Goal: Transaction & Acquisition: Purchase product/service

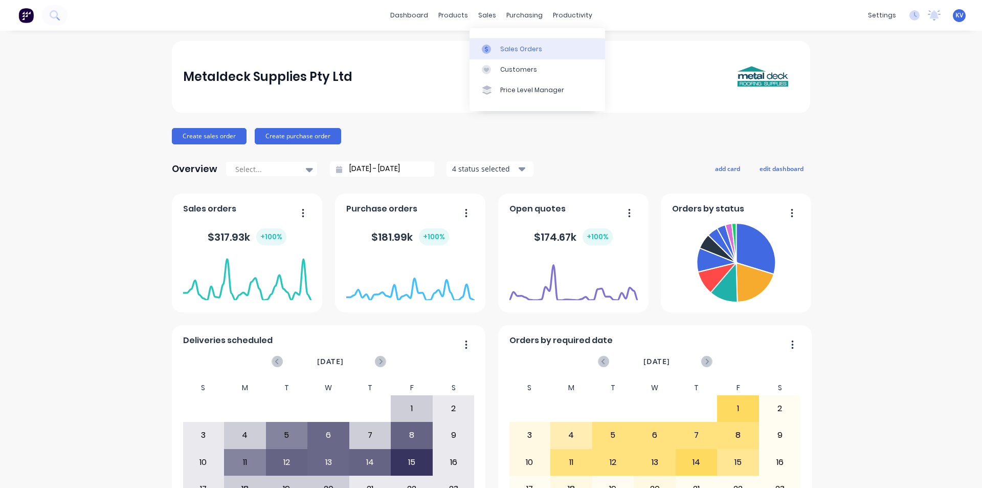
click at [503, 52] on div "Sales Orders" at bounding box center [521, 49] width 42 height 9
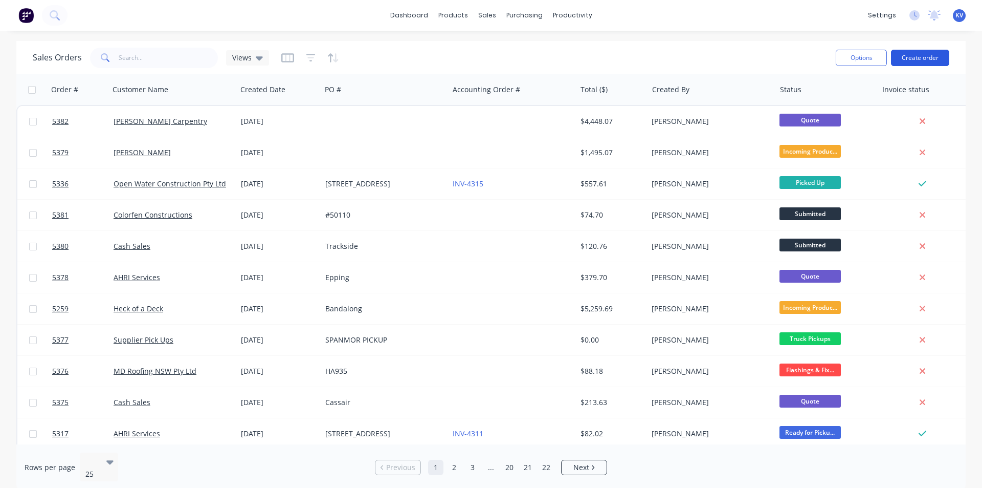
click at [906, 58] on button "Create order" at bounding box center [920, 58] width 58 height 16
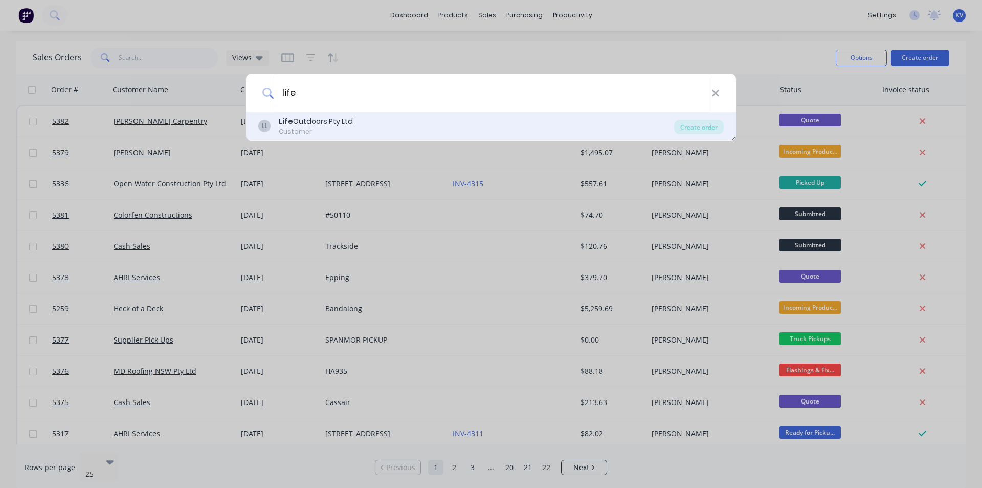
type input "life"
click at [505, 116] on div "LL Life Outdoors Pty Ltd Customer" at bounding box center [466, 126] width 416 height 20
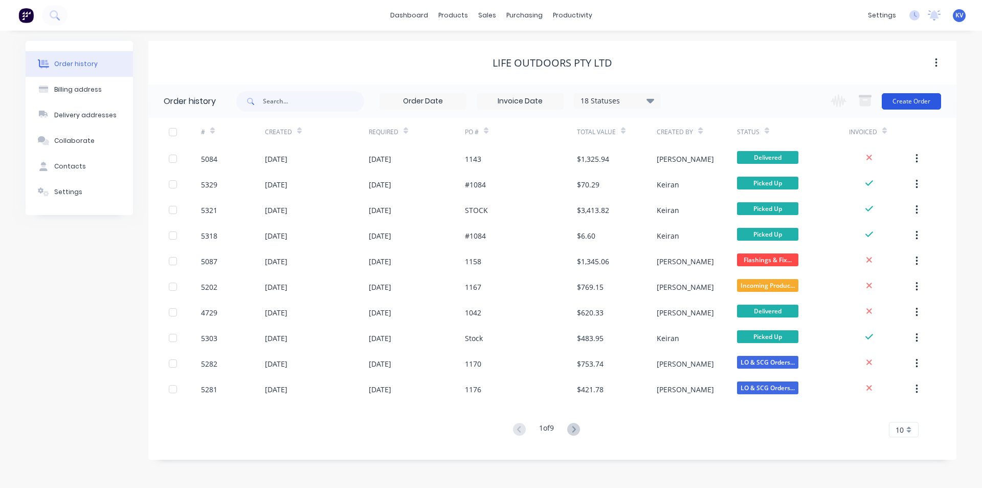
click at [916, 106] on button "Create Order" at bounding box center [911, 101] width 59 height 16
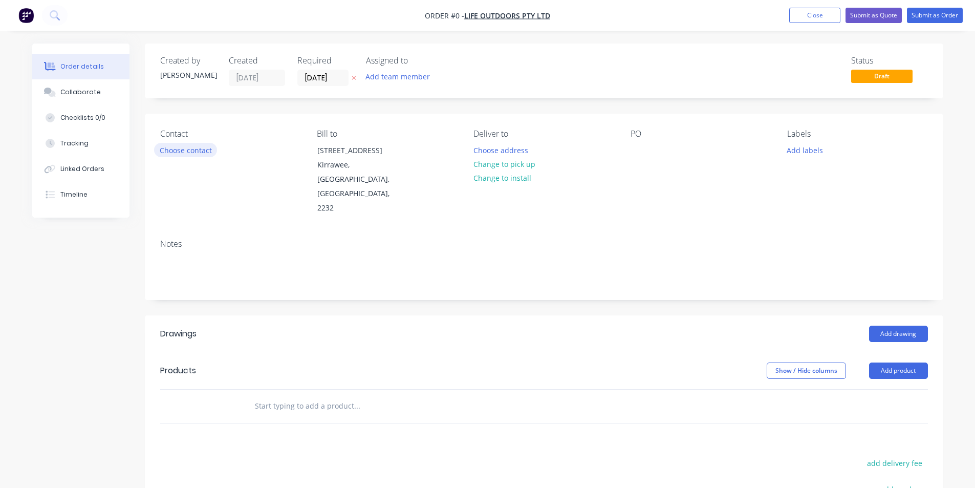
click at [198, 148] on button "Choose contact" at bounding box center [185, 150] width 63 height 14
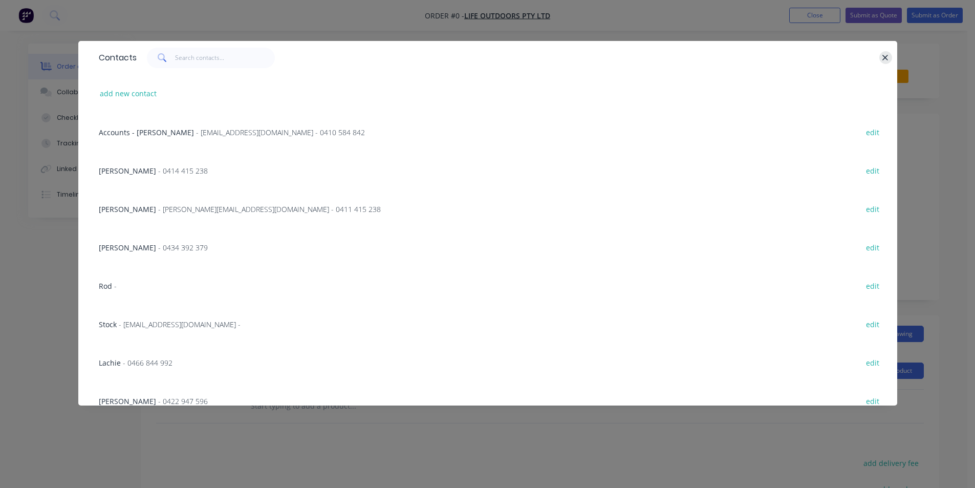
click at [878, 56] on div at bounding box center [509, 58] width 745 height 20
click at [886, 53] on icon "button" at bounding box center [885, 57] width 7 height 9
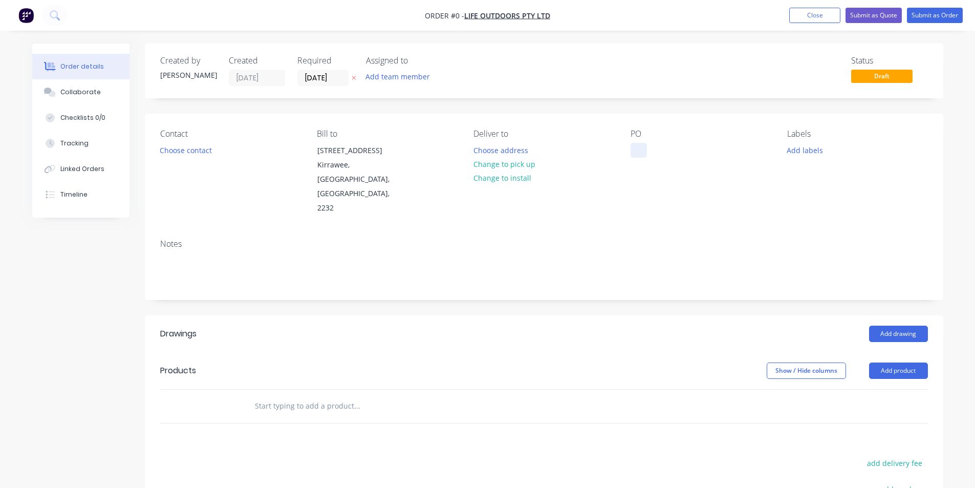
click at [632, 157] on div at bounding box center [638, 150] width 16 height 15
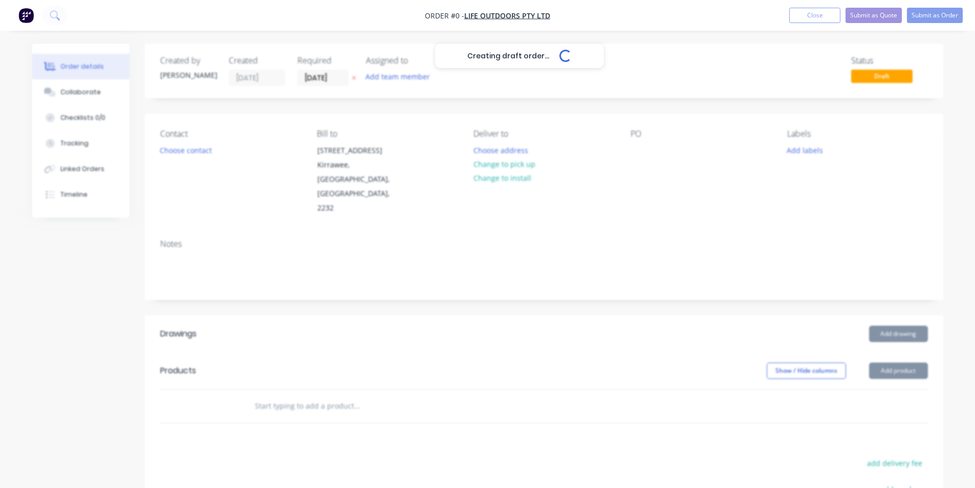
click at [883, 303] on div "Creating draft order... Loading... Order details Collaborate Checklists 0/0 Tra…" at bounding box center [487, 363] width 931 height 641
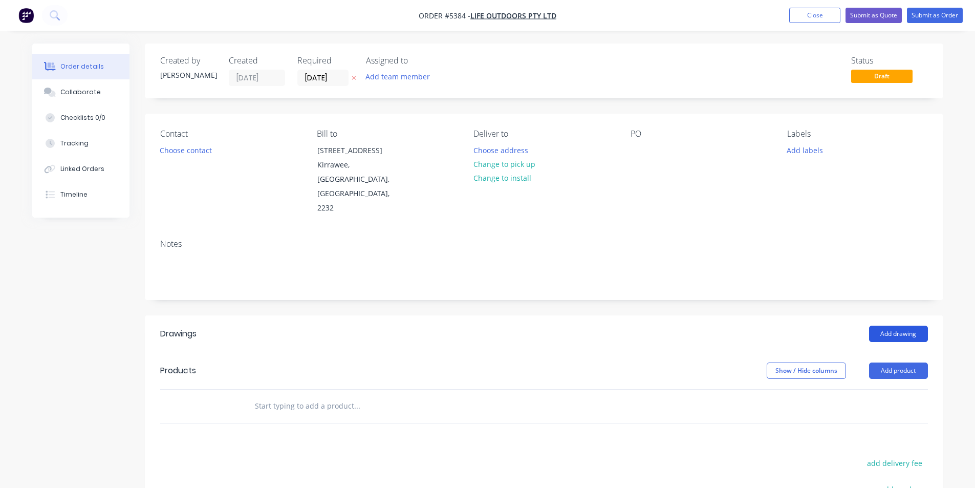
click at [895, 325] on button "Add drawing" at bounding box center [898, 333] width 59 height 16
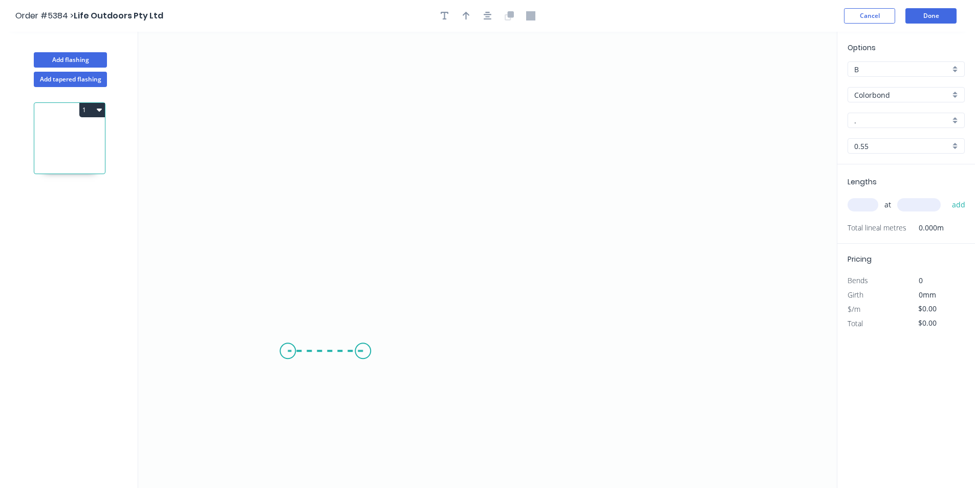
drag, startPoint x: 363, startPoint y: 351, endPoint x: 288, endPoint y: 354, distance: 75.3
click at [288, 354] on icon "0" at bounding box center [487, 260] width 698 height 456
click at [313, 131] on icon "0 ?" at bounding box center [487, 260] width 698 height 456
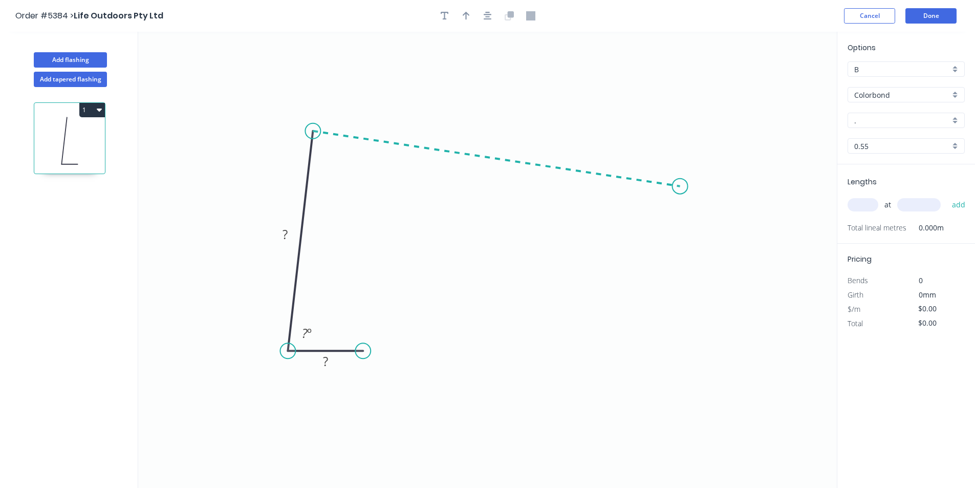
click at [680, 186] on icon "0 ? ? ? º" at bounding box center [487, 260] width 698 height 456
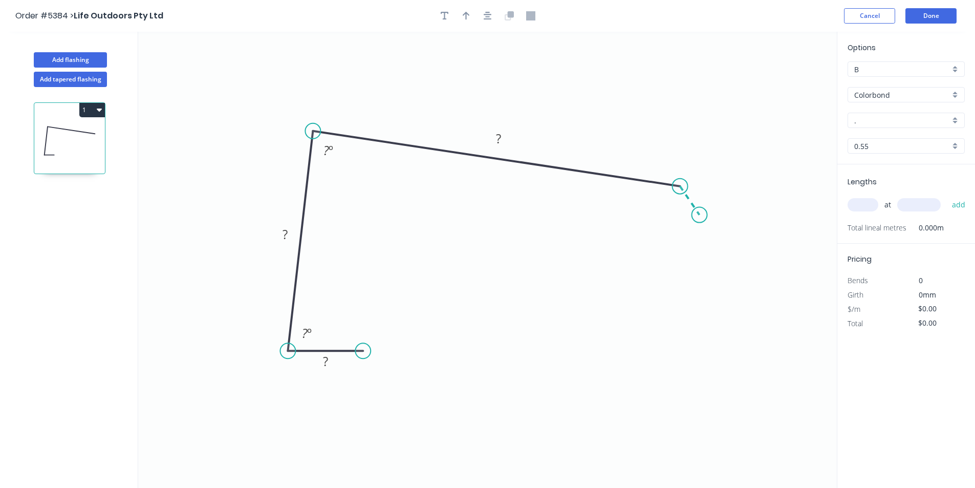
click at [699, 215] on icon "0 ? ? ? ? º ? º" at bounding box center [487, 260] width 698 height 456
click at [699, 215] on circle at bounding box center [699, 214] width 15 height 15
click at [705, 188] on tspan "?" at bounding box center [701, 187] width 5 height 17
drag, startPoint x: 669, startPoint y: 212, endPoint x: 680, endPoint y: 214, distance: 11.4
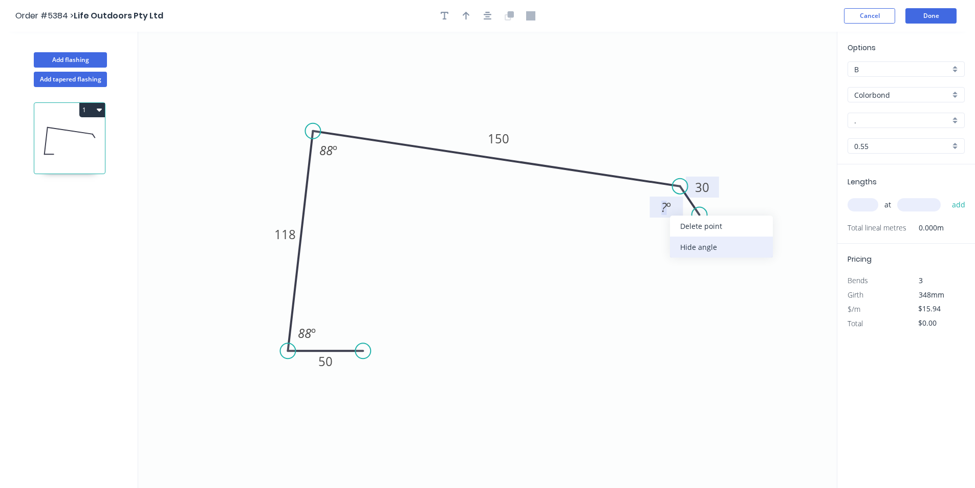
click at [690, 239] on div "Hide angle" at bounding box center [721, 246] width 103 height 21
click at [465, 20] on button "button" at bounding box center [465, 15] width 15 height 15
drag, startPoint x: 784, startPoint y: 82, endPoint x: 392, endPoint y: 107, distance: 392.8
click at [392, 107] on icon at bounding box center [391, 95] width 9 height 33
click at [695, 209] on circle at bounding box center [695, 208] width 15 height 15
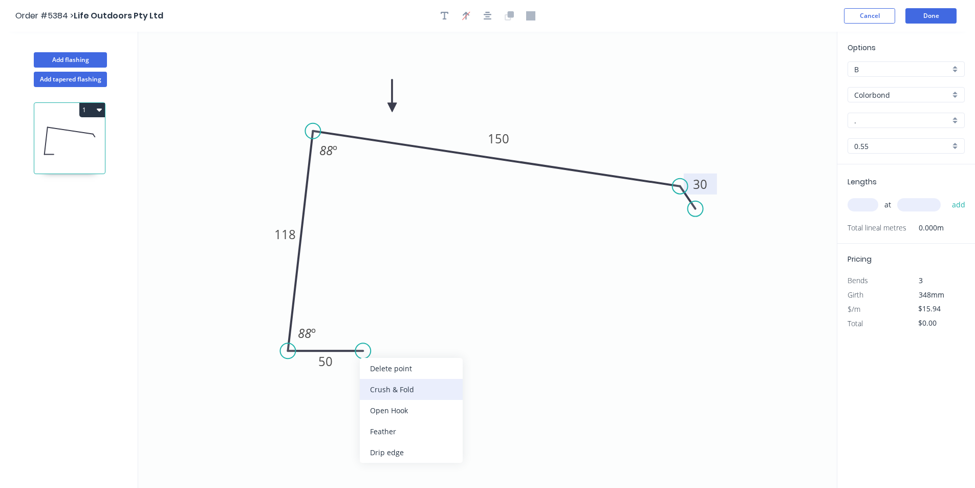
click at [393, 385] on div "Crush & Fold" at bounding box center [411, 389] width 103 height 21
type input "$18.88"
click at [904, 124] on input "." at bounding box center [902, 120] width 96 height 11
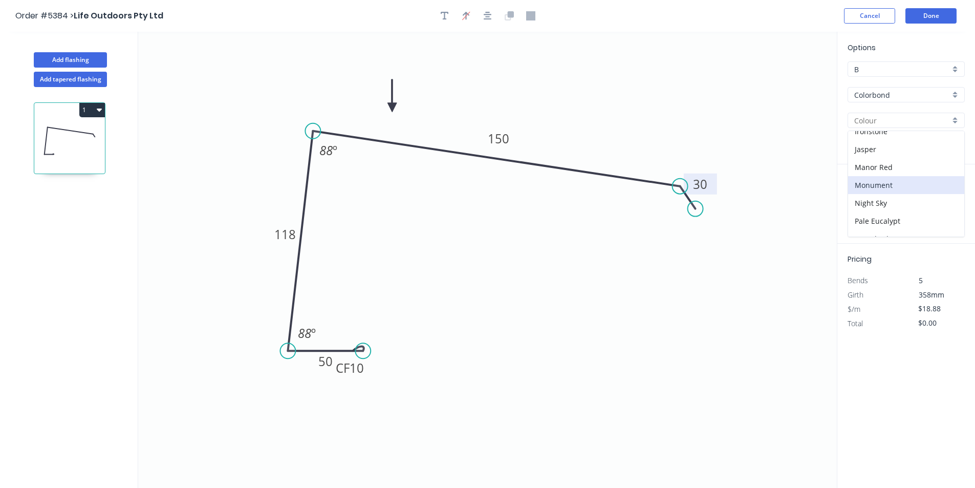
scroll to position [205, 0]
click at [887, 188] on div "Monument" at bounding box center [906, 186] width 116 height 18
type input "Monument"
click at [863, 205] on input "text" at bounding box center [862, 204] width 31 height 13
type input "1"
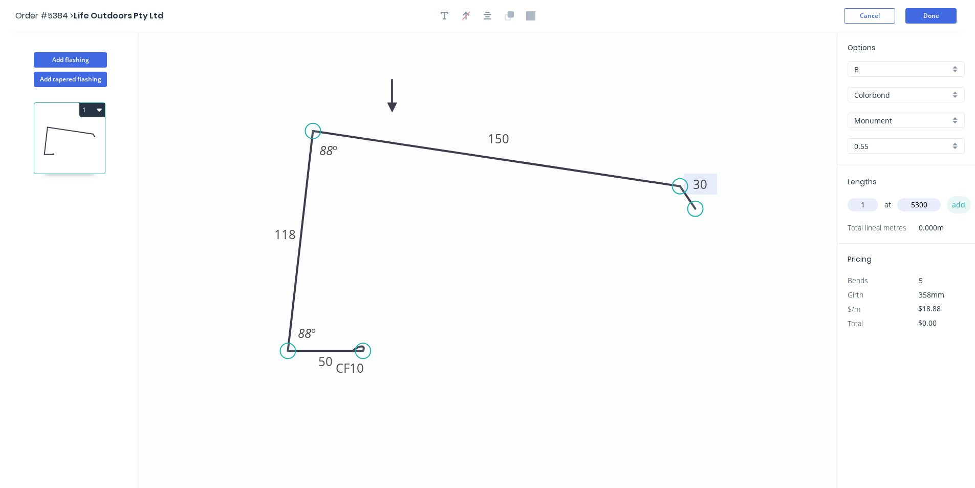
type input "5300"
click at [956, 207] on button "add" at bounding box center [959, 204] width 24 height 17
type input "$100.06"
click at [924, 14] on button "Done" at bounding box center [930, 15] width 51 height 15
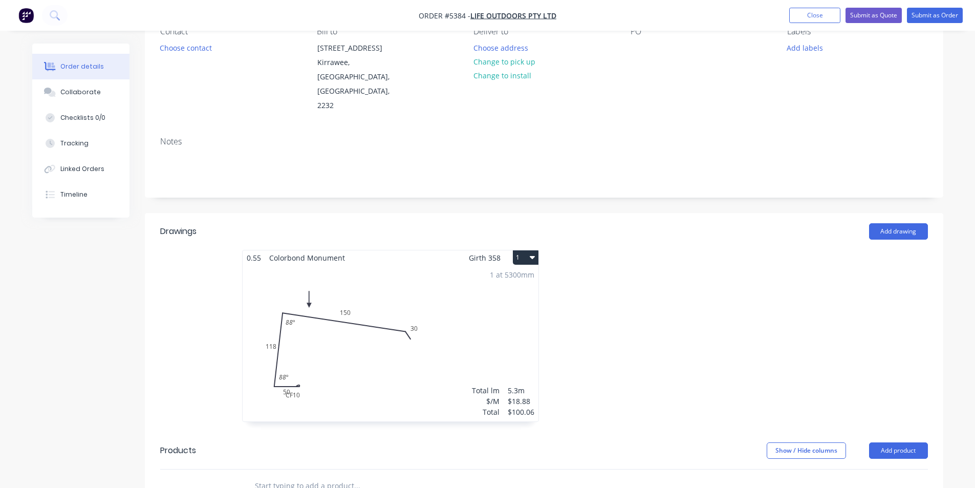
scroll to position [154, 0]
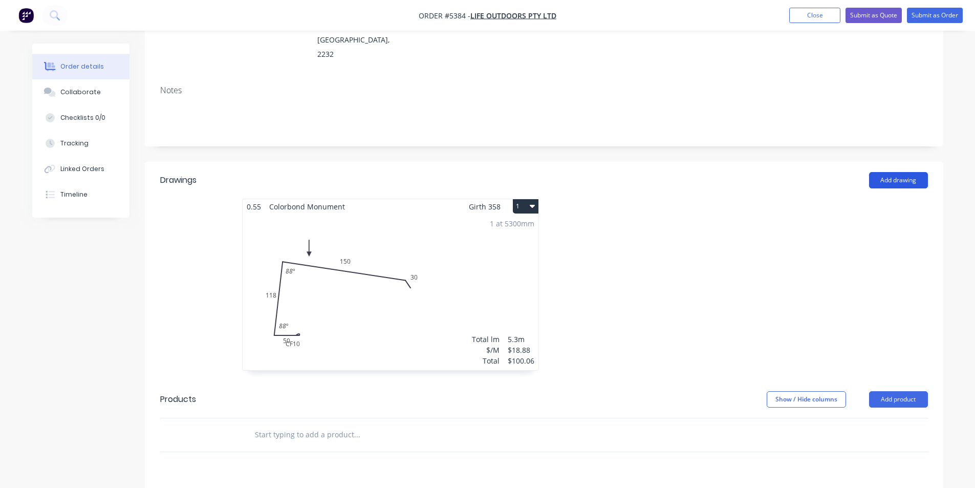
click at [885, 172] on button "Add drawing" at bounding box center [898, 180] width 59 height 16
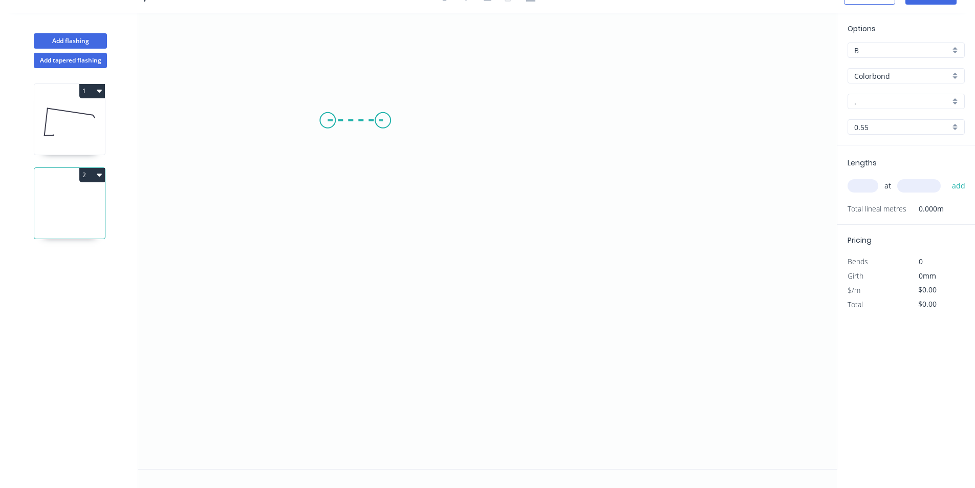
drag, startPoint x: 327, startPoint y: 120, endPoint x: 383, endPoint y: 118, distance: 55.3
click at [383, 118] on icon "0" at bounding box center [487, 241] width 698 height 456
click at [366, 380] on icon "0 ?" at bounding box center [487, 241] width 698 height 456
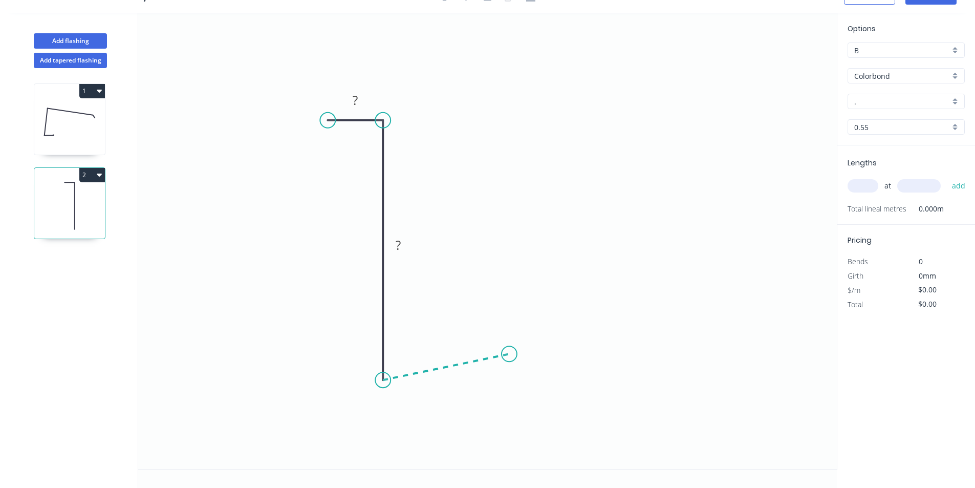
click at [509, 354] on icon "0 ? ?" at bounding box center [487, 241] width 698 height 456
click at [524, 385] on div "Crush & Fold" at bounding box center [560, 388] width 103 height 21
click at [360, 99] on rect at bounding box center [355, 101] width 20 height 14
type input "$12.08"
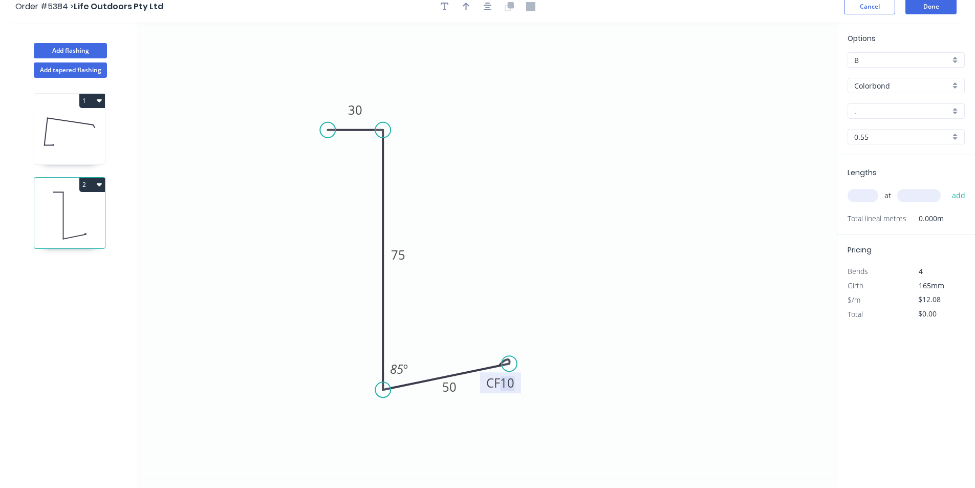
scroll to position [0, 0]
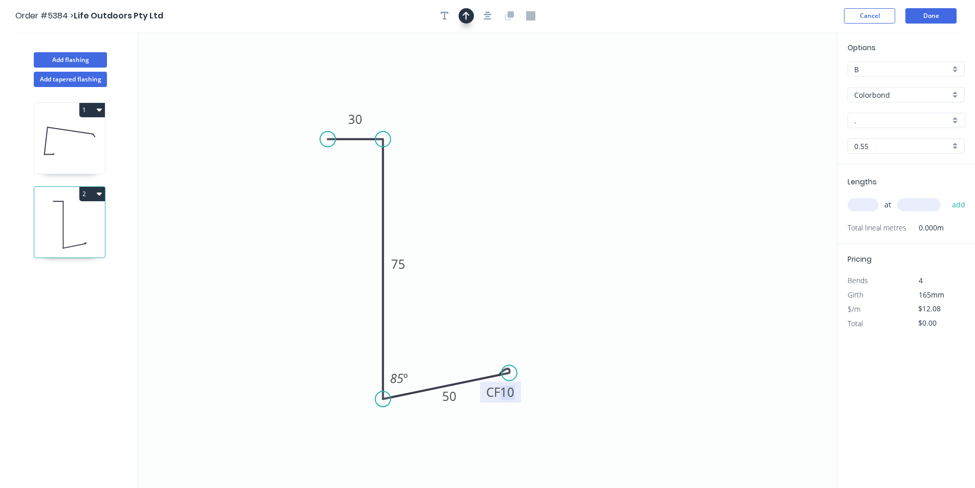
click at [465, 15] on icon "button" at bounding box center [466, 15] width 7 height 9
drag, startPoint x: 786, startPoint y: 81, endPoint x: 301, endPoint y: 295, distance: 530.6
click at [301, 295] on icon at bounding box center [300, 283] width 9 height 33
click at [301, 295] on icon at bounding box center [310, 287] width 30 height 30
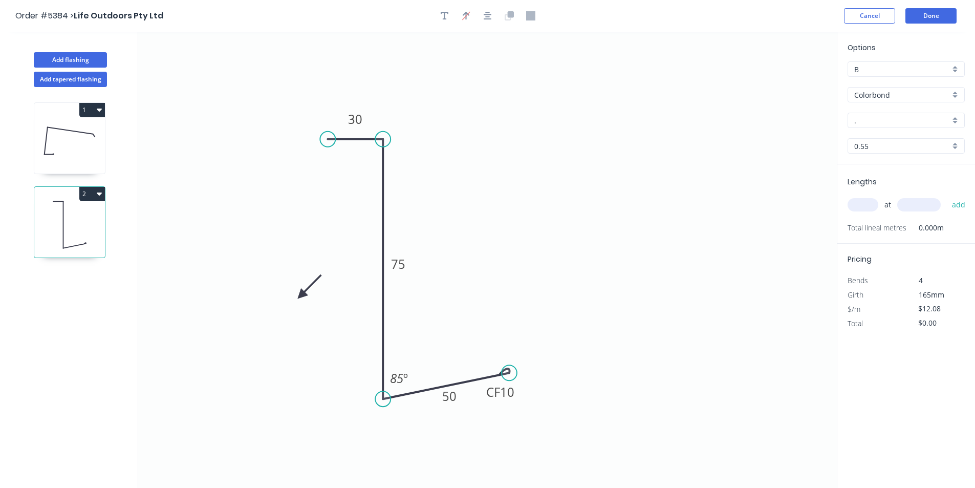
click at [301, 295] on icon at bounding box center [310, 287] width 30 height 30
click at [301, 295] on icon at bounding box center [310, 304] width 30 height 30
click at [301, 295] on icon at bounding box center [300, 306] width 9 height 33
click at [634, 238] on icon "0 30 75 CF 10 50 85 º" at bounding box center [487, 260] width 698 height 456
click at [618, 238] on icon "0 30 75 CF 10 50 85 º" at bounding box center [487, 260] width 698 height 456
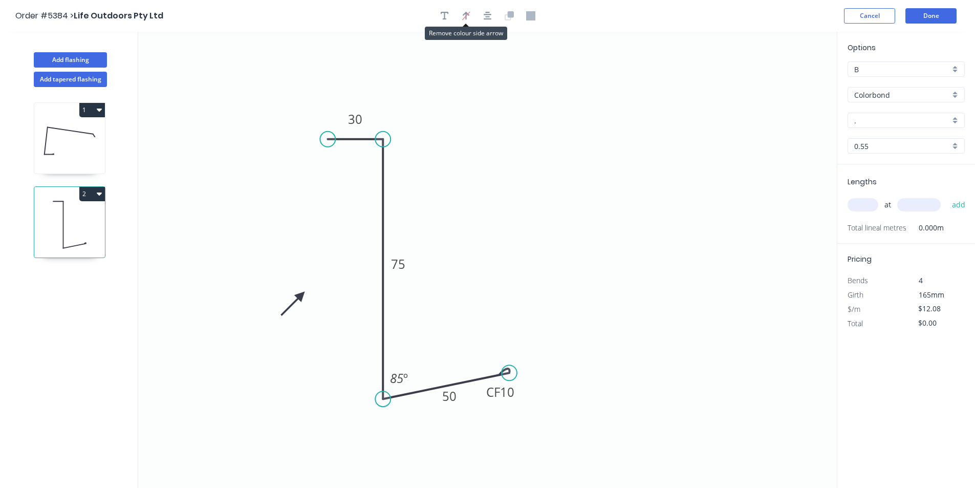
drag, startPoint x: 398, startPoint y: 98, endPoint x: 404, endPoint y: 93, distance: 8.0
click at [404, 93] on icon "0 30 75 CF 10 50 85 º" at bounding box center [487, 260] width 698 height 456
click at [483, 69] on icon "0 30 75 CF 10 50 85 º" at bounding box center [487, 260] width 698 height 456
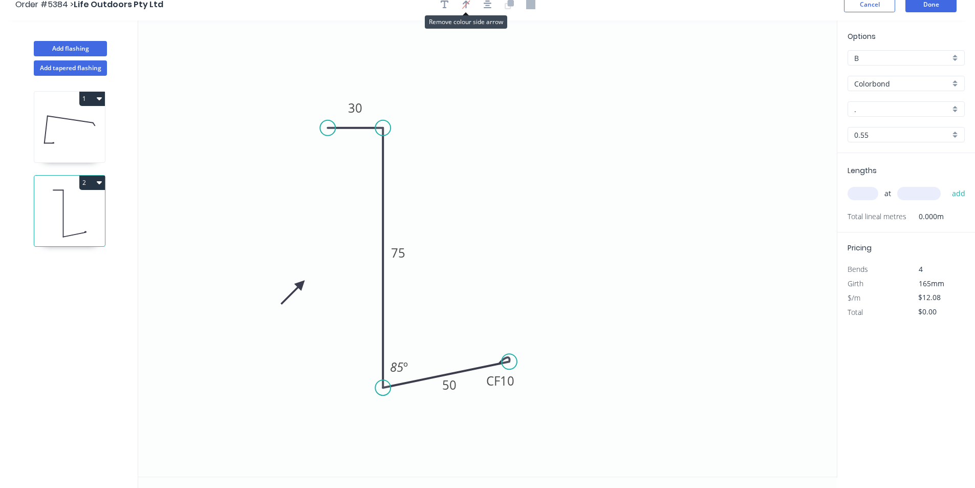
scroll to position [19, 0]
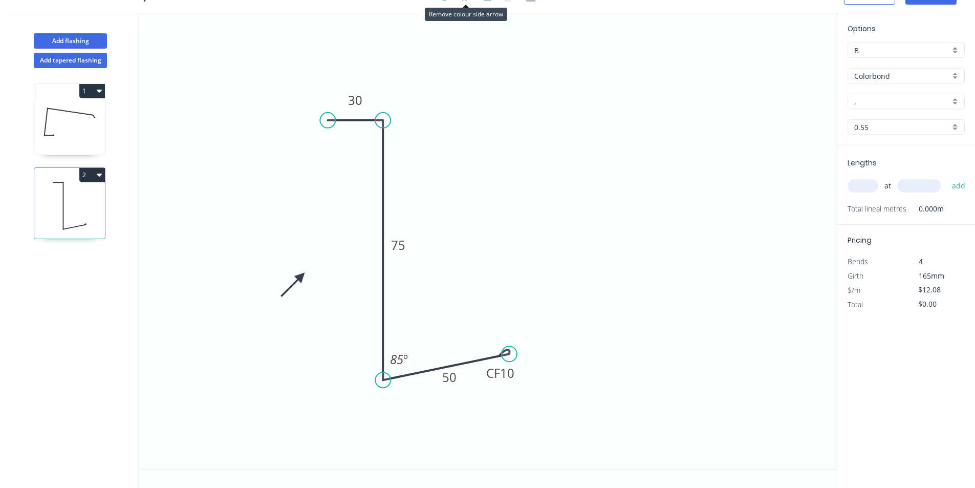
click at [894, 99] on input "." at bounding box center [902, 101] width 96 height 11
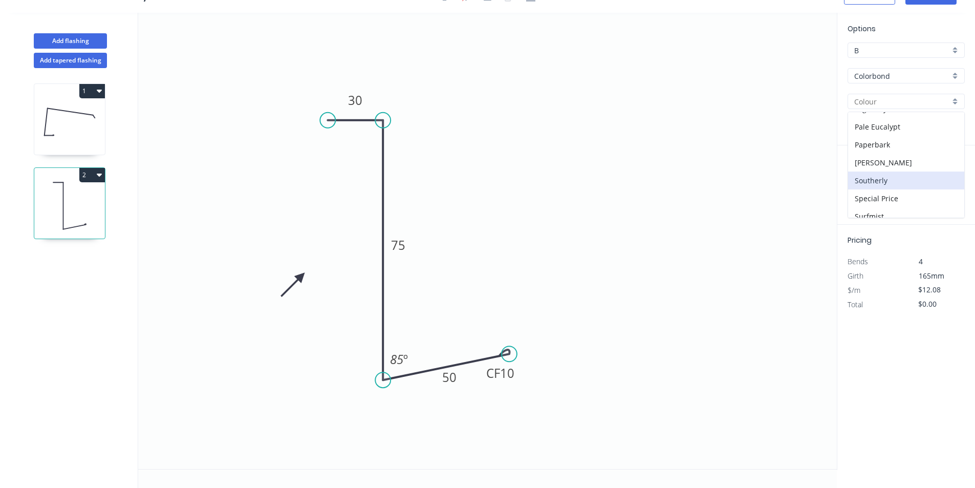
scroll to position [256, 0]
click at [881, 119] on div "Monument" at bounding box center [906, 116] width 116 height 18
type input "Monument"
click at [864, 181] on input "text" at bounding box center [862, 185] width 31 height 13
type input "1"
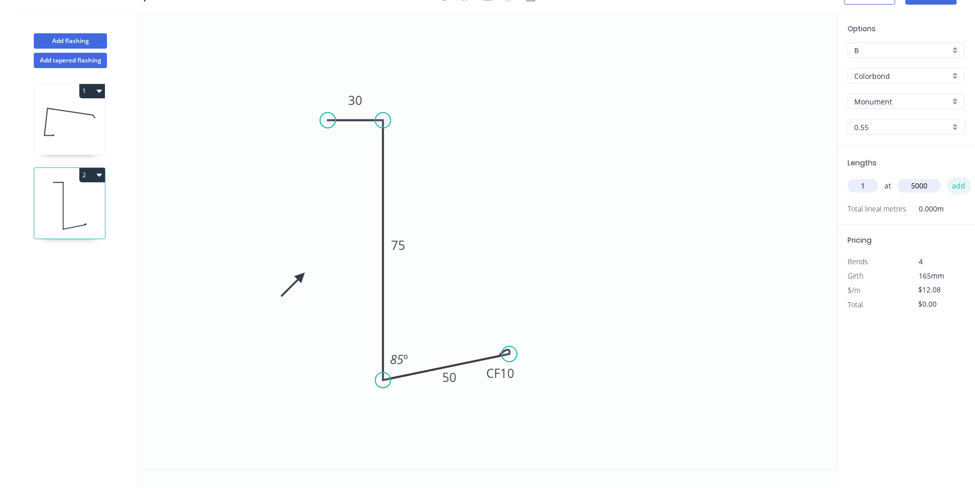
type input "5000"
click at [965, 185] on button "add" at bounding box center [959, 185] width 24 height 17
type input "$60.40"
type input "1"
type input "7000"
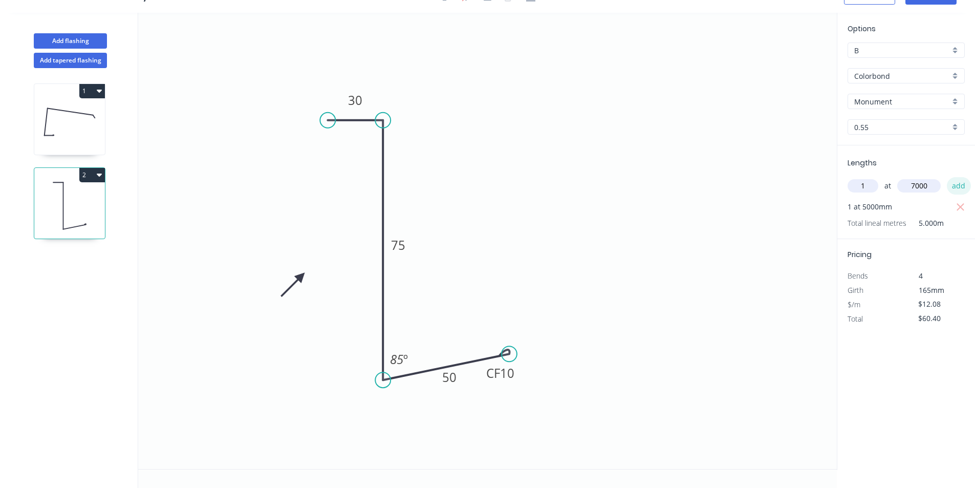
click at [965, 185] on button "add" at bounding box center [959, 185] width 24 height 17
type input "$144.96"
click at [743, 120] on icon "0 30 75 CF 10 50 85 º" at bounding box center [487, 241] width 698 height 456
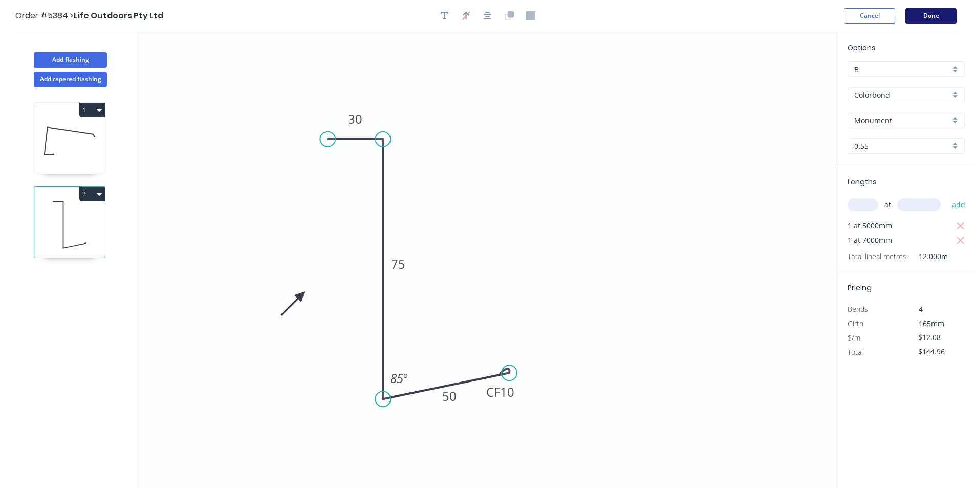
click at [936, 14] on button "Done" at bounding box center [930, 15] width 51 height 15
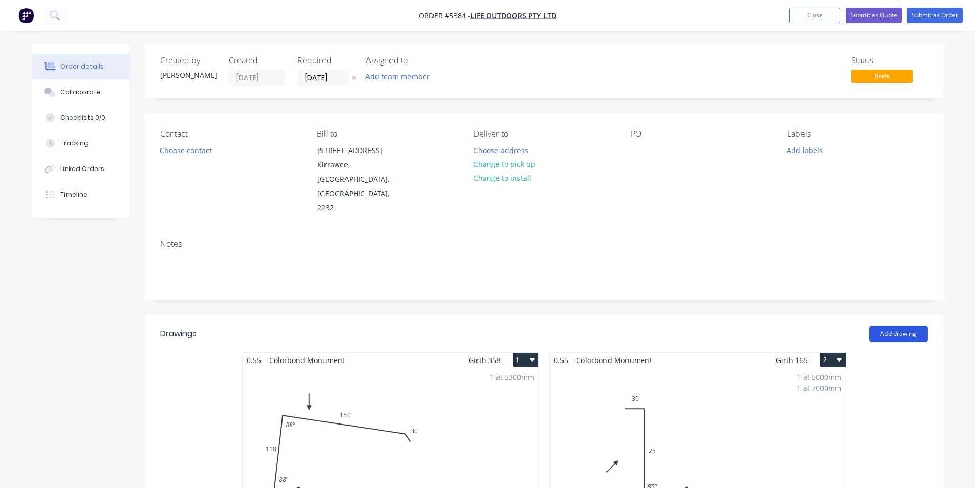
click at [902, 325] on button "Add drawing" at bounding box center [898, 333] width 59 height 16
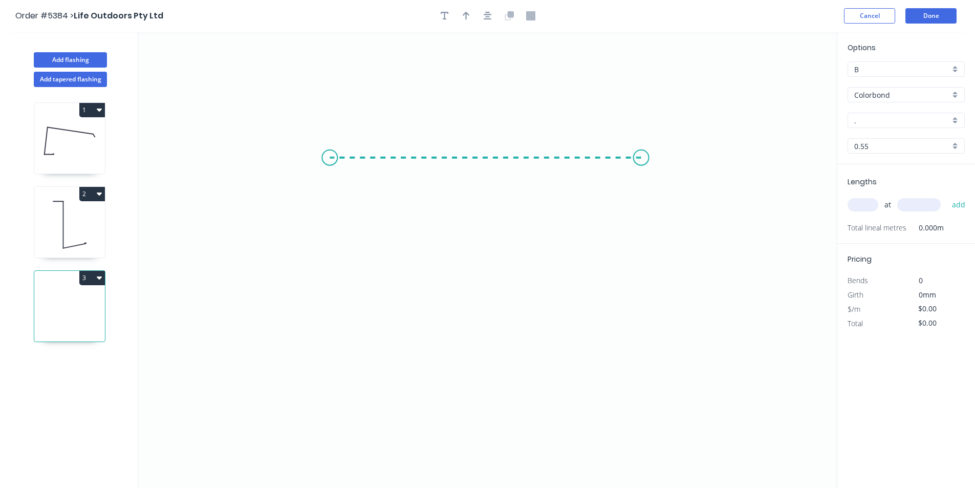
drag, startPoint x: 641, startPoint y: 158, endPoint x: 330, endPoint y: 155, distance: 311.6
click at [330, 155] on icon "0" at bounding box center [487, 260] width 698 height 456
click at [363, 347] on icon "0 ?" at bounding box center [487, 260] width 698 height 456
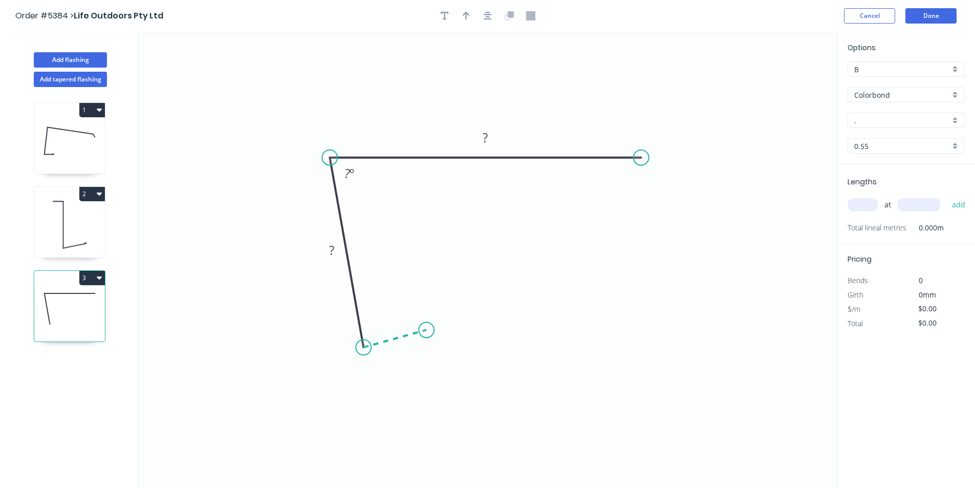
click at [426, 330] on icon at bounding box center [394, 338] width 63 height 17
click at [444, 359] on div "Crush & Fold" at bounding box center [477, 364] width 103 height 21
click at [404, 351] on rect at bounding box center [399, 349] width 20 height 14
click at [653, 194] on div "Crush & Fold" at bounding box center [690, 195] width 103 height 21
type input "$22.63"
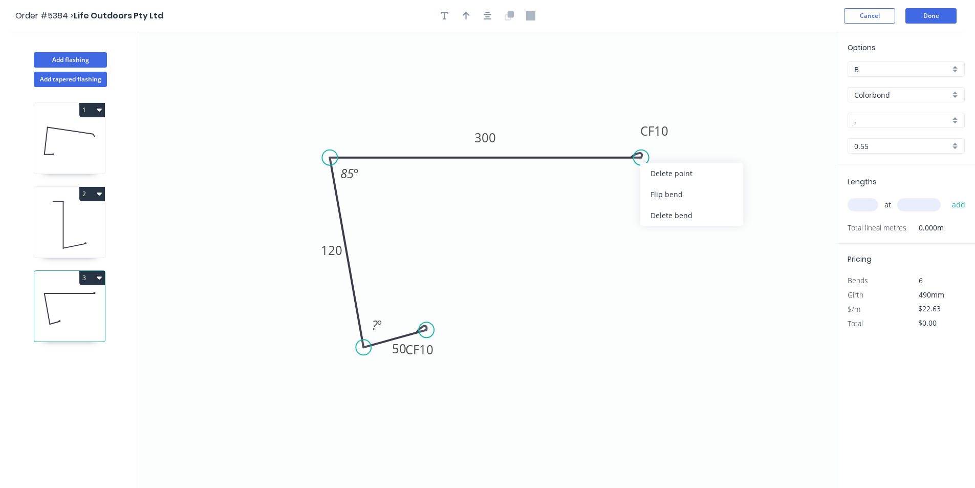
click at [656, 189] on div "Flip bend" at bounding box center [691, 194] width 103 height 21
click at [465, 17] on icon "button" at bounding box center [466, 15] width 7 height 9
click at [784, 82] on icon "0 CF 10 50 120 CF 10 300 85 º ? º" at bounding box center [487, 260] width 698 height 456
drag, startPoint x: 788, startPoint y: 81, endPoint x: 440, endPoint y: 119, distance: 350.0
click at [440, 119] on icon at bounding box center [448, 111] width 30 height 30
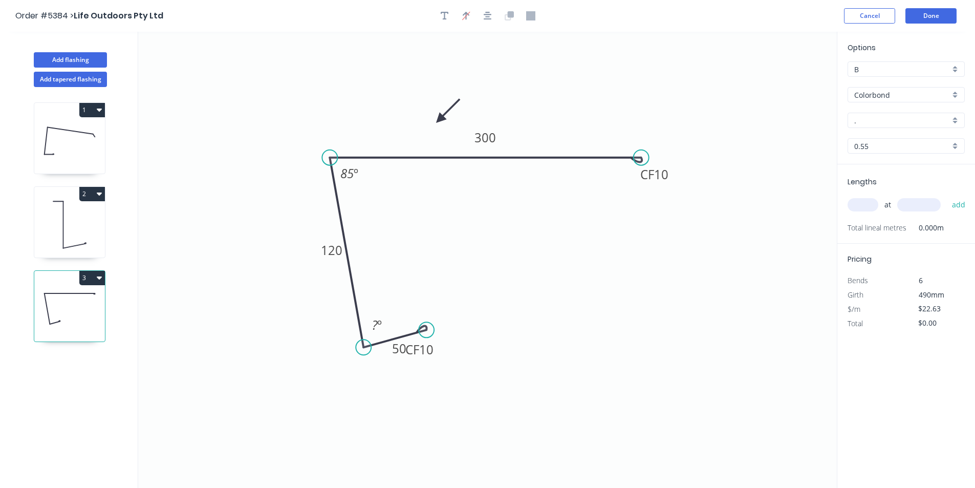
click at [440, 119] on icon at bounding box center [448, 111] width 30 height 30
click at [440, 119] on icon at bounding box center [451, 119] width 33 height 9
click at [440, 119] on icon at bounding box center [448, 128] width 30 height 30
click at [440, 119] on icon at bounding box center [439, 131] width 9 height 33
click at [441, 119] on icon at bounding box center [432, 128] width 30 height 30
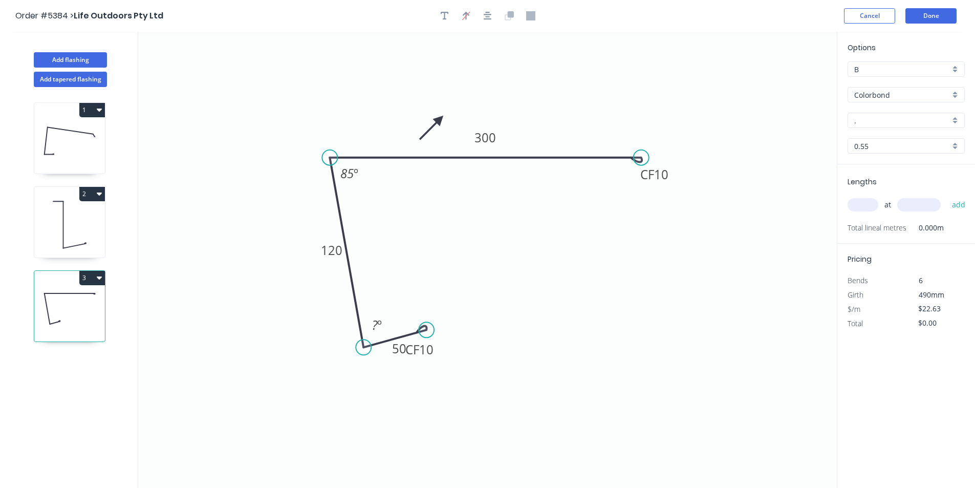
click at [441, 119] on icon at bounding box center [432, 128] width 30 height 30
click at [441, 119] on icon at bounding box center [427, 119] width 33 height 9
click at [441, 119] on icon at bounding box center [432, 111] width 30 height 30
click at [431, 335] on circle at bounding box center [430, 334] width 15 height 15
drag, startPoint x: 439, startPoint y: 358, endPoint x: 467, endPoint y: 358, distance: 28.7
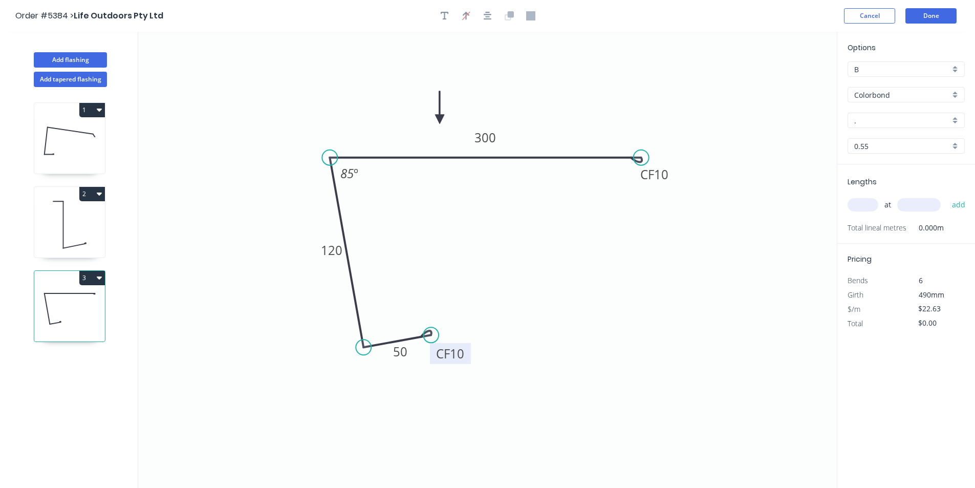
click at [467, 358] on rect at bounding box center [450, 353] width 41 height 21
click at [894, 124] on input "." at bounding box center [902, 120] width 96 height 11
click at [890, 137] on div "Monument" at bounding box center [906, 140] width 116 height 18
type input "Monument"
click at [860, 211] on input "text" at bounding box center [862, 204] width 31 height 13
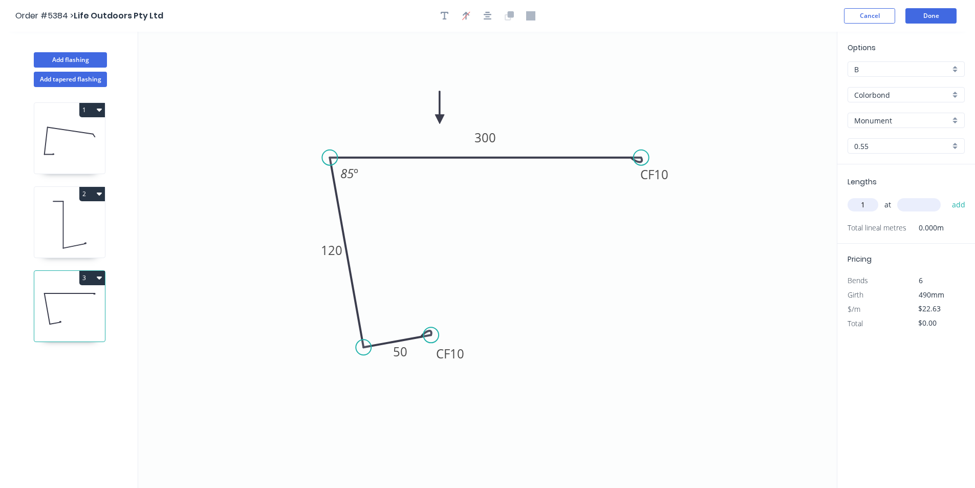
type input "1"
type input "6400"
click at [953, 206] on button "add" at bounding box center [959, 204] width 24 height 17
type input "$144.83"
click at [950, 20] on button "Done" at bounding box center [930, 15] width 51 height 15
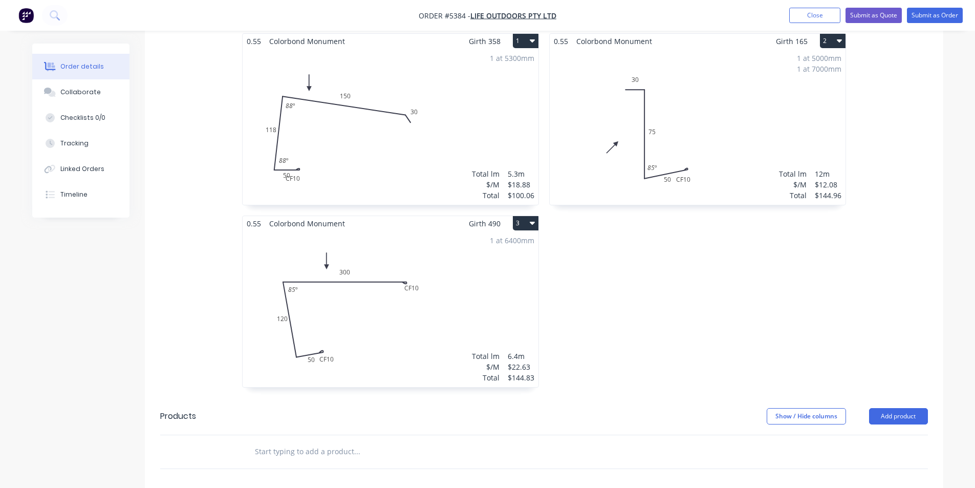
scroll to position [512, 0]
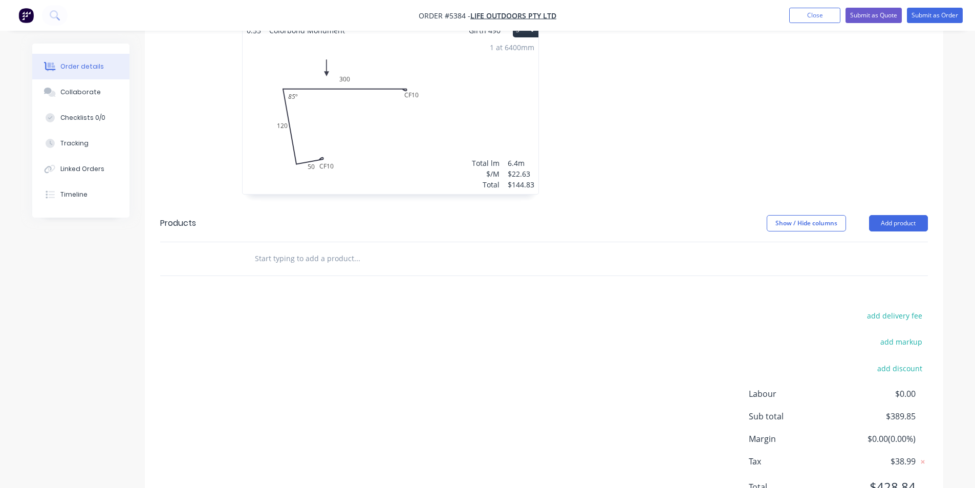
click at [374, 248] on input "text" at bounding box center [356, 258] width 205 height 20
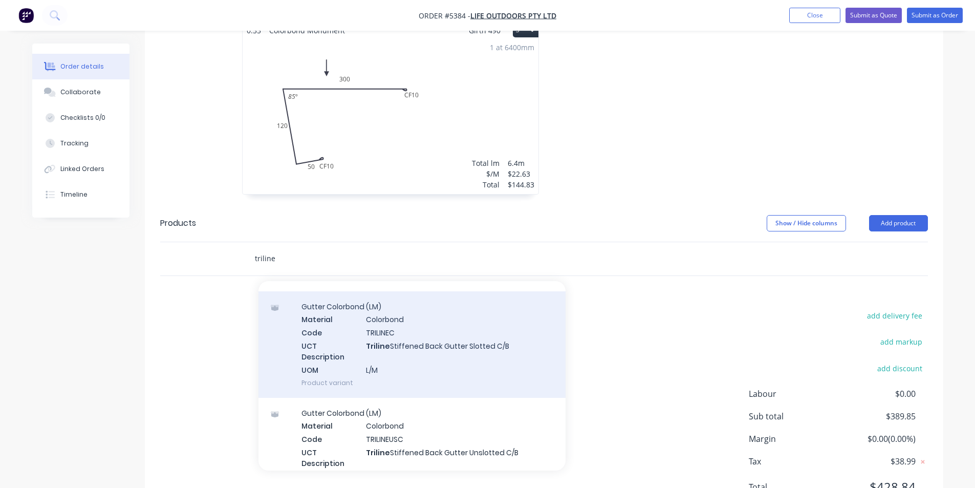
scroll to position [154, 0]
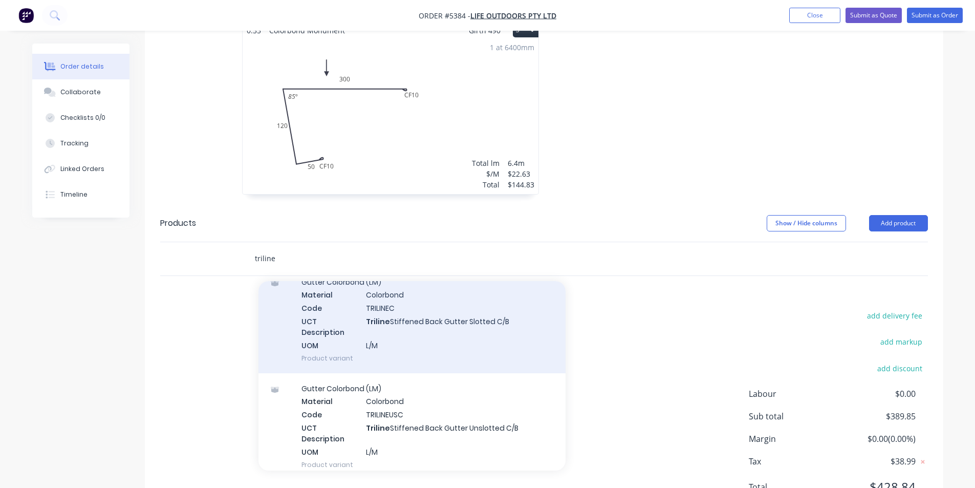
type input "triline"
click at [452, 291] on div "Gutter Colorbond (LM) Material Colorbond Code TRILINEC UCT Description Triline …" at bounding box center [411, 320] width 307 height 106
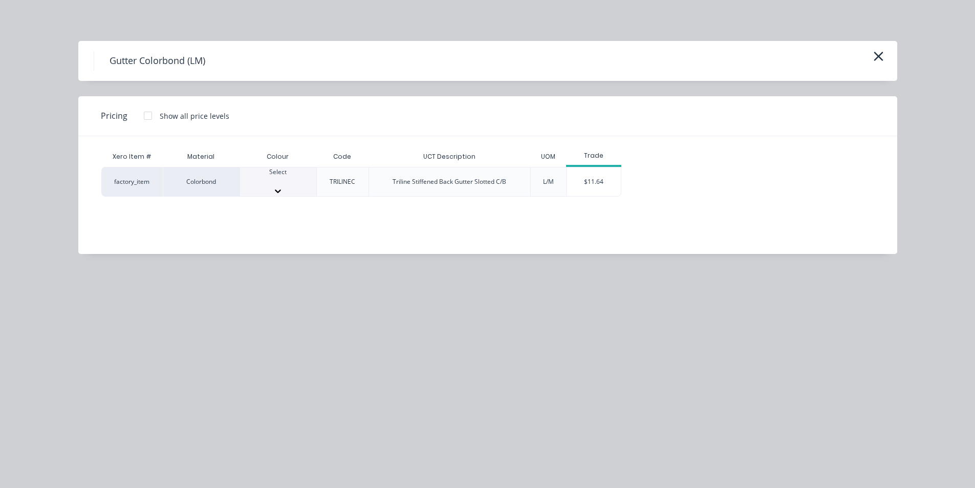
click at [299, 186] on div at bounding box center [278, 191] width 76 height 10
click at [616, 183] on div "$11.64" at bounding box center [593, 184] width 55 height 35
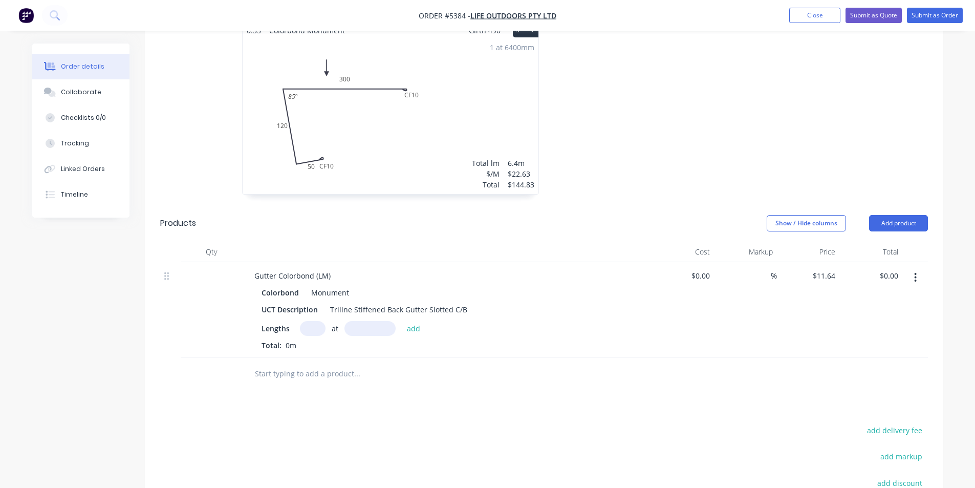
click at [321, 321] on input "text" at bounding box center [313, 328] width 26 height 15
type input "1"
type input "5000mm"
click at [412, 321] on button "add" at bounding box center [414, 328] width 24 height 14
type input "$58.20"
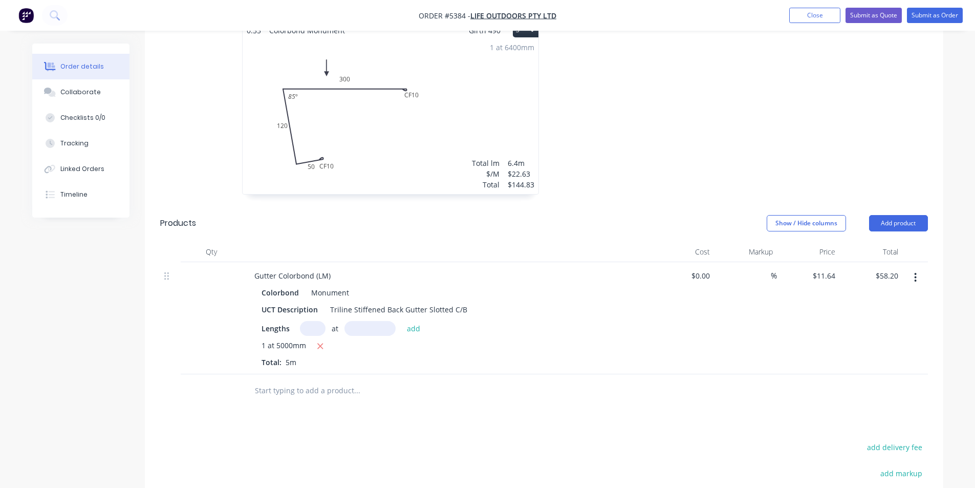
click at [356, 380] on input "text" at bounding box center [356, 390] width 205 height 20
click at [308, 321] on input "text" at bounding box center [313, 328] width 26 height 15
type input "1"
type input "7000mm"
click at [407, 321] on button "add" at bounding box center [414, 328] width 24 height 14
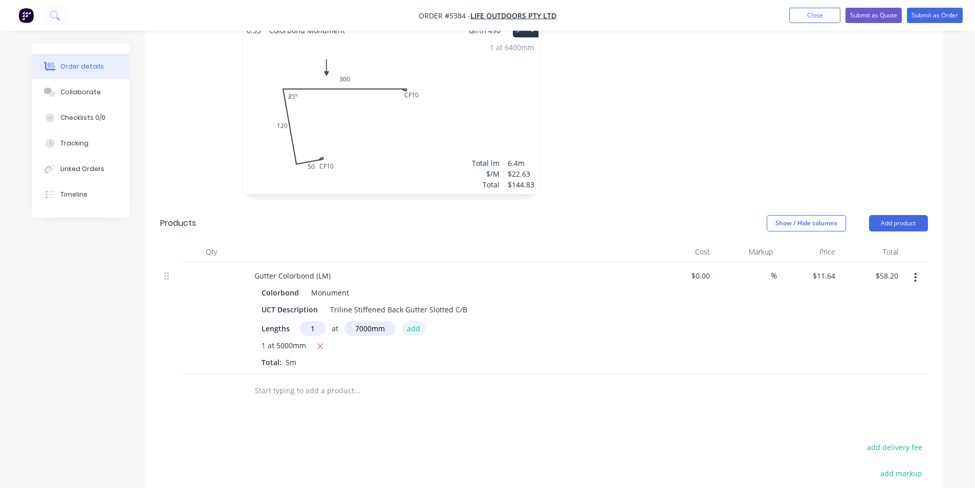
type input "$139.68"
click at [320, 397] on input "text" at bounding box center [356, 407] width 205 height 20
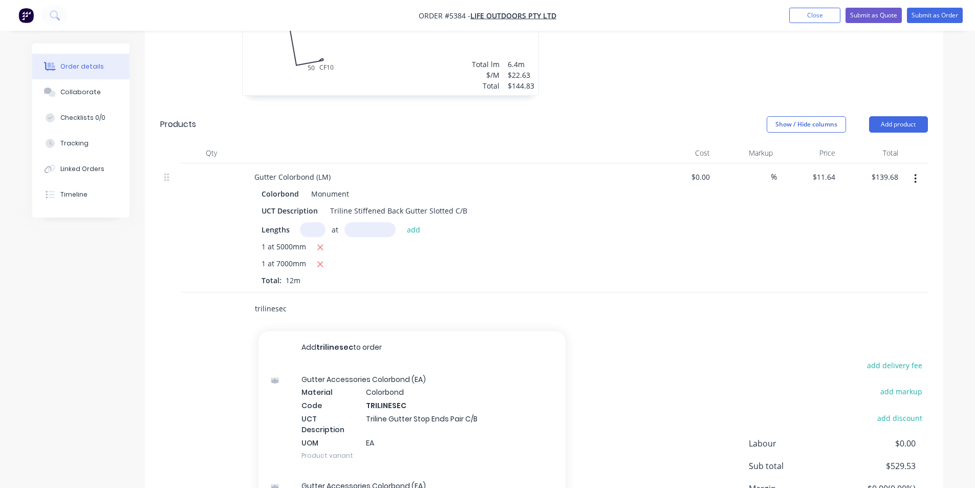
scroll to position [665, 0]
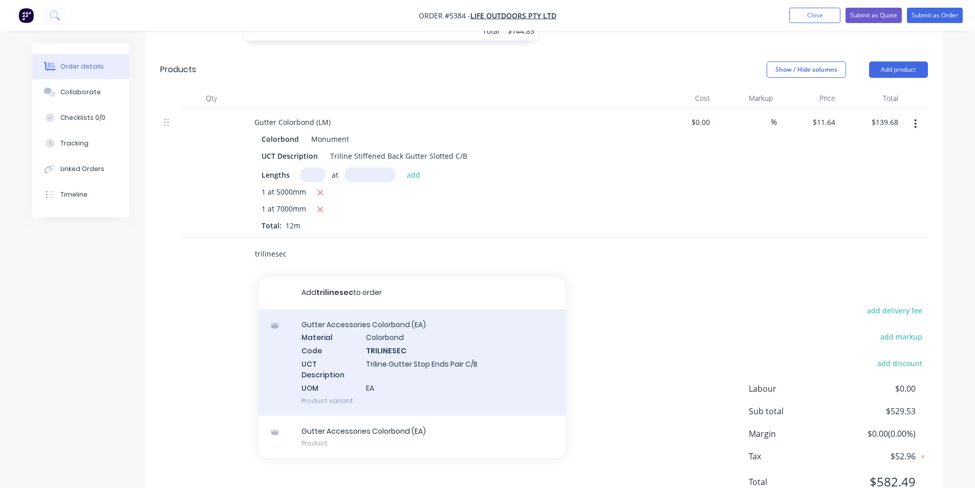
type input "trilinesec"
click at [373, 314] on div "Gutter Accessories Colorbond (EA) Material Colorbond Code TRILINESEC UCT Descri…" at bounding box center [411, 362] width 307 height 106
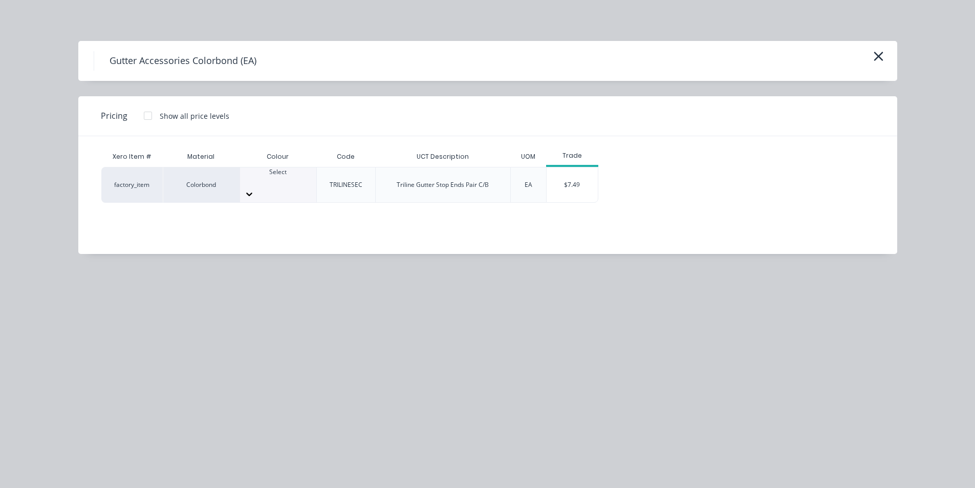
click at [296, 179] on div "Select" at bounding box center [278, 176] width 76 height 18
click at [568, 190] on div "$7.49" at bounding box center [571, 184] width 51 height 35
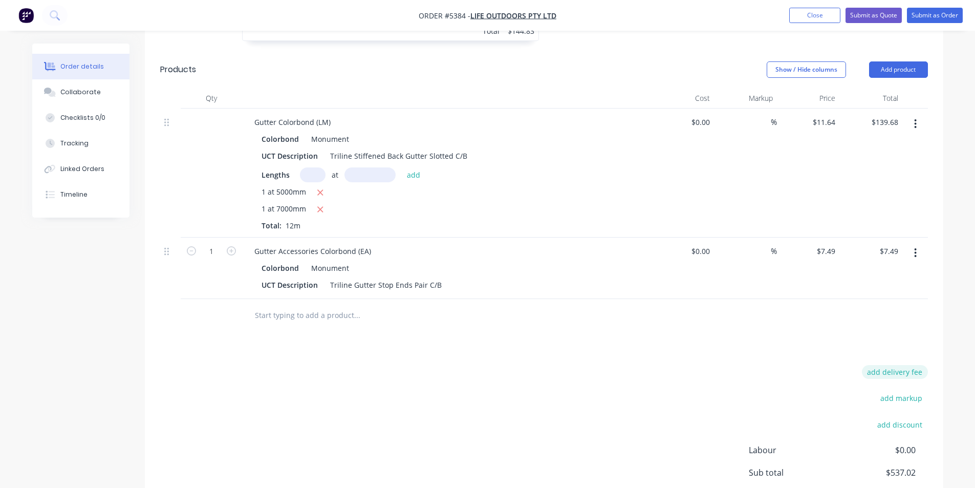
click at [883, 365] on button "add delivery fee" at bounding box center [895, 372] width 66 height 14
type input "80"
click at [664, 365] on div "Delivery fee $80.00 add markup add discount Labour $0.00 Sub total $617.02 Marg…" at bounding box center [544, 461] width 768 height 192
click at [290, 299] on div at bounding box center [426, 315] width 368 height 33
click at [291, 305] on input "text" at bounding box center [356, 315] width 205 height 20
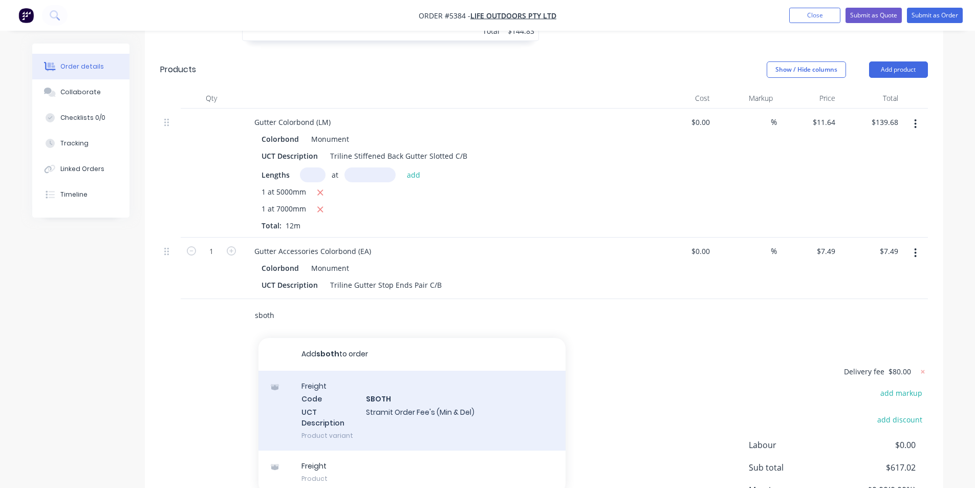
type input "sboth"
click at [392, 387] on div "Freight Code SBOTH UCT Description Stramit Order Fee's (Min & Del) Product vari…" at bounding box center [411, 410] width 307 height 80
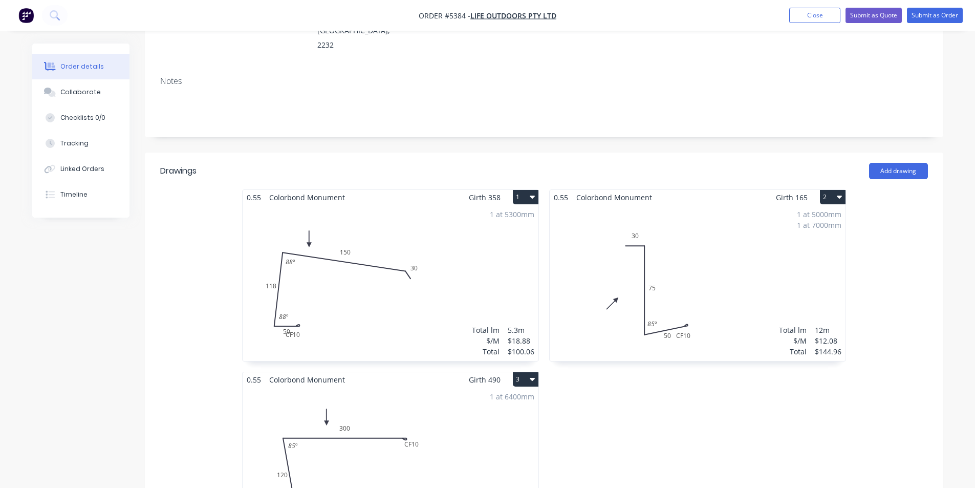
scroll to position [154, 0]
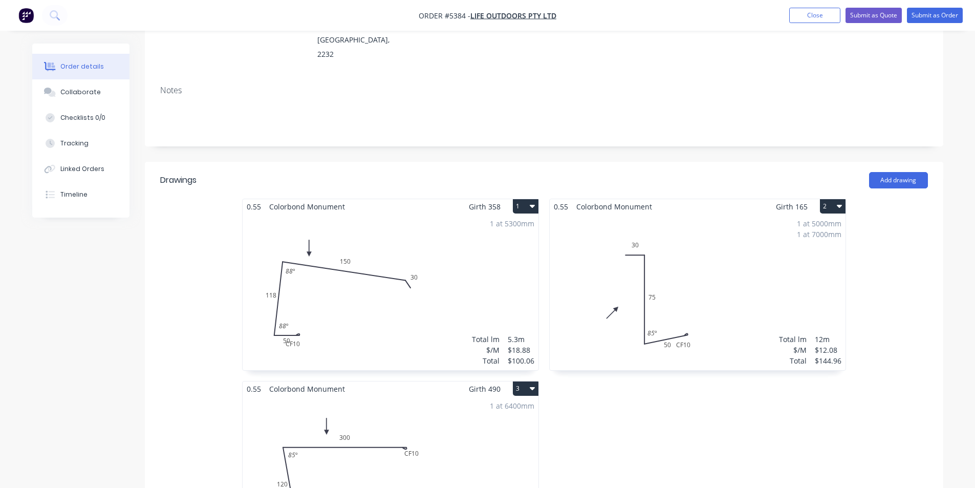
click at [324, 322] on div "1 at 5300mm Total lm $/M Total 5.3m $18.88 $100.06" at bounding box center [391, 292] width 296 height 156
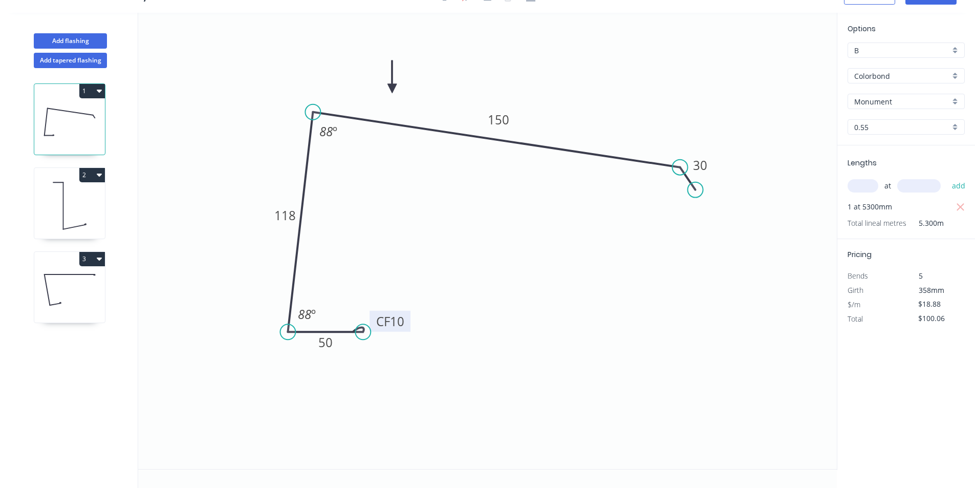
drag, startPoint x: 367, startPoint y: 355, endPoint x: 407, endPoint y: 327, distance: 49.0
click at [407, 327] on rect at bounding box center [389, 321] width 41 height 21
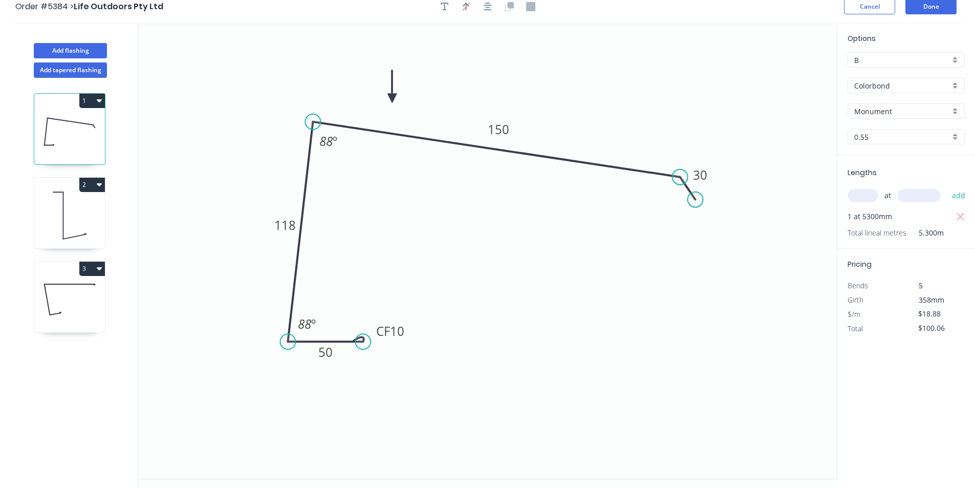
scroll to position [0, 0]
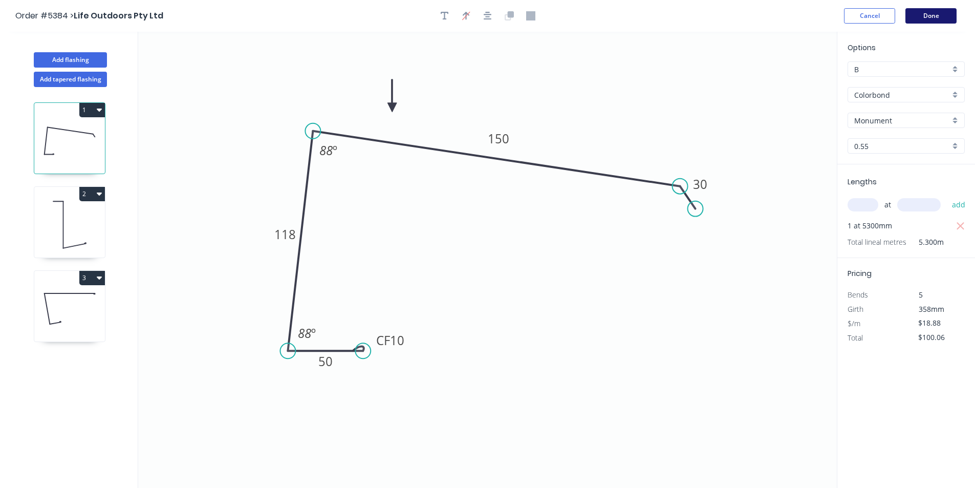
click at [934, 22] on button "Done" at bounding box center [930, 15] width 51 height 15
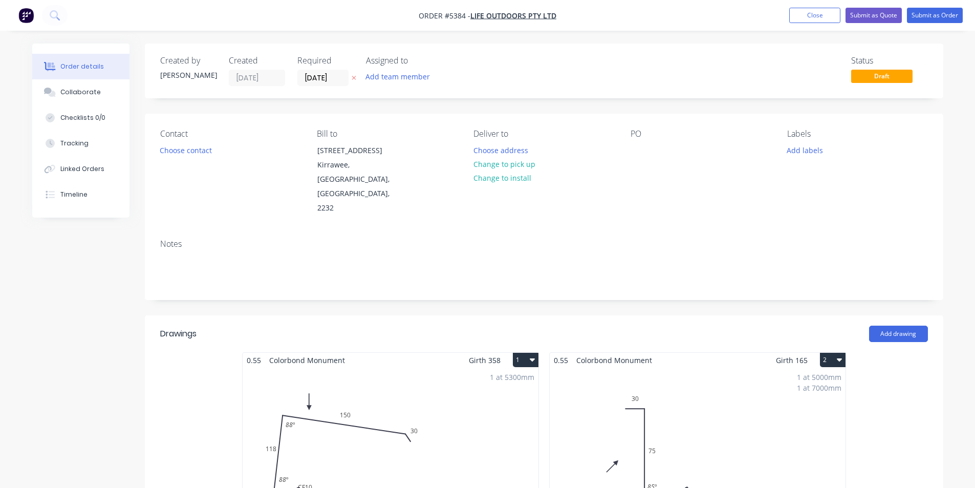
click at [628, 147] on div "Contact Choose contact Bill to [STREET_ADDRESS] Deliver to Choose address Chang…" at bounding box center [544, 172] width 798 height 117
click at [647, 148] on div "PO" at bounding box center [700, 172] width 140 height 86
click at [635, 149] on div at bounding box center [638, 150] width 16 height 15
click at [713, 184] on div "PO 1177" at bounding box center [700, 172] width 140 height 86
click at [788, 152] on button "Add labels" at bounding box center [804, 150] width 47 height 14
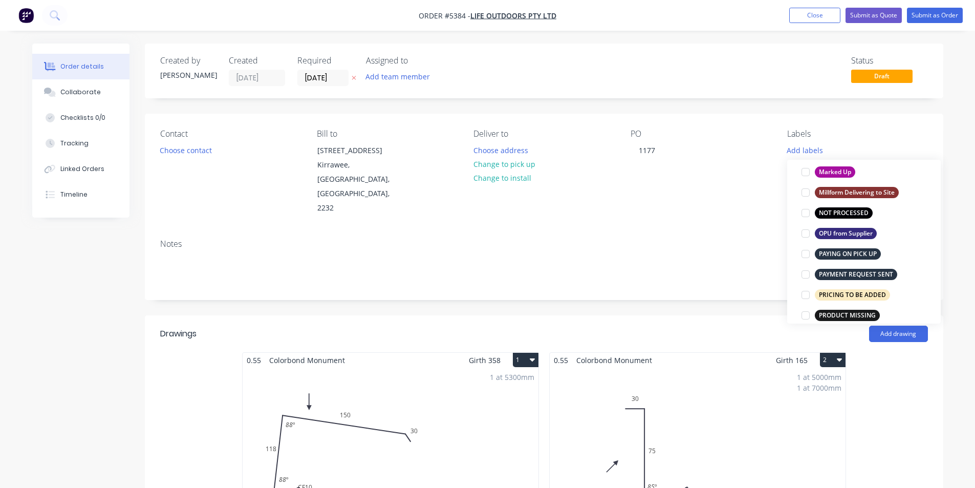
scroll to position [614, 0]
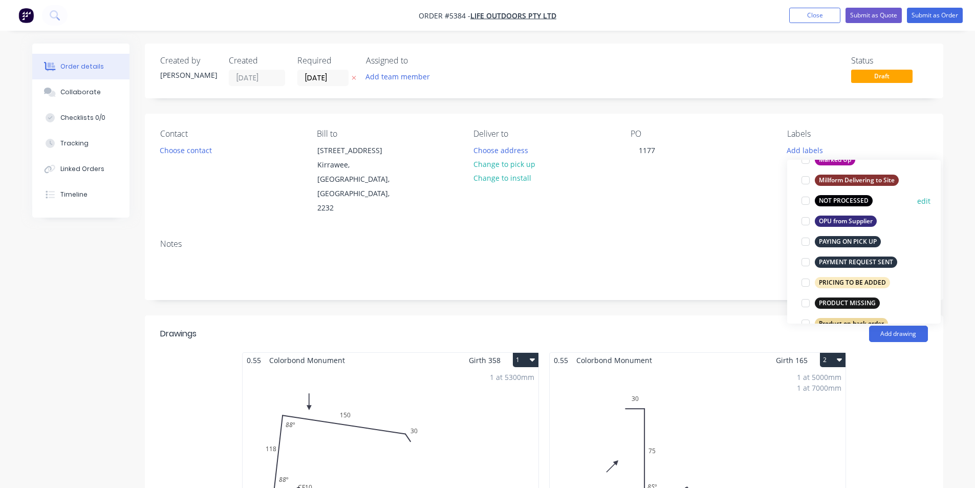
click at [804, 199] on div at bounding box center [805, 200] width 20 height 20
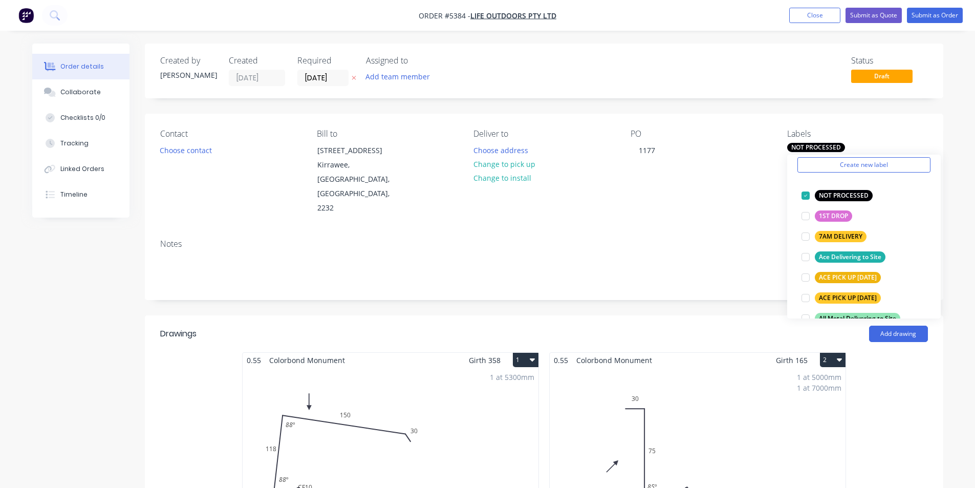
click at [663, 239] on div "Notes" at bounding box center [544, 244] width 768 height 10
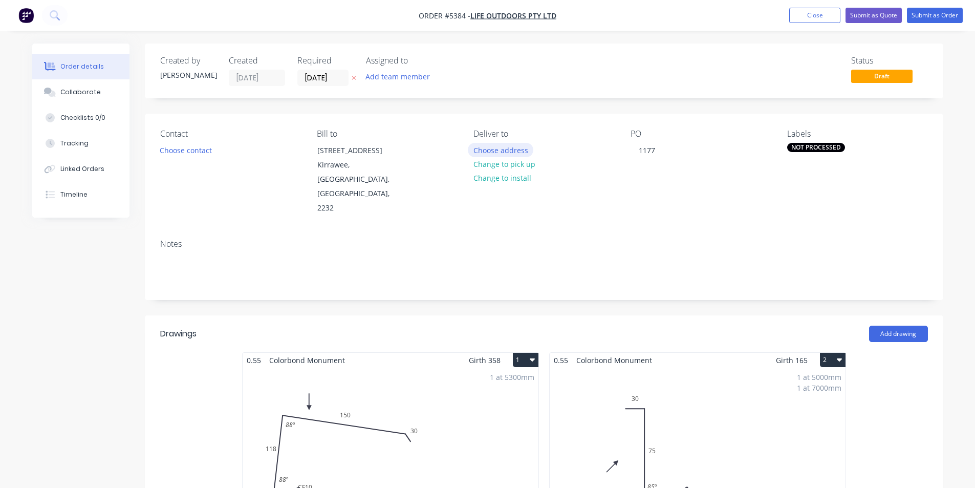
click at [521, 151] on button "Choose address" at bounding box center [500, 150] width 65 height 14
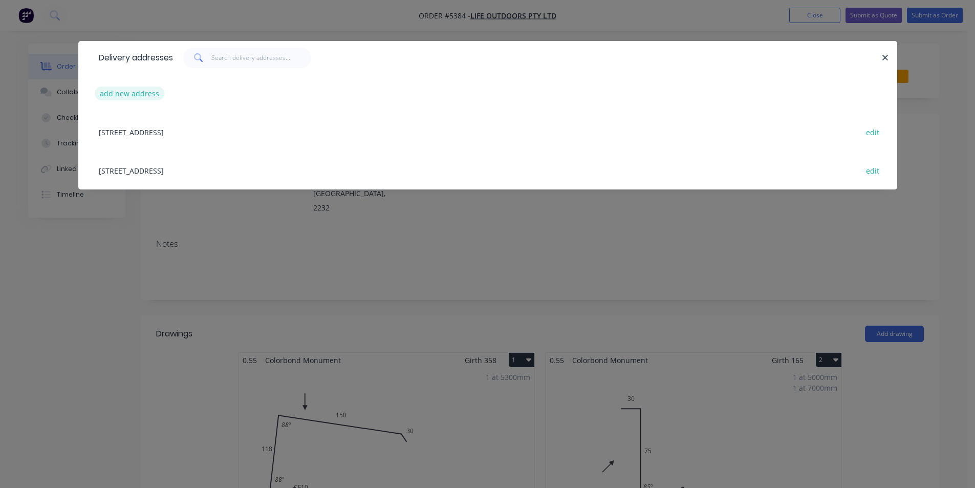
click at [148, 91] on button "add new address" at bounding box center [130, 93] width 70 height 14
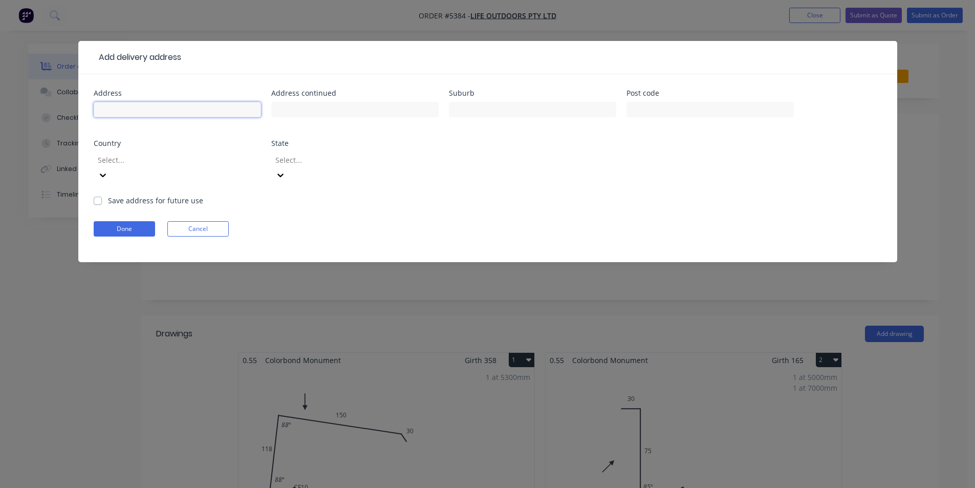
click at [143, 106] on input "text" at bounding box center [177, 109] width 167 height 15
type input "2 [GEOGRAPHIC_DATA]"
type input "Cronulla"
click at [213, 117] on input "2 [GEOGRAPHIC_DATA]" at bounding box center [177, 109] width 167 height 15
type input "[STREET_ADDRESS]"
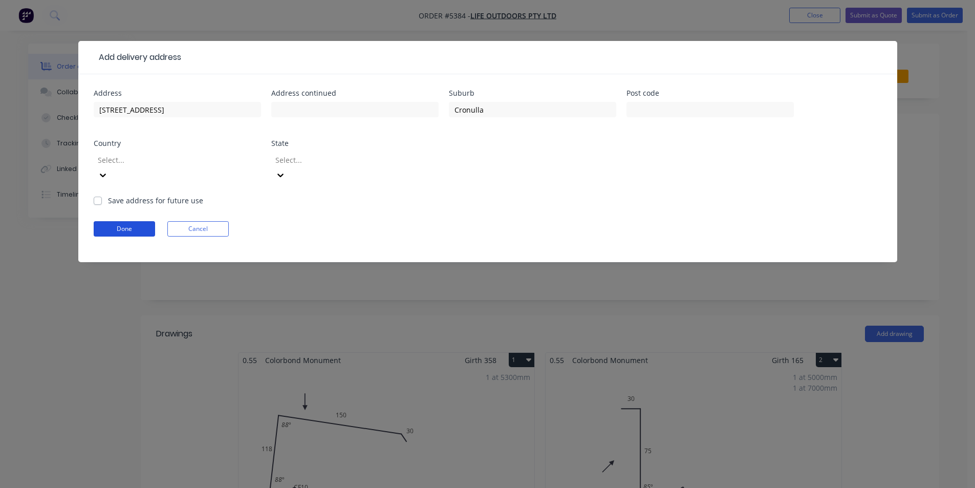
click at [115, 221] on button "Done" at bounding box center [124, 228] width 61 height 15
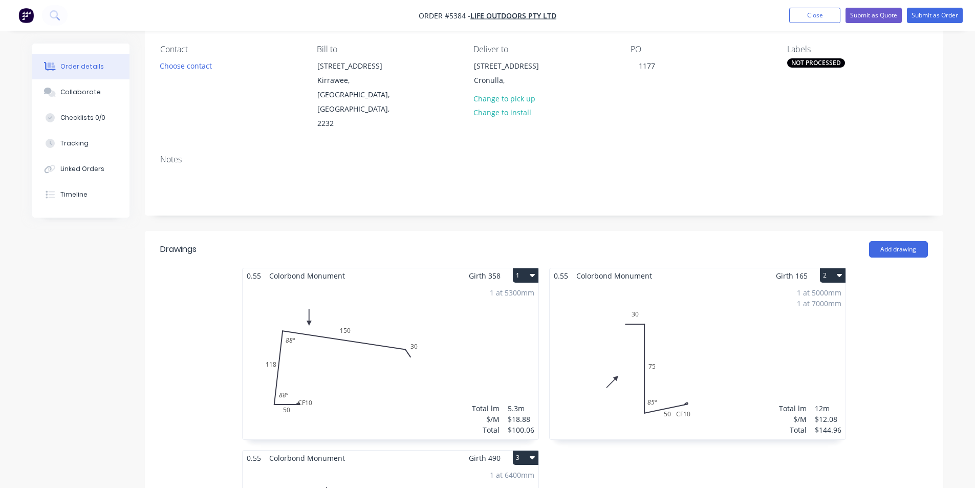
scroll to position [0, 0]
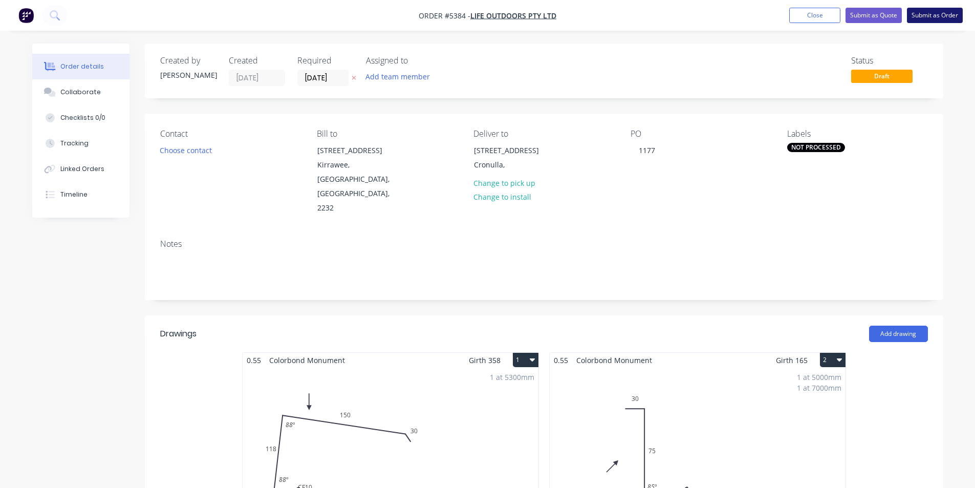
click at [932, 18] on button "Submit as Order" at bounding box center [935, 15] width 56 height 15
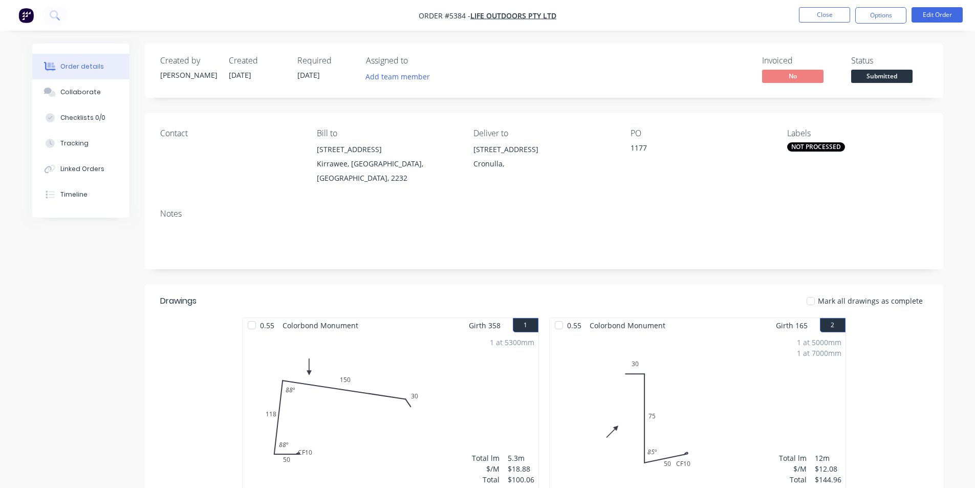
click at [896, 76] on span "Submitted" at bounding box center [881, 76] width 61 height 13
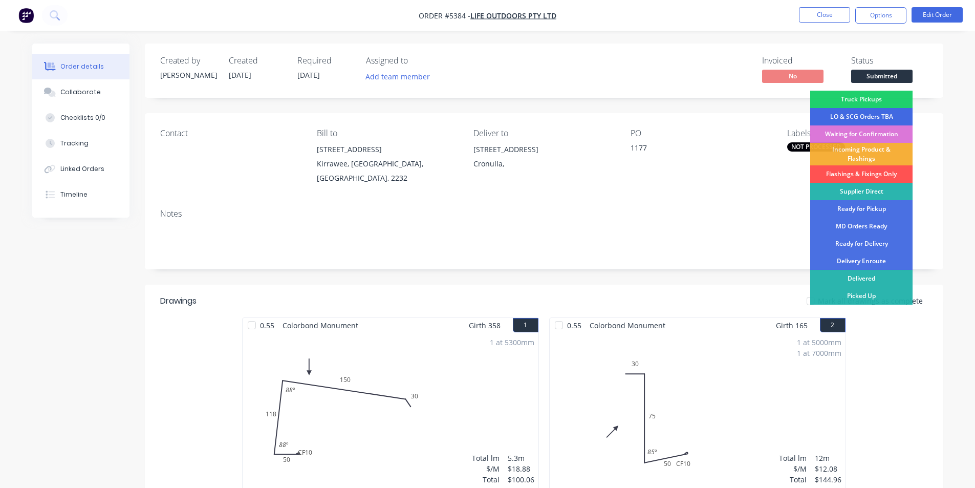
click at [859, 113] on div "LO & SCG Orders TBA" at bounding box center [861, 116] width 102 height 17
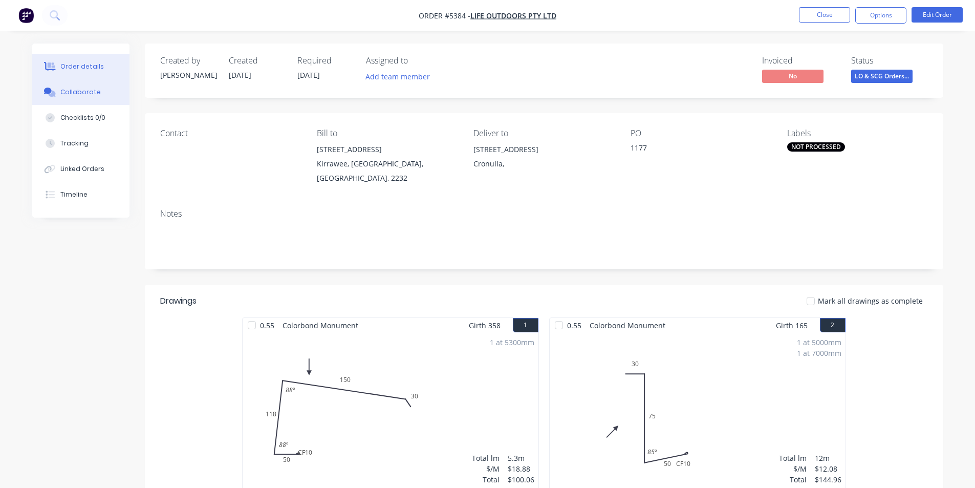
click at [51, 94] on icon at bounding box center [51, 94] width 7 height 6
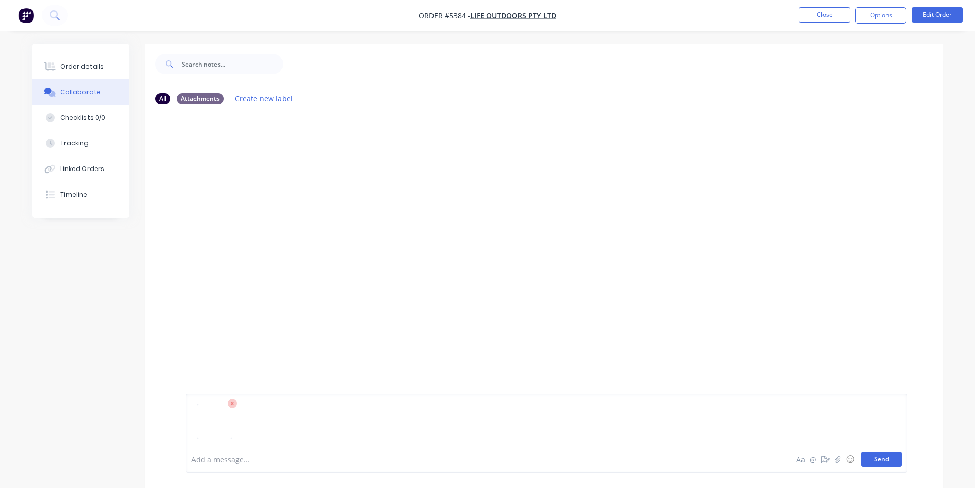
click at [893, 461] on button "Send" at bounding box center [881, 458] width 40 height 15
click at [825, 18] on button "Close" at bounding box center [824, 14] width 51 height 15
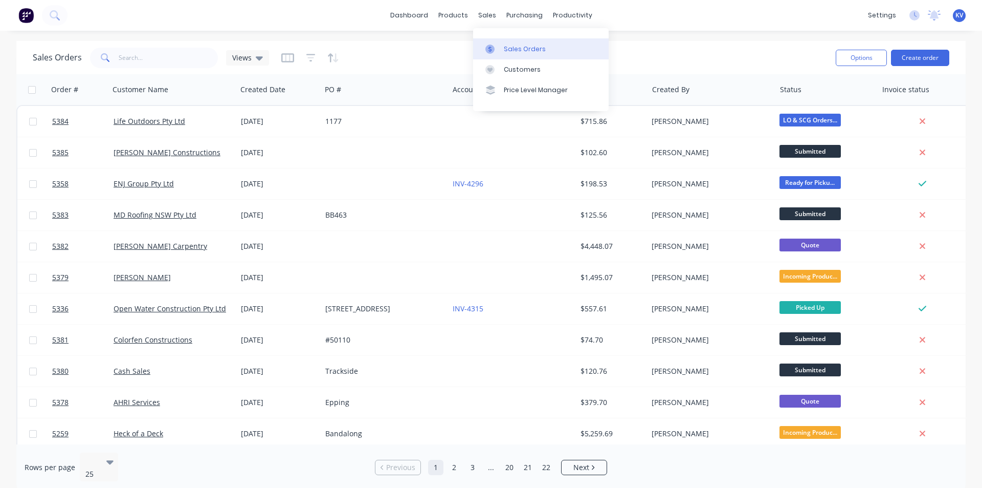
click at [514, 50] on div "Sales Orders" at bounding box center [525, 49] width 42 height 9
click at [907, 62] on button "Create order" at bounding box center [920, 58] width 58 height 16
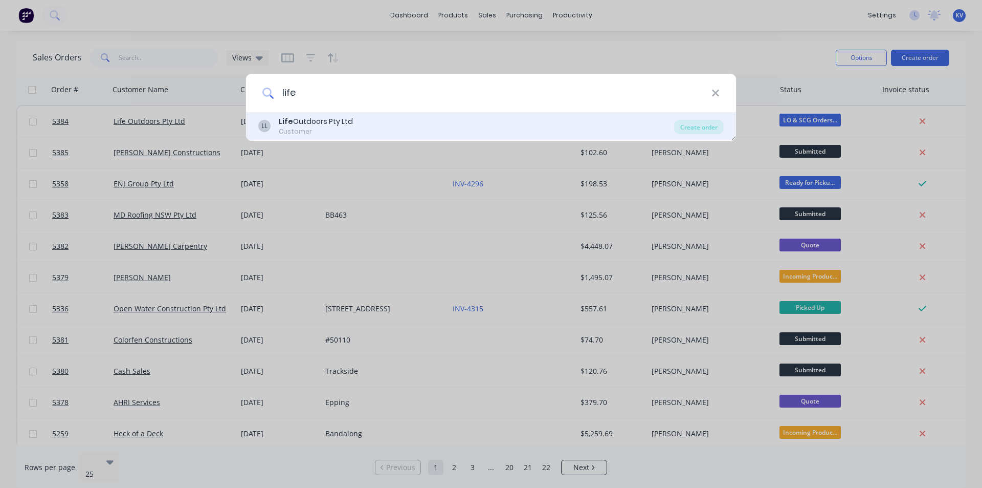
type input "life"
click at [359, 118] on div "LL Life Outdoors Pty Ltd Customer" at bounding box center [466, 126] width 416 height 20
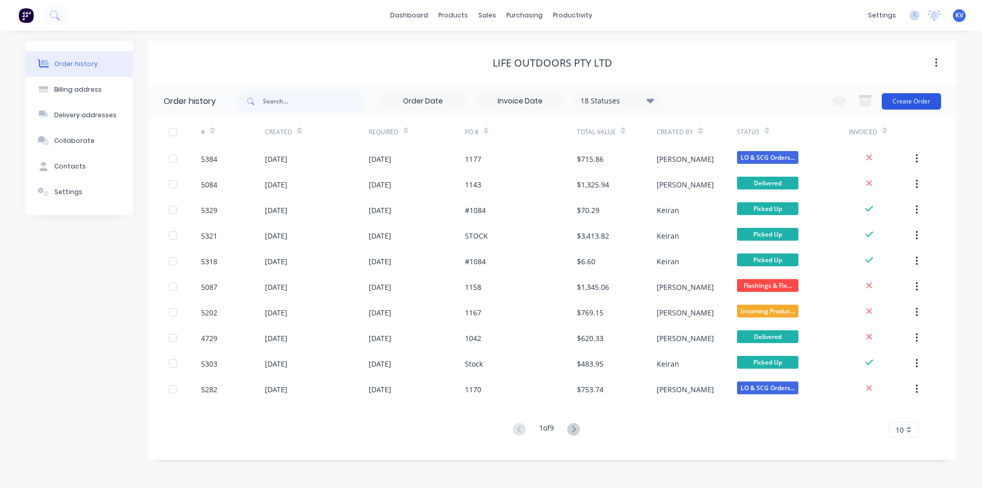
click at [925, 101] on button "Create Order" at bounding box center [911, 101] width 59 height 16
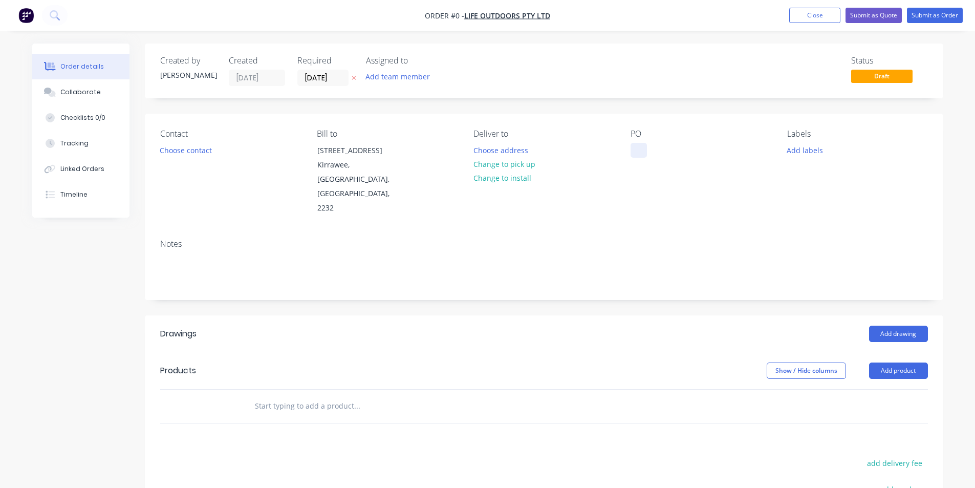
click at [631, 153] on div at bounding box center [638, 150] width 16 height 15
click at [502, 148] on div "Order details Collaborate Checklists 0/0 Tracking Linked Orders Timeline Order …" at bounding box center [487, 363] width 931 height 641
click at [478, 146] on button "Choose address" at bounding box center [500, 150] width 65 height 14
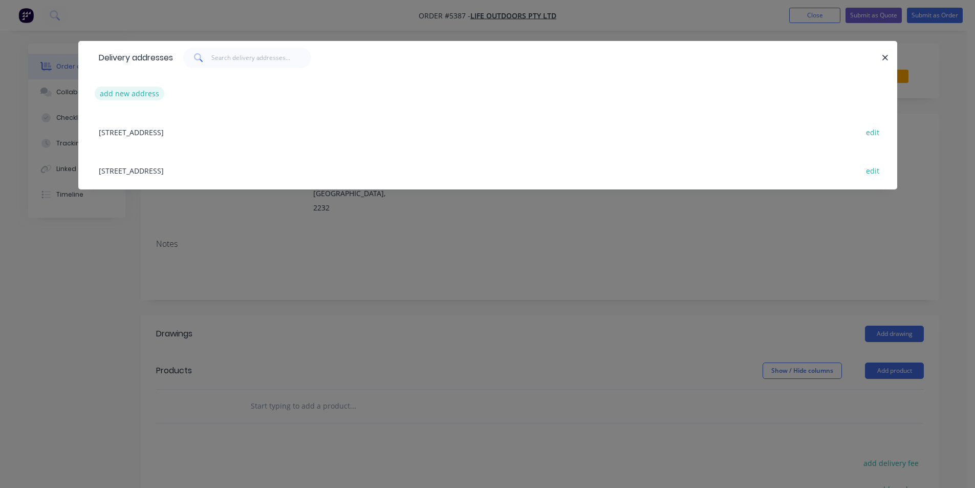
click at [137, 100] on button "add new address" at bounding box center [130, 93] width 70 height 14
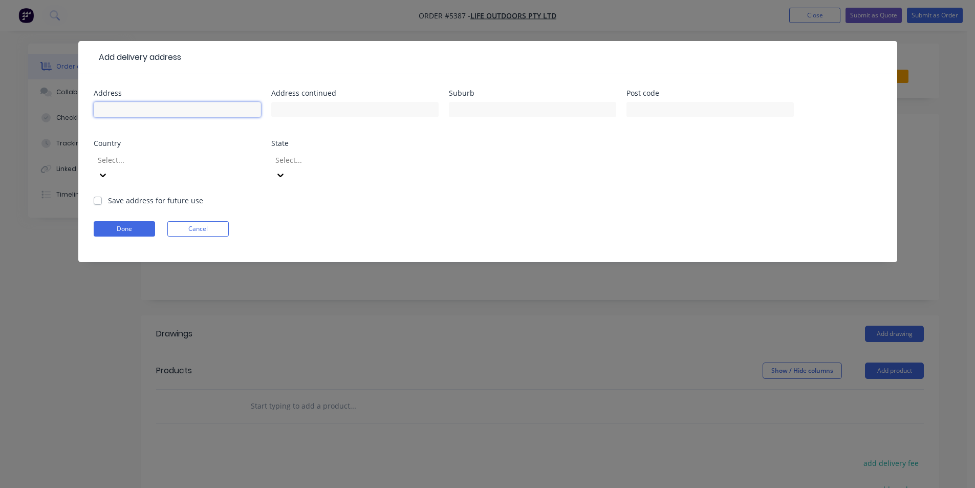
click at [101, 108] on input "text" at bounding box center [177, 109] width 167 height 15
type input "1/213 Kingsway"
type input "Woolooware"
click at [101, 221] on button "Done" at bounding box center [124, 228] width 61 height 15
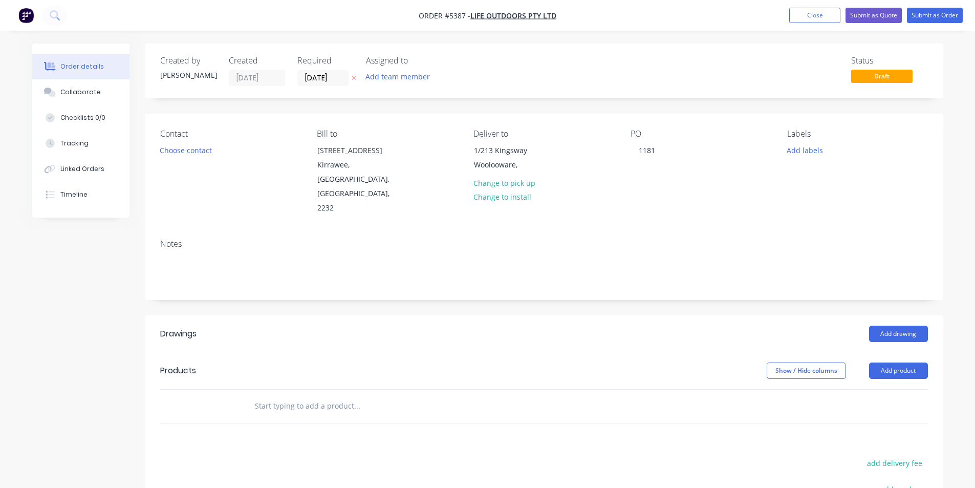
drag, startPoint x: 349, startPoint y: 380, endPoint x: 355, endPoint y: 378, distance: 6.2
click at [354, 396] on input "text" at bounding box center [356, 406] width 205 height 20
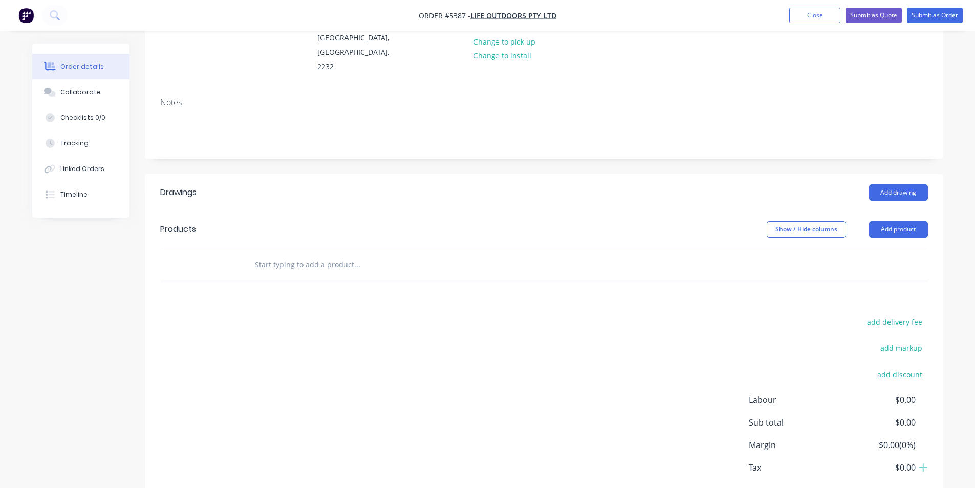
scroll to position [154, 0]
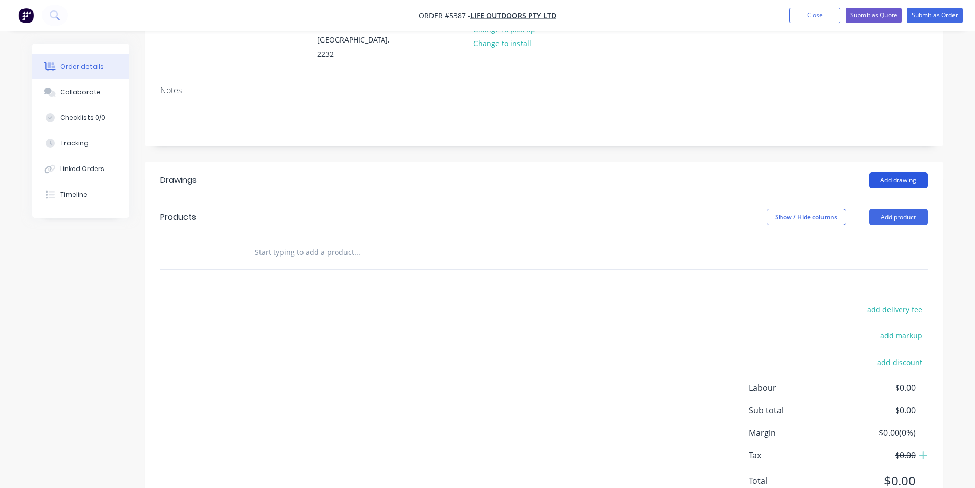
click at [900, 172] on button "Add drawing" at bounding box center [898, 180] width 59 height 16
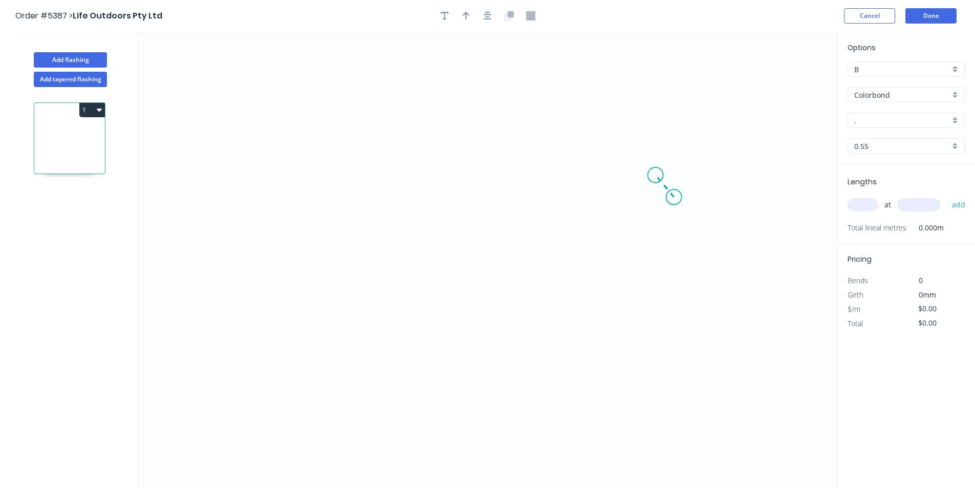
drag, startPoint x: 674, startPoint y: 197, endPoint x: 655, endPoint y: 175, distance: 28.7
click at [655, 175] on icon "0" at bounding box center [487, 260] width 698 height 456
click at [279, 176] on icon "0 ?" at bounding box center [487, 260] width 698 height 456
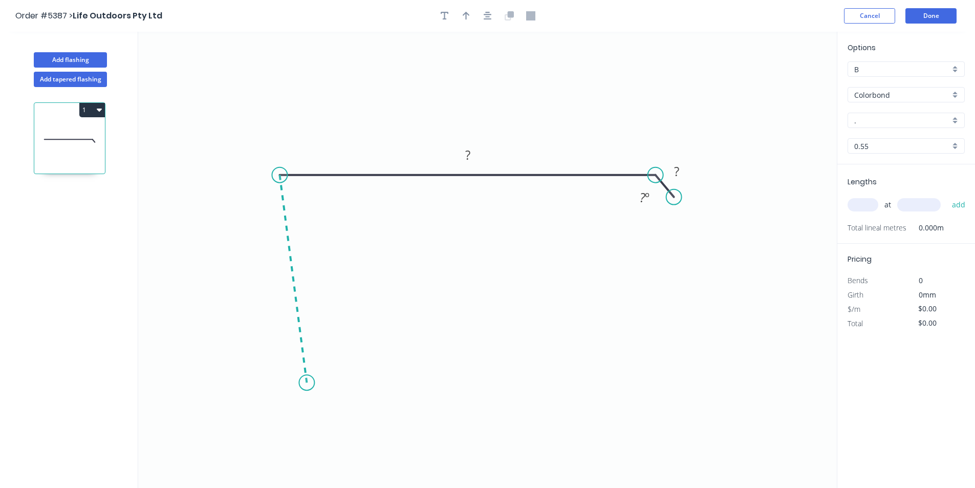
click at [306, 383] on icon "0 ? ? ? º" at bounding box center [487, 260] width 698 height 456
click at [368, 363] on icon at bounding box center [336, 372] width 61 height 19
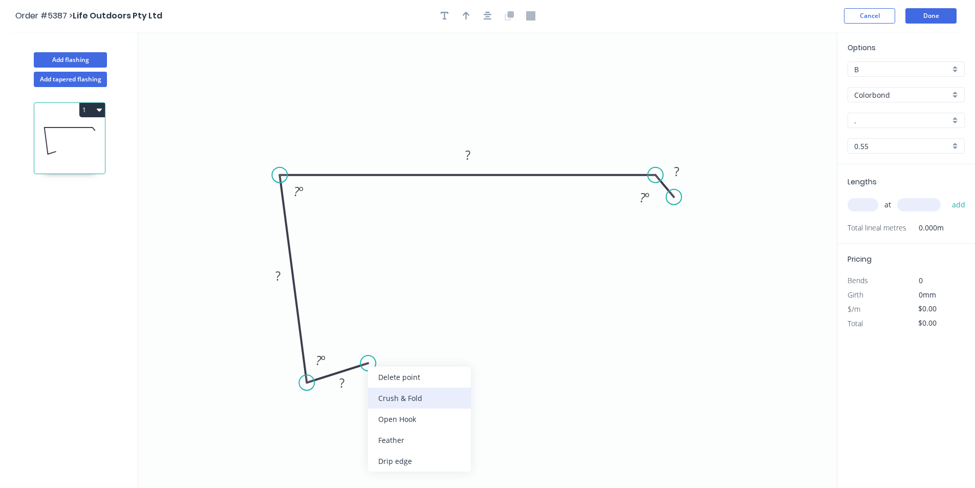
click at [384, 399] on div "Crush & Fold" at bounding box center [419, 397] width 103 height 21
click at [339, 382] on rect at bounding box center [342, 383] width 20 height 14
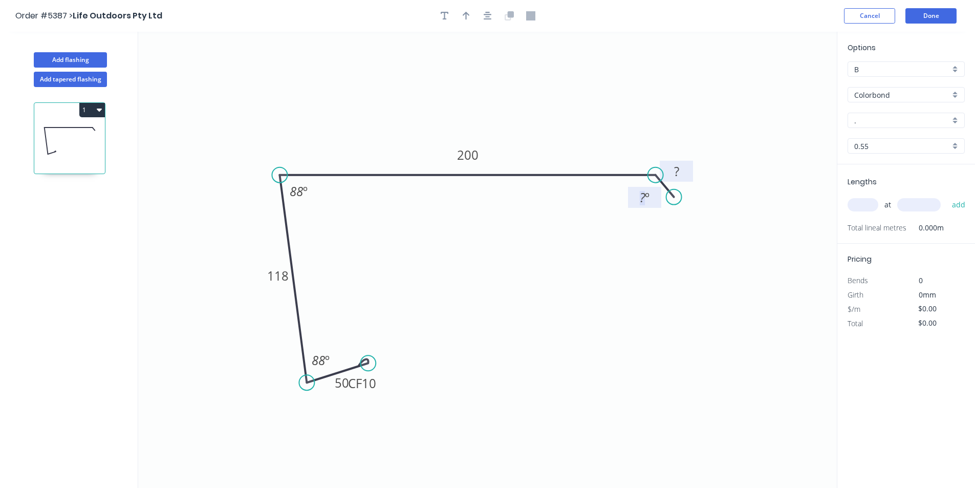
click at [676, 171] on tspan "?" at bounding box center [676, 171] width 5 height 17
click at [691, 228] on div "Hide angle" at bounding box center [696, 227] width 103 height 21
type input "$21.92"
click at [377, 388] on rect at bounding box center [361, 382] width 41 height 21
drag, startPoint x: 377, startPoint y: 388, endPoint x: 410, endPoint y: 376, distance: 35.5
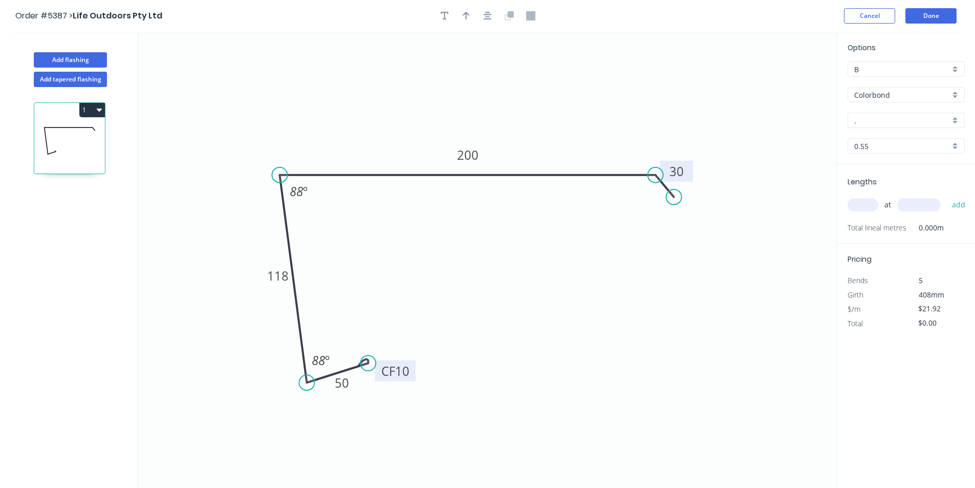
click at [410, 376] on rect at bounding box center [395, 370] width 41 height 21
click at [467, 20] on icon "button" at bounding box center [466, 15] width 7 height 9
drag, startPoint x: 783, startPoint y: 80, endPoint x: 332, endPoint y: 135, distance: 454.0
click at [332, 135] on icon at bounding box center [331, 122] width 9 height 33
click at [869, 125] on input "." at bounding box center [902, 120] width 96 height 11
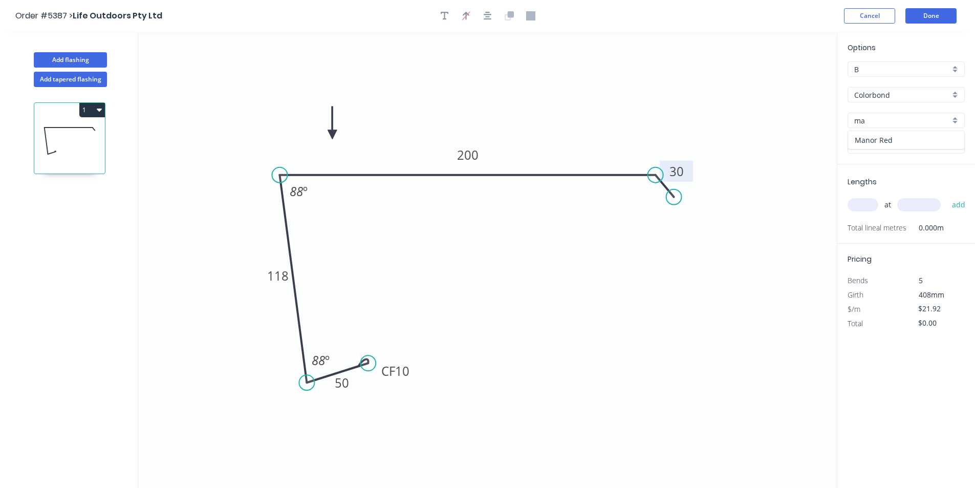
drag, startPoint x: 872, startPoint y: 140, endPoint x: 873, endPoint y: 145, distance: 5.7
click at [873, 140] on div "Manor Red" at bounding box center [906, 140] width 116 height 18
type input "Manor Red"
click at [863, 208] on input "text" at bounding box center [862, 204] width 31 height 13
type input "2"
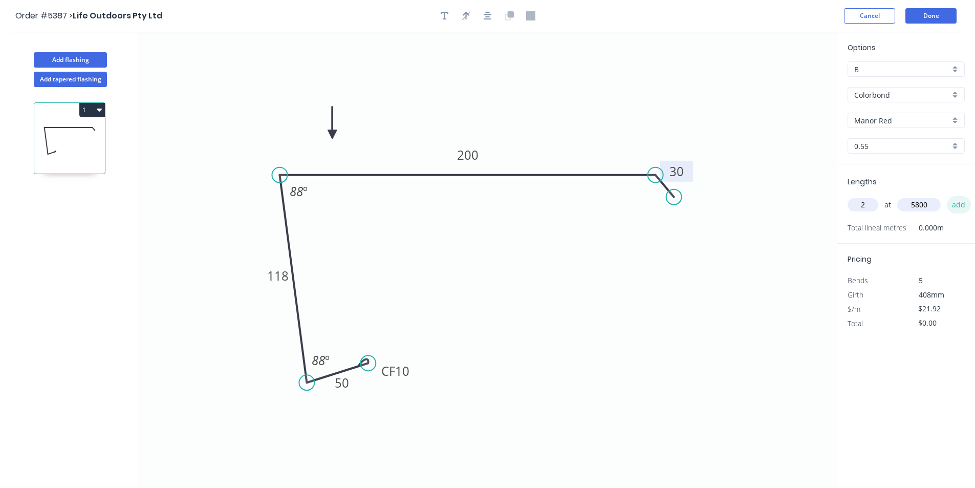
type input "5800"
click at [953, 205] on button "add" at bounding box center [959, 204] width 24 height 17
type input "$254.27"
click at [948, 15] on button "Done" at bounding box center [930, 15] width 51 height 15
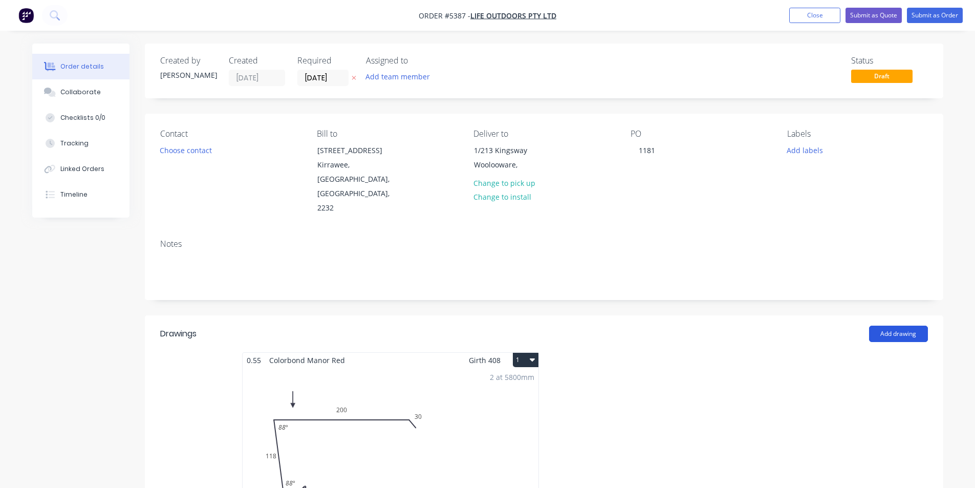
click at [912, 325] on button "Add drawing" at bounding box center [898, 333] width 59 height 16
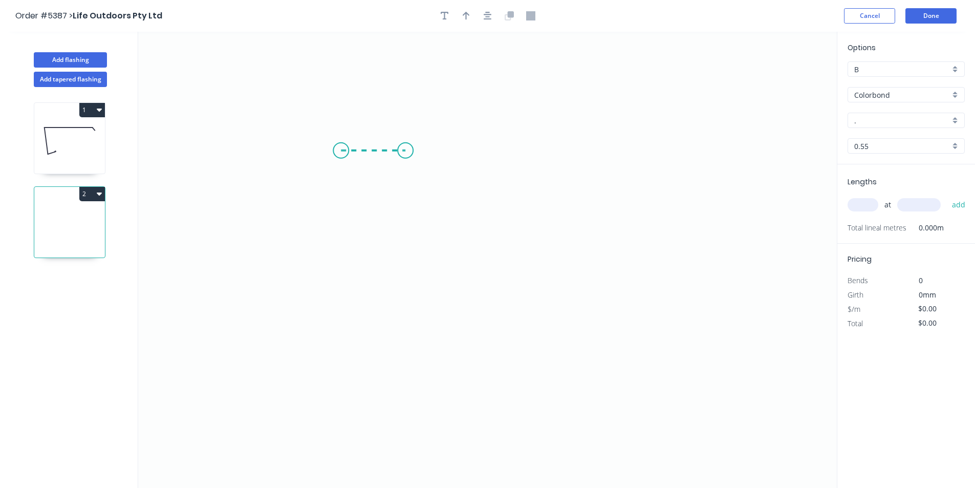
drag, startPoint x: 341, startPoint y: 150, endPoint x: 405, endPoint y: 154, distance: 64.0
click at [405, 154] on icon "0" at bounding box center [487, 260] width 698 height 456
click at [409, 370] on icon "0 ?" at bounding box center [487, 260] width 698 height 456
click at [409, 369] on circle at bounding box center [405, 369] width 15 height 15
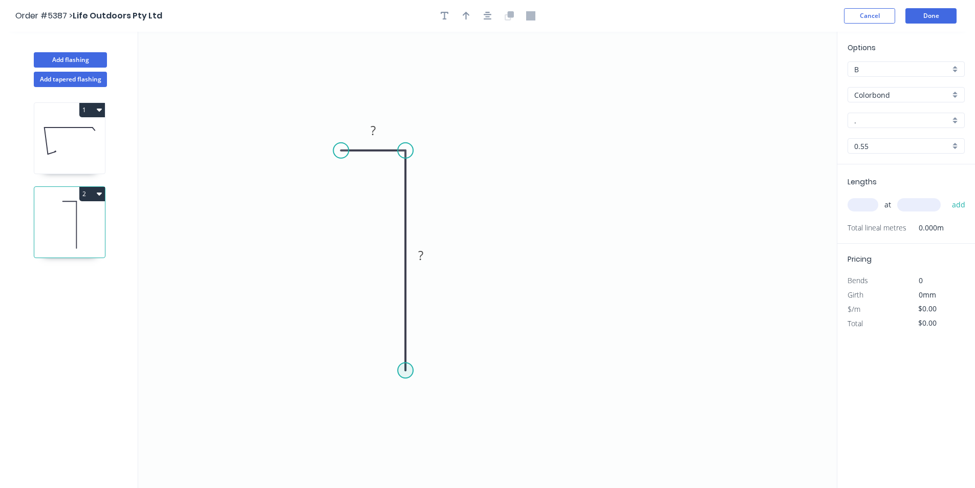
click at [405, 371] on circle at bounding box center [405, 369] width 15 height 15
click at [524, 353] on icon "0 ? ?" at bounding box center [487, 260] width 698 height 456
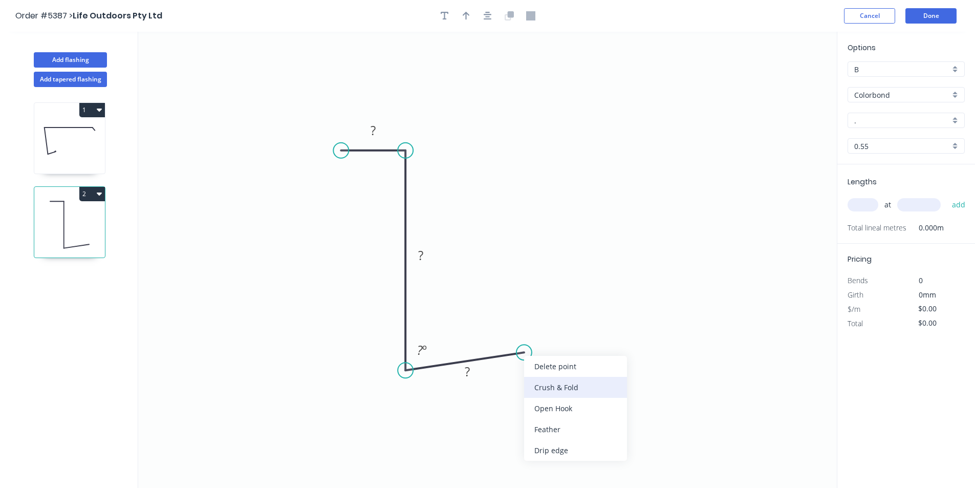
click at [536, 385] on div "Crush & Fold" at bounding box center [575, 387] width 103 height 21
click at [472, 375] on rect at bounding box center [467, 372] width 20 height 14
type input "$12.08"
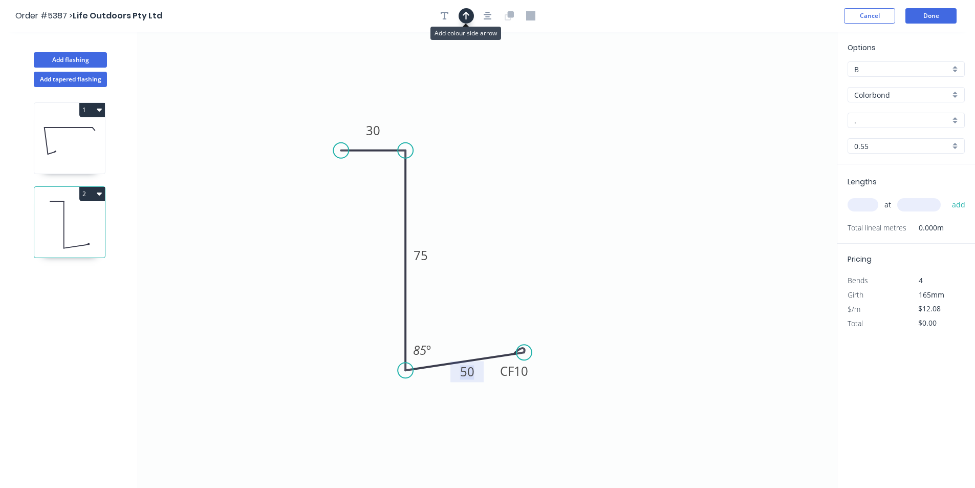
drag, startPoint x: 466, startPoint y: 17, endPoint x: 542, endPoint y: 31, distance: 77.0
click at [466, 17] on icon "button" at bounding box center [466, 16] width 7 height 8
drag, startPoint x: 784, startPoint y: 81, endPoint x: 286, endPoint y: 328, distance: 556.1
click at [286, 328] on icon at bounding box center [286, 316] width 9 height 33
click at [285, 328] on icon at bounding box center [285, 316] width 9 height 33
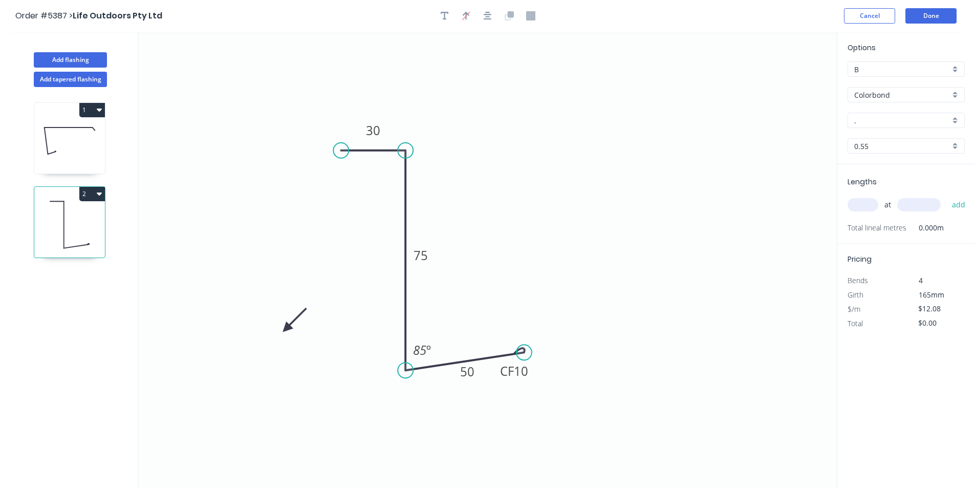
click at [285, 328] on icon at bounding box center [295, 320] width 30 height 30
click at [285, 328] on icon at bounding box center [295, 337] width 30 height 30
click at [873, 120] on input "." at bounding box center [902, 120] width 96 height 11
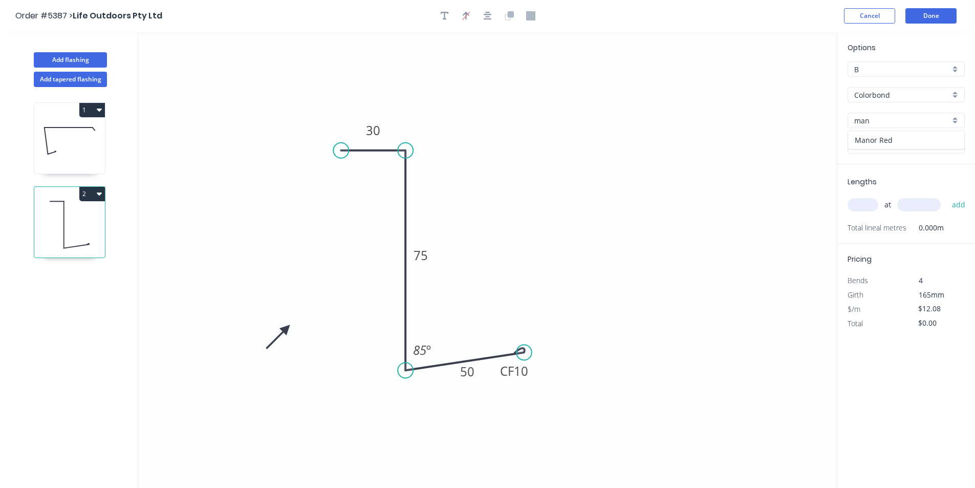
click at [868, 137] on div "Manor Red" at bounding box center [906, 140] width 116 height 18
type input "Manor Red"
click at [858, 203] on input "text" at bounding box center [862, 204] width 31 height 13
type input "1"
type input "6300"
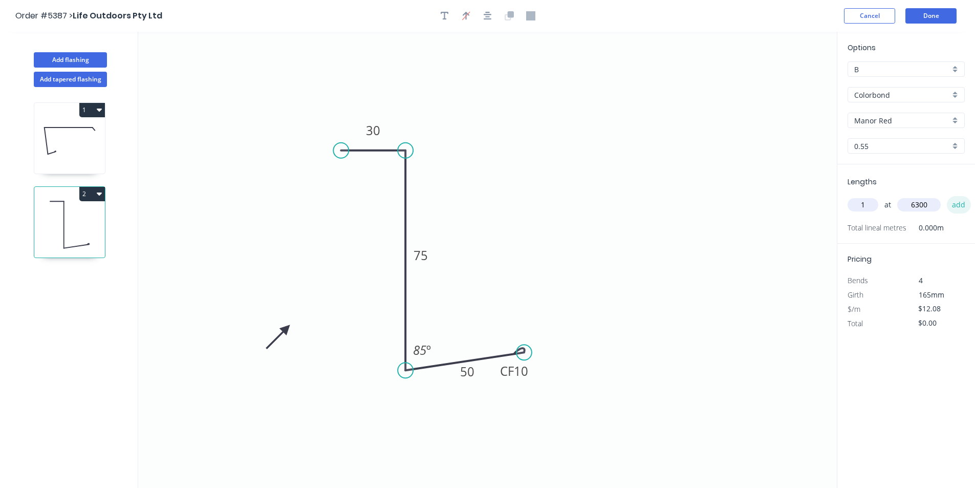
click at [953, 207] on button "add" at bounding box center [959, 204] width 24 height 17
type input "$76.10"
click at [931, 17] on button "Done" at bounding box center [930, 15] width 51 height 15
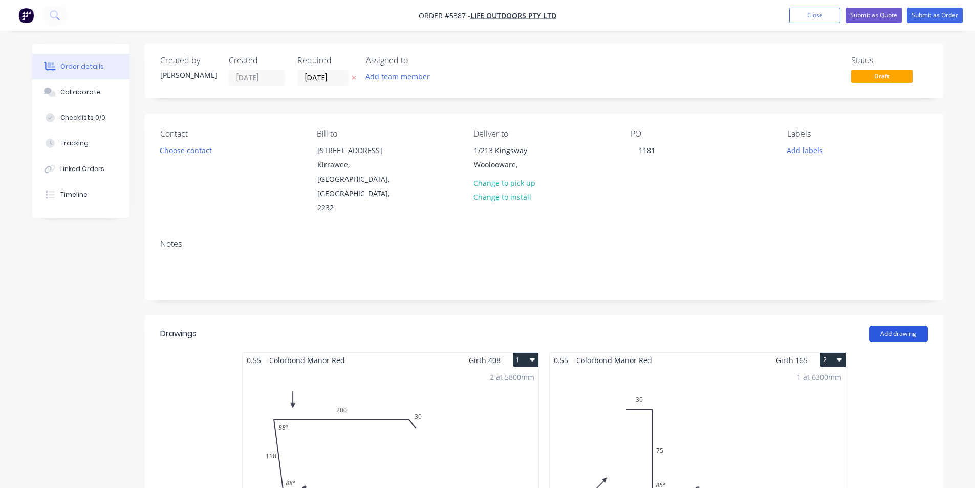
click at [916, 325] on button "Add drawing" at bounding box center [898, 333] width 59 height 16
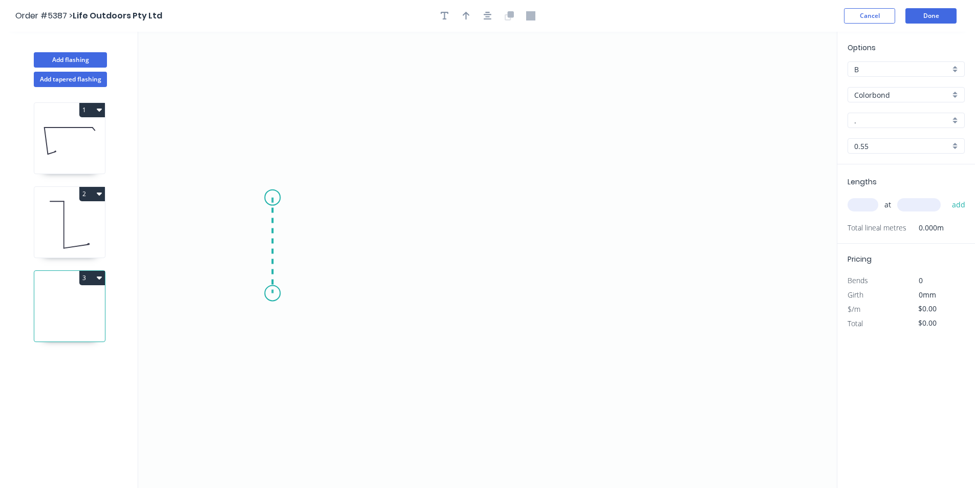
drag, startPoint x: 271, startPoint y: 249, endPoint x: 272, endPoint y: 293, distance: 44.5
click at [272, 293] on icon "0" at bounding box center [487, 260] width 698 height 456
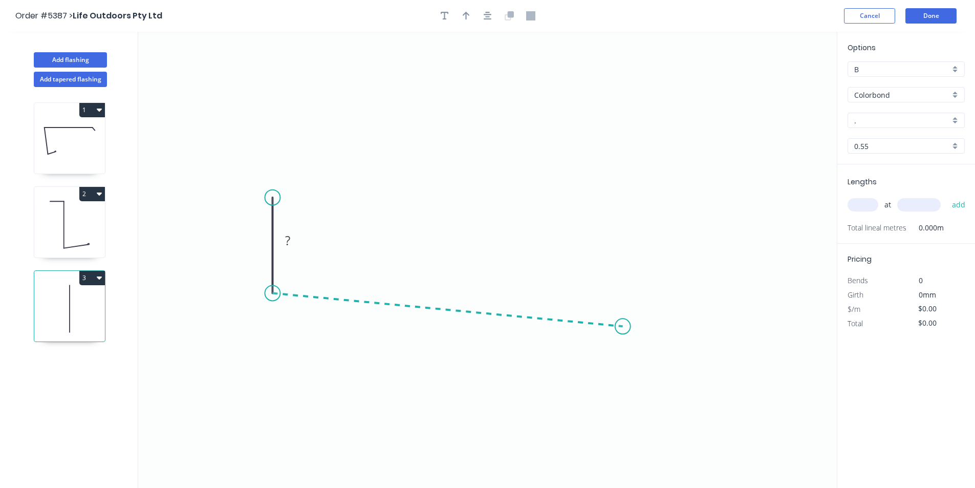
click at [623, 326] on icon "0 ?" at bounding box center [487, 260] width 698 height 456
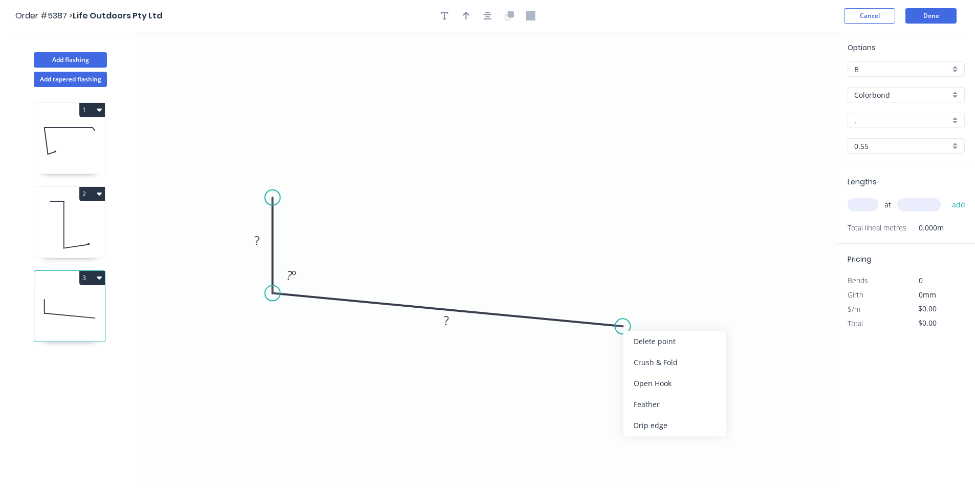
click at [636, 362] on div "Crush & Fold" at bounding box center [674, 362] width 103 height 21
click at [641, 366] on div "Flip bend" at bounding box center [677, 364] width 103 height 21
click at [267, 240] on g "?" at bounding box center [256, 240] width 33 height 21
drag, startPoint x: 255, startPoint y: 240, endPoint x: 261, endPoint y: 243, distance: 7.1
click at [256, 240] on tspan "?" at bounding box center [256, 240] width 5 height 17
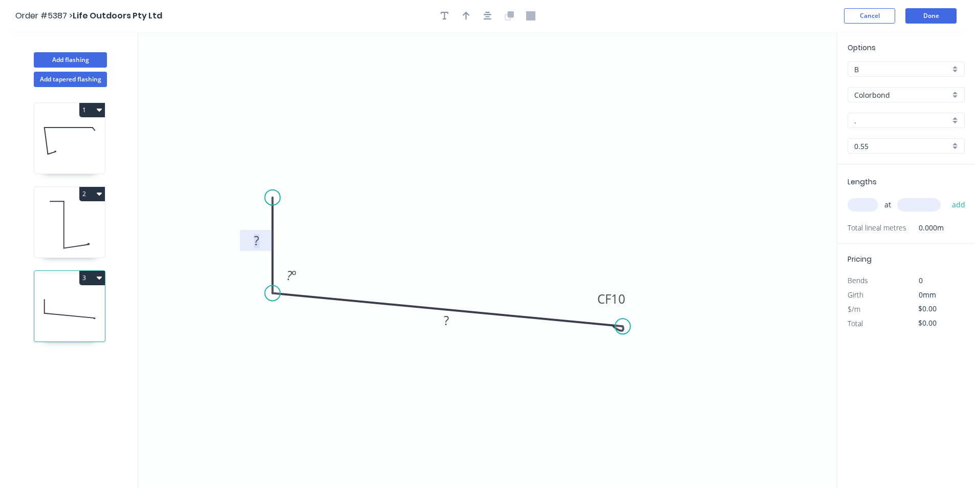
drag, startPoint x: 257, startPoint y: 244, endPoint x: 242, endPoint y: 235, distance: 17.9
click at [242, 235] on g "?" at bounding box center [256, 240] width 33 height 21
type input "$17.46"
drag, startPoint x: 464, startPoint y: 18, endPoint x: 474, endPoint y: 19, distance: 9.8
click at [465, 17] on icon "button" at bounding box center [466, 15] width 7 height 9
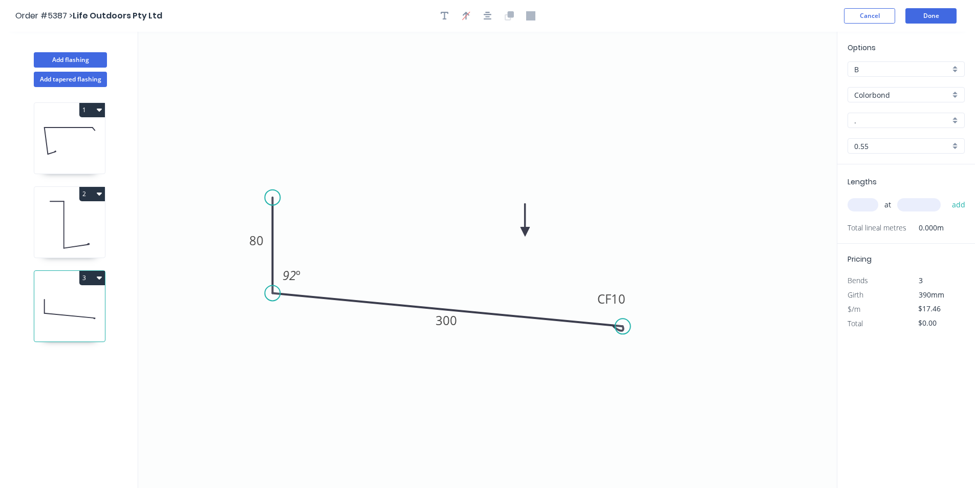
drag, startPoint x: 784, startPoint y: 81, endPoint x: 528, endPoint y: 228, distance: 295.9
click at [527, 230] on icon at bounding box center [524, 220] width 9 height 33
click at [528, 228] on icon at bounding box center [526, 218] width 9 height 33
click at [887, 112] on div "Options B B Colorbond Colorbond Colorbond Matt - Flat Sheet . . 0.55 0.55" at bounding box center [906, 103] width 138 height 122
click at [888, 119] on input "." at bounding box center [902, 120] width 96 height 11
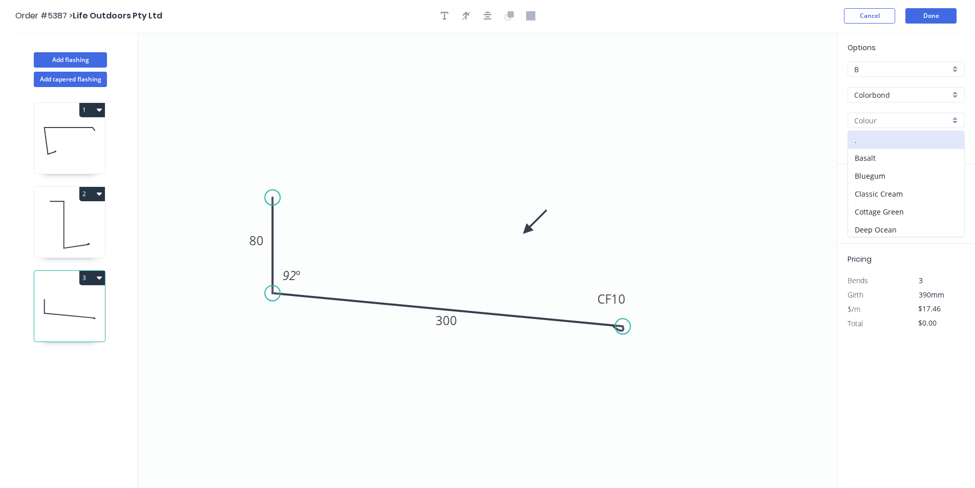
type input ","
drag, startPoint x: 873, startPoint y: 138, endPoint x: 871, endPoint y: 172, distance: 34.3
click at [873, 138] on div "Manor Red" at bounding box center [906, 140] width 116 height 18
type input "Manor Red"
click at [865, 203] on input "text" at bounding box center [862, 204] width 31 height 13
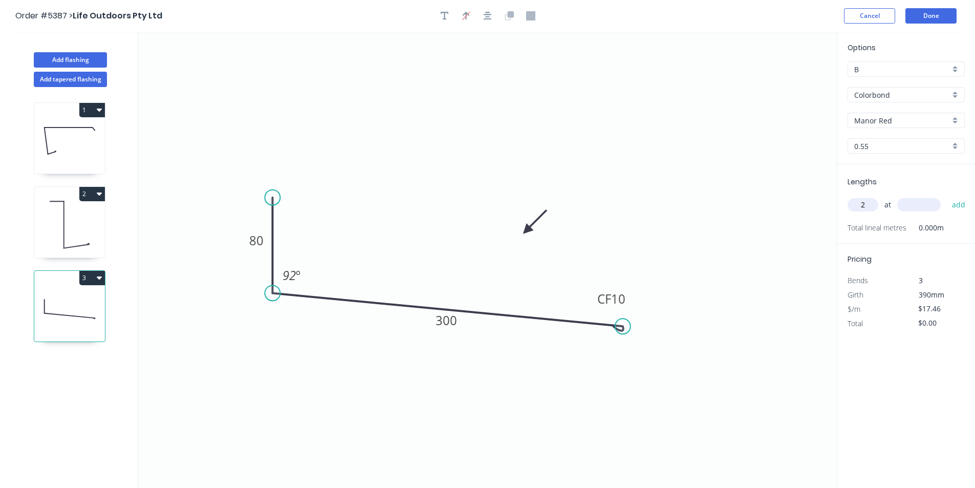
type input "2"
type input "3300"
click at [956, 205] on button "add" at bounding box center [959, 204] width 24 height 17
type input "$115.24"
click at [927, 14] on button "Done" at bounding box center [930, 15] width 51 height 15
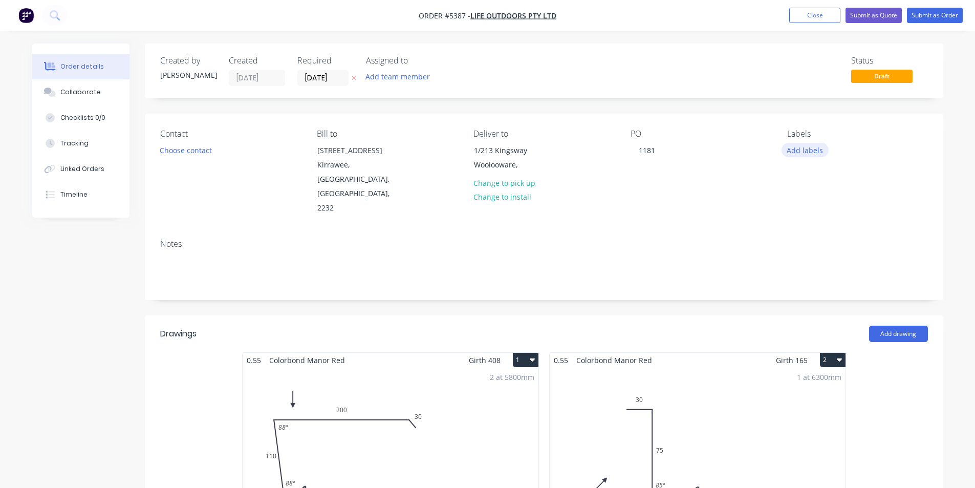
click at [796, 155] on button "Add labels" at bounding box center [804, 150] width 47 height 14
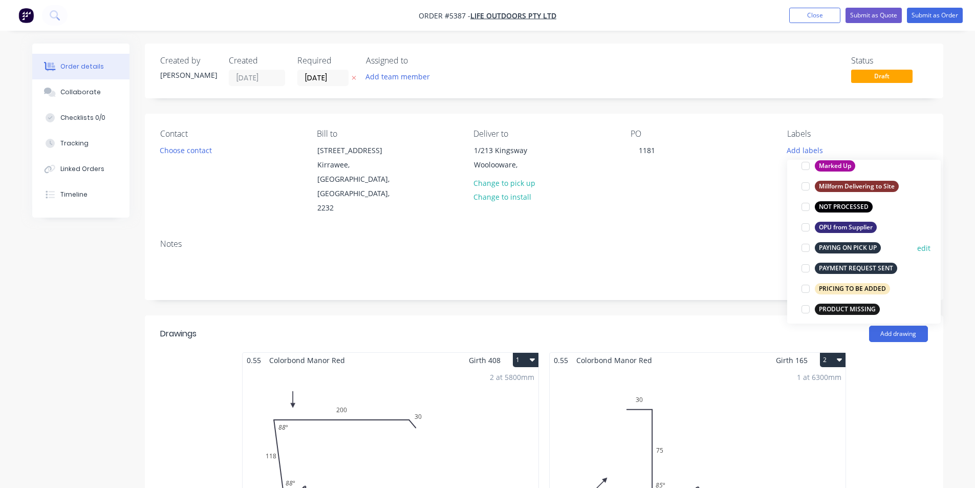
scroll to position [614, 0]
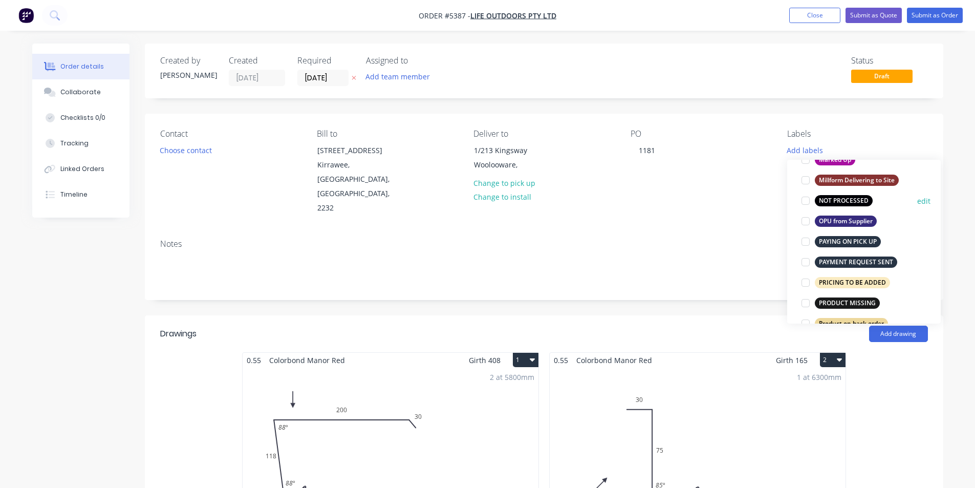
click at [804, 200] on div at bounding box center [805, 200] width 20 height 20
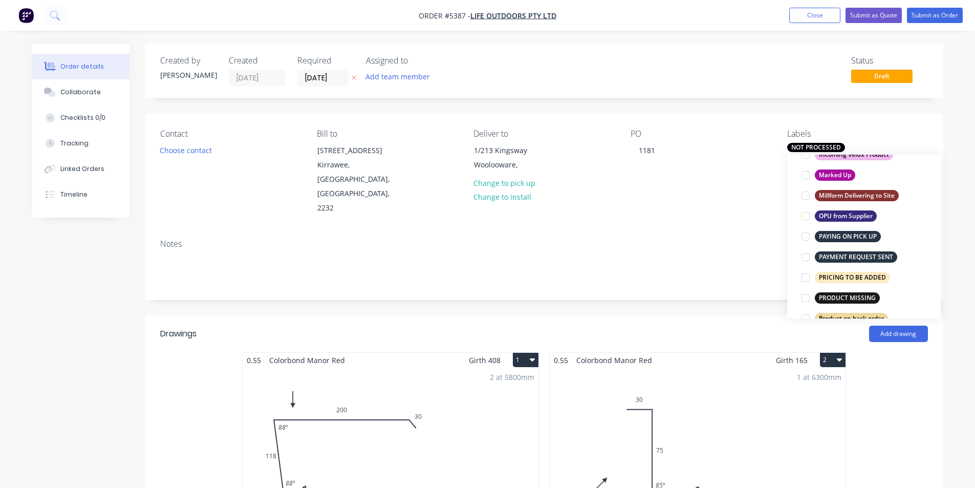
scroll to position [41, 0]
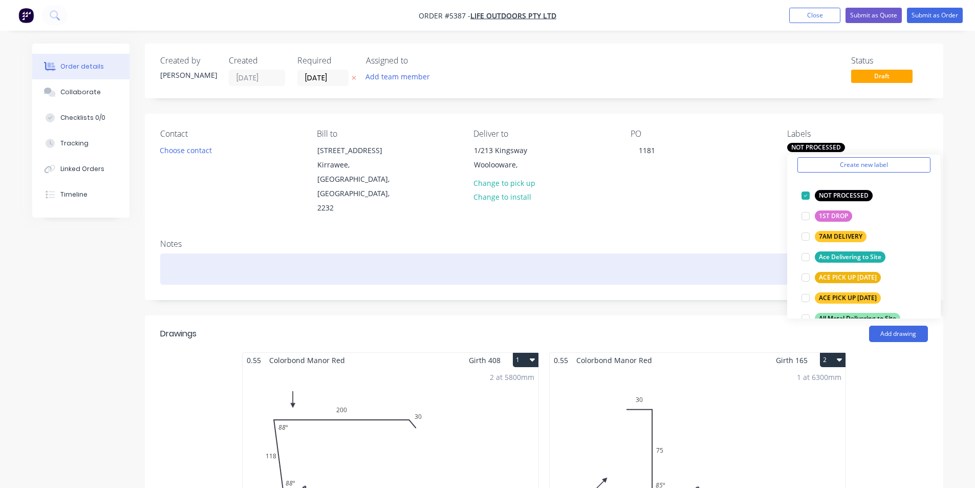
click at [718, 253] on div at bounding box center [544, 268] width 768 height 31
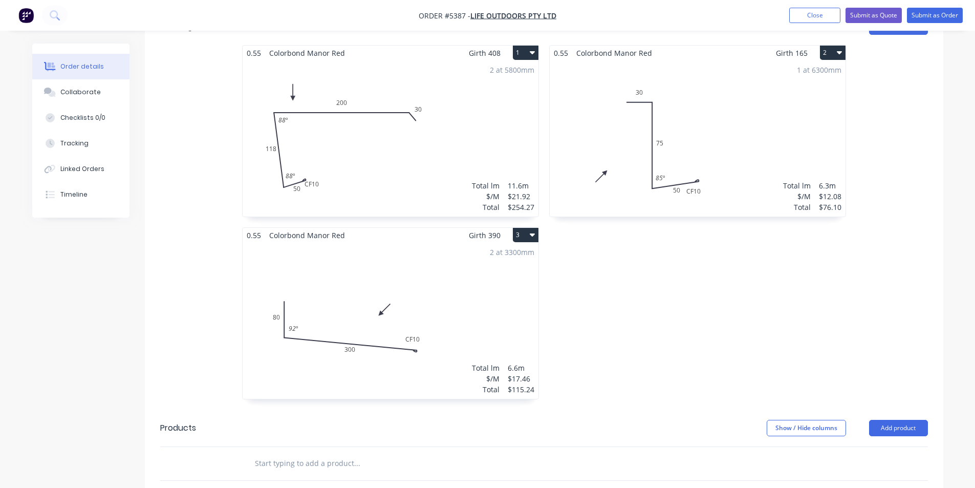
scroll to position [409, 0]
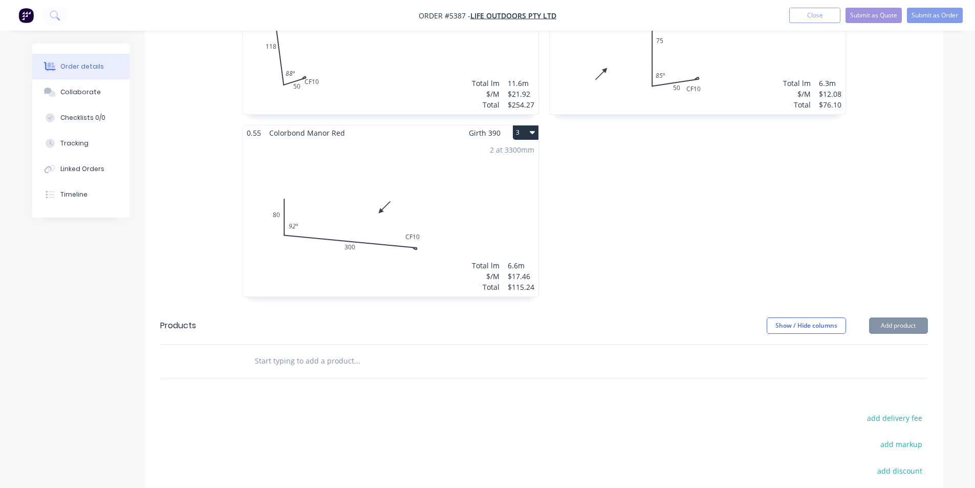
click at [356, 350] on input "text" at bounding box center [356, 360] width 205 height 20
type input "t"
type input "g"
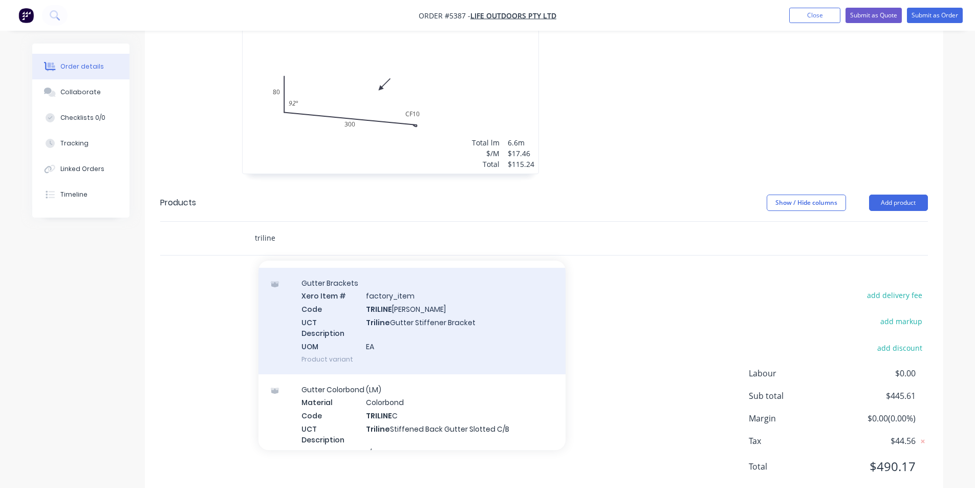
scroll to position [154, 0]
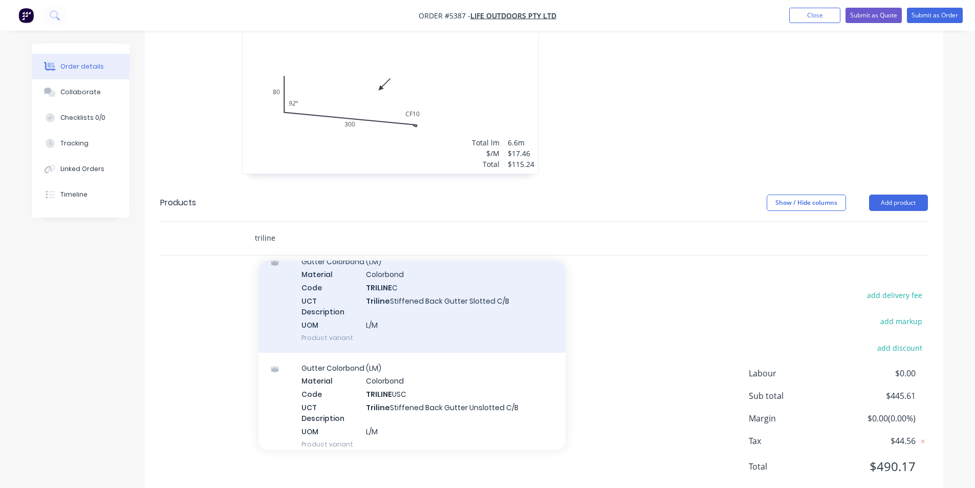
type input "triline"
click at [440, 278] on div "Gutter Colorbond (LM) Material Colorbond Code TRILINE C UCT Description Triline…" at bounding box center [411, 299] width 307 height 106
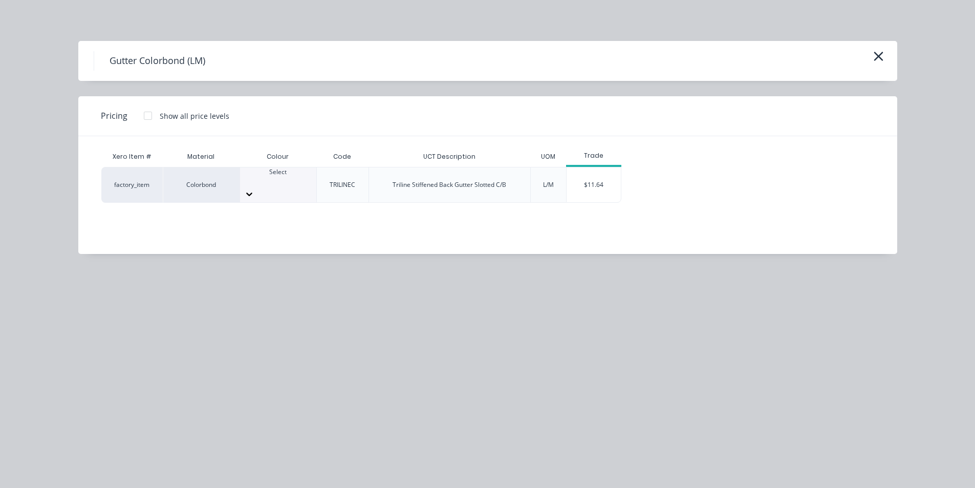
click at [290, 177] on div at bounding box center [278, 181] width 76 height 9
type input "mano"
click at [604, 169] on div "$11.64" at bounding box center [593, 184] width 55 height 35
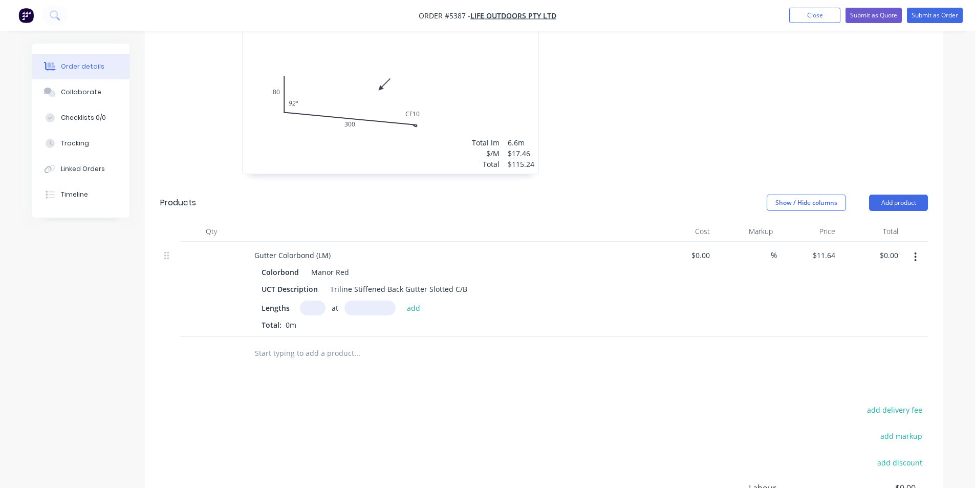
click at [301, 300] on input "text" at bounding box center [313, 307] width 26 height 15
type input "1"
type input "6300mm"
click at [417, 300] on button "add" at bounding box center [414, 307] width 24 height 14
type input "$73.33"
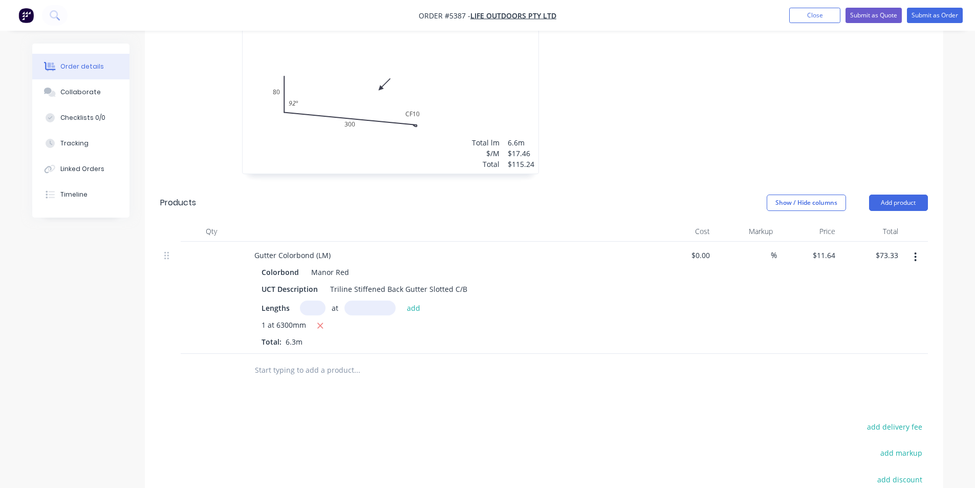
click at [333, 360] on input "text" at bounding box center [356, 370] width 205 height 20
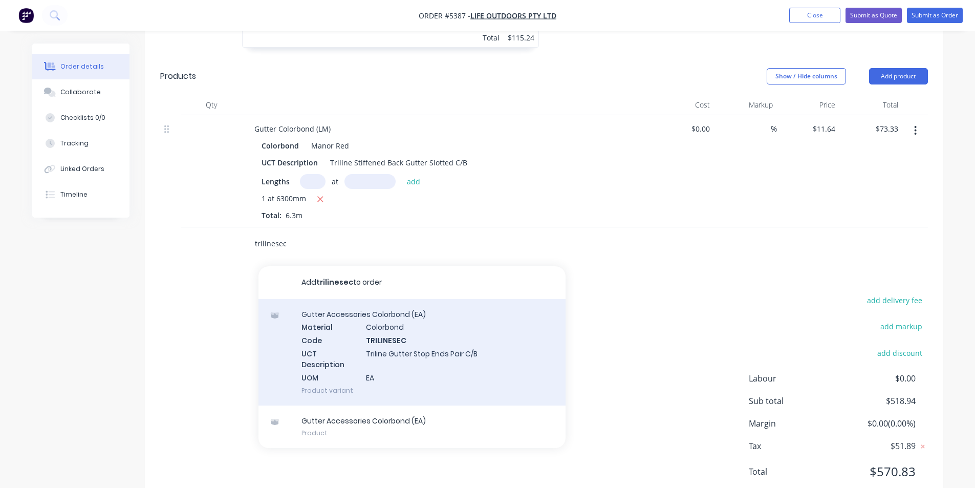
scroll to position [664, 0]
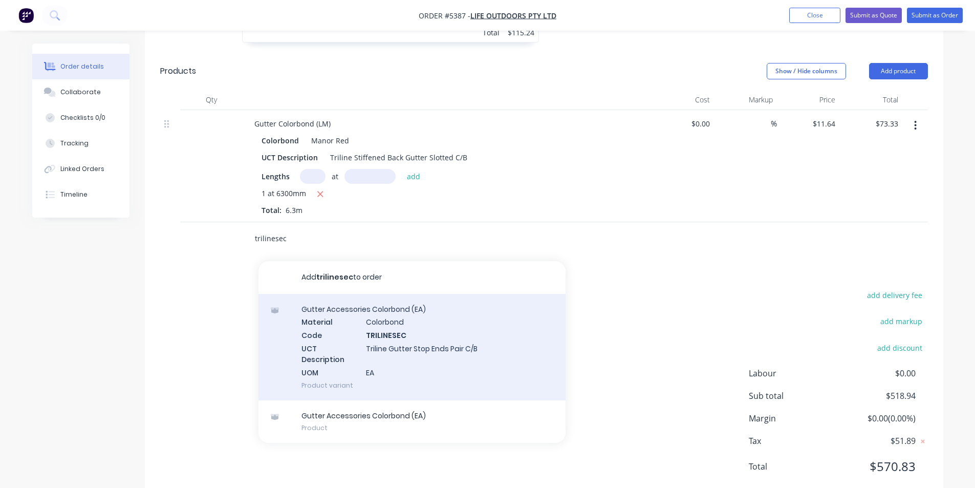
type input "trilinesec"
click at [374, 311] on div "Gutter Accessories Colorbond (EA) Material Colorbond Code TRILINESEC UCT Descri…" at bounding box center [411, 347] width 307 height 106
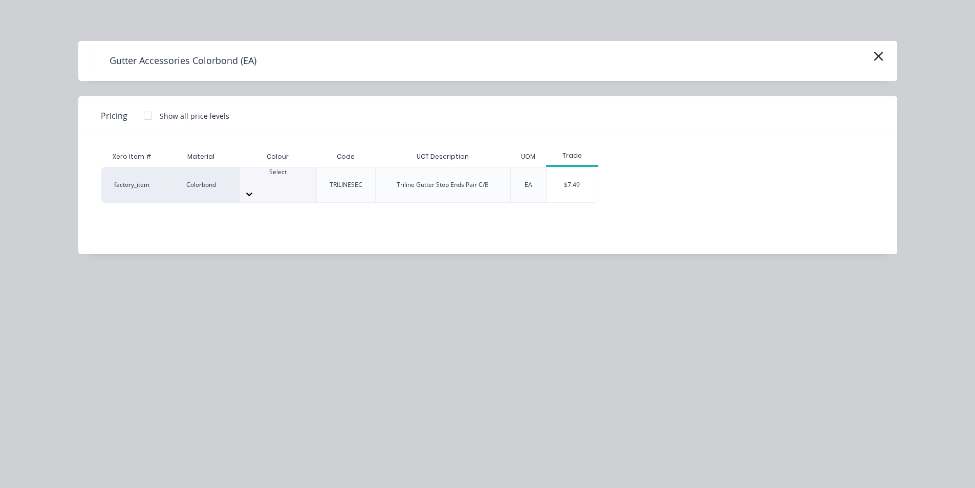
click at [273, 183] on div at bounding box center [278, 181] width 76 height 9
type input "mano"
click at [581, 175] on div "$7.49" at bounding box center [571, 184] width 51 height 35
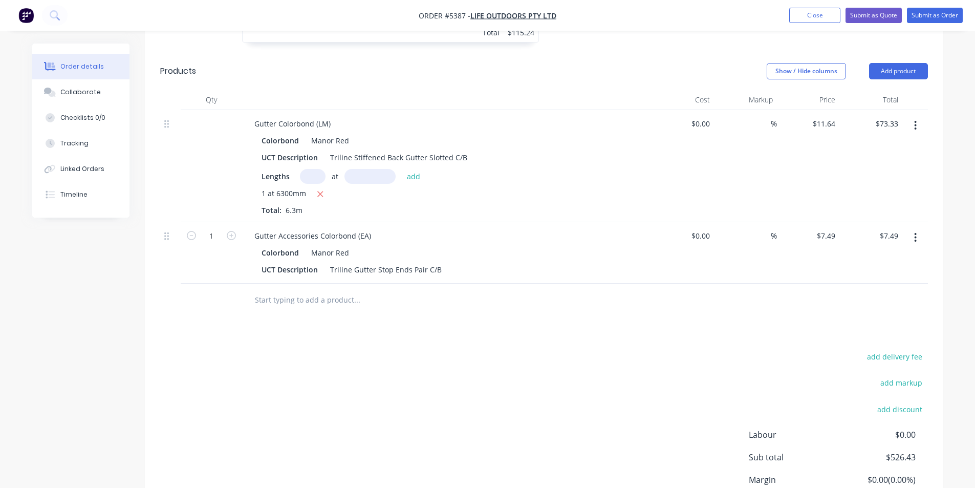
click at [336, 290] on input "text" at bounding box center [356, 300] width 205 height 20
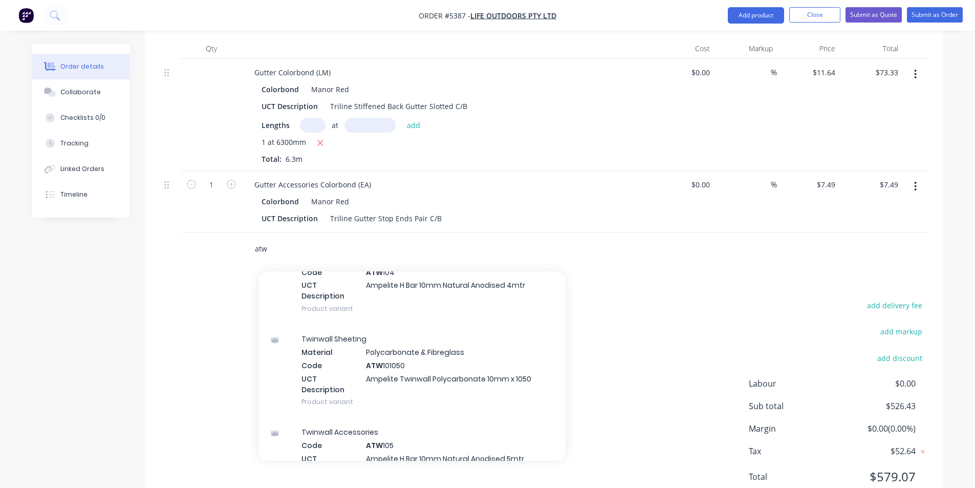
scroll to position [725, 0]
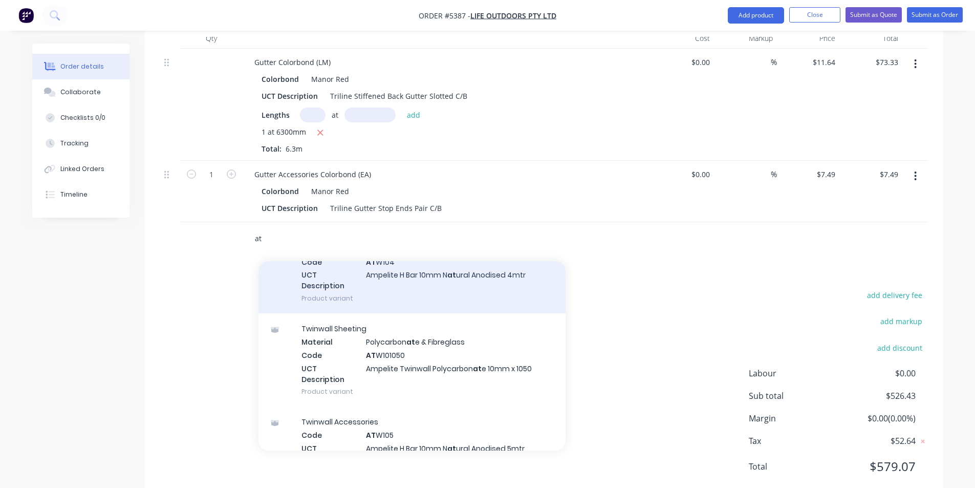
type input "a"
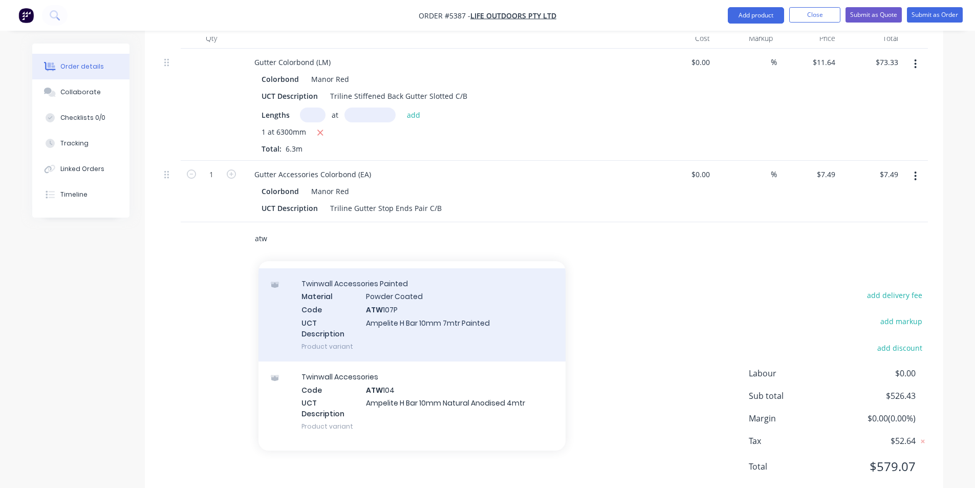
scroll to position [0, 0]
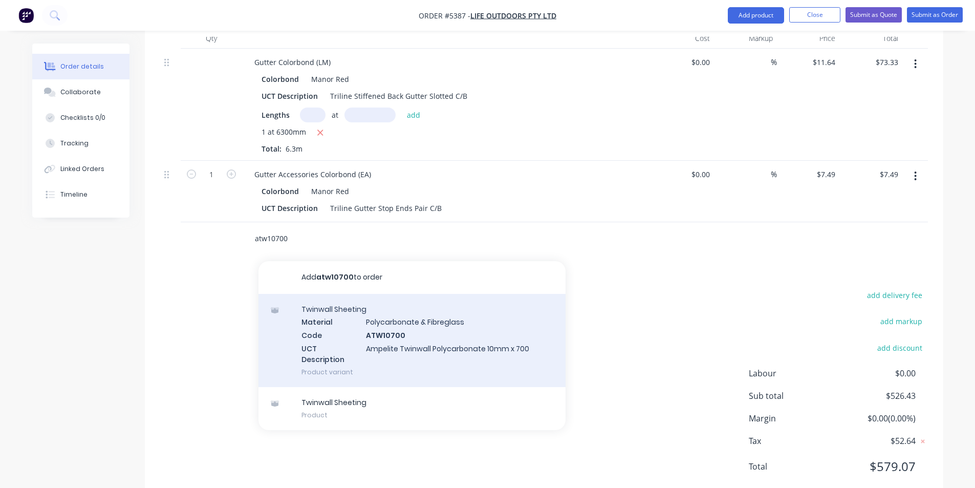
type input "atw10700"
click at [399, 308] on div "Twinwall Sheeting Material Polycarbonate & Fibreglass Code ATW10700 UCT Descrip…" at bounding box center [411, 340] width 307 height 93
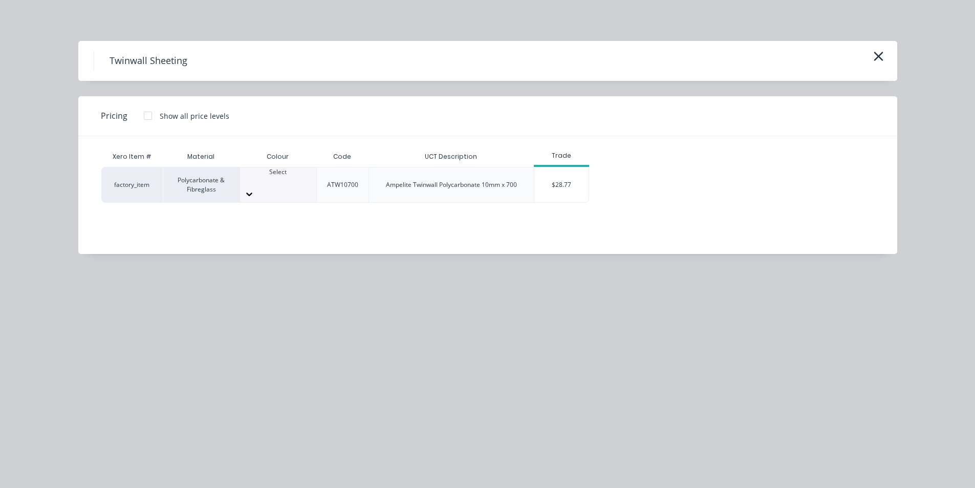
click at [254, 189] on icon at bounding box center [249, 194] width 10 height 10
type input "m"
type input "op"
click at [577, 186] on div "$28.77" at bounding box center [561, 184] width 55 height 35
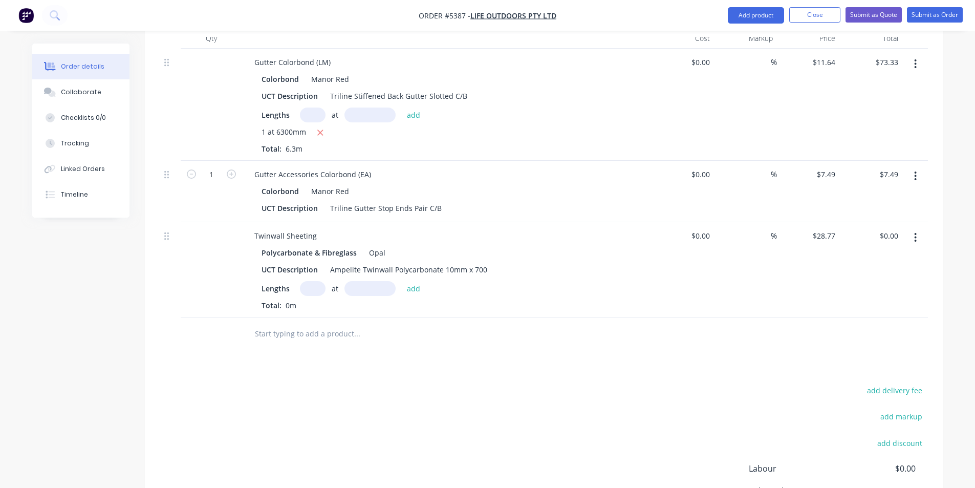
click at [313, 281] on input "text" at bounding box center [313, 288] width 26 height 15
type input "2"
type input "6000mm"
click at [409, 281] on button "add" at bounding box center [414, 288] width 24 height 14
type input "$345.24"
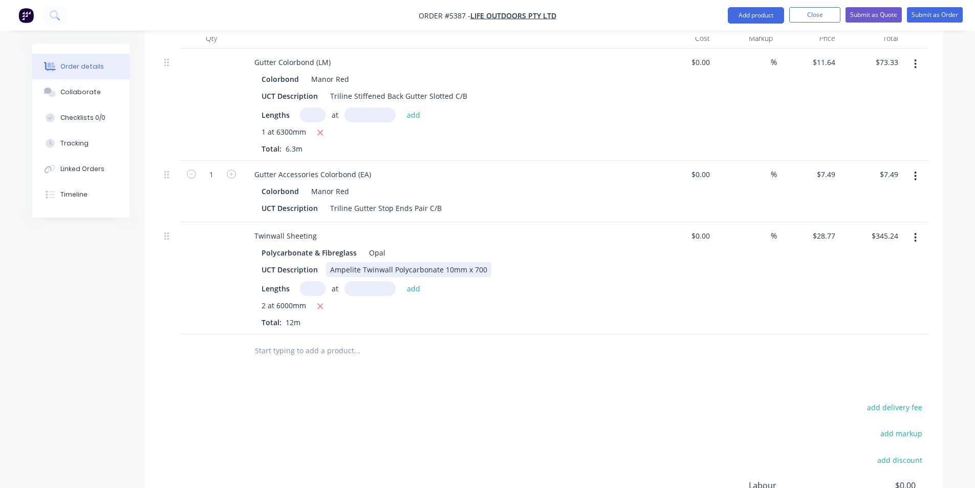
click at [480, 262] on div "Ampelite Twinwall Polycarbonate 10mm x 700" at bounding box center [408, 269] width 165 height 15
click at [483, 262] on div "Ampelite Twinwall Polycarbonate 10mm x 700" at bounding box center [408, 269] width 165 height 15
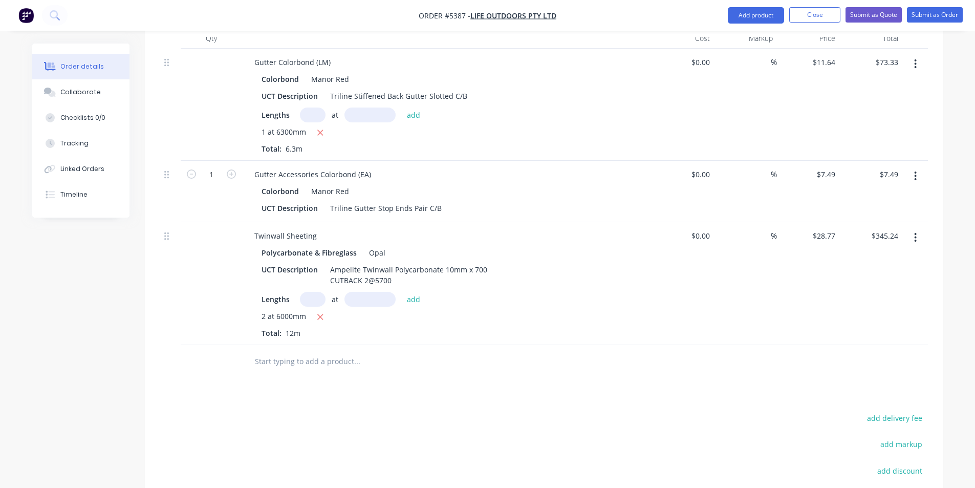
click at [514, 262] on div "UCT Description Ampelite Twinwall Polycarbonate 10mm x 700 CUTBACK 2@5700" at bounding box center [444, 275] width 375 height 26
click at [303, 351] on input "text" at bounding box center [356, 361] width 205 height 20
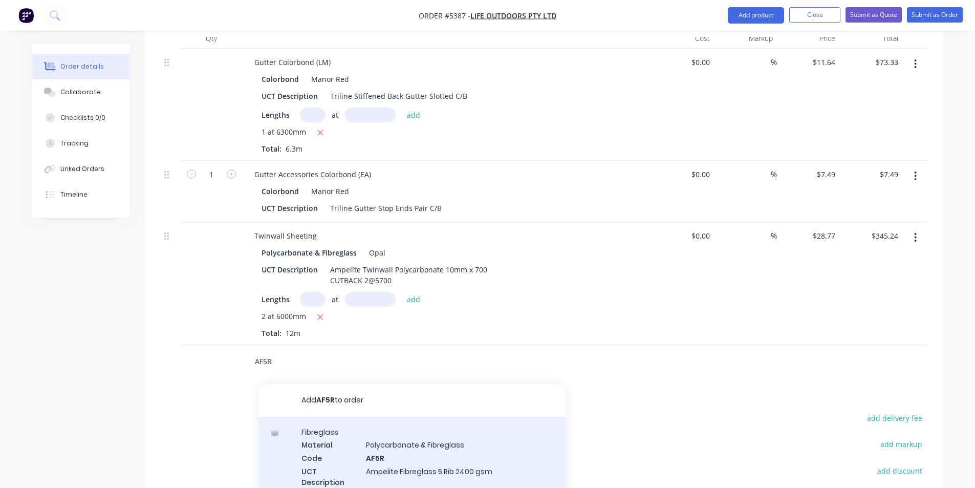
type input "AF5R"
click at [377, 423] on div "Fibreglass Material Polycarbonate & Fibreglass Code AF5R UCT Description Ampeli…" at bounding box center [411, 463] width 307 height 93
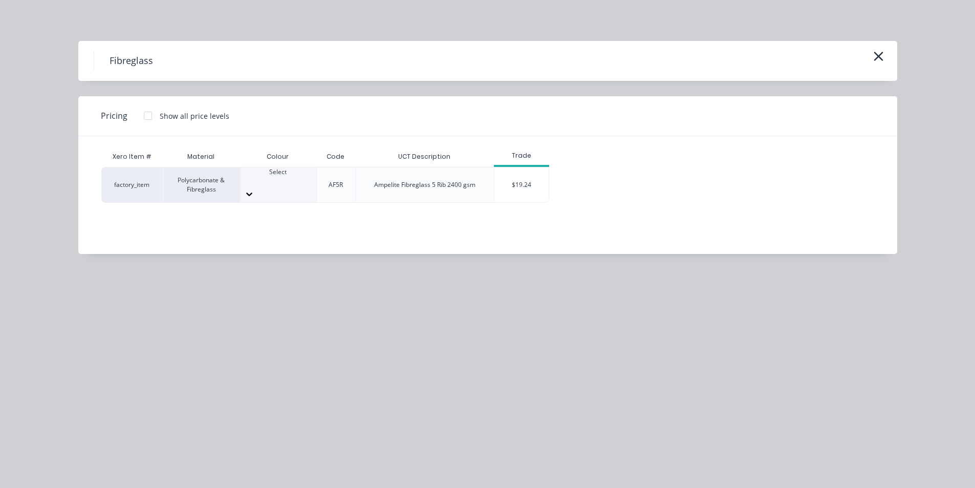
click at [261, 163] on div "Colour" at bounding box center [277, 156] width 77 height 20
click at [262, 179] on div at bounding box center [278, 181] width 76 height 9
type input "OPAL"
click at [257, 177] on div at bounding box center [278, 181] width 76 height 9
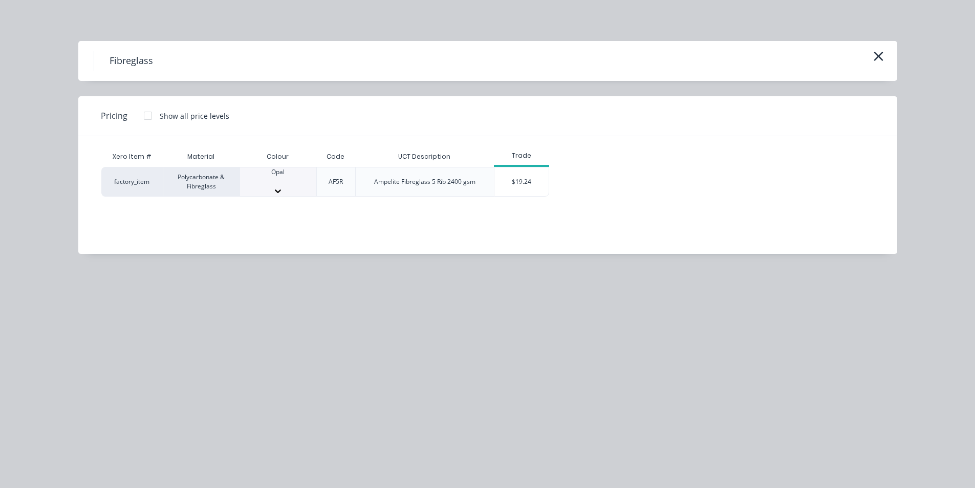
type input "O"
click at [535, 181] on div "$19.24" at bounding box center [521, 181] width 55 height 29
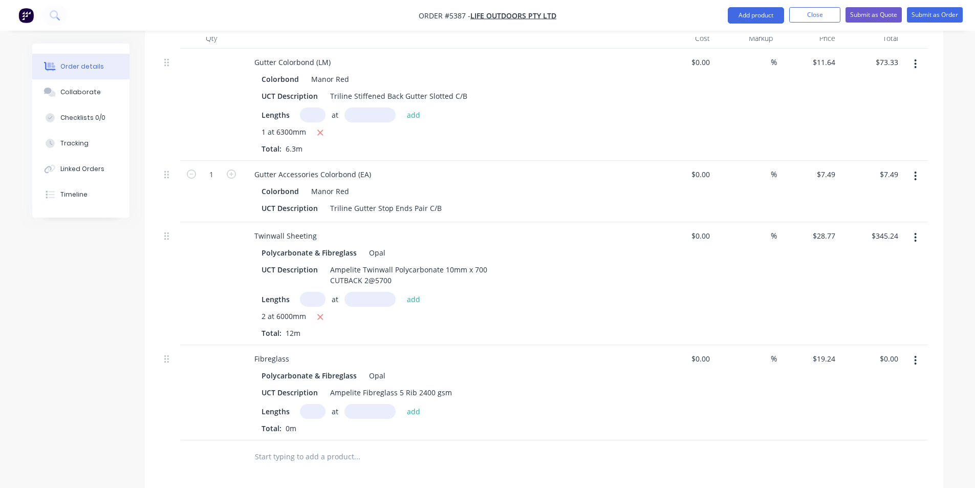
click at [300, 404] on input "text" at bounding box center [313, 411] width 26 height 15
type input "2"
type input "5700mm"
click at [415, 404] on button "add" at bounding box center [414, 411] width 24 height 14
type input "$219.34"
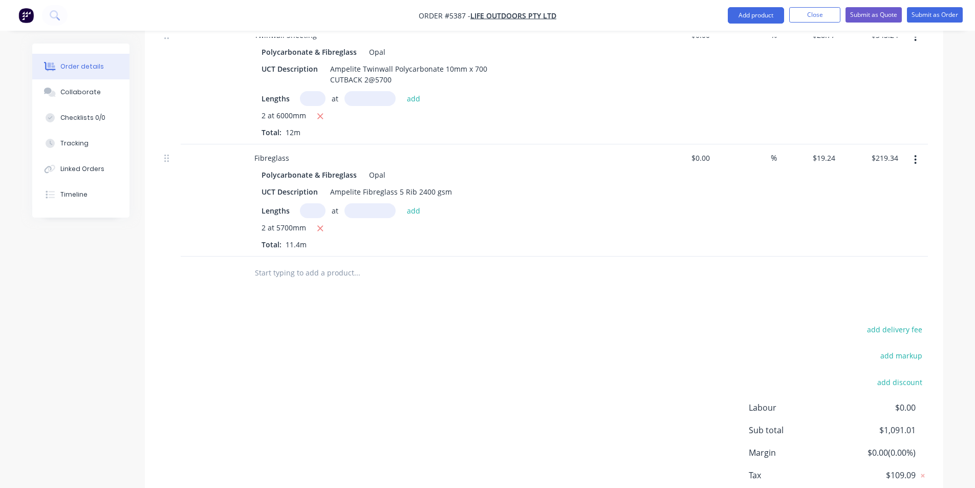
scroll to position [930, 0]
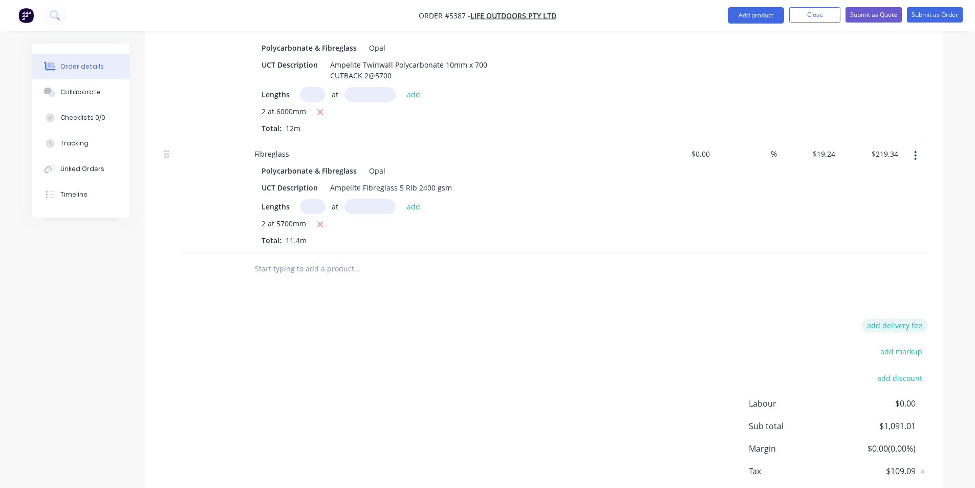
click at [891, 318] on button "add delivery fee" at bounding box center [895, 325] width 66 height 14
type input "80"
click at [597, 318] on div "Delivery fee $80.00 add markup add discount Labour $0.00 Sub total $1,171.01 Ma…" at bounding box center [544, 414] width 768 height 192
click at [328, 258] on input "text" at bounding box center [356, 268] width 205 height 20
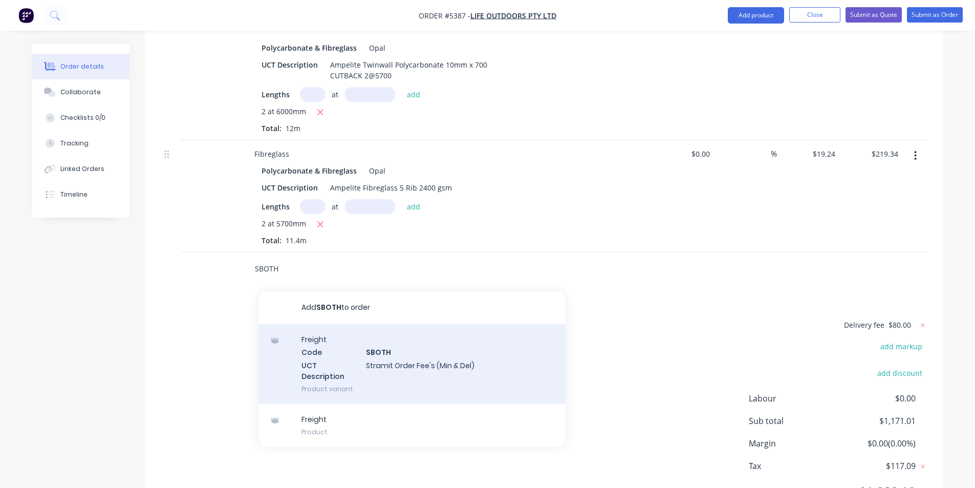
type input "SBOTH"
click at [370, 344] on div "Freight Code SBOTH UCT Description Stramit Order Fee's (Min & Del) Product vari…" at bounding box center [411, 364] width 307 height 80
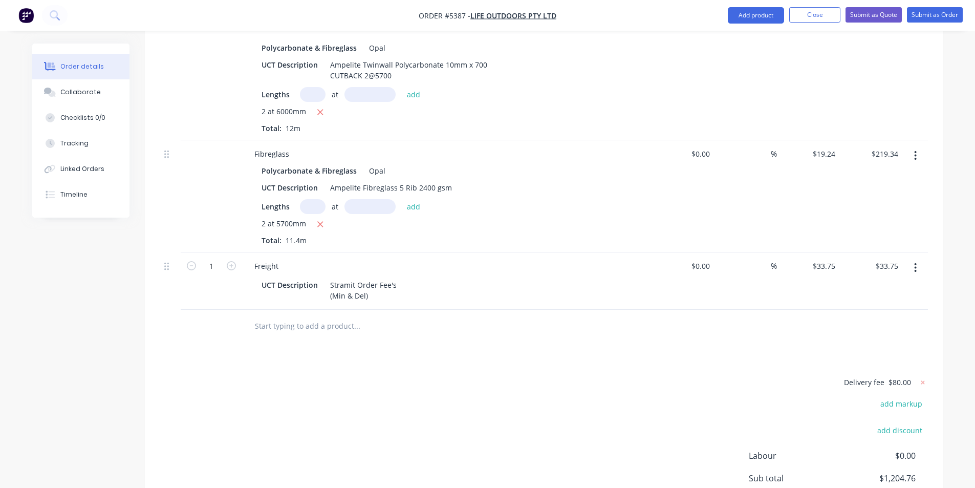
click at [304, 316] on input "text" at bounding box center [356, 326] width 205 height 20
click at [78, 103] on button "Collaborate" at bounding box center [80, 92] width 97 height 26
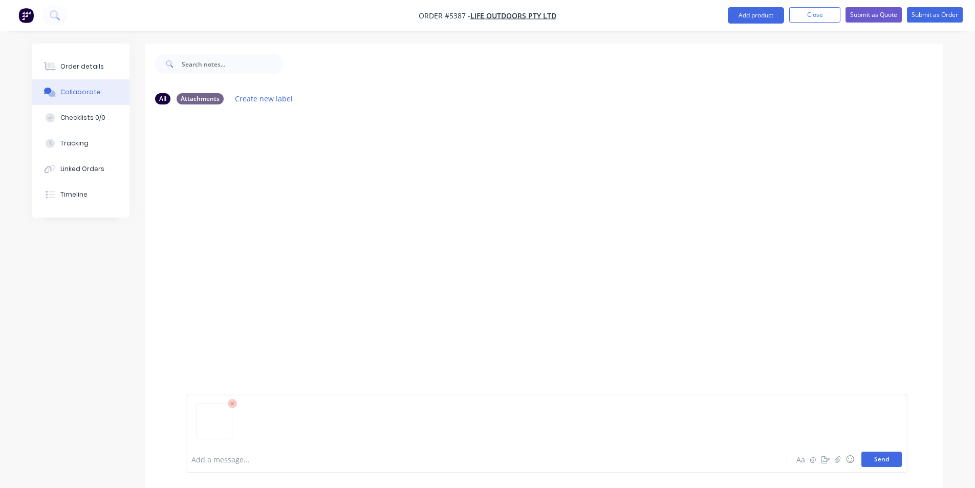
click at [890, 451] on button "Send" at bounding box center [881, 458] width 40 height 15
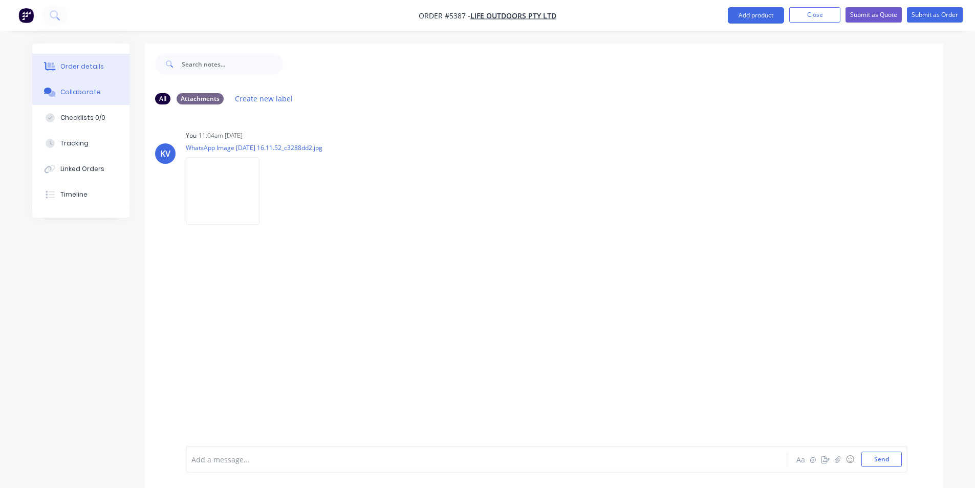
click at [96, 72] on button "Order details" at bounding box center [80, 67] width 97 height 26
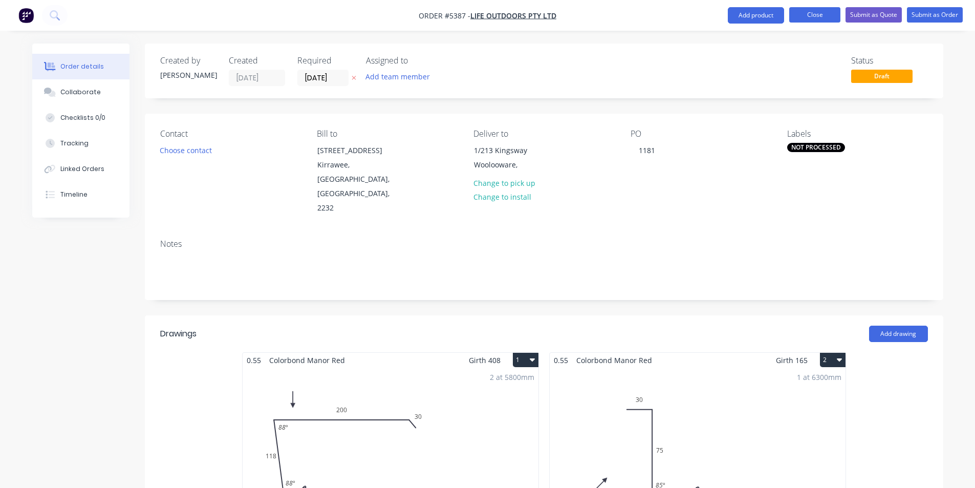
click at [810, 21] on button "Close" at bounding box center [814, 14] width 51 height 15
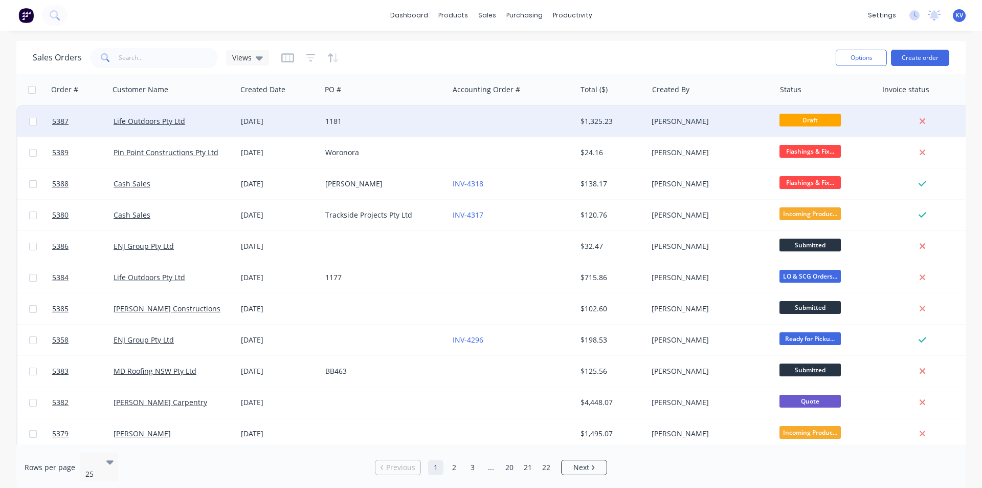
click at [726, 123] on div "[PERSON_NAME]" at bounding box center [709, 121] width 114 height 10
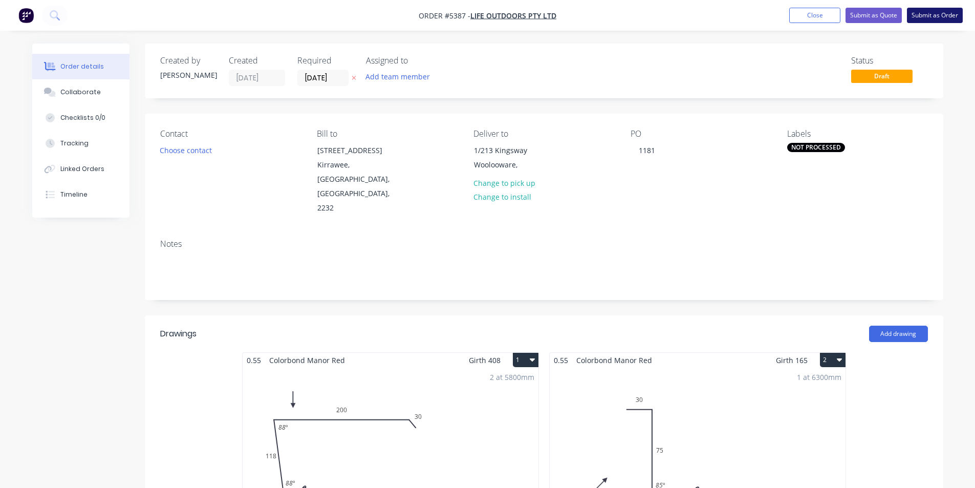
click at [915, 18] on button "Submit as Order" at bounding box center [935, 15] width 56 height 15
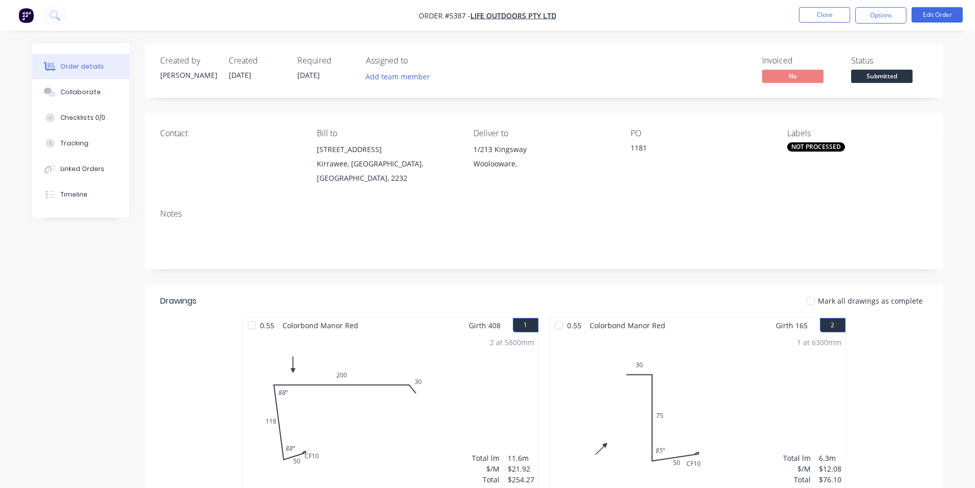
click at [884, 77] on span "Submitted" at bounding box center [881, 76] width 61 height 13
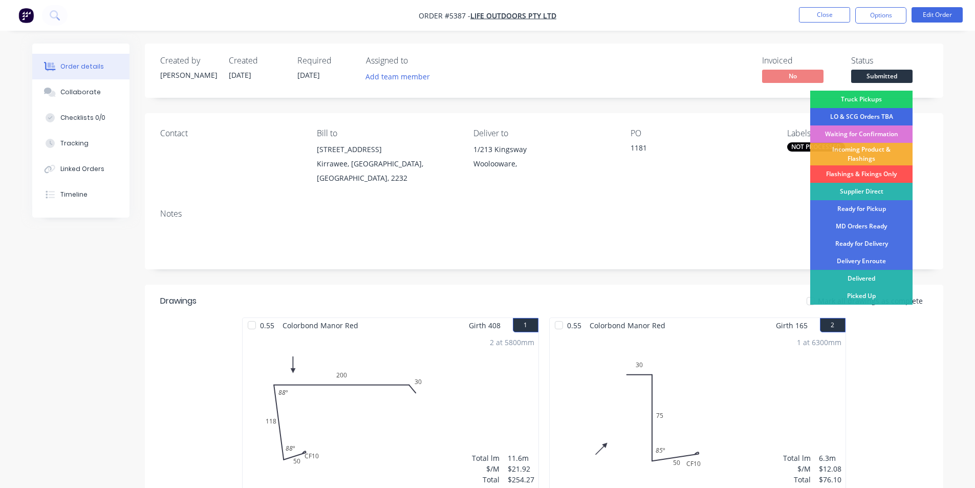
click at [844, 114] on div "LO & SCG Orders TBA" at bounding box center [861, 116] width 102 height 17
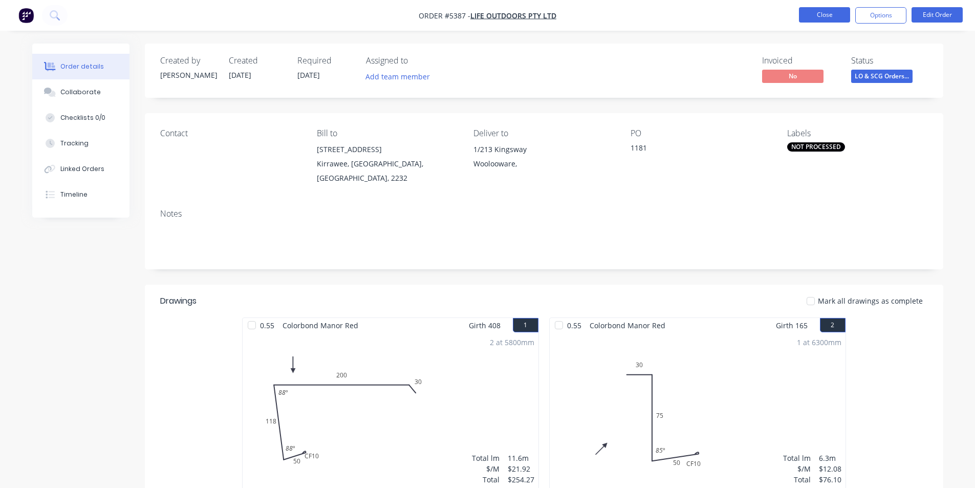
click at [823, 10] on button "Close" at bounding box center [824, 14] width 51 height 15
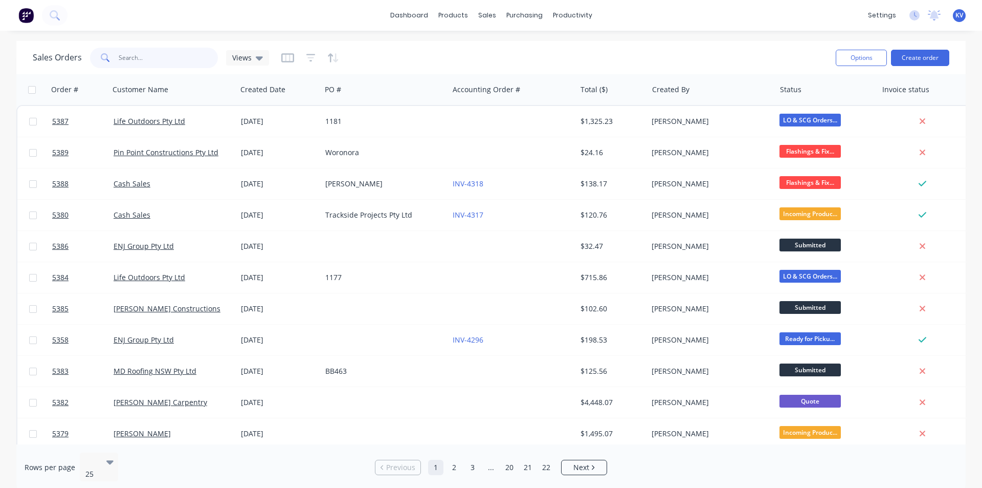
click at [183, 66] on input "text" at bounding box center [169, 58] width 100 height 20
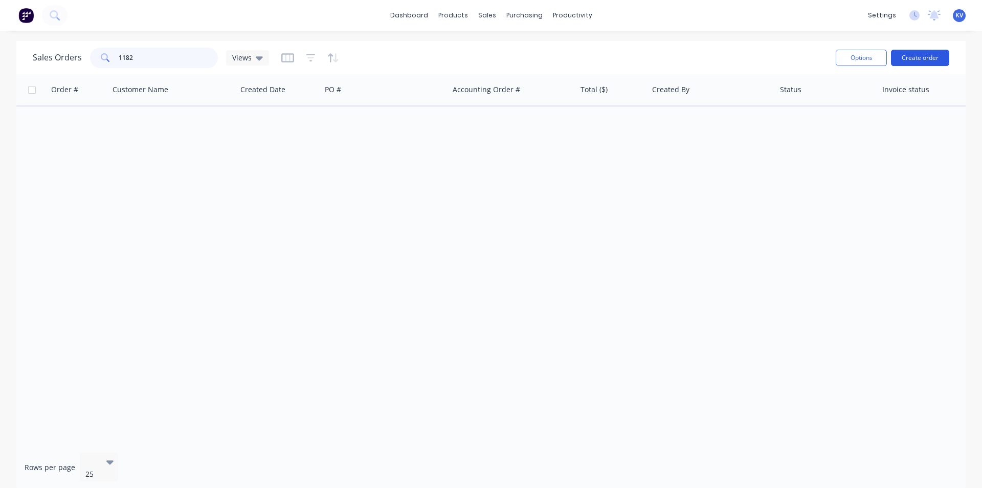
type input "1182"
click at [915, 62] on button "Create order" at bounding box center [920, 58] width 58 height 16
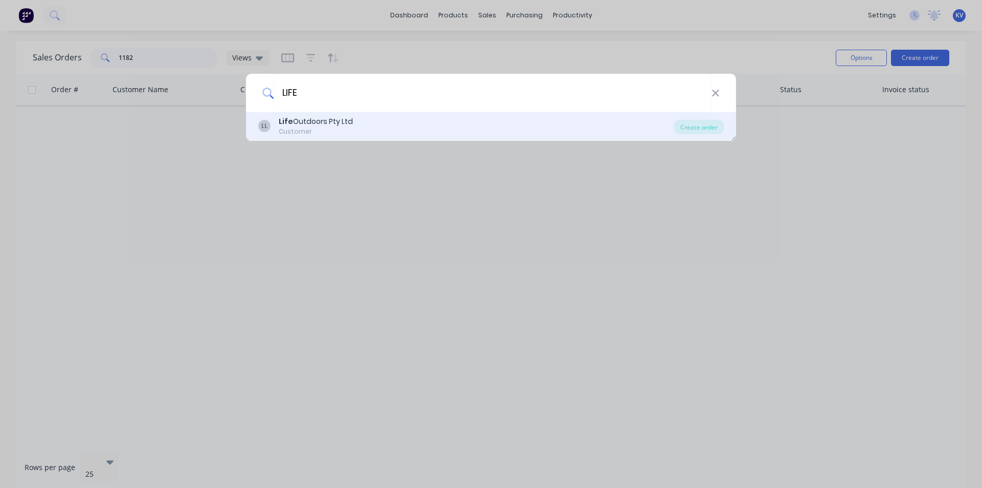
type input "LIFE"
click at [363, 127] on div "LL Life Outdoors Pty Ltd Customer" at bounding box center [466, 126] width 416 height 20
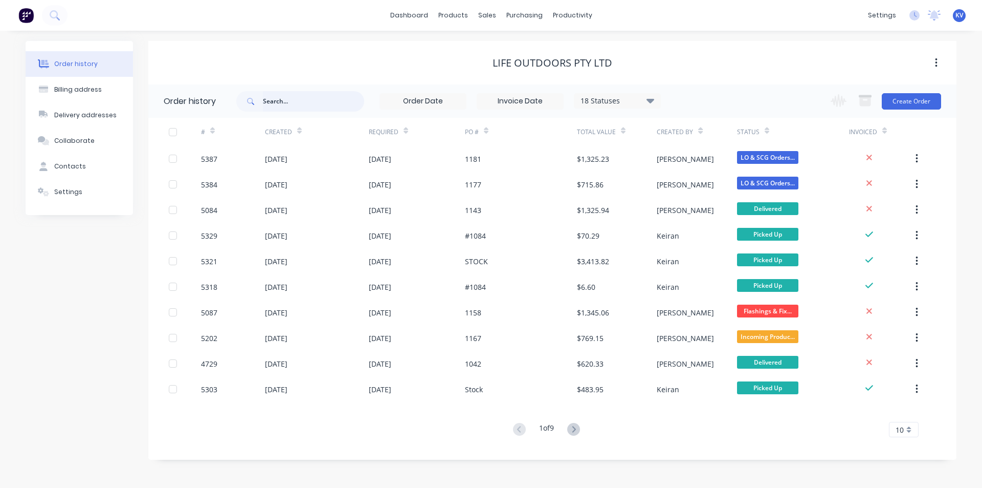
click at [274, 102] on input "text" at bounding box center [313, 101] width 101 height 20
type input "1182"
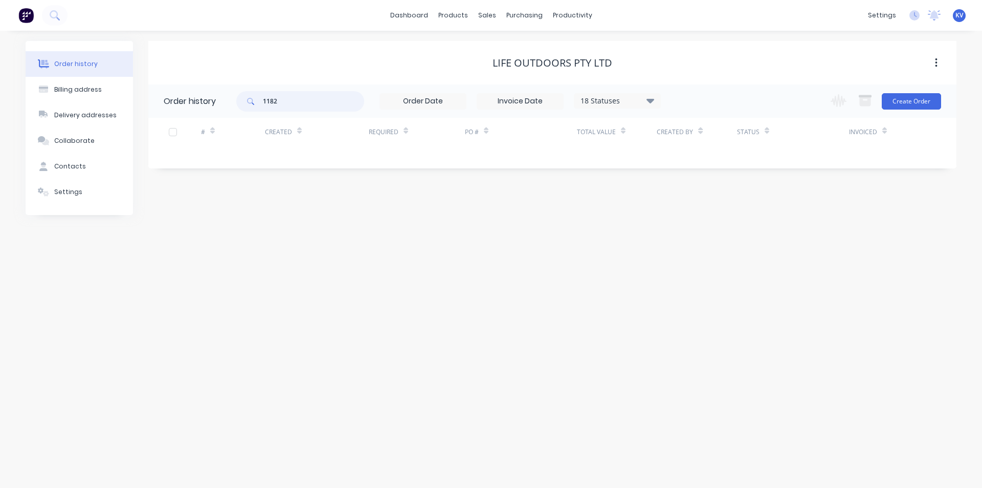
drag, startPoint x: 291, startPoint y: 99, endPoint x: 43, endPoint y: 66, distance: 249.9
click at [43, 66] on div "Order history Billing address Delivery addresses Collaborate Contacts Settings …" at bounding box center [491, 128] width 931 height 174
click at [892, 103] on button "Create Order" at bounding box center [911, 101] width 59 height 16
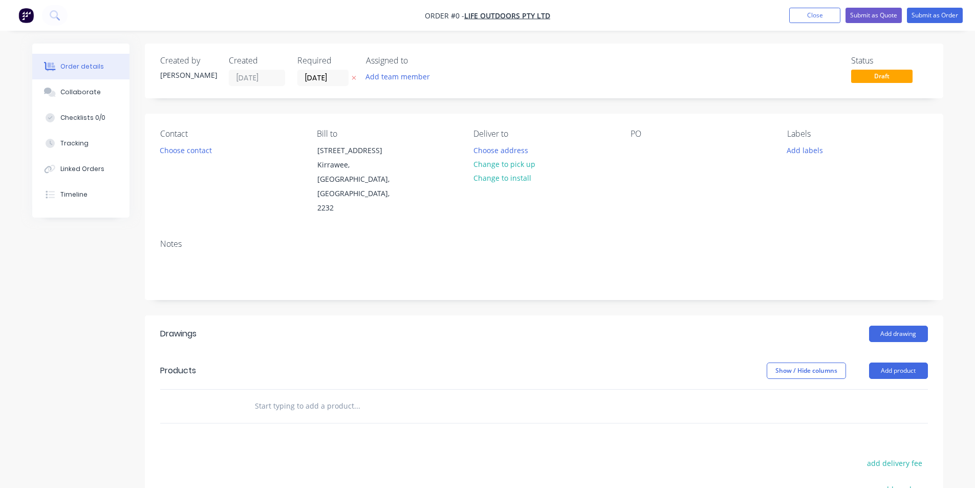
click at [889, 315] on header "Drawings Add drawing" at bounding box center [544, 333] width 798 height 37
click at [635, 156] on div at bounding box center [638, 150] width 16 height 15
click at [753, 206] on div "Order details Collaborate Checklists 0/0 Tracking Linked Orders Timeline Order …" at bounding box center [487, 363] width 931 height 641
click at [480, 152] on button "Choose address" at bounding box center [500, 150] width 65 height 14
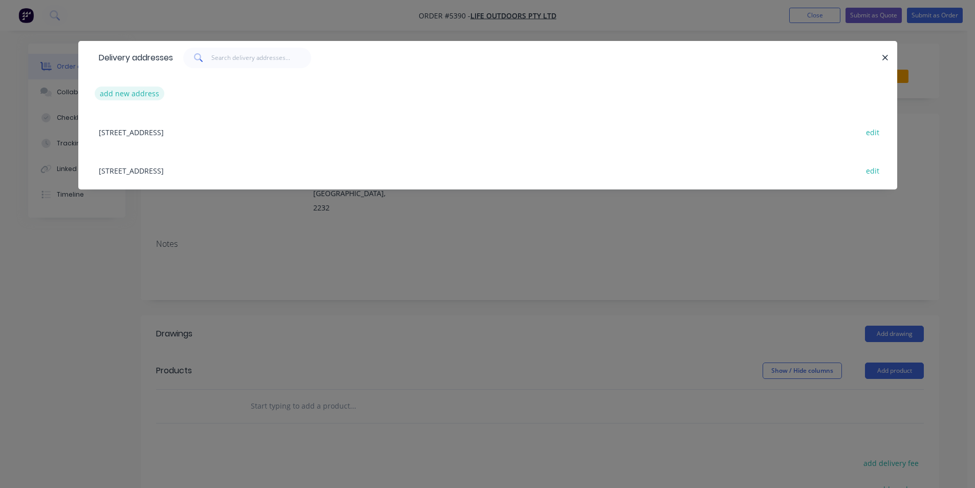
click at [139, 91] on button "add new address" at bounding box center [130, 93] width 70 height 14
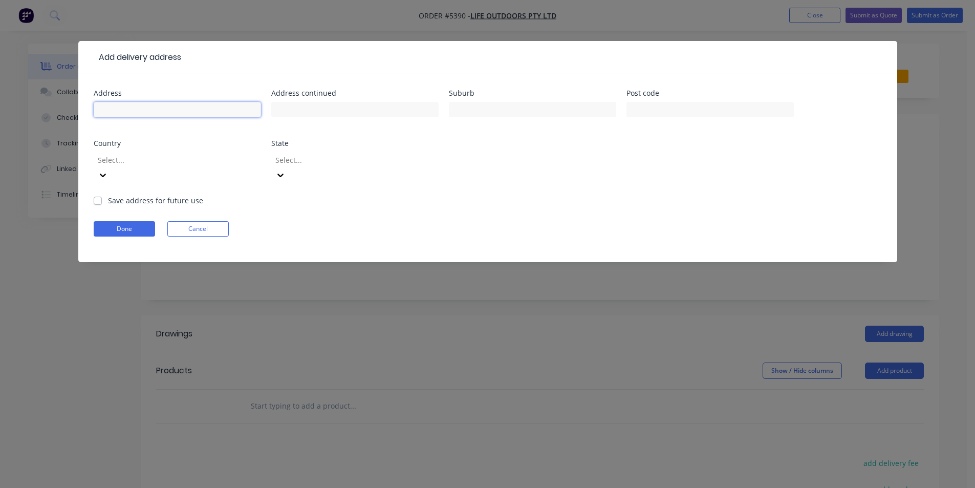
click at [173, 112] on input "text" at bounding box center [177, 109] width 167 height 15
type input "[STREET_ADDRESS][PERSON_NAME]"
type input "Heathcote"
click at [138, 221] on button "Done" at bounding box center [124, 228] width 61 height 15
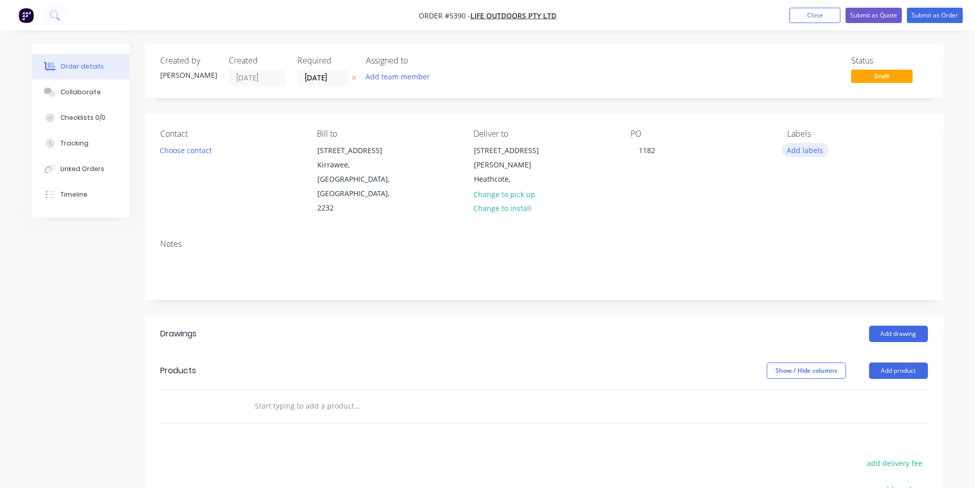
click at [813, 149] on button "Add labels" at bounding box center [804, 150] width 47 height 14
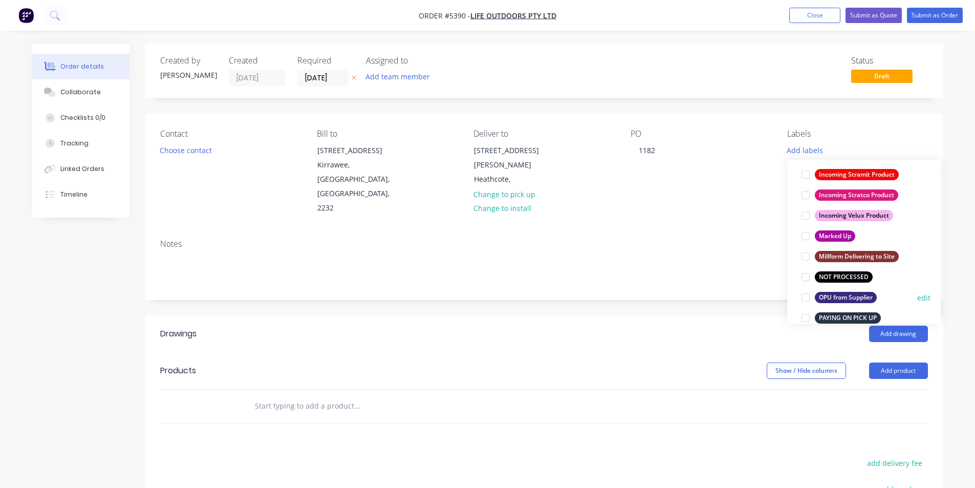
scroll to position [563, 0]
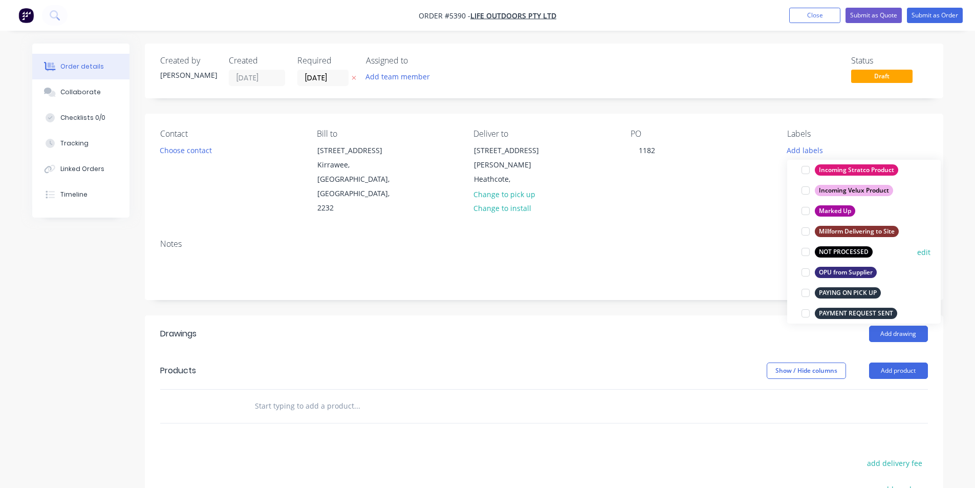
click at [804, 254] on div at bounding box center [805, 252] width 20 height 20
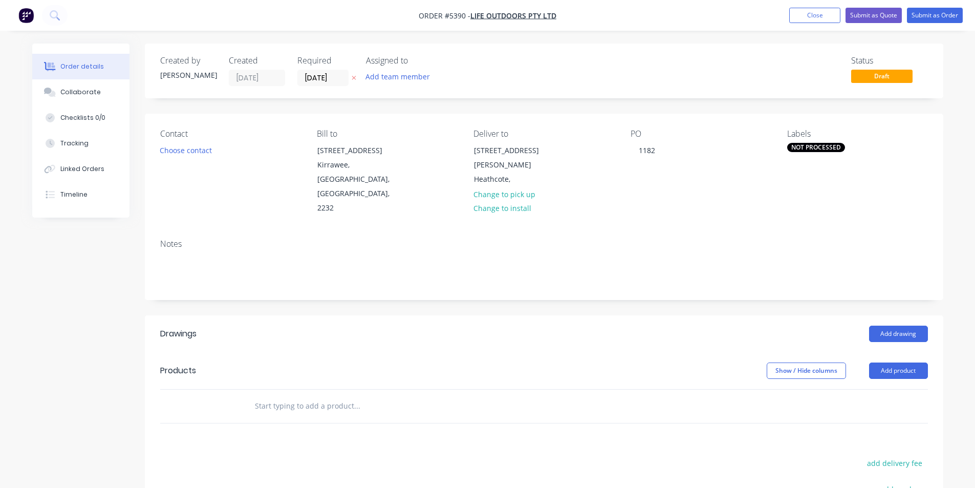
click at [426, 396] on input "text" at bounding box center [356, 406] width 205 height 20
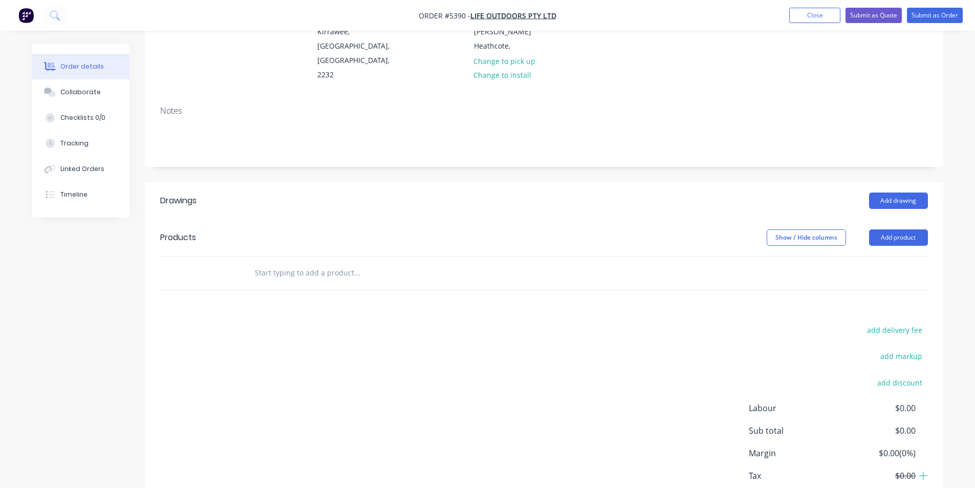
scroll to position [154, 0]
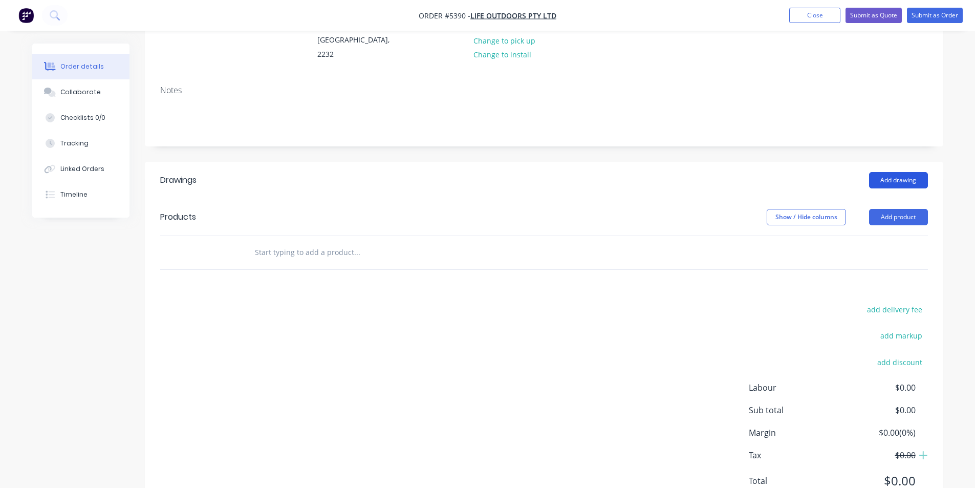
click at [904, 172] on button "Add drawing" at bounding box center [898, 180] width 59 height 16
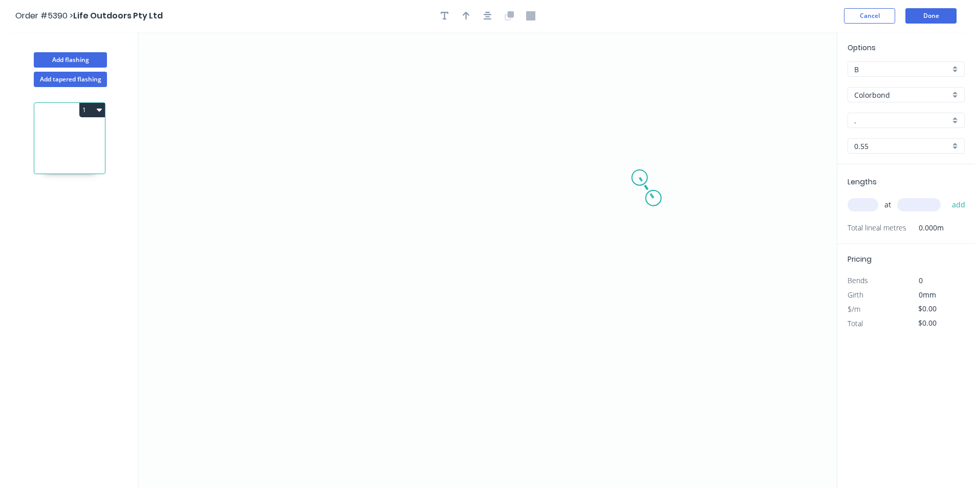
drag, startPoint x: 648, startPoint y: 190, endPoint x: 639, endPoint y: 178, distance: 15.5
click at [639, 178] on icon "0" at bounding box center [487, 260] width 698 height 456
click at [640, 178] on circle at bounding box center [638, 177] width 15 height 15
click at [640, 179] on circle at bounding box center [639, 177] width 15 height 15
click at [638, 177] on circle at bounding box center [639, 178] width 15 height 15
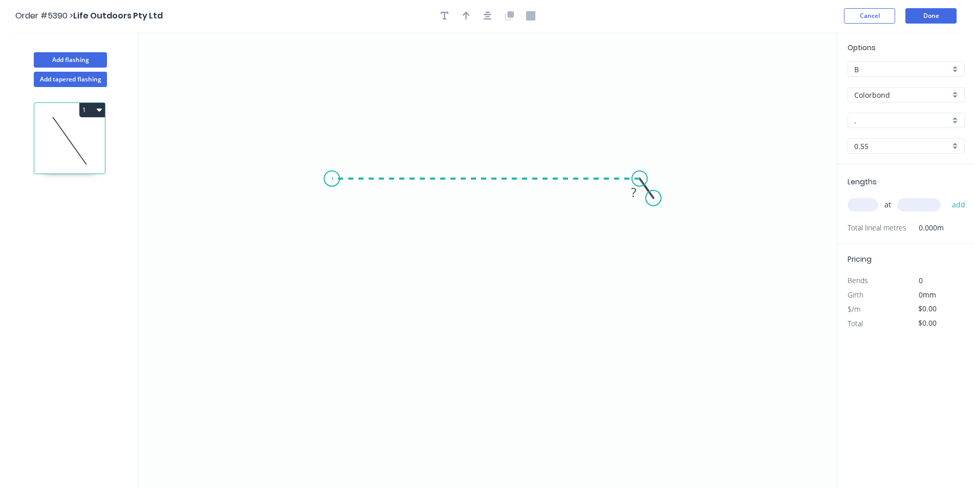
click at [332, 179] on icon "0 ?" at bounding box center [487, 260] width 698 height 456
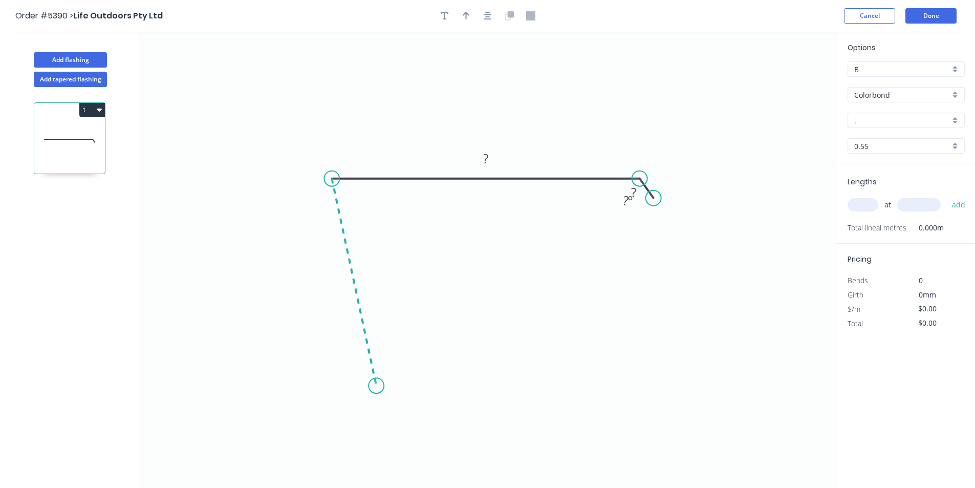
click at [376, 386] on icon "0 ? ? ? º" at bounding box center [487, 260] width 698 height 456
click at [435, 367] on icon at bounding box center [405, 375] width 59 height 19
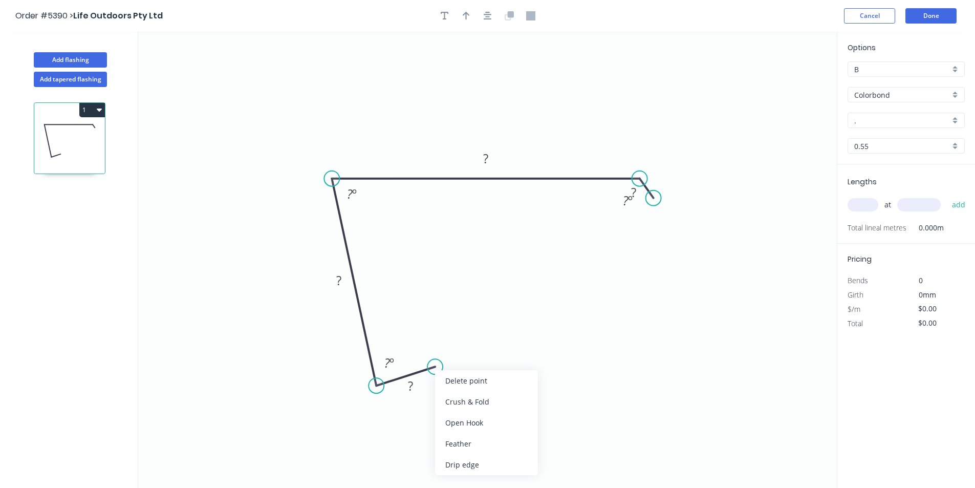
click at [454, 402] on div "Crush & Fold" at bounding box center [486, 401] width 103 height 21
click at [411, 390] on tspan "?" at bounding box center [410, 385] width 5 height 17
type input "$21.92"
click at [632, 203] on tspan "º" at bounding box center [630, 200] width 5 height 17
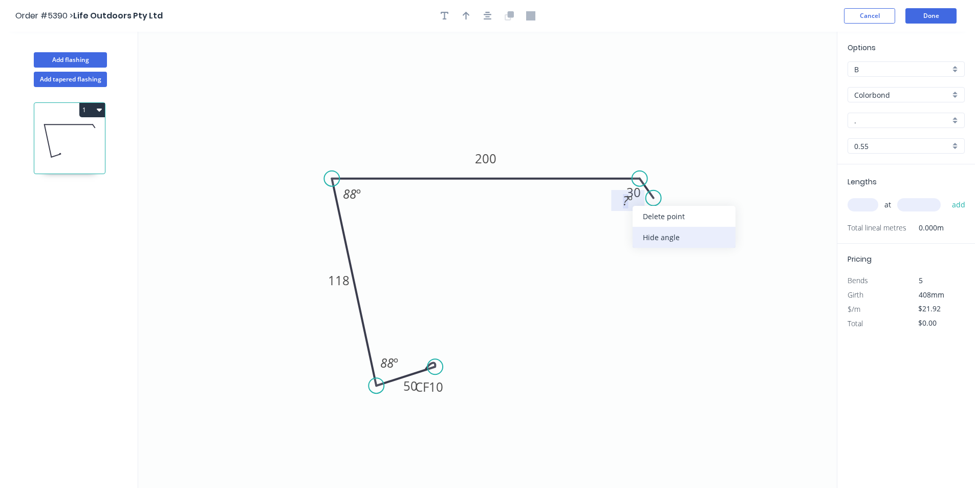
click at [661, 238] on div "Hide angle" at bounding box center [683, 237] width 103 height 21
click at [643, 199] on rect at bounding box center [633, 193] width 20 height 14
drag, startPoint x: 619, startPoint y: 201, endPoint x: 661, endPoint y: 189, distance: 43.6
click at [661, 189] on rect at bounding box center [675, 180] width 33 height 21
drag, startPoint x: 466, startPoint y: 10, endPoint x: 505, endPoint y: 24, distance: 41.4
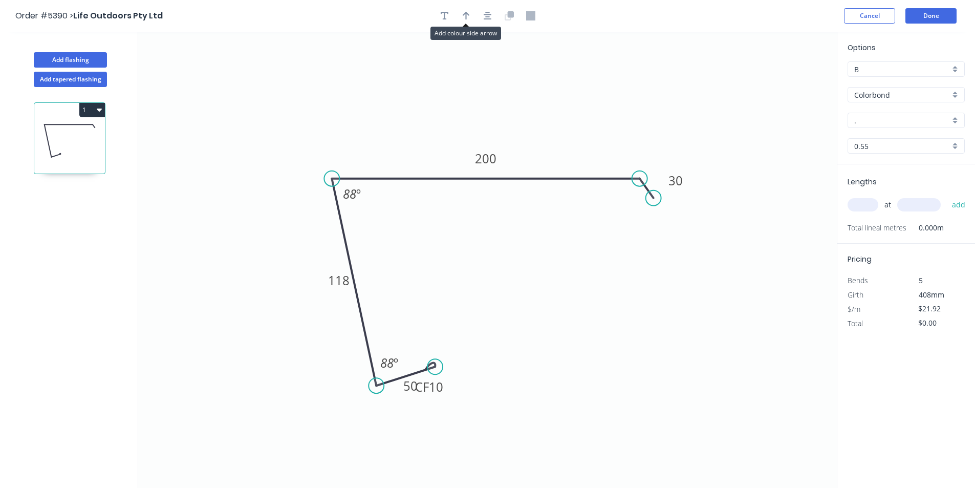
click at [467, 10] on button "button" at bounding box center [465, 15] width 15 height 15
drag, startPoint x: 783, startPoint y: 80, endPoint x: 388, endPoint y: 112, distance: 396.8
click at [389, 109] on icon at bounding box center [387, 97] width 9 height 33
drag, startPoint x: 447, startPoint y: 392, endPoint x: 477, endPoint y: 356, distance: 48.0
click at [477, 356] on rect at bounding box center [459, 349] width 41 height 21
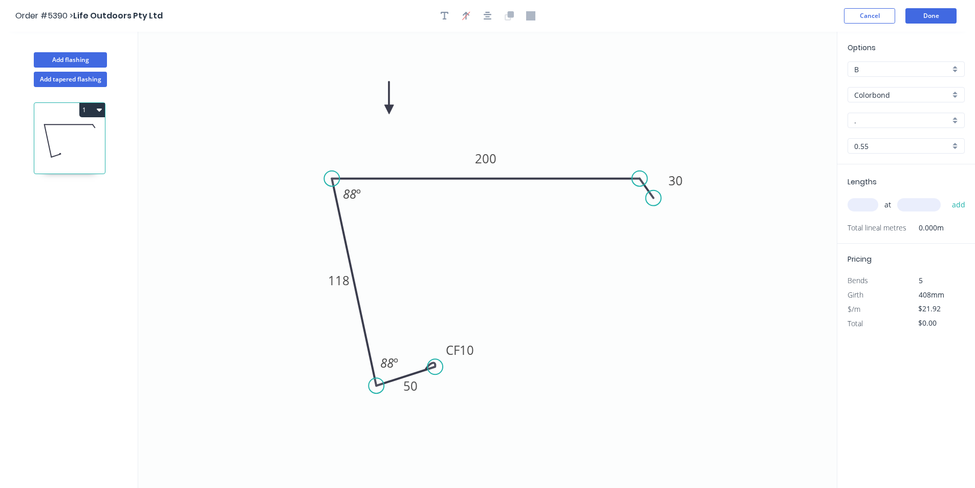
click at [873, 119] on input "." at bounding box center [902, 120] width 96 height 11
type input "e"
click at [869, 139] on div "Woodland Grey" at bounding box center [906, 140] width 116 height 18
type input "Woodland Grey"
drag, startPoint x: 867, startPoint y: 198, endPoint x: 867, endPoint y: 207, distance: 9.7
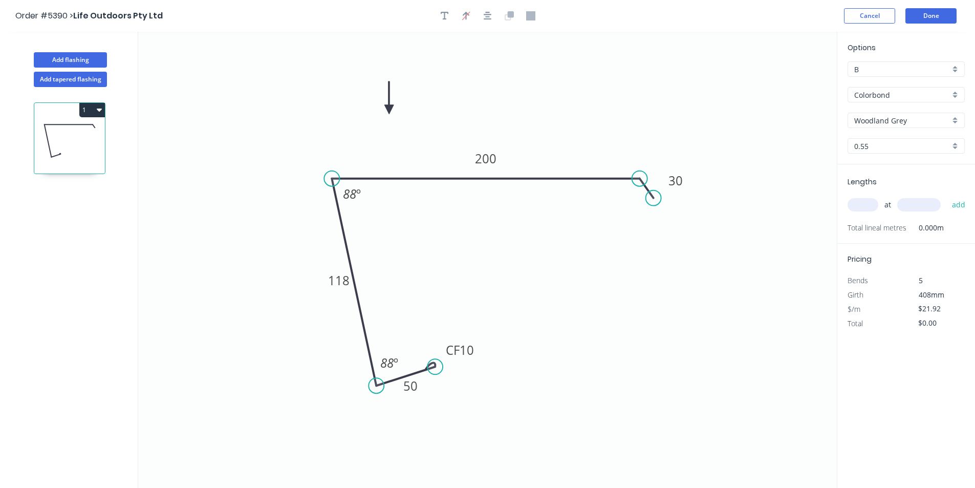
click at [867, 200] on div "at add" at bounding box center [906, 204] width 119 height 17
click at [867, 207] on input "text" at bounding box center [862, 204] width 31 height 13
type input "2"
type input "3600"
click at [957, 210] on button "add" at bounding box center [959, 204] width 24 height 17
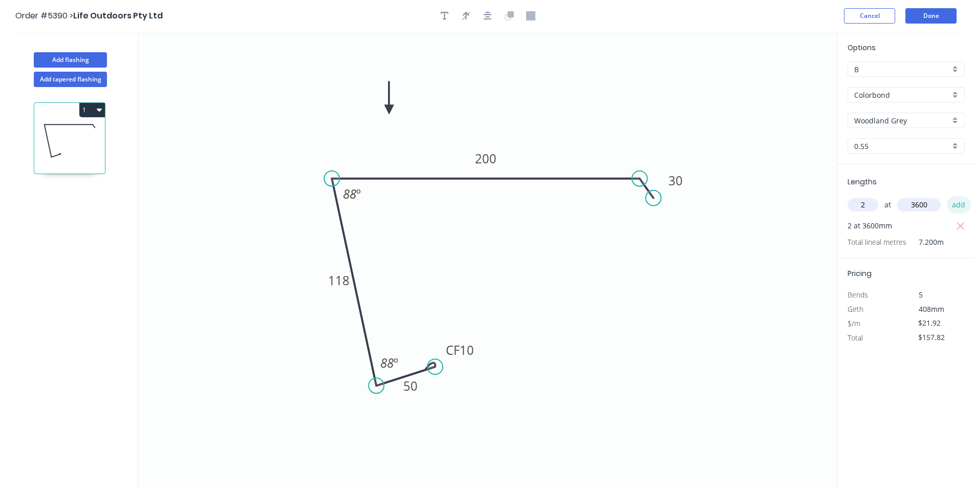
type input "$157.82"
click at [930, 14] on button "Done" at bounding box center [930, 15] width 51 height 15
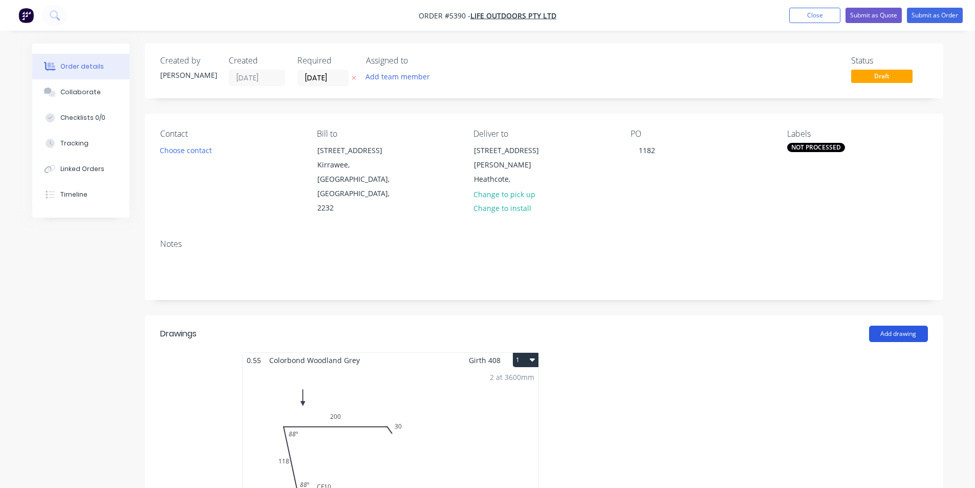
click at [897, 325] on button "Add drawing" at bounding box center [898, 333] width 59 height 16
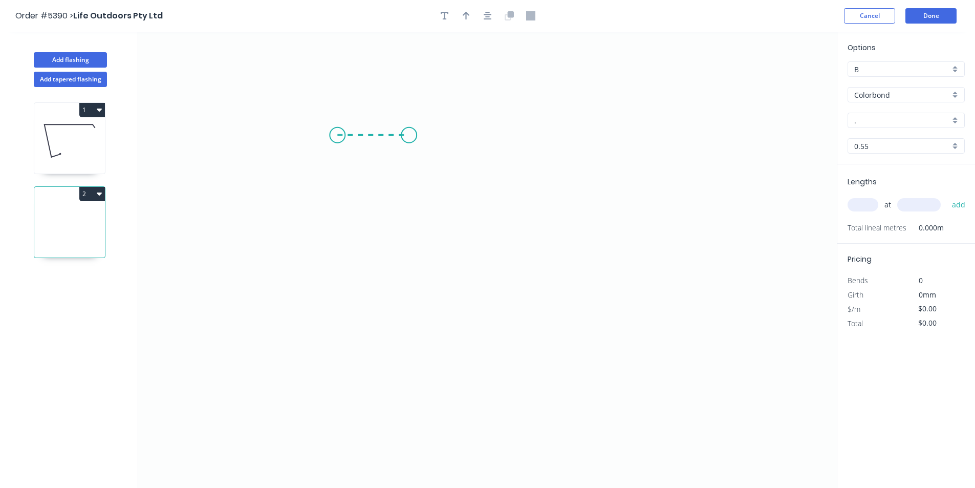
drag, startPoint x: 405, startPoint y: 116, endPoint x: 409, endPoint y: 138, distance: 22.3
click at [409, 138] on icon "0" at bounding box center [487, 260] width 698 height 456
click at [417, 373] on icon "0 ?" at bounding box center [487, 260] width 698 height 456
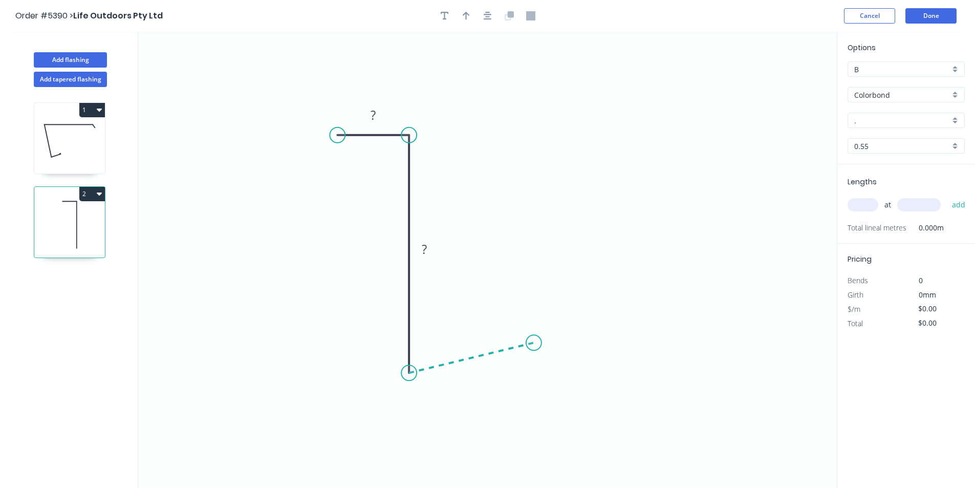
click at [534, 343] on icon "0 ? ?" at bounding box center [487, 260] width 698 height 456
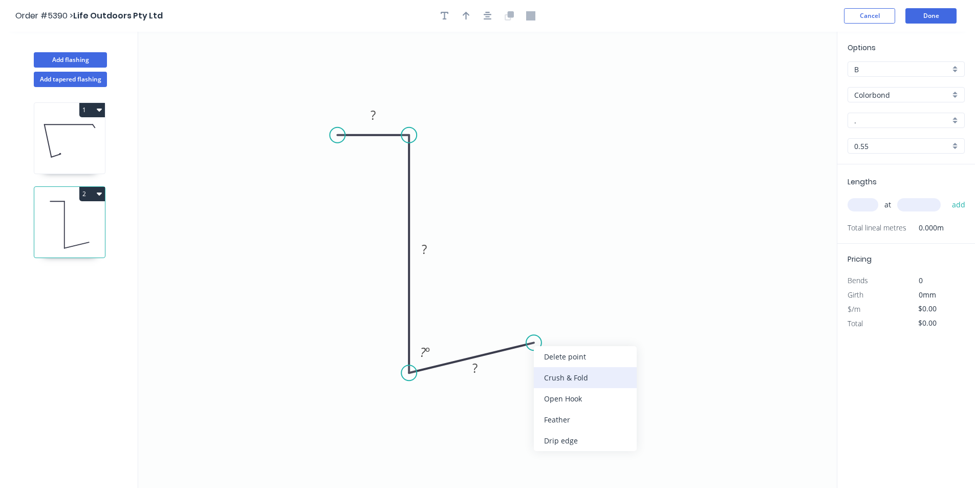
click at [560, 375] on div "Crush & Fold" at bounding box center [585, 377] width 103 height 21
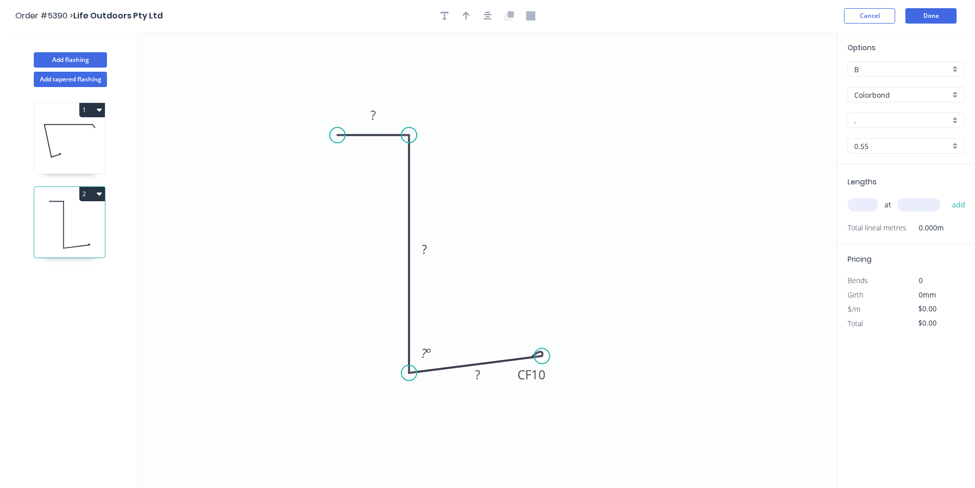
drag, startPoint x: 536, startPoint y: 344, endPoint x: 542, endPoint y: 356, distance: 13.7
click at [542, 356] on circle at bounding box center [541, 355] width 15 height 15
click at [475, 374] on tspan "?" at bounding box center [477, 374] width 5 height 17
type input "$12.08"
drag, startPoint x: 463, startPoint y: 13, endPoint x: 483, endPoint y: 24, distance: 22.7
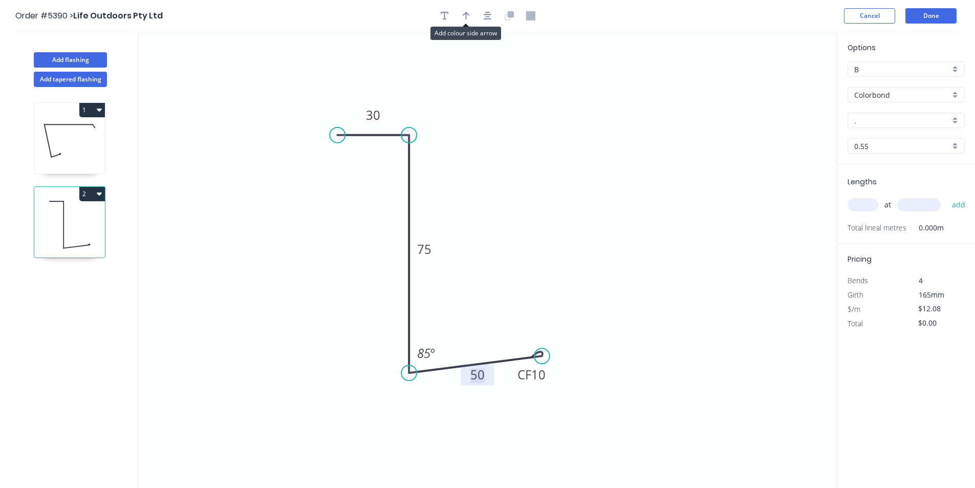
click at [463, 14] on icon "button" at bounding box center [466, 15] width 7 height 9
drag, startPoint x: 785, startPoint y: 81, endPoint x: 317, endPoint y: 317, distance: 524.9
click at [317, 317] on icon at bounding box center [317, 305] width 9 height 33
click at [316, 317] on icon at bounding box center [316, 305] width 9 height 33
click at [315, 317] on icon at bounding box center [316, 305] width 9 height 33
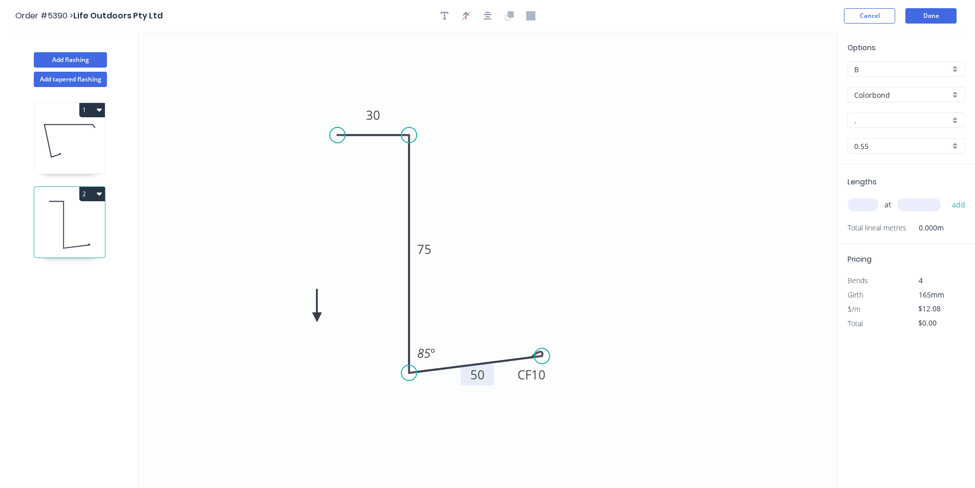
click at [315, 317] on icon at bounding box center [316, 305] width 9 height 33
click at [315, 317] on icon at bounding box center [328, 316] width 33 height 9
click at [315, 317] on icon at bounding box center [326, 326] width 30 height 30
click at [315, 317] on icon at bounding box center [316, 328] width 9 height 33
click at [914, 120] on input "." at bounding box center [902, 120] width 96 height 11
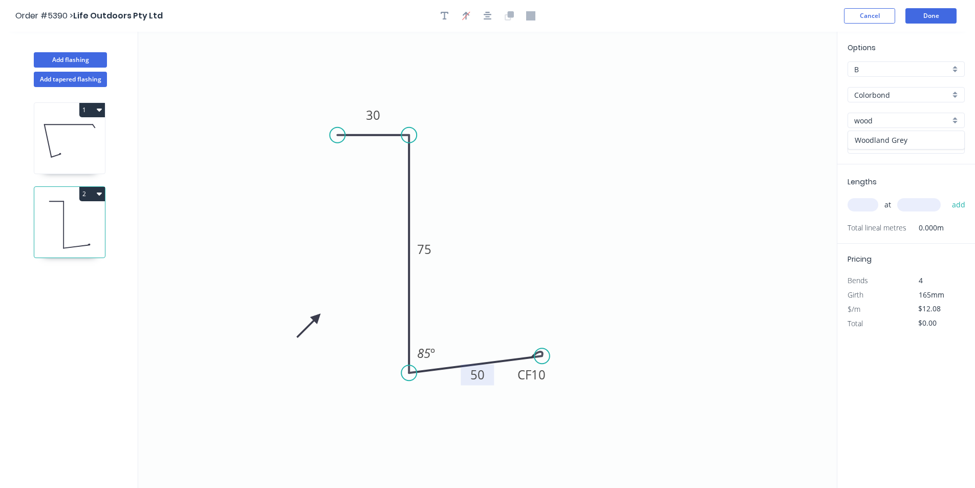
click at [865, 141] on div "Woodland Grey" at bounding box center [906, 140] width 116 height 18
type input "Woodland Grey"
click at [874, 193] on div "at add" at bounding box center [906, 205] width 119 height 28
click at [873, 203] on input "text" at bounding box center [862, 204] width 31 height 13
type input "1"
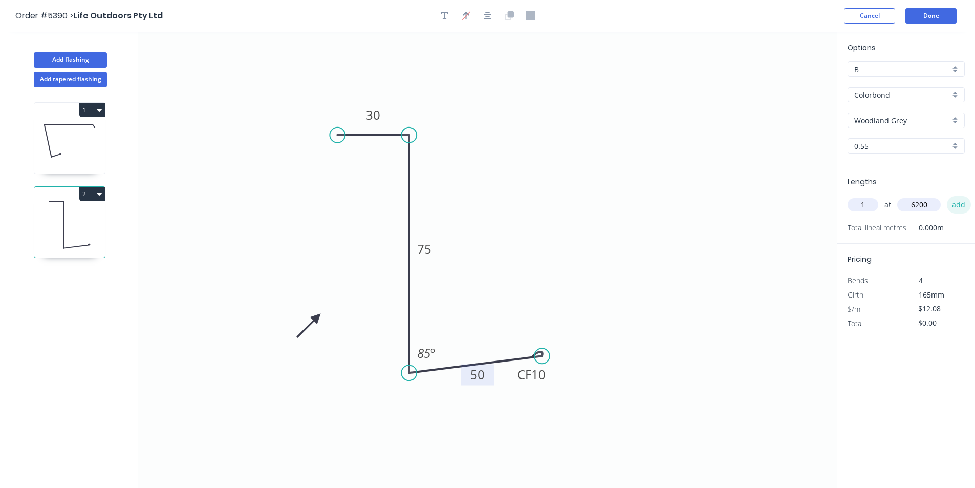
type input "6200"
click at [959, 206] on button "add" at bounding box center [959, 204] width 24 height 17
type input "$74.90"
click at [944, 16] on button "Done" at bounding box center [930, 15] width 51 height 15
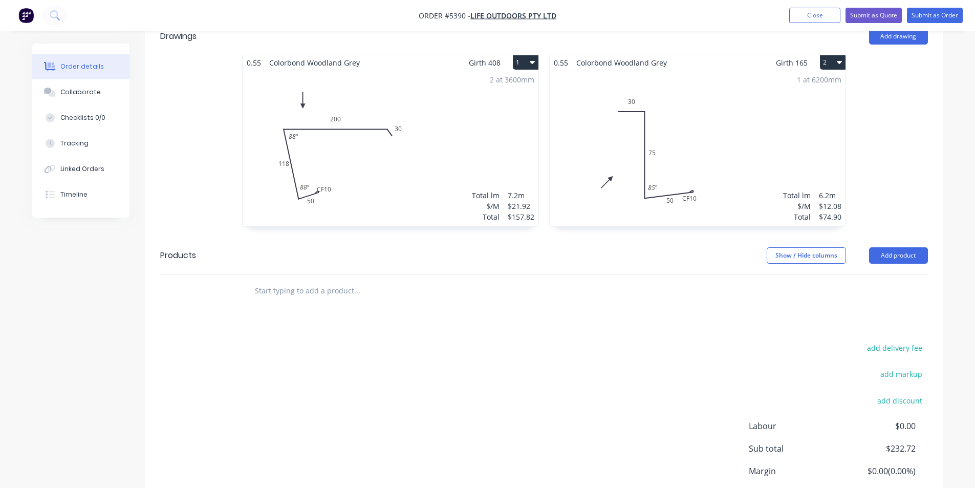
scroll to position [350, 0]
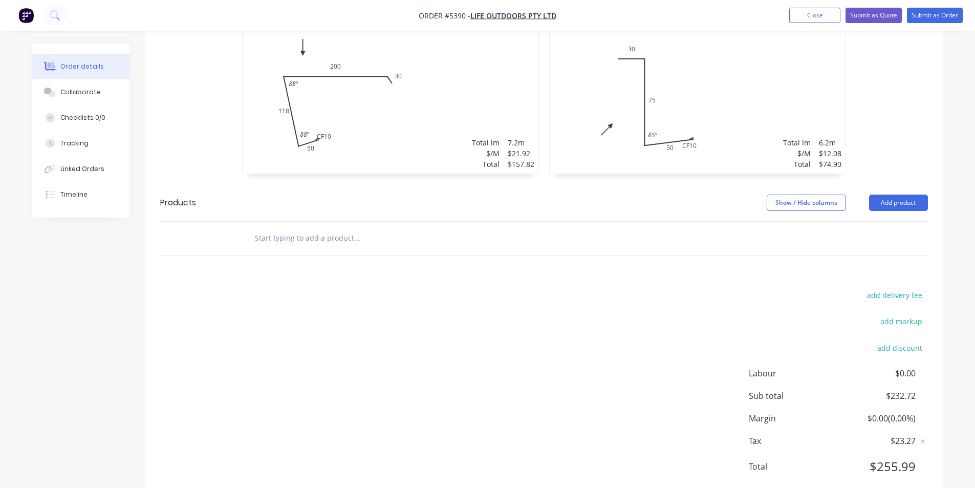
click at [350, 228] on input "text" at bounding box center [356, 238] width 205 height 20
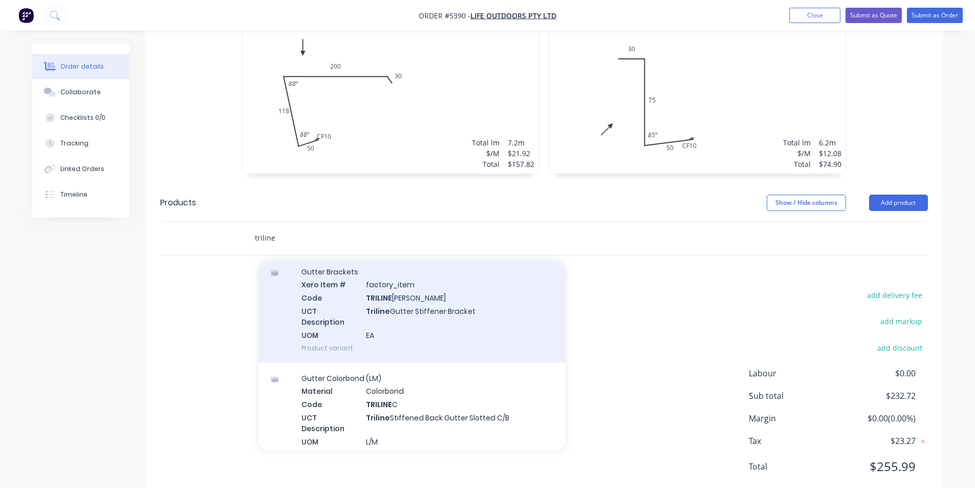
scroll to position [154, 0]
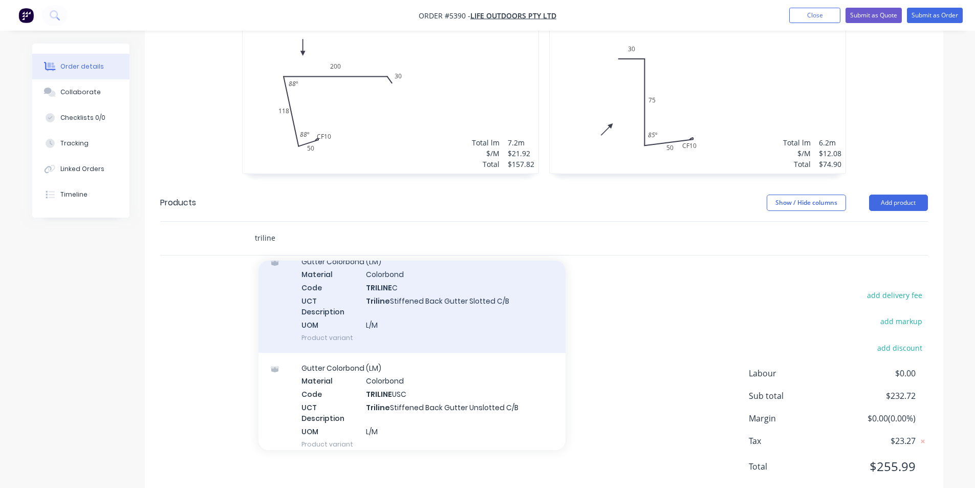
type input "triline"
click at [409, 297] on div "Gutter Colorbond (LM) Material Colorbond Code TRILINE C UCT Description Triline…" at bounding box center [411, 299] width 307 height 106
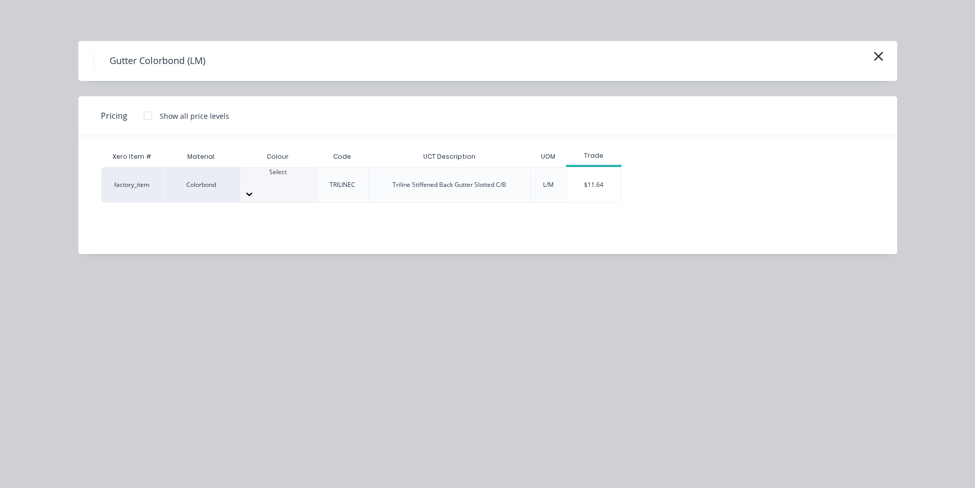
click at [287, 172] on div "Select" at bounding box center [278, 184] width 76 height 35
type input "woo"
click at [614, 187] on div "$11.64" at bounding box center [593, 184] width 55 height 35
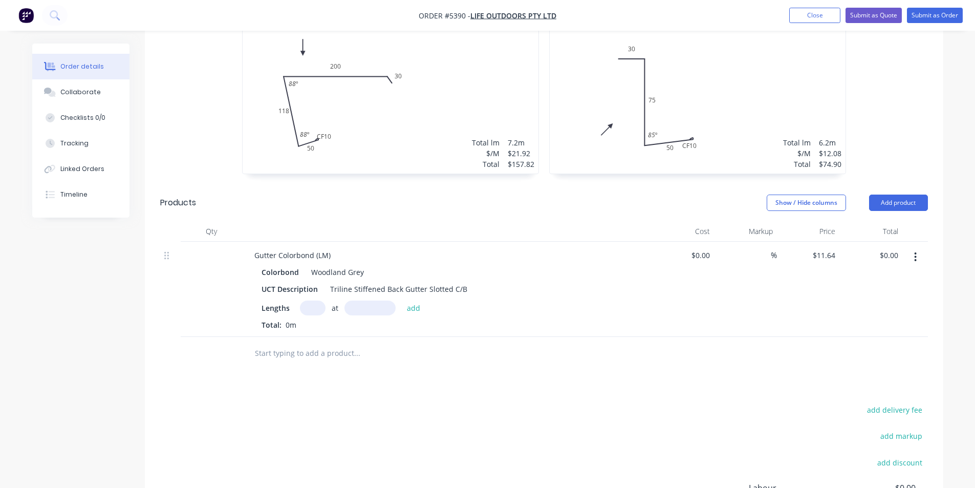
click at [313, 300] on input "text" at bounding box center [313, 307] width 26 height 15
type input "1"
type input "6200mm"
click at [416, 300] on button "add" at bounding box center [414, 307] width 24 height 14
type input "$72.17"
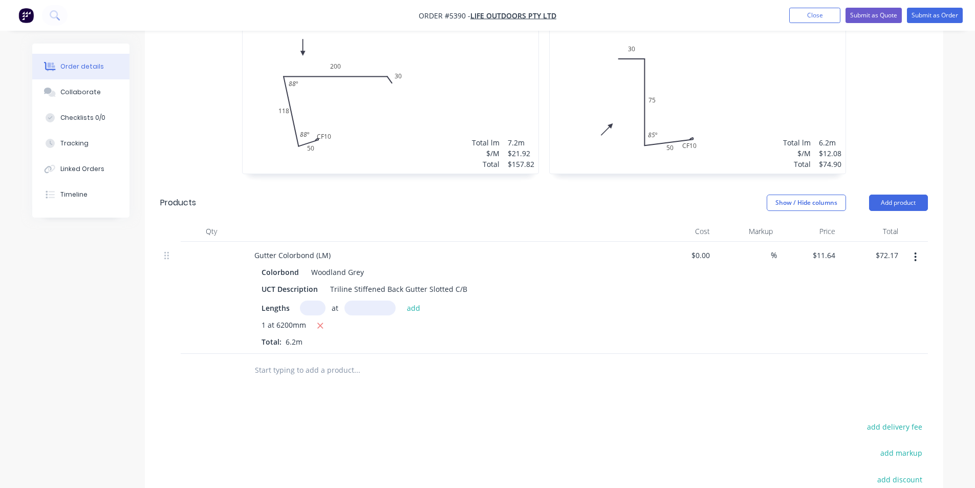
click at [273, 360] on input "text" at bounding box center [356, 370] width 205 height 20
type input "s"
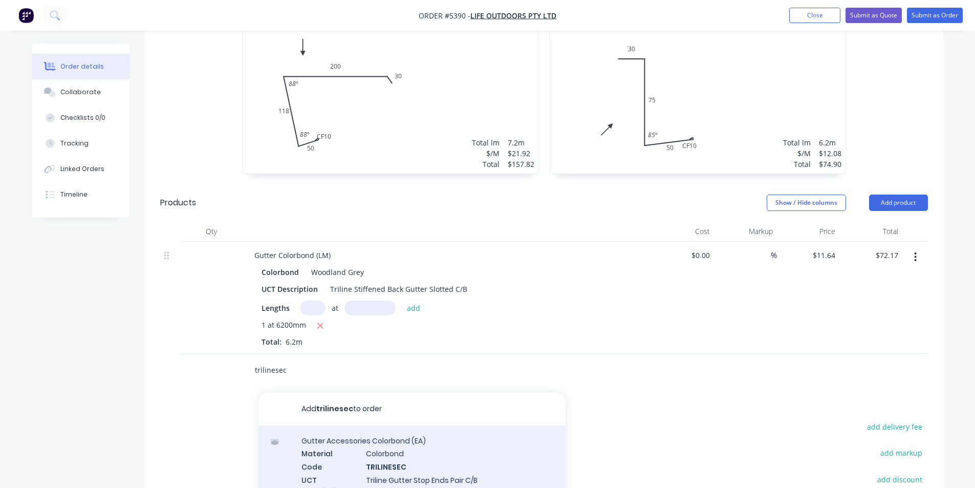
type input "trilinesec"
click at [363, 441] on div "Gutter Accessories Colorbond (EA) Material Colorbond Code TRILINESEC UCT Descri…" at bounding box center [411, 478] width 307 height 106
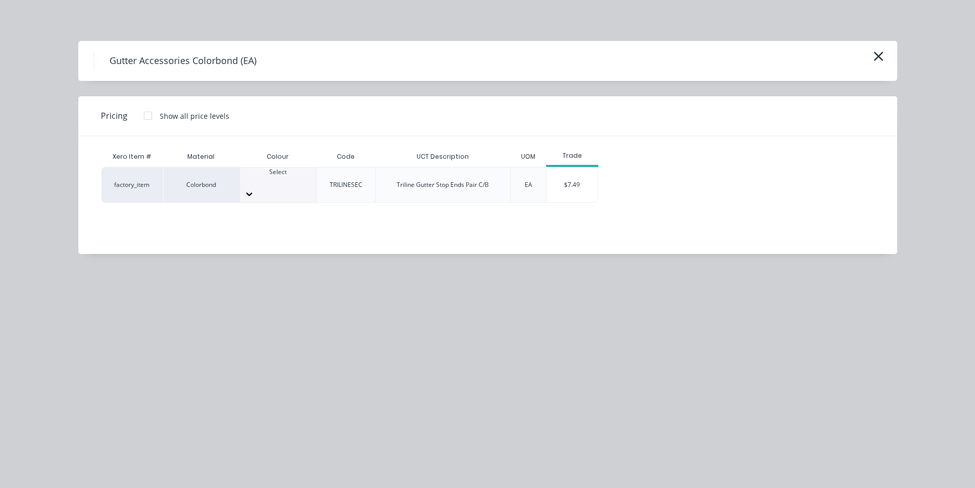
click at [284, 173] on div "Select" at bounding box center [278, 176] width 76 height 18
type input "wood"
click at [571, 181] on div "$7.49" at bounding box center [571, 184] width 51 height 35
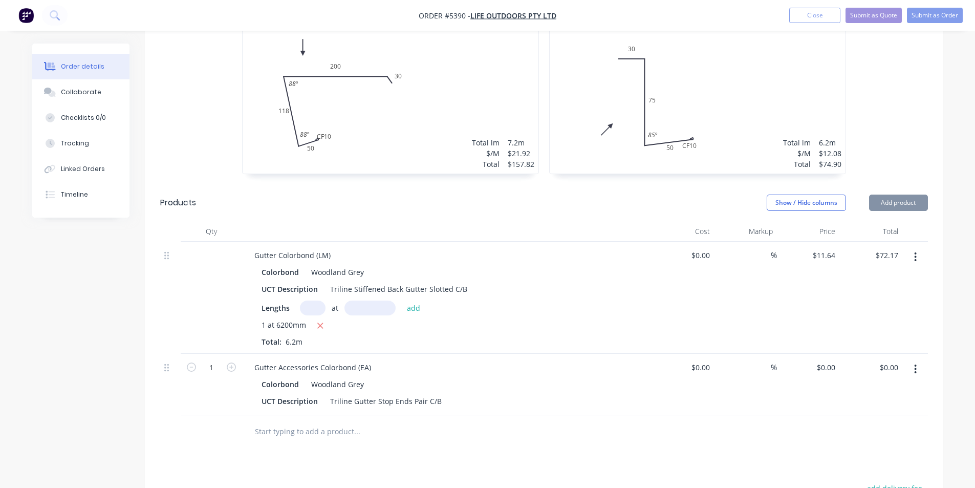
type input "$7.49"
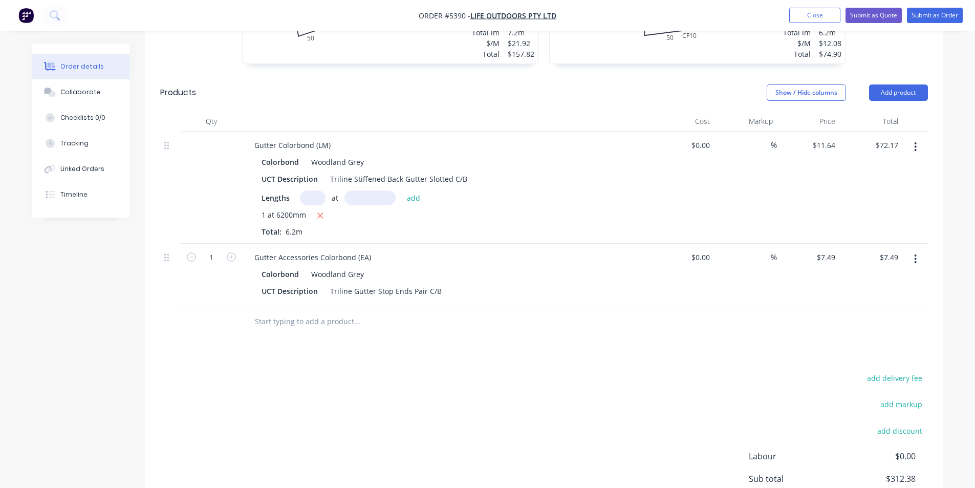
scroll to position [503, 0]
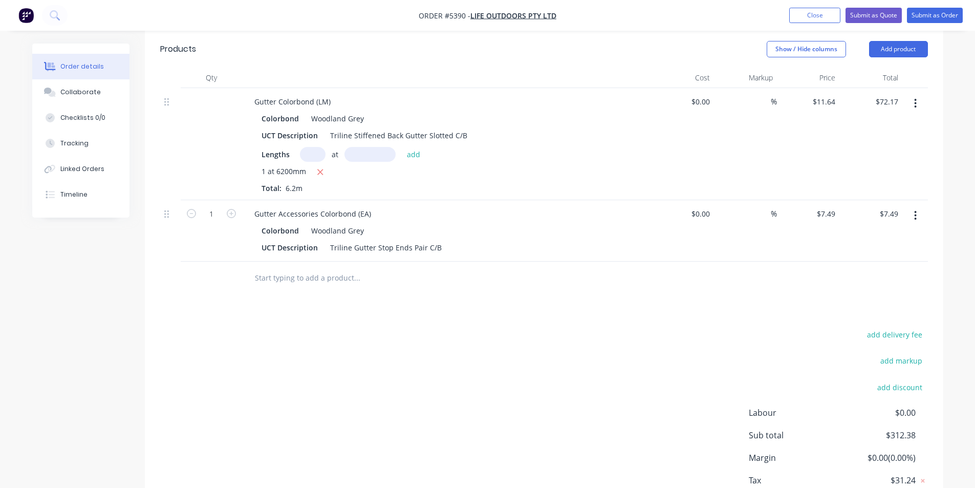
click at [352, 268] on input "text" at bounding box center [356, 278] width 205 height 20
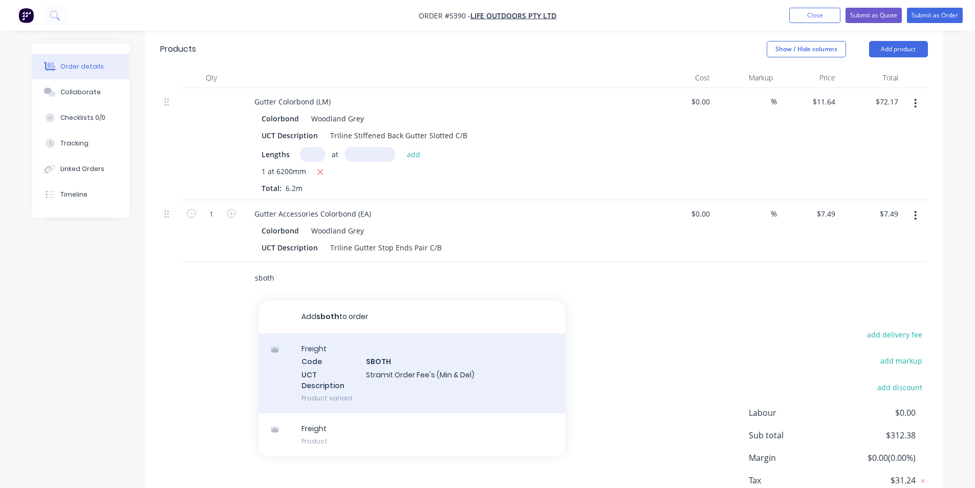
type input "sboth"
click at [397, 340] on div "Freight Code SBOTH UCT Description Stramit Order Fee's (Min & Del) Product vari…" at bounding box center [411, 373] width 307 height 80
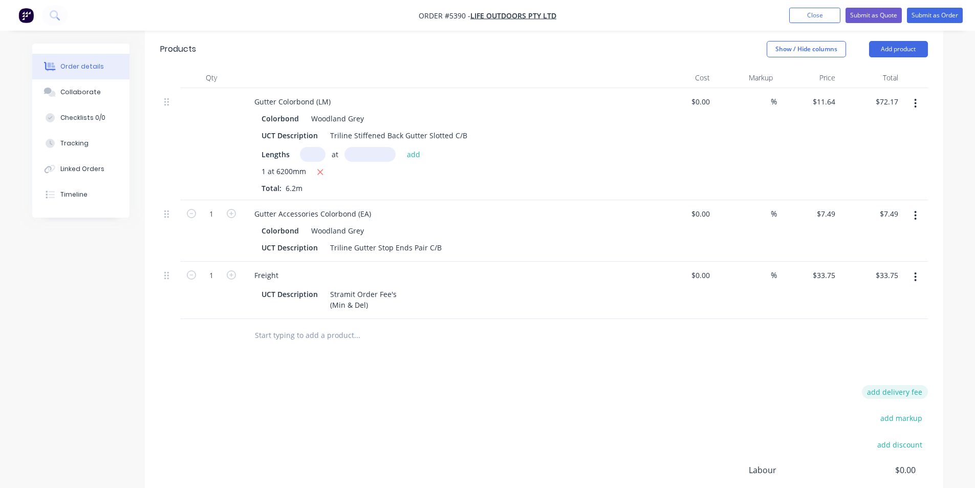
click at [905, 385] on button "add delivery fee" at bounding box center [895, 392] width 66 height 14
type input "5"
type input "80"
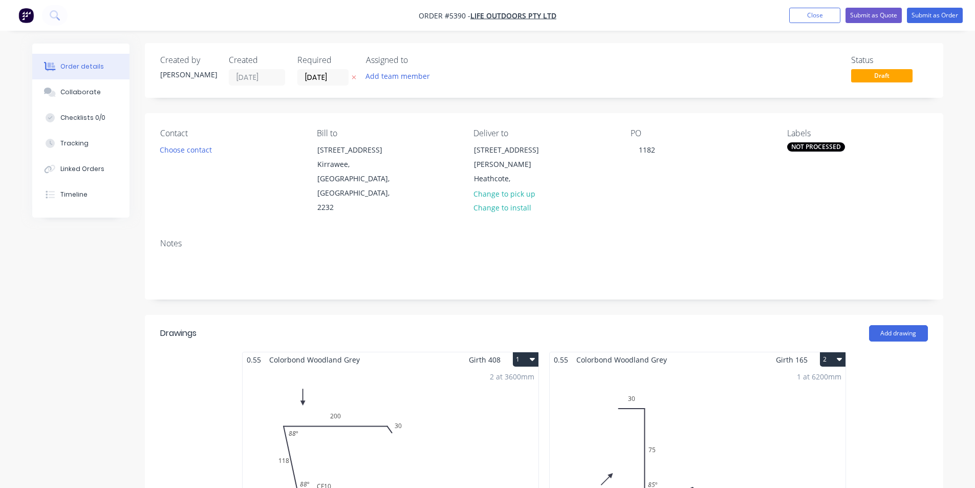
scroll to position [0, 0]
click at [929, 13] on button "Submit as Order" at bounding box center [935, 15] width 56 height 15
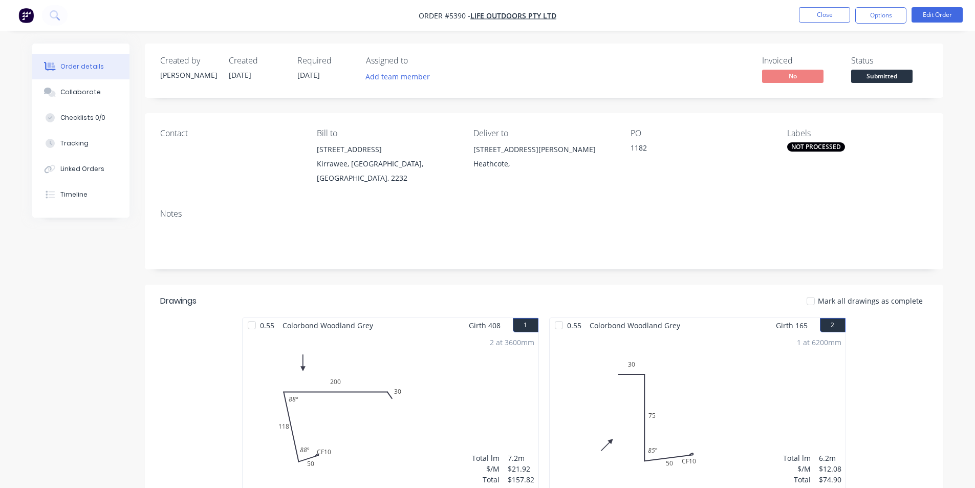
click at [875, 73] on span "Submitted" at bounding box center [881, 76] width 61 height 13
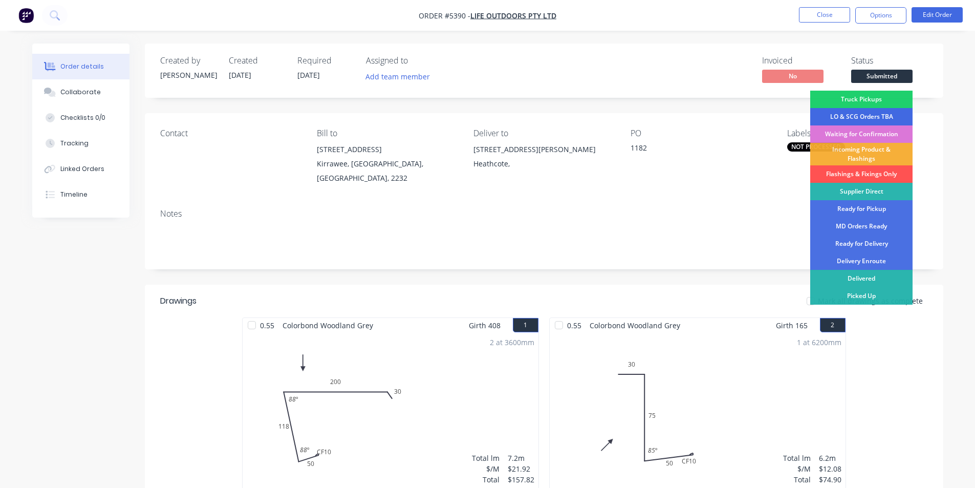
click at [870, 116] on div "LO & SCG Orders TBA" at bounding box center [861, 116] width 102 height 17
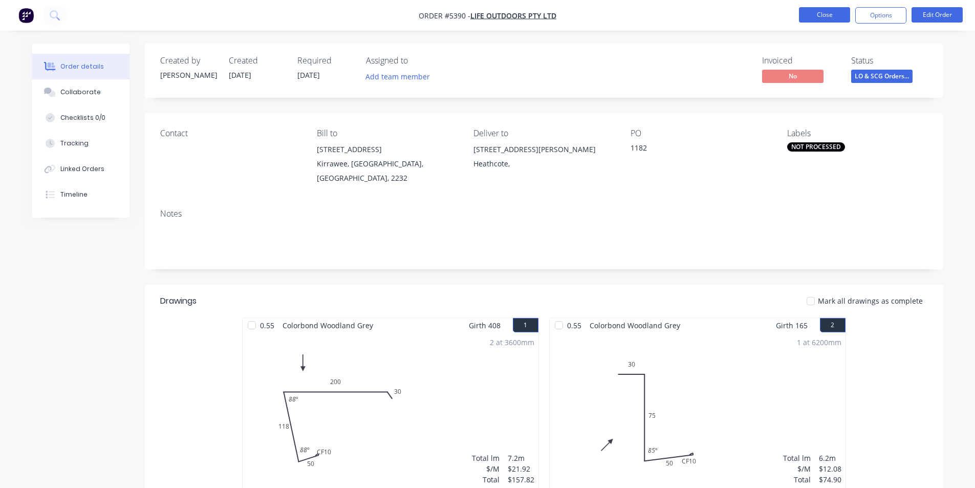
click at [806, 16] on button "Close" at bounding box center [824, 14] width 51 height 15
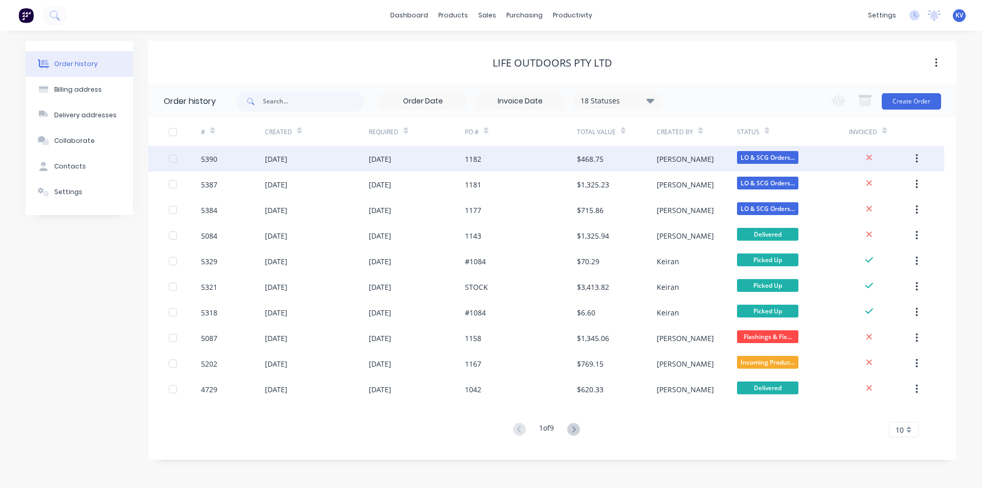
click at [568, 165] on div "1182" at bounding box center [521, 159] width 112 height 26
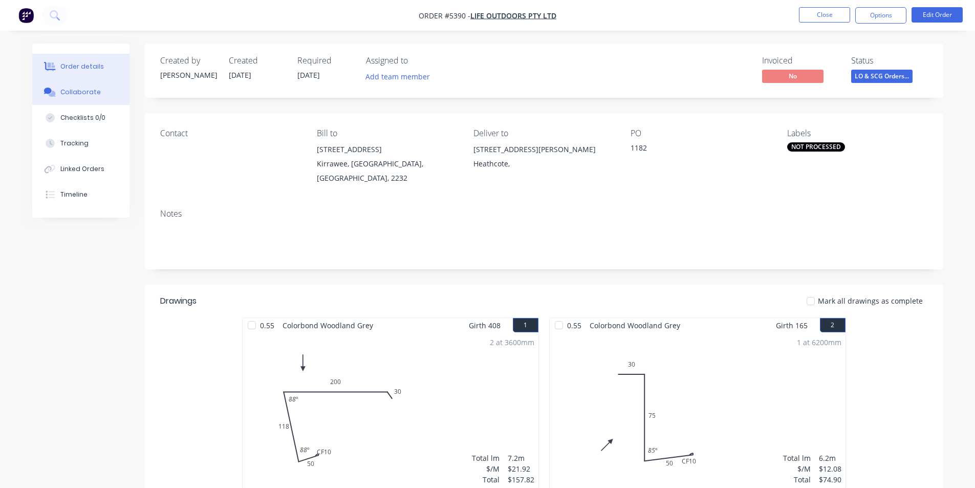
click at [91, 104] on button "Collaborate" at bounding box center [80, 92] width 97 height 26
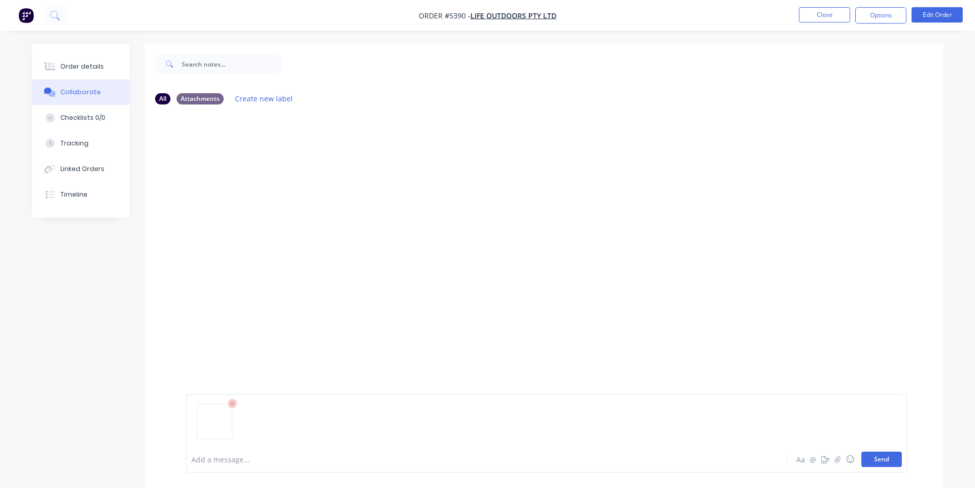
click at [881, 455] on button "Send" at bounding box center [881, 458] width 40 height 15
click at [817, 12] on button "Close" at bounding box center [824, 14] width 51 height 15
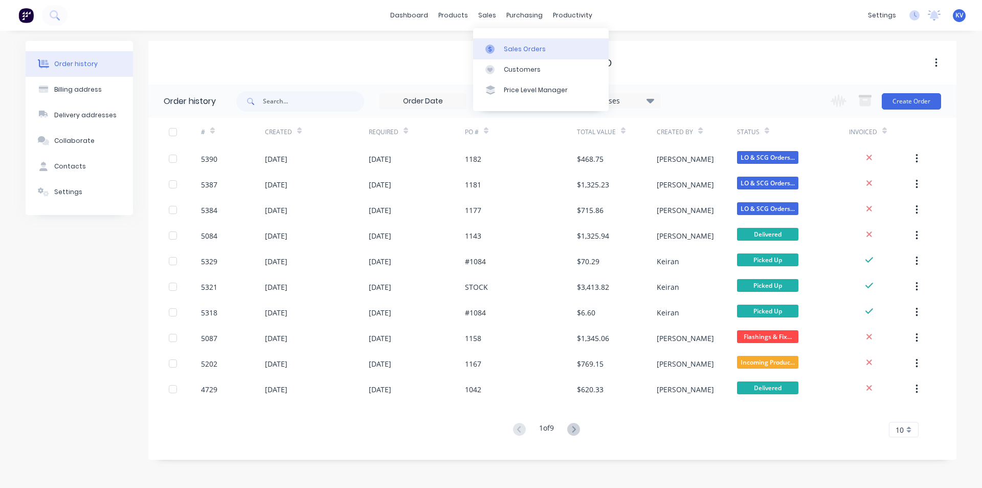
click at [511, 45] on div "Sales Orders" at bounding box center [525, 49] width 42 height 9
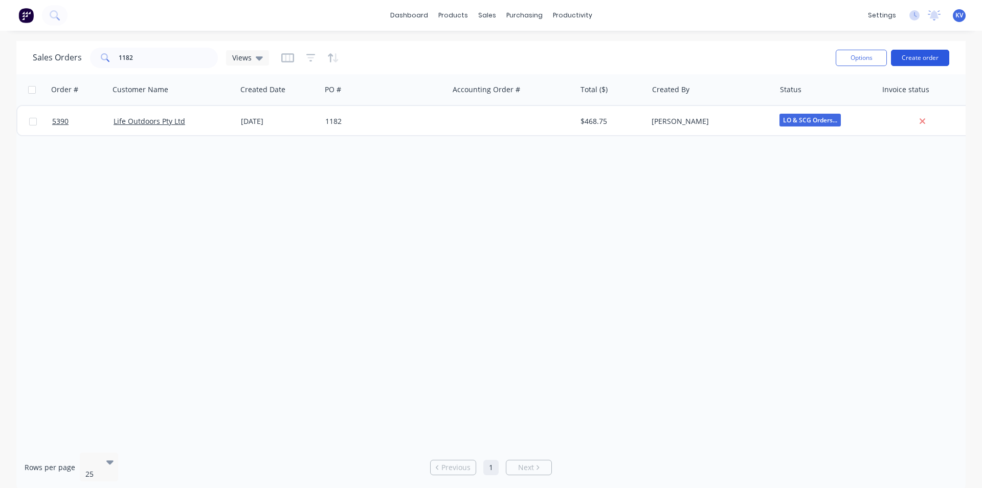
click at [915, 65] on button "Create order" at bounding box center [920, 58] width 58 height 16
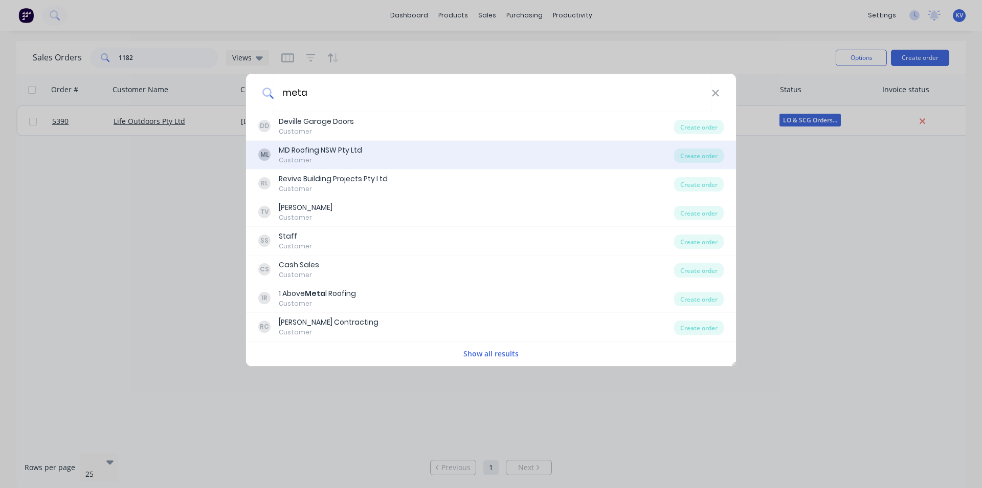
type input "meta"
click at [404, 150] on div "ML MD Roofing NSW Pty Ltd Customer" at bounding box center [466, 155] width 416 height 20
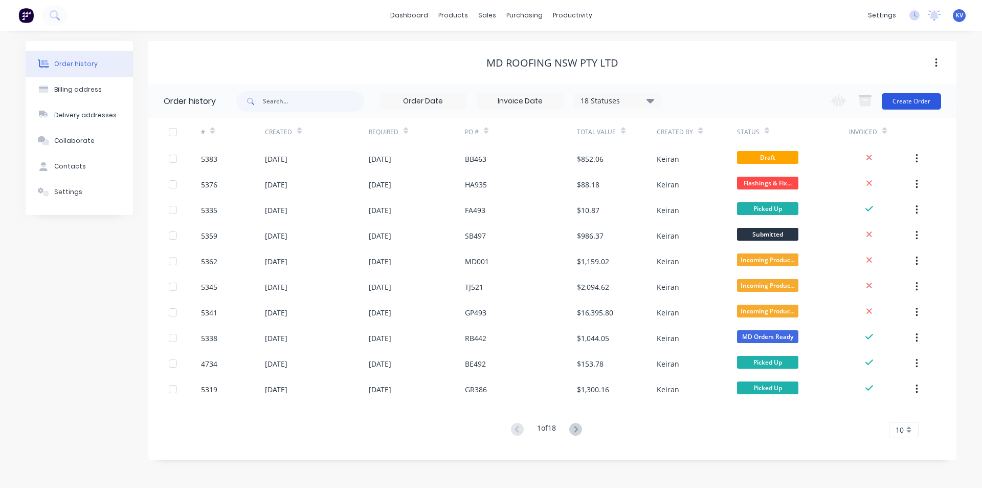
click at [914, 102] on button "Create Order" at bounding box center [911, 101] width 59 height 16
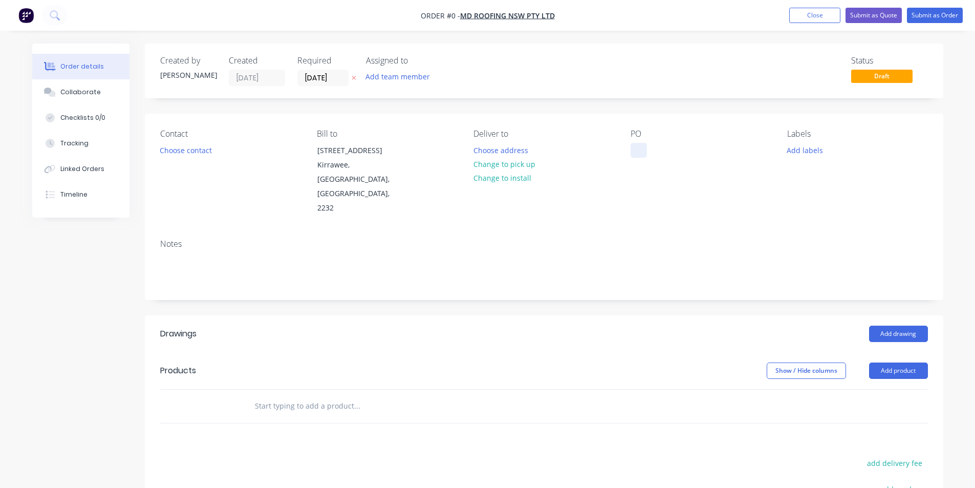
click at [641, 145] on div at bounding box center [638, 150] width 16 height 15
click at [555, 355] on div "Order details Collaborate Checklists 0/0 Tracking Linked Orders Timeline Order …" at bounding box center [487, 363] width 931 height 641
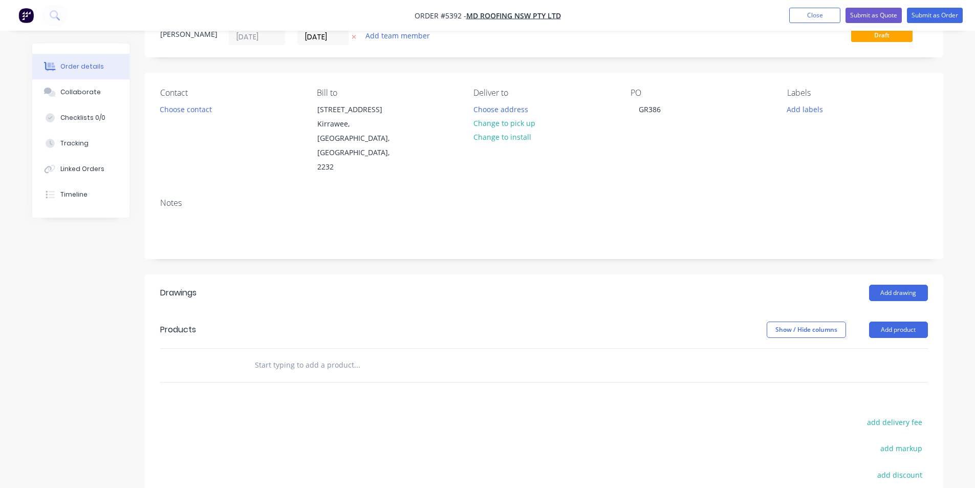
scroll to position [154, 0]
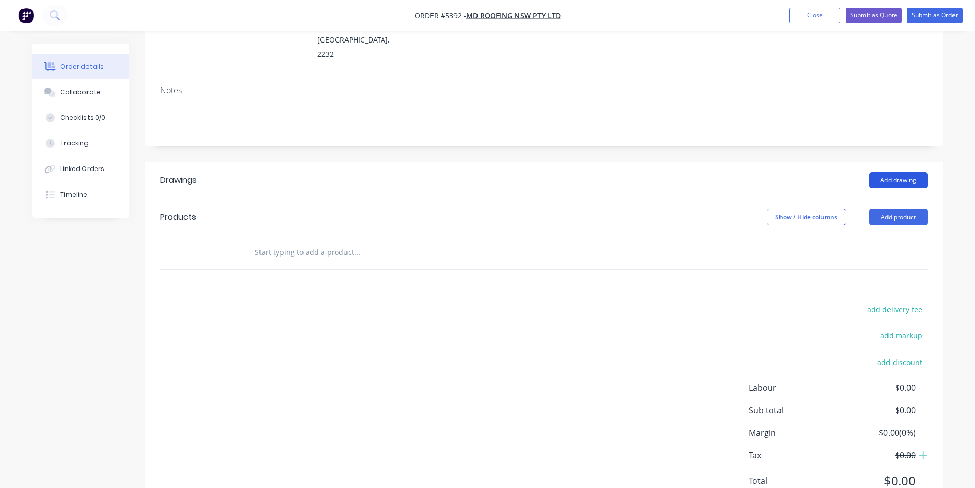
click at [909, 172] on button "Add drawing" at bounding box center [898, 180] width 59 height 16
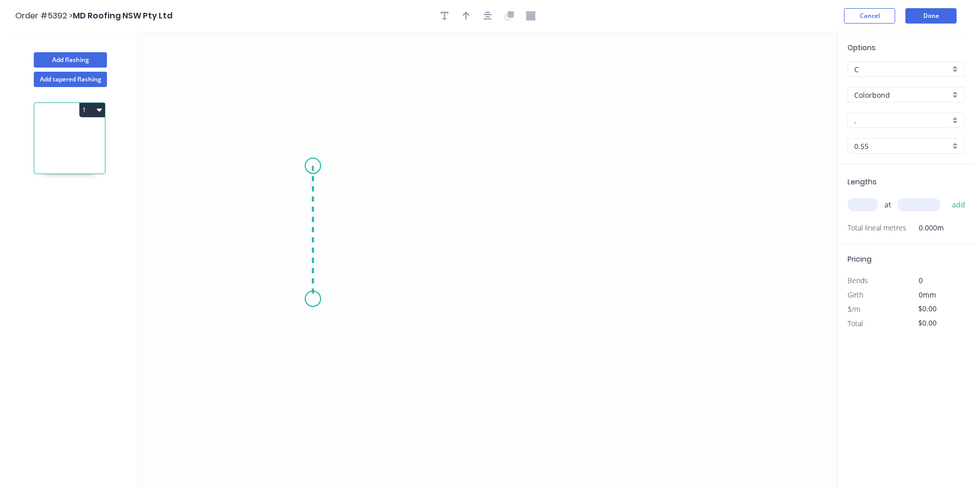
drag, startPoint x: 313, startPoint y: 166, endPoint x: 309, endPoint y: 299, distance: 133.1
click at [309, 299] on icon "0" at bounding box center [487, 260] width 698 height 456
click at [556, 290] on icon "0 ?" at bounding box center [487, 260] width 698 height 456
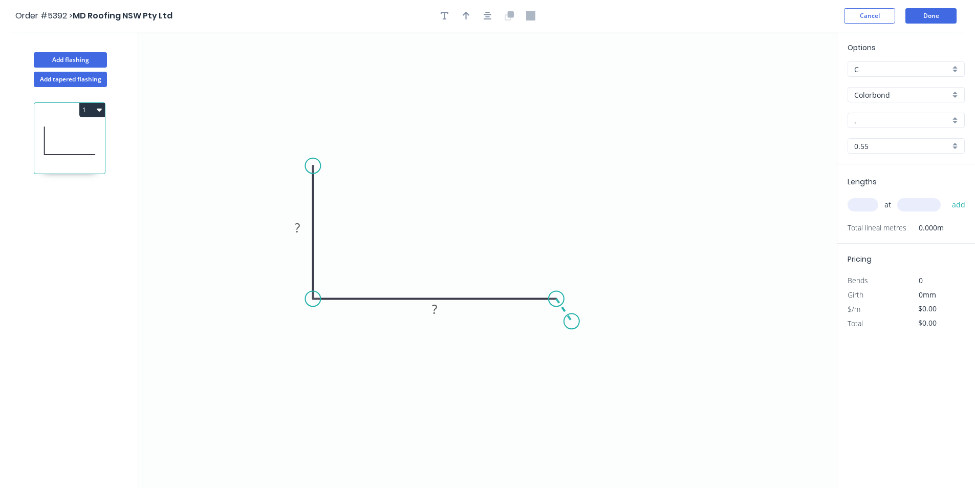
click at [572, 321] on icon "0 ? ?" at bounding box center [487, 260] width 698 height 456
click at [572, 321] on circle at bounding box center [571, 320] width 15 height 15
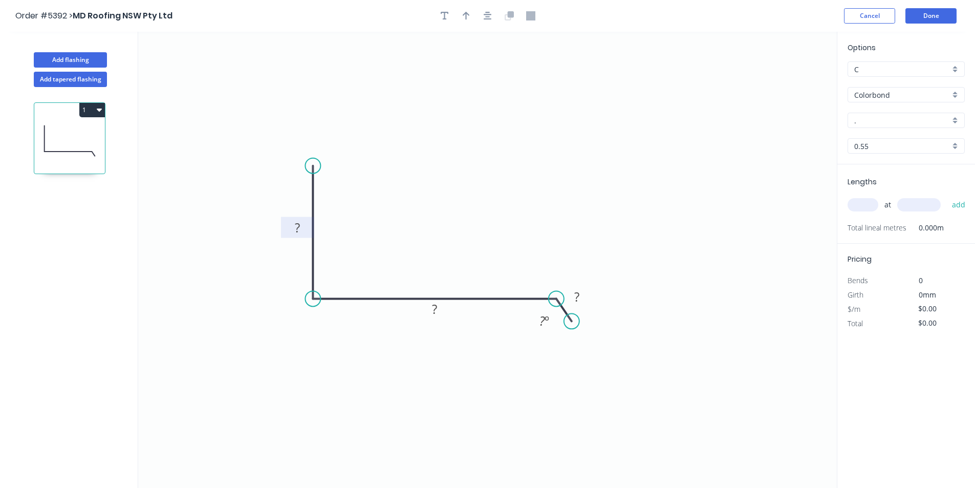
click at [299, 226] on tspan "?" at bounding box center [297, 227] width 5 height 17
click at [560, 354] on div "Hide angle" at bounding box center [592, 359] width 103 height 21
type input "$14.82"
click at [880, 118] on input "." at bounding box center [902, 120] width 96 height 11
click at [882, 138] on div "[PERSON_NAME]" at bounding box center [906, 140] width 116 height 18
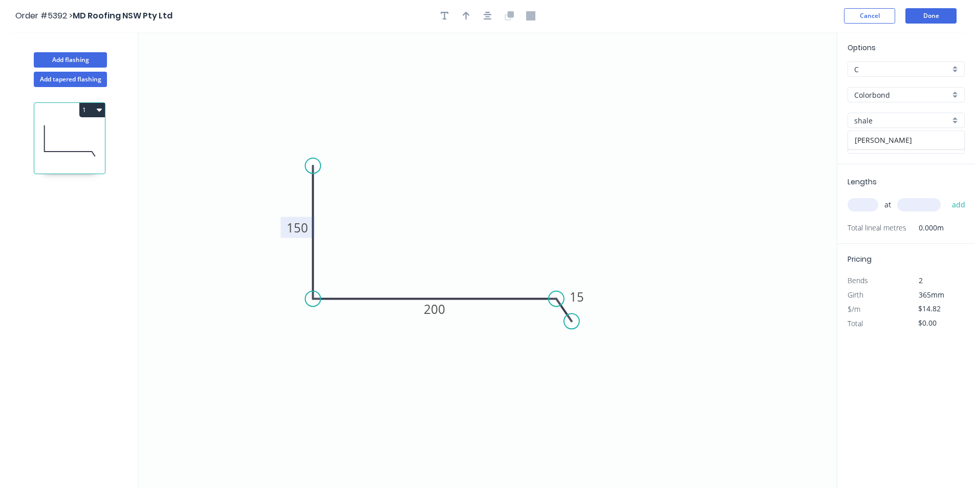
type input "[PERSON_NAME]"
click at [862, 207] on input "text" at bounding box center [862, 204] width 31 height 13
type input "2"
type input "1200"
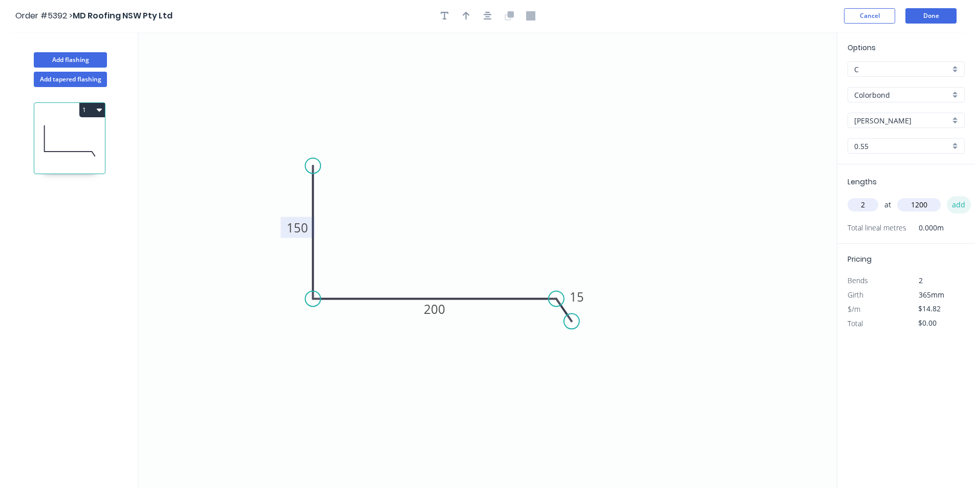
click at [956, 206] on button "add" at bounding box center [959, 204] width 24 height 17
type input "$35.57"
click at [921, 11] on button "Done" at bounding box center [930, 15] width 51 height 15
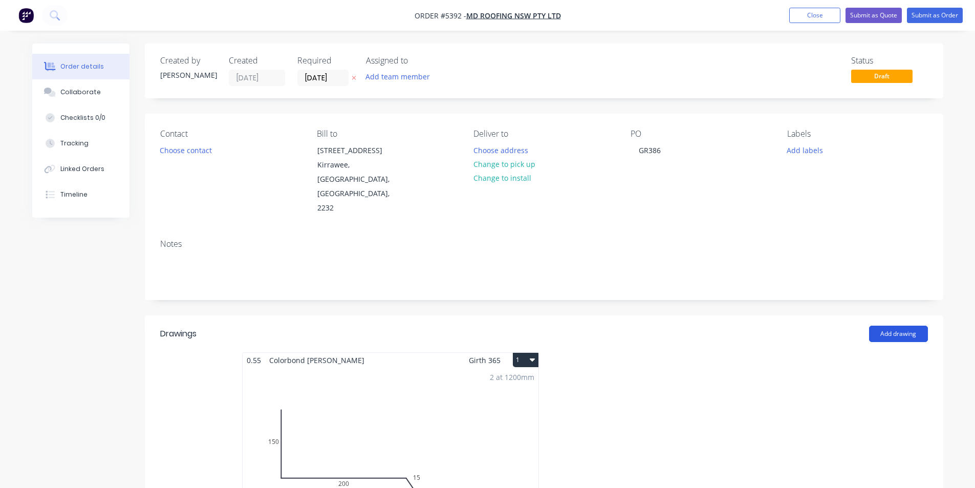
click at [883, 325] on button "Add drawing" at bounding box center [898, 333] width 59 height 16
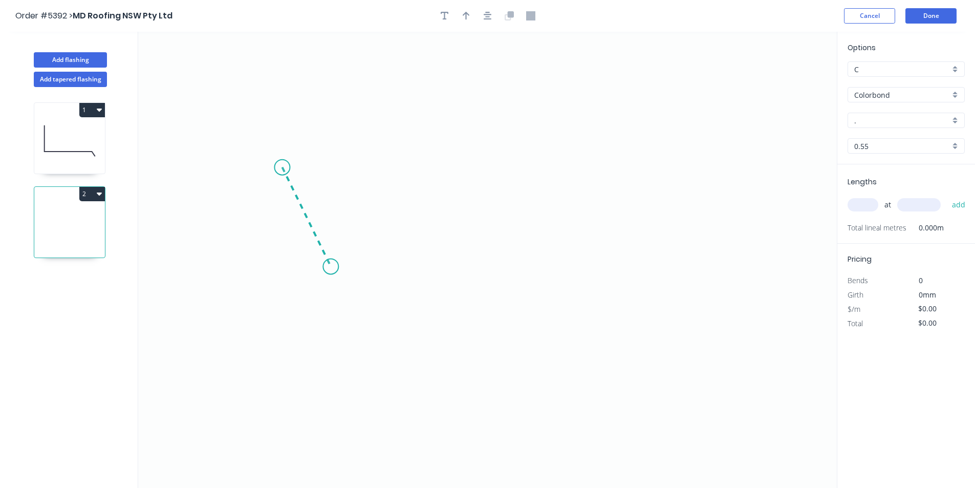
drag, startPoint x: 282, startPoint y: 167, endPoint x: 331, endPoint y: 267, distance: 110.5
click at [331, 267] on icon "0" at bounding box center [487, 260] width 698 height 456
click at [593, 288] on icon "0 ?" at bounding box center [487, 260] width 698 height 456
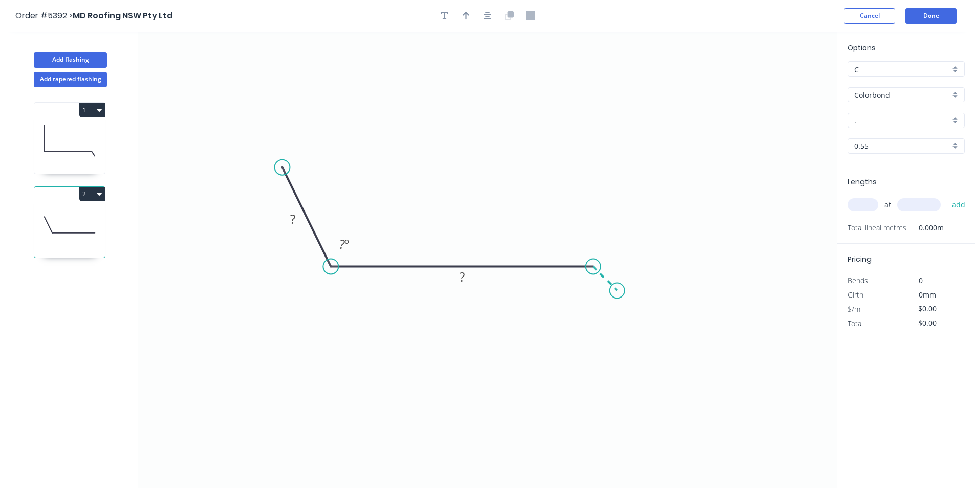
click at [617, 292] on icon "0 ? ? ? º" at bounding box center [487, 260] width 698 height 456
click at [617, 292] on circle at bounding box center [616, 289] width 15 height 15
click at [296, 216] on rect at bounding box center [292, 219] width 20 height 14
click at [365, 122] on icon "0 150 200 15 105 º" at bounding box center [487, 260] width 698 height 456
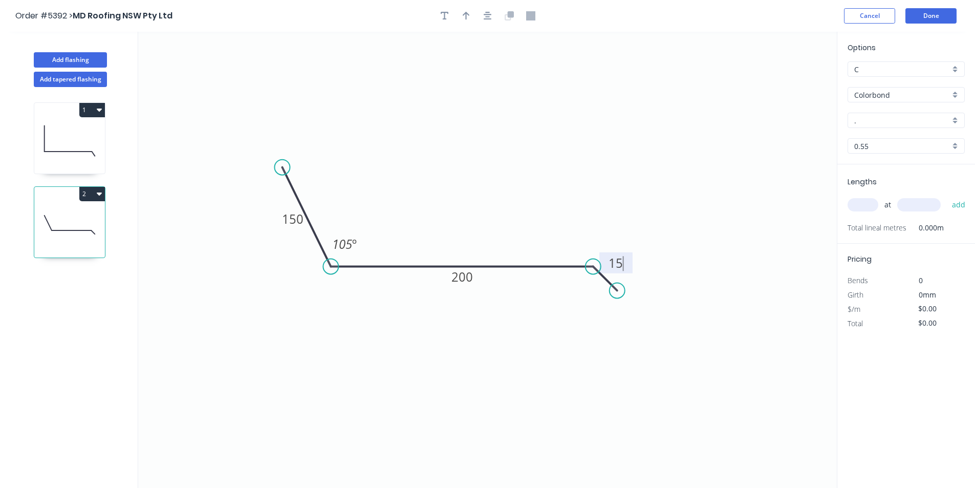
type input "$14.82"
click at [889, 106] on div "Options C C Colorbond Colorbond Colorbond Matt - Flat Sheet . . 0.55 0.55" at bounding box center [906, 103] width 138 height 122
click at [888, 121] on input "." at bounding box center [902, 120] width 96 height 11
click at [884, 139] on div "[PERSON_NAME]" at bounding box center [906, 140] width 116 height 18
type input "[PERSON_NAME]"
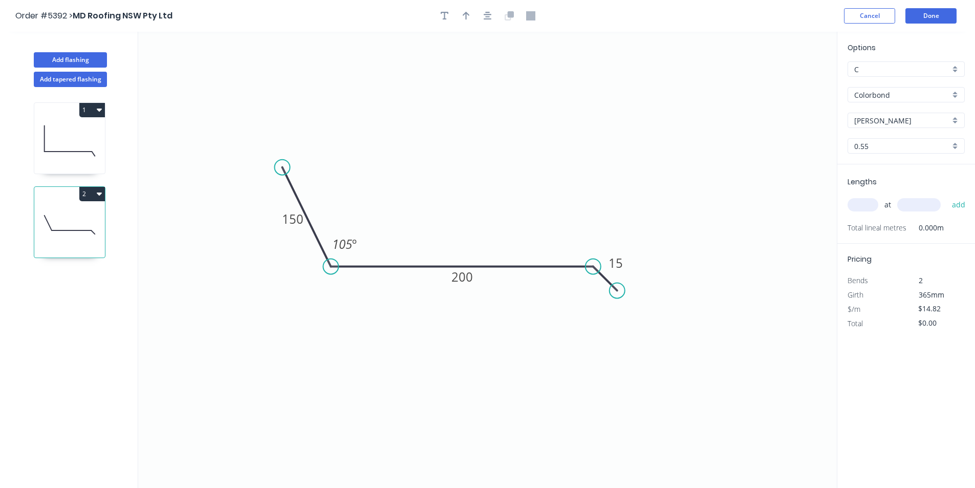
click at [861, 198] on div "at add" at bounding box center [906, 204] width 119 height 17
click at [863, 202] on input "text" at bounding box center [862, 204] width 31 height 13
type input "2"
type input "1200"
click at [951, 204] on button "add" at bounding box center [959, 204] width 24 height 17
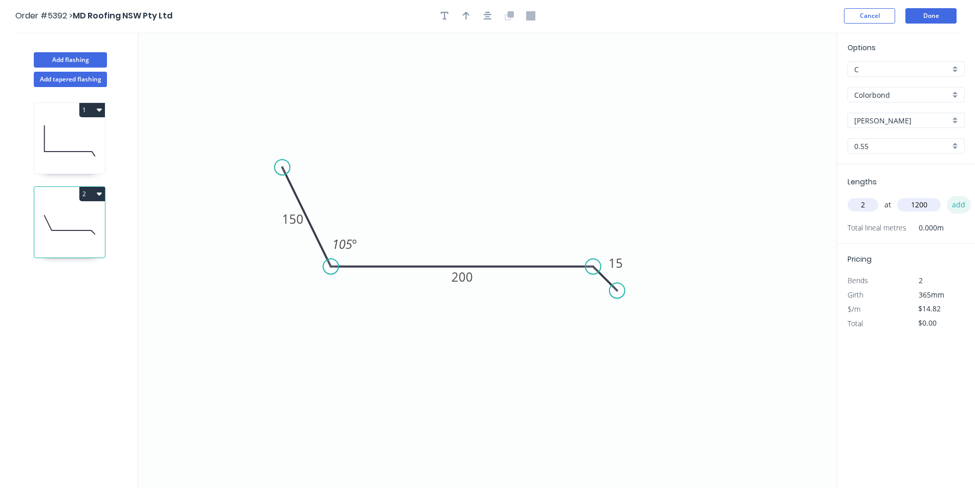
type input "$35.57"
click at [940, 19] on button "Done" at bounding box center [930, 15] width 51 height 15
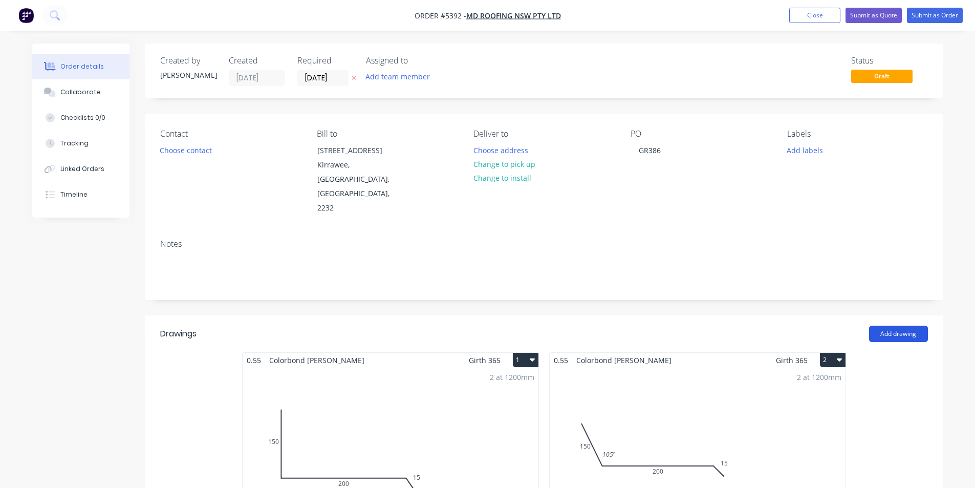
click at [881, 325] on button "Add drawing" at bounding box center [898, 333] width 59 height 16
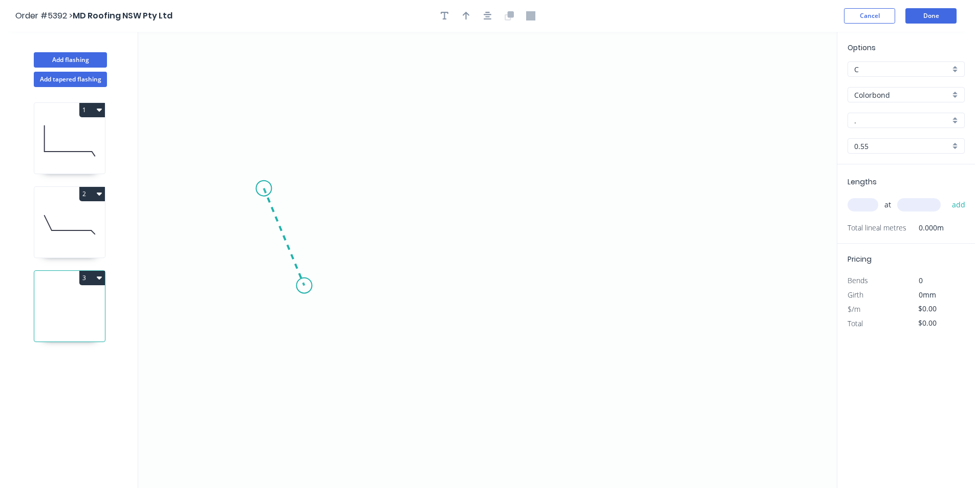
drag, startPoint x: 264, startPoint y: 188, endPoint x: 304, endPoint y: 286, distance: 105.3
click at [304, 286] on icon "0" at bounding box center [487, 260] width 698 height 456
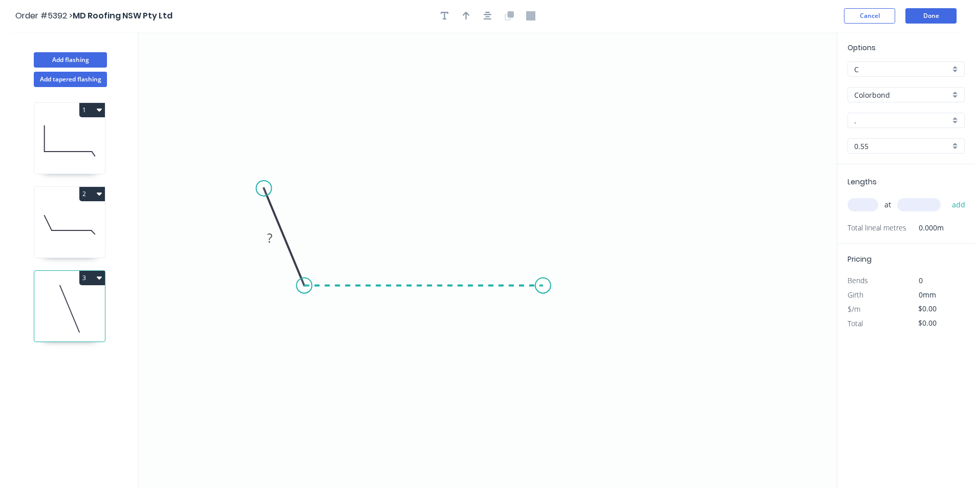
click at [543, 303] on icon "0 ?" at bounding box center [487, 260] width 698 height 456
click at [556, 308] on icon "0 ? ? ? º" at bounding box center [487, 260] width 698 height 456
click at [557, 308] on circle at bounding box center [556, 306] width 15 height 15
click at [262, 189] on circle at bounding box center [263, 188] width 15 height 15
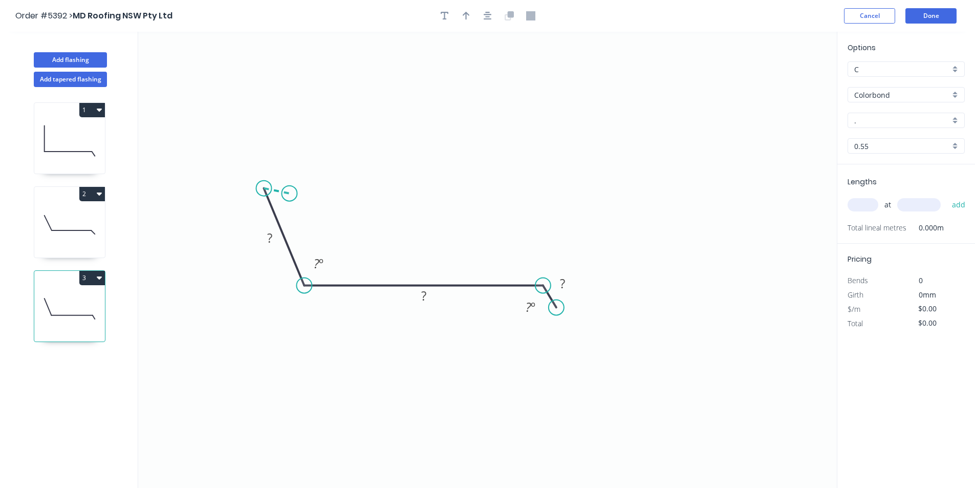
click at [289, 193] on icon "0 ? ? ? ? º ? º" at bounding box center [487, 260] width 698 height 456
click at [289, 193] on circle at bounding box center [288, 193] width 15 height 15
click at [287, 168] on rect at bounding box center [279, 171] width 20 height 14
click at [558, 350] on div "Hide angle" at bounding box center [584, 345] width 103 height 21
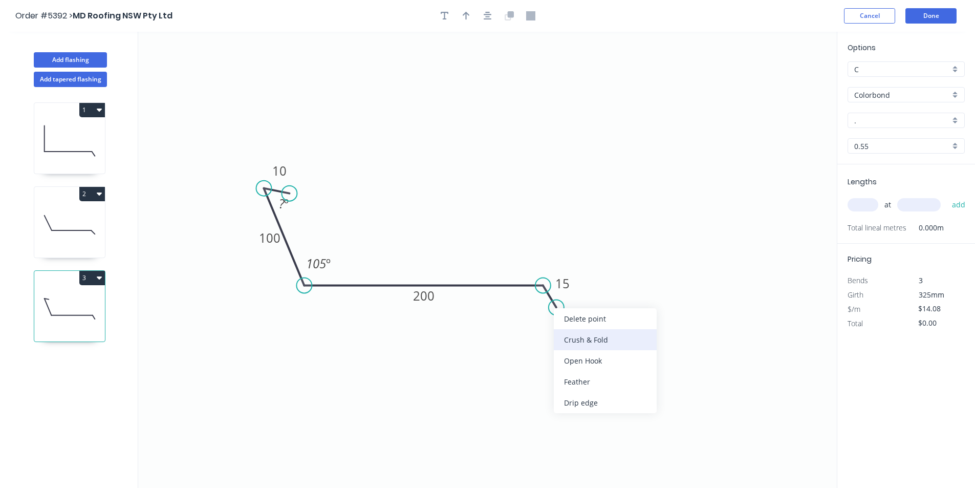
click at [570, 337] on div "Crush & Fold" at bounding box center [605, 339] width 103 height 21
type input "$15.33"
click at [567, 339] on div "Flip bend" at bounding box center [606, 342] width 103 height 21
drag, startPoint x: 555, startPoint y: 308, endPoint x: 562, endPoint y: 316, distance: 10.9
click at [562, 316] on circle at bounding box center [561, 315] width 15 height 15
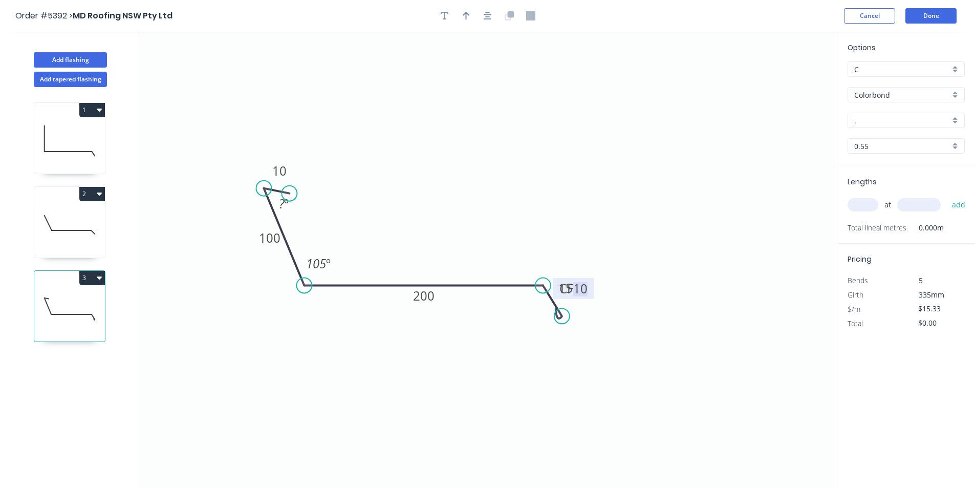
click at [582, 293] on tspan "10" at bounding box center [580, 288] width 14 height 17
click at [574, 292] on g "15" at bounding box center [565, 287] width 20 height 17
drag, startPoint x: 578, startPoint y: 291, endPoint x: 587, endPoint y: 273, distance: 20.1
click at [587, 273] on rect at bounding box center [574, 269] width 33 height 21
drag, startPoint x: 588, startPoint y: 293, endPoint x: 583, endPoint y: 247, distance: 46.3
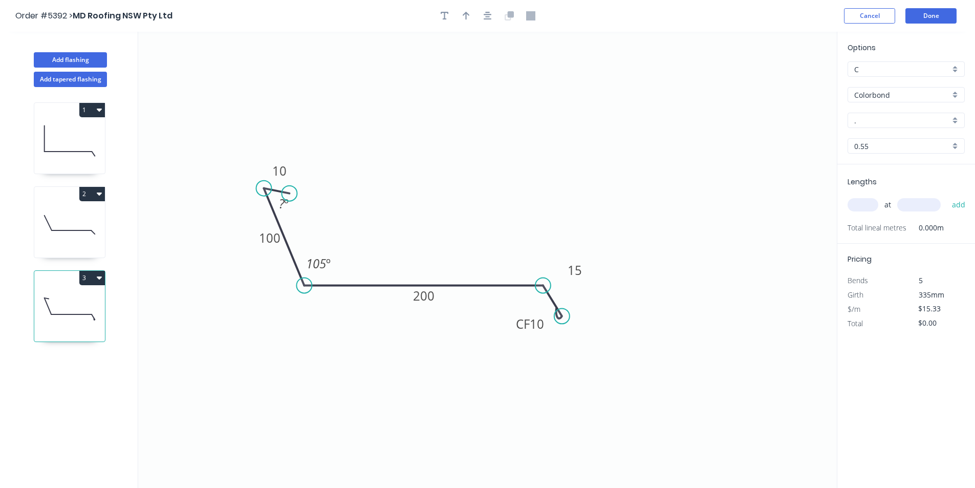
click at [545, 327] on rect at bounding box center [529, 323] width 41 height 21
click at [577, 273] on tspan "15" at bounding box center [574, 269] width 14 height 17
drag, startPoint x: 588, startPoint y: 276, endPoint x: 588, endPoint y: 297, distance: 21.5
click at [588, 297] on rect at bounding box center [574, 291] width 33 height 21
click at [315, 245] on div "Hide angle" at bounding box center [333, 244] width 103 height 21
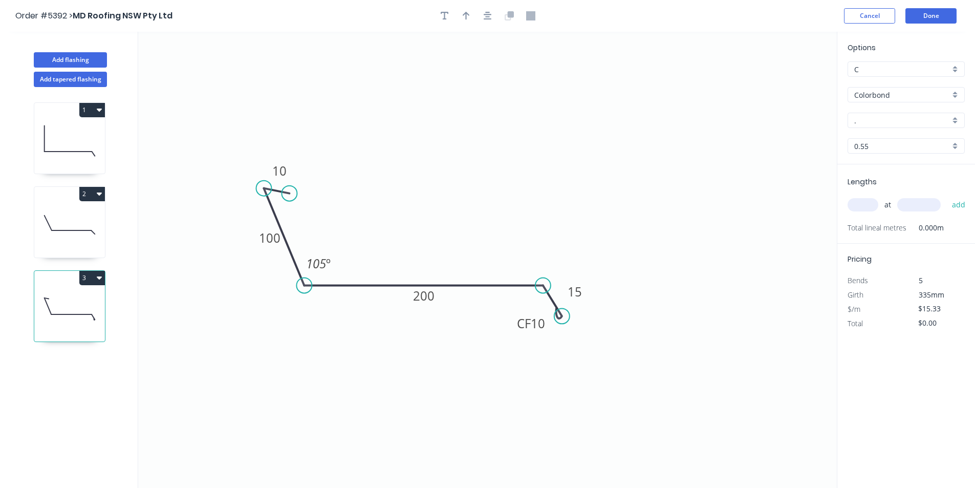
click at [337, 206] on icon "0 10 100 200 CF 10 15 105 º" at bounding box center [487, 260] width 698 height 456
click at [893, 121] on input "." at bounding box center [902, 120] width 96 height 11
click at [928, 139] on div "[PERSON_NAME]" at bounding box center [906, 140] width 116 height 18
type input "[PERSON_NAME]"
click at [871, 203] on input "text" at bounding box center [862, 204] width 31 height 13
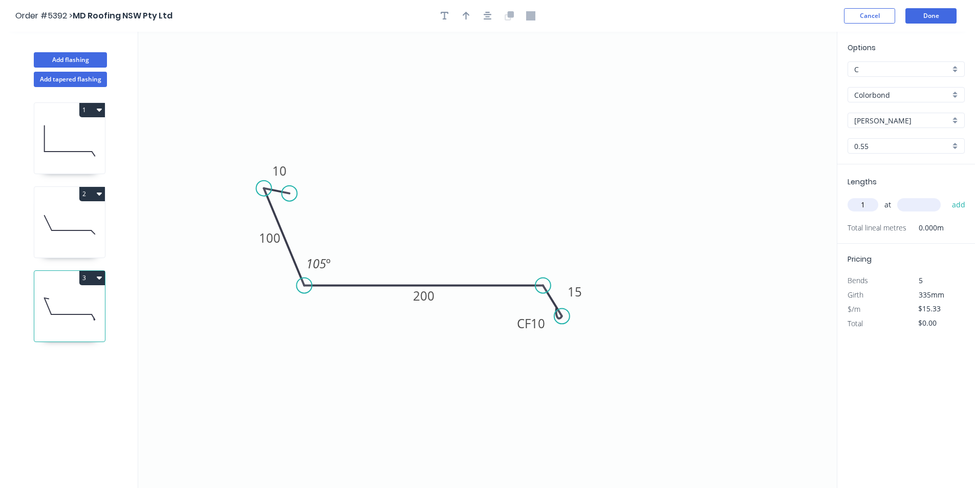
type input "1"
type input "6200"
click at [958, 205] on button "add" at bounding box center [959, 204] width 24 height 17
type input "$95.05"
click at [945, 14] on button "Done" at bounding box center [930, 15] width 51 height 15
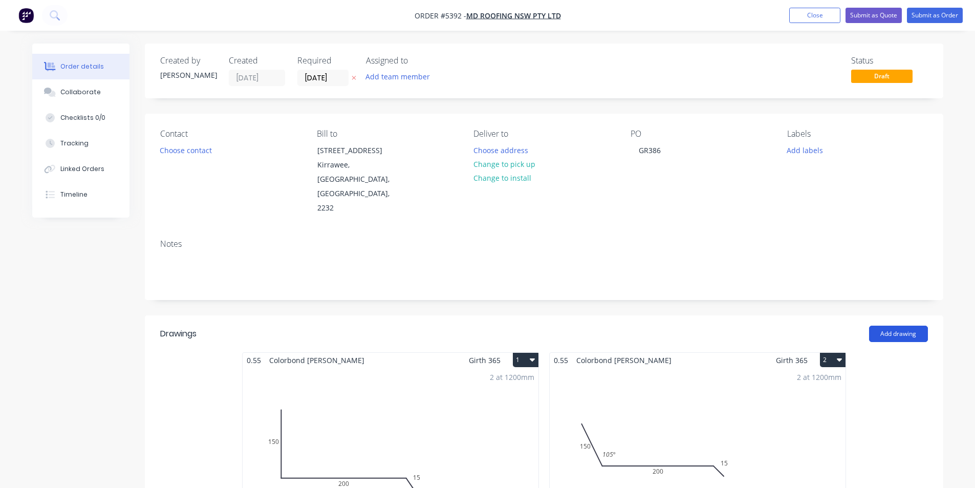
click at [887, 325] on button "Add drawing" at bounding box center [898, 333] width 59 height 16
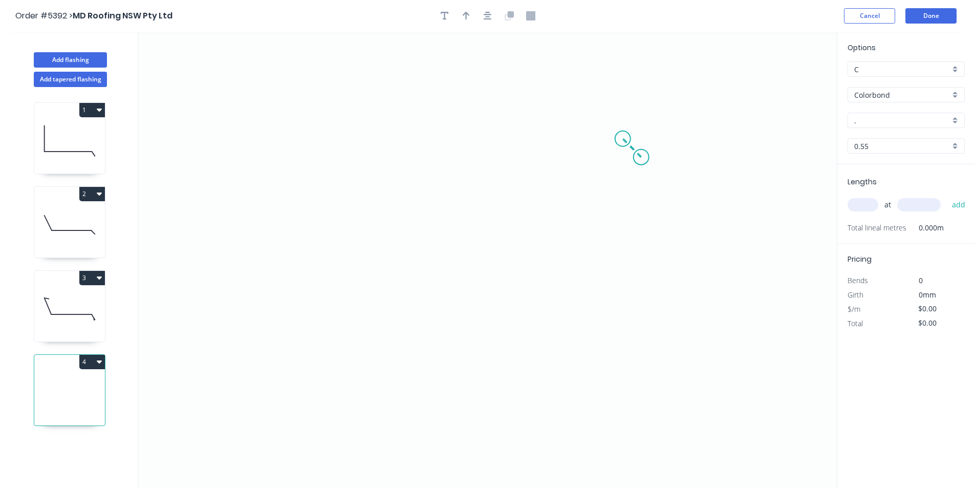
drag, startPoint x: 641, startPoint y: 157, endPoint x: 623, endPoint y: 138, distance: 26.4
click at [623, 138] on icon "0" at bounding box center [487, 260] width 698 height 456
click at [314, 126] on icon "0 ?" at bounding box center [487, 260] width 698 height 456
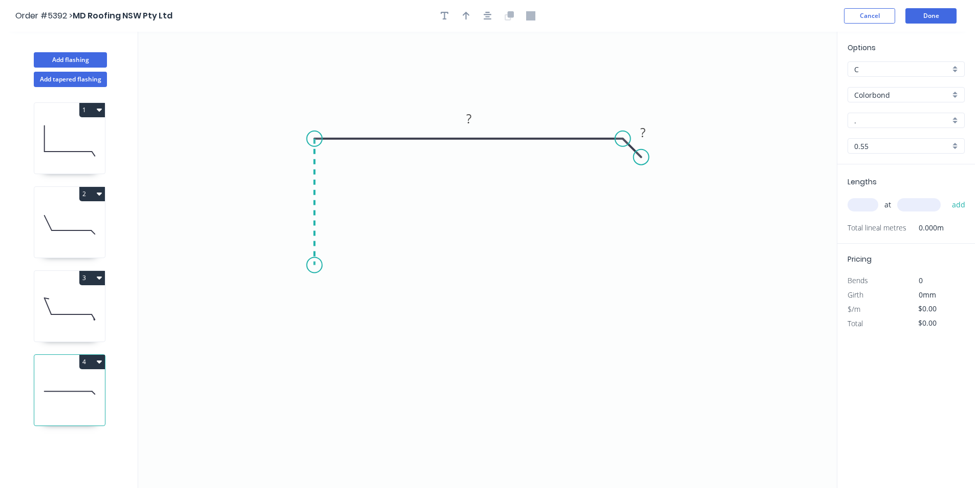
click at [311, 265] on icon "0 ? ?" at bounding box center [487, 260] width 698 height 456
click at [358, 266] on icon "0 ? ? ?" at bounding box center [487, 260] width 698 height 456
click at [355, 317] on icon "0 ? ? ? ?" at bounding box center [487, 260] width 698 height 456
click at [357, 318] on circle at bounding box center [357, 316] width 15 height 15
drag, startPoint x: 357, startPoint y: 318, endPoint x: 363, endPoint y: 309, distance: 10.4
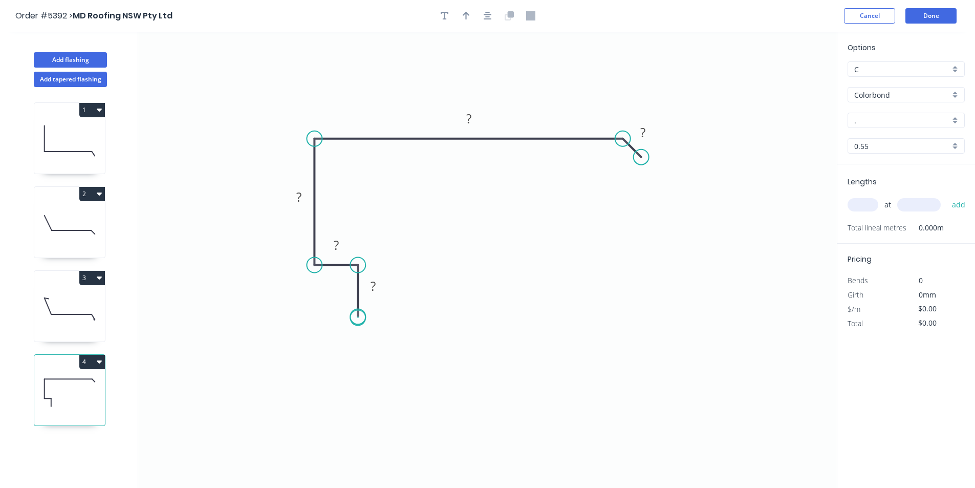
click at [359, 317] on circle at bounding box center [357, 316] width 15 height 15
click at [381, 290] on rect at bounding box center [373, 286] width 20 height 14
click at [488, 118] on rect at bounding box center [468, 118] width 41 height 21
click at [481, 121] on tspan "2200" at bounding box center [468, 118] width 29 height 17
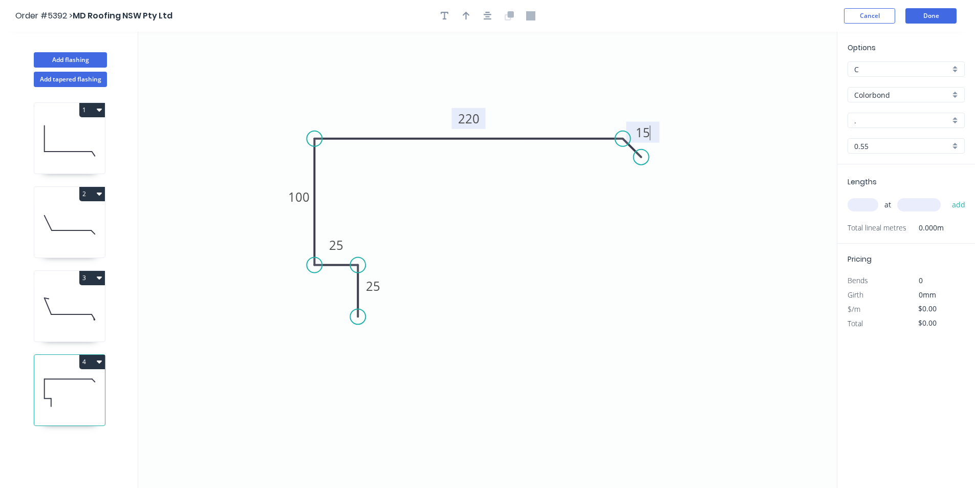
type input "$16.05"
drag, startPoint x: 642, startPoint y: 154, endPoint x: 635, endPoint y: 154, distance: 7.2
click at [635, 154] on circle at bounding box center [634, 153] width 15 height 15
click at [631, 192] on div "Hide angle" at bounding box center [667, 194] width 103 height 21
drag, startPoint x: 636, startPoint y: 156, endPoint x: 642, endPoint y: 161, distance: 8.0
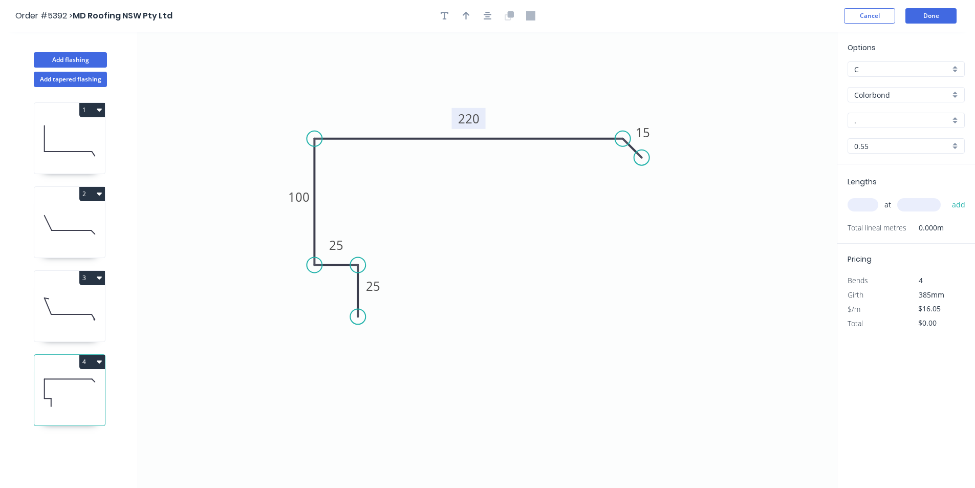
click at [642, 161] on circle at bounding box center [641, 157] width 15 height 15
click at [358, 308] on circle at bounding box center [357, 307] width 15 height 15
click at [866, 128] on div "Options C C Colorbond Colorbond Colorbond Matt - Flat Sheet . . 0.55 0.55" at bounding box center [906, 103] width 138 height 122
click at [869, 119] on input "." at bounding box center [902, 120] width 96 height 11
drag, startPoint x: 872, startPoint y: 142, endPoint x: 870, endPoint y: 151, distance: 10.1
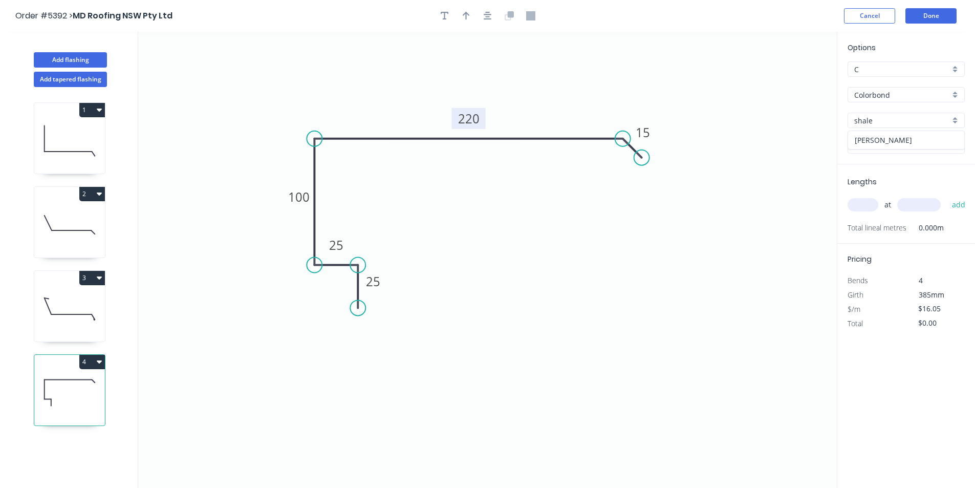
click at [872, 142] on div "[PERSON_NAME]" at bounding box center [906, 140] width 116 height 18
type input "[PERSON_NAME]"
click at [862, 213] on div "at add" at bounding box center [906, 204] width 119 height 17
click at [862, 205] on input "text" at bounding box center [862, 204] width 31 height 13
type input "1"
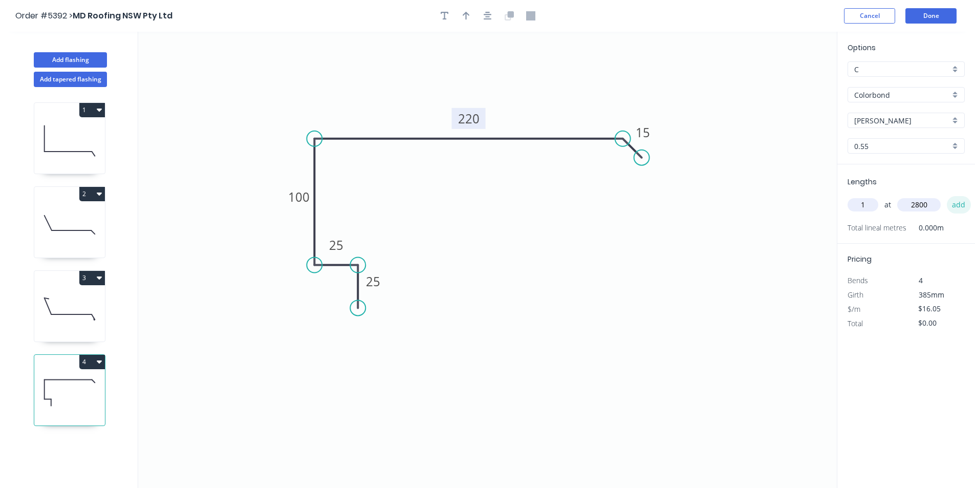
type input "2800"
click at [954, 209] on button "add" at bounding box center [959, 204] width 24 height 17
type input "$44.94"
type input "1"
type input "2800"
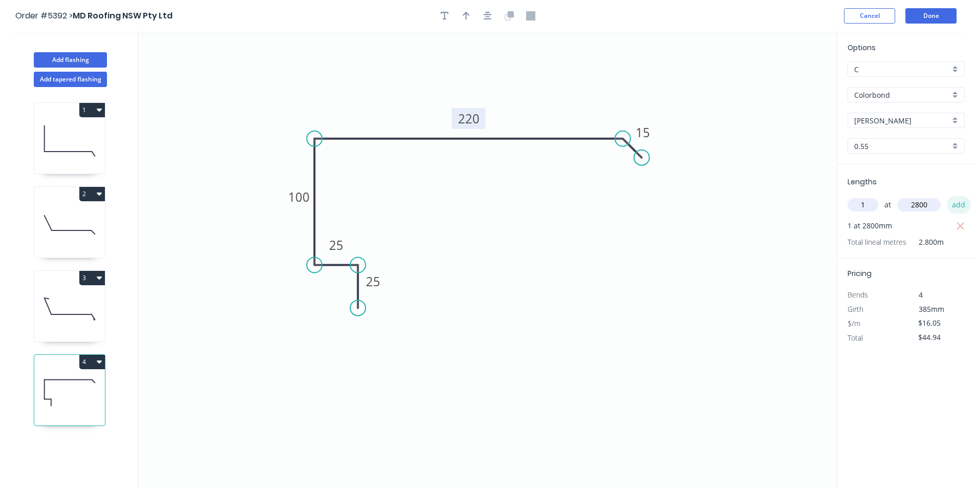
click at [958, 204] on button "add" at bounding box center [959, 204] width 24 height 17
type input "$89.88"
click at [911, 16] on button "Done" at bounding box center [930, 15] width 51 height 15
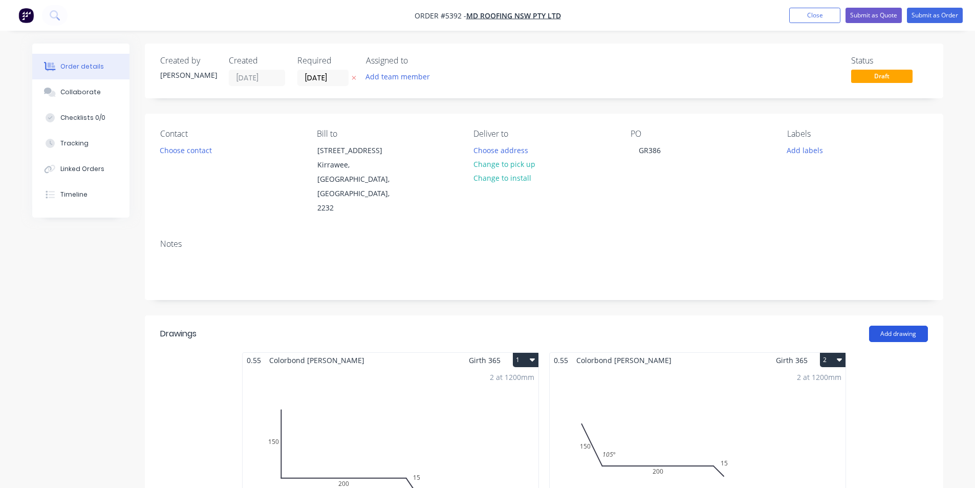
click at [907, 325] on button "Add drawing" at bounding box center [898, 333] width 59 height 16
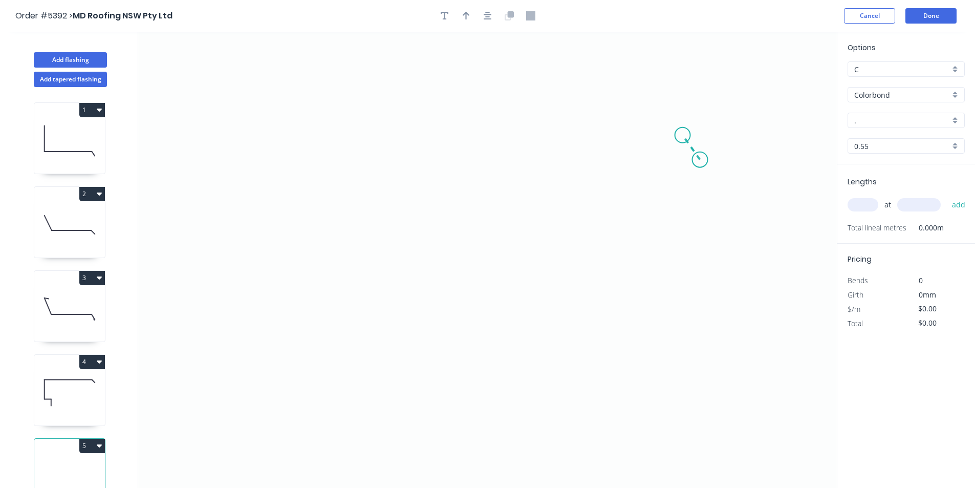
drag, startPoint x: 700, startPoint y: 160, endPoint x: 683, endPoint y: 135, distance: 30.1
click at [683, 135] on icon "0" at bounding box center [487, 260] width 698 height 456
click at [388, 130] on icon "0 ?" at bounding box center [487, 260] width 698 height 456
click at [397, 289] on icon "0 ? ? ? º" at bounding box center [487, 260] width 698 height 456
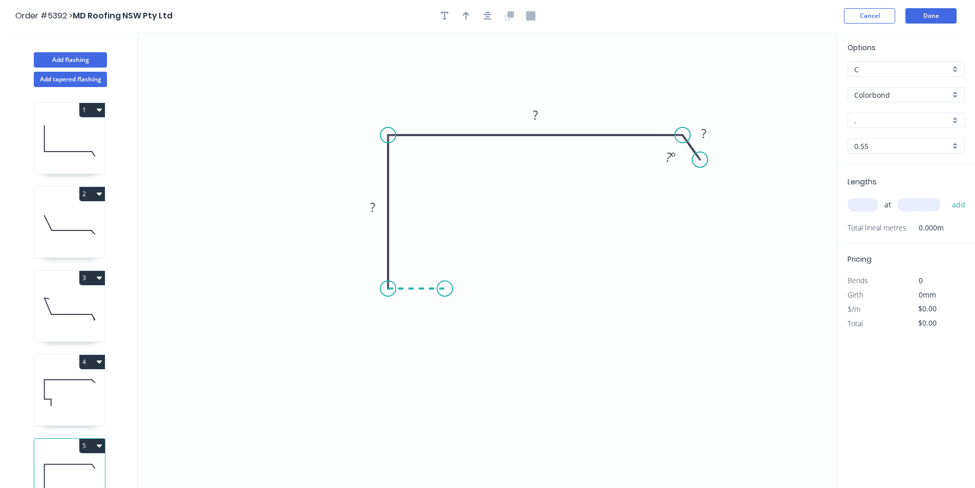
click at [445, 290] on icon "0 ? ? ? ? º" at bounding box center [487, 260] width 698 height 456
click at [443, 341] on icon "0 ? ? ? ? ? º" at bounding box center [487, 260] width 698 height 456
click at [443, 341] on circle at bounding box center [444, 340] width 15 height 15
click at [463, 310] on g "?" at bounding box center [460, 309] width 20 height 17
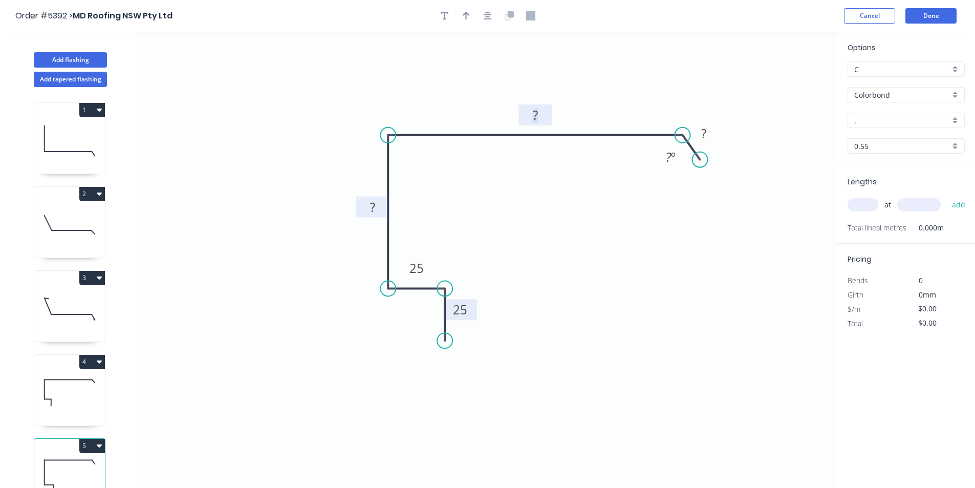
click at [372, 207] on tspan "?" at bounding box center [372, 207] width 5 height 17
click at [686, 192] on div "Hide angle" at bounding box center [725, 193] width 103 height 21
type input "$16.05"
click at [540, 110] on tspan "220" at bounding box center [534, 114] width 21 height 17
click at [560, 139] on icon "0 25 25 100 235 15" at bounding box center [487, 260] width 698 height 456
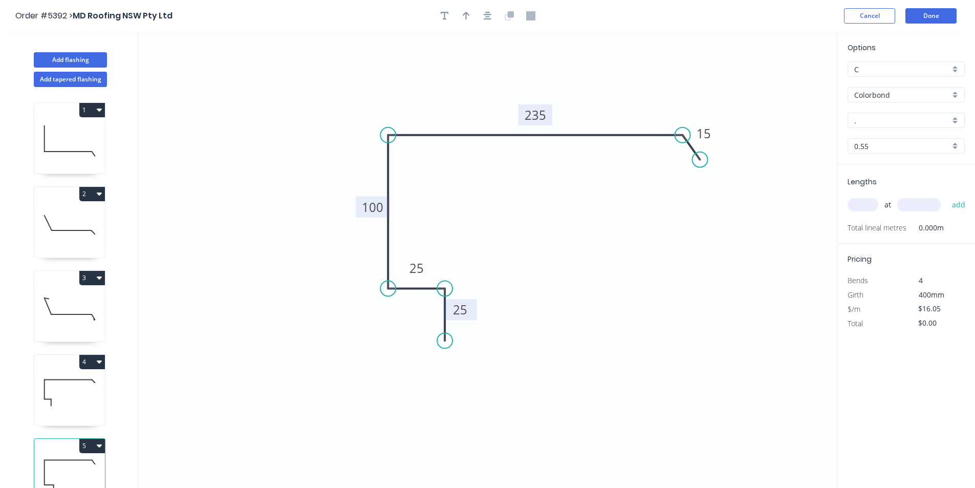
click at [891, 116] on input "." at bounding box center [902, 120] width 96 height 11
click at [884, 141] on div "[PERSON_NAME]" at bounding box center [906, 140] width 116 height 18
type input "[PERSON_NAME]"
click at [857, 219] on div "Lengths at add Total lineal metres 0.000m" at bounding box center [906, 203] width 138 height 79
click at [862, 211] on input "text" at bounding box center [862, 204] width 31 height 13
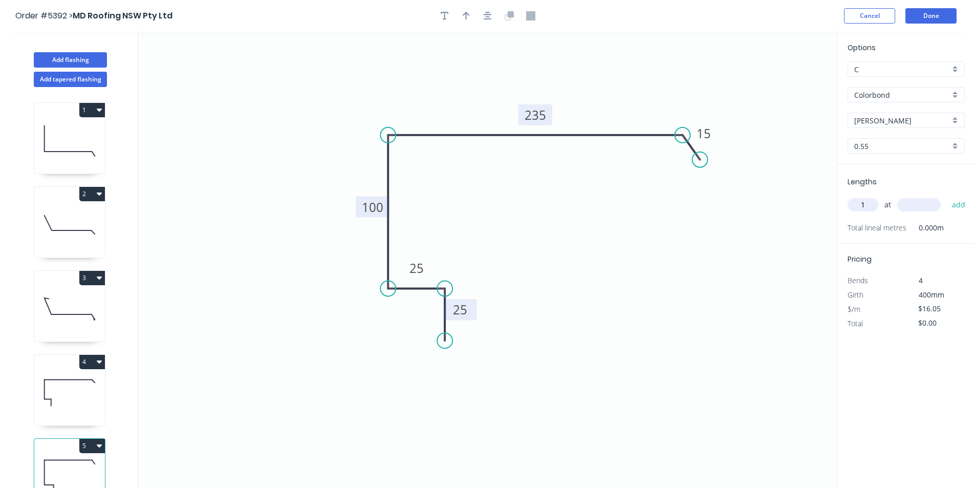
type input "1"
type input "2800"
click at [947, 196] on button "add" at bounding box center [959, 204] width 24 height 17
type input "$44.94"
type input "1"
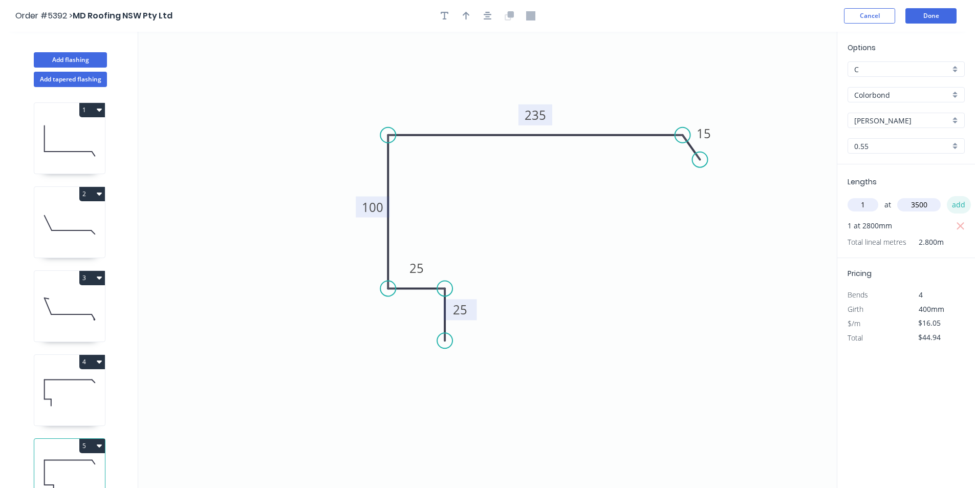
type input "3500"
click at [953, 202] on button "add" at bounding box center [959, 204] width 24 height 17
click at [923, 16] on button "Done" at bounding box center [930, 15] width 51 height 15
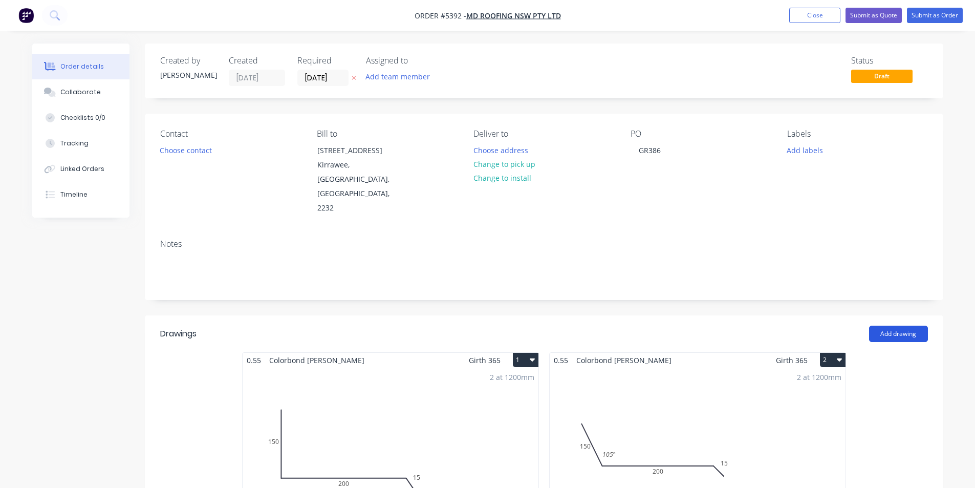
click at [891, 325] on button "Add drawing" at bounding box center [898, 333] width 59 height 16
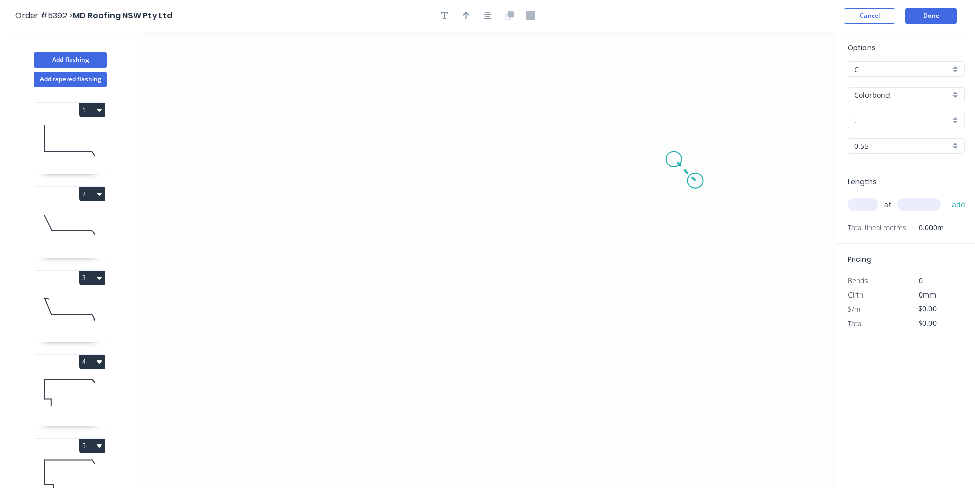
drag, startPoint x: 690, startPoint y: 172, endPoint x: 674, endPoint y: 157, distance: 21.7
click at [674, 157] on icon "0" at bounding box center [487, 260] width 698 height 456
click at [374, 142] on icon "0 ?" at bounding box center [487, 260] width 698 height 456
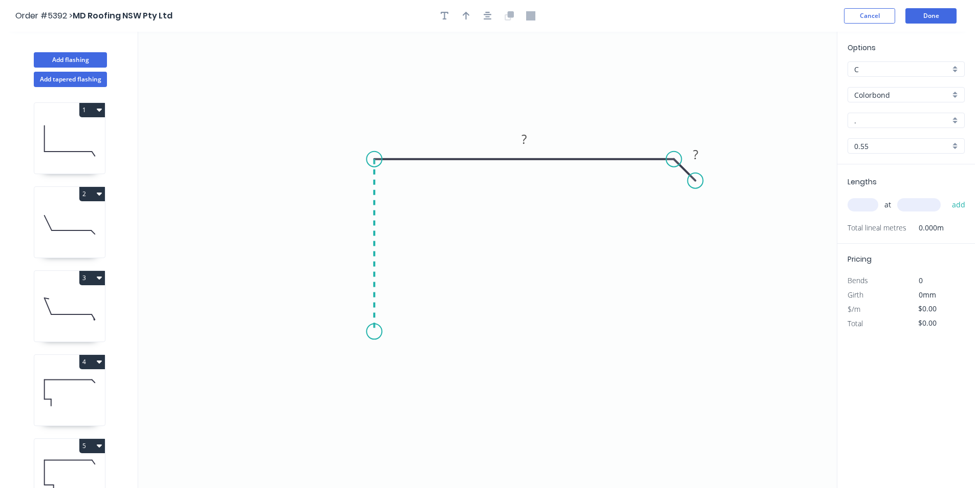
click at [370, 332] on icon "0 ? ?" at bounding box center [487, 260] width 698 height 456
click at [439, 331] on icon at bounding box center [406, 331] width 65 height 0
click at [442, 391] on icon "0 ? ? ? ?" at bounding box center [487, 260] width 698 height 456
click at [442, 391] on circle at bounding box center [438, 390] width 15 height 15
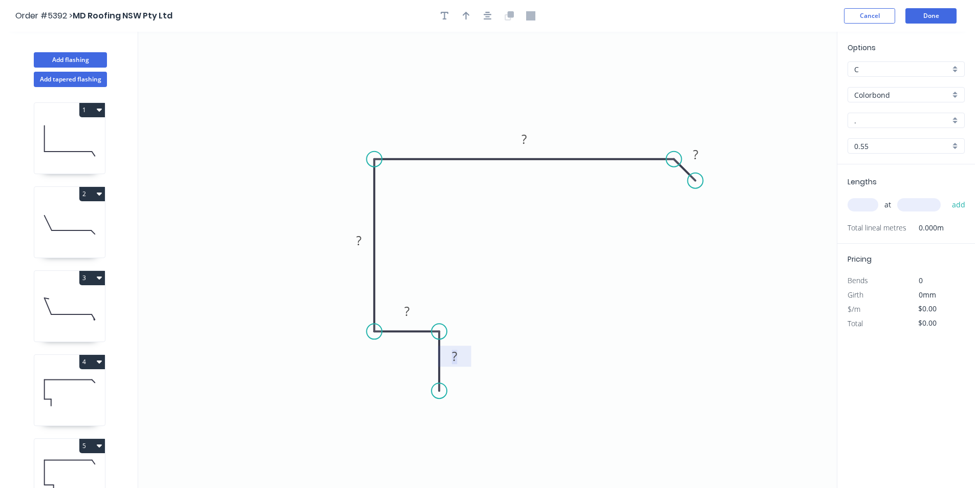
click at [459, 361] on rect at bounding box center [454, 356] width 20 height 14
click at [698, 151] on rect at bounding box center [695, 155] width 20 height 14
click at [698, 151] on tspan "2" at bounding box center [695, 154] width 7 height 17
click at [455, 362] on tspan "?" at bounding box center [454, 355] width 5 height 17
click at [890, 119] on input "." at bounding box center [902, 120] width 96 height 11
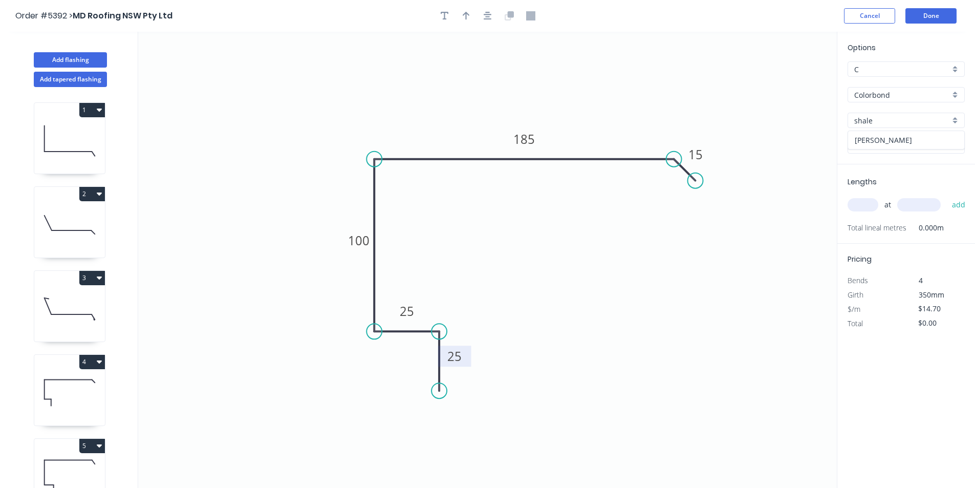
click at [883, 138] on div "[PERSON_NAME]" at bounding box center [906, 140] width 116 height 18
click at [859, 209] on input "text" at bounding box center [862, 204] width 31 height 13
click at [959, 205] on button "add" at bounding box center [959, 204] width 24 height 17
click at [924, 10] on button "Done" at bounding box center [930, 15] width 51 height 15
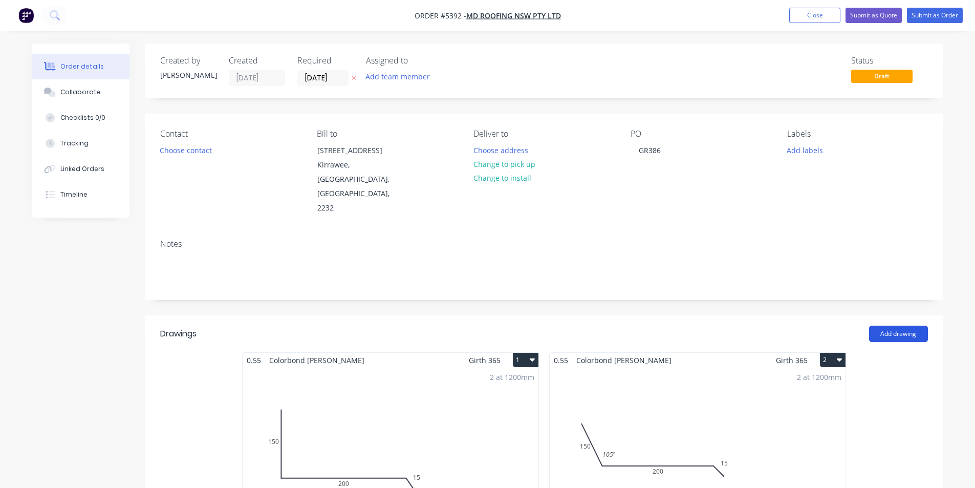
click at [908, 325] on button "Add drawing" at bounding box center [898, 333] width 59 height 16
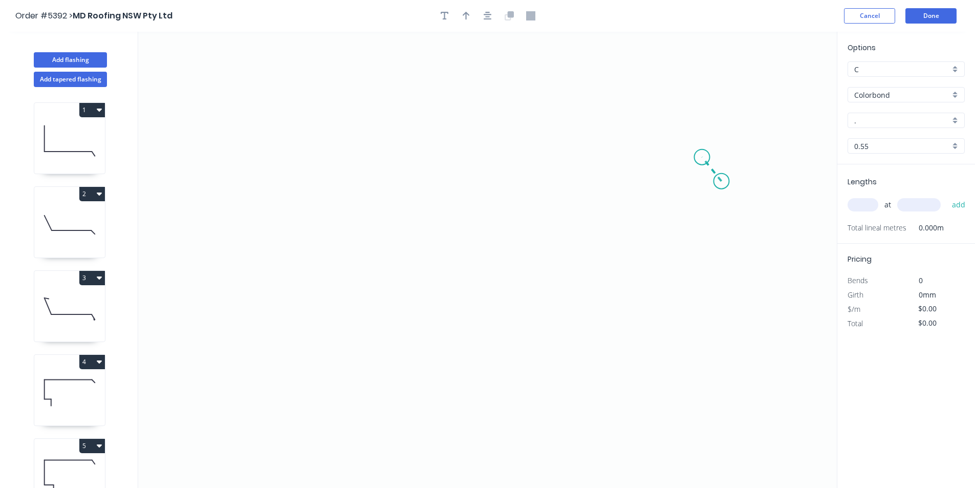
drag, startPoint x: 721, startPoint y: 181, endPoint x: 702, endPoint y: 157, distance: 30.9
click at [702, 157] on icon "0" at bounding box center [487, 260] width 698 height 456
click at [353, 136] on icon "0 ?" at bounding box center [487, 260] width 698 height 456
click at [344, 342] on icon "0 ? ? ? º" at bounding box center [487, 260] width 698 height 456
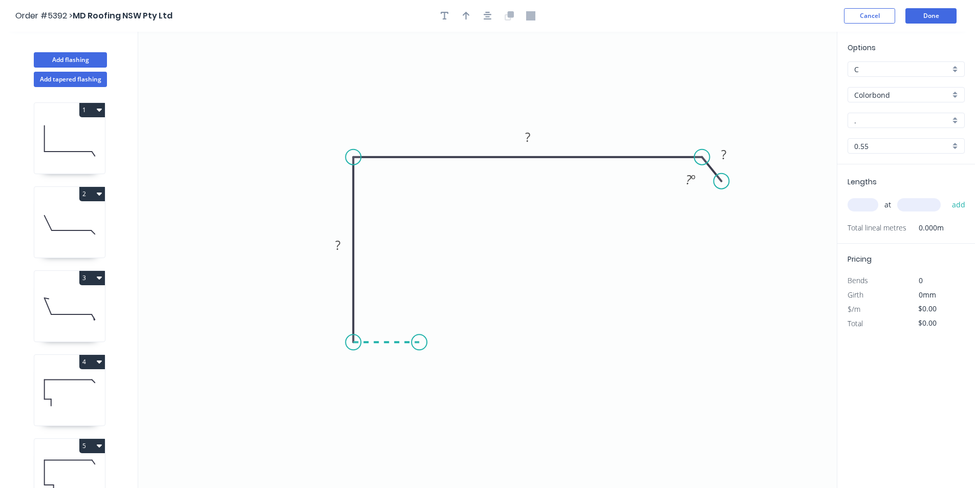
click at [419, 340] on icon "0 ? ? ? ? º" at bounding box center [487, 260] width 698 height 456
click at [422, 407] on icon "0 ? ? ? ? ? º" at bounding box center [487, 260] width 698 height 456
click at [422, 407] on circle at bounding box center [418, 406] width 15 height 15
click at [441, 371] on rect at bounding box center [434, 370] width 20 height 14
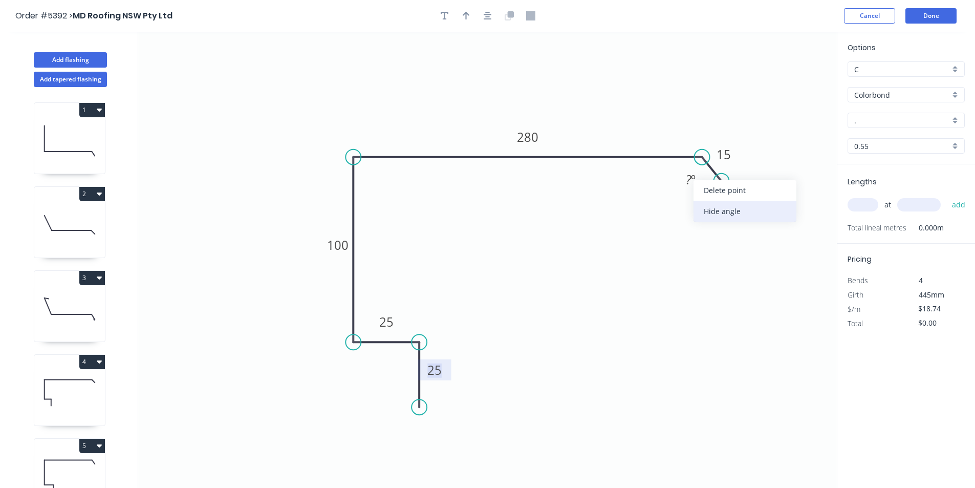
click at [712, 208] on div "Hide angle" at bounding box center [744, 211] width 103 height 21
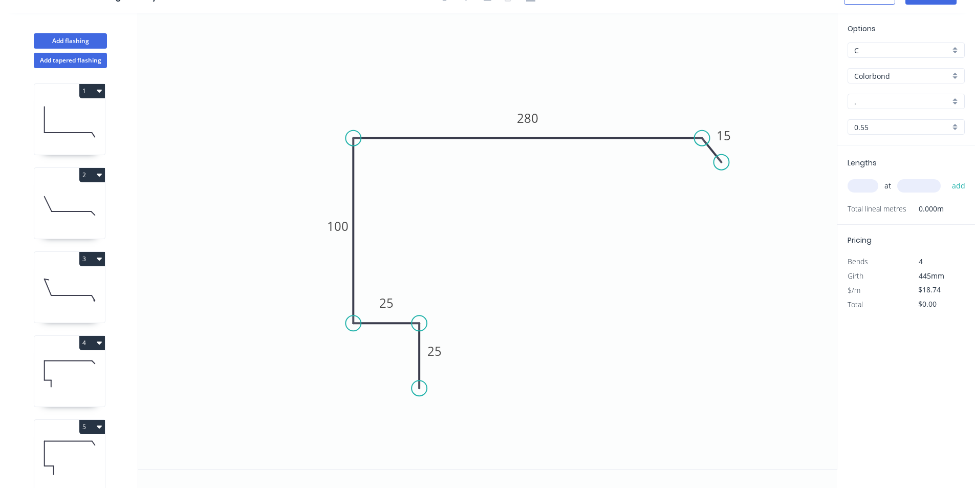
click at [873, 99] on input "." at bounding box center [902, 101] width 96 height 11
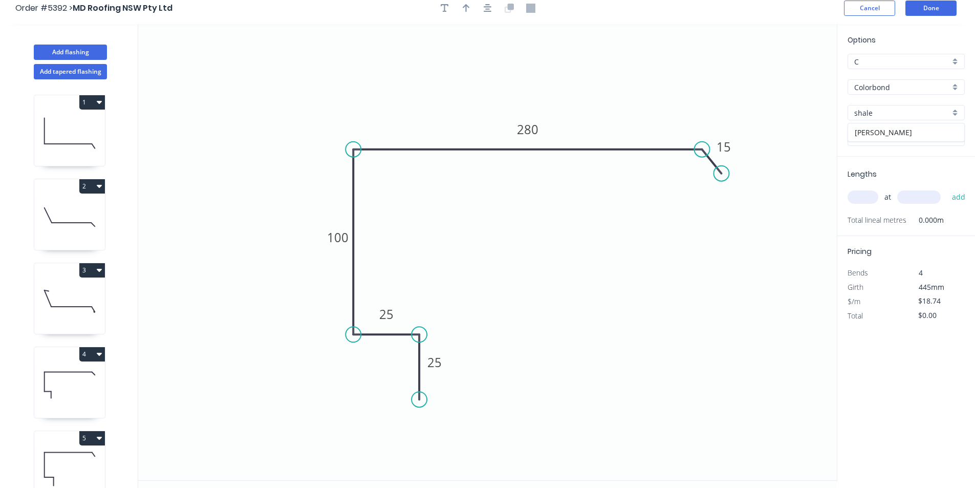
scroll to position [0, 0]
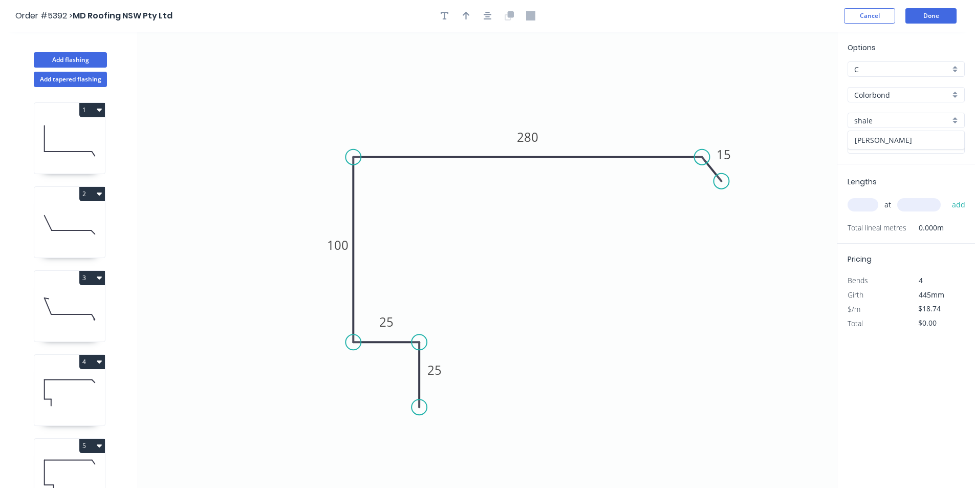
click at [882, 141] on div "[PERSON_NAME]" at bounding box center [906, 140] width 116 height 18
drag, startPoint x: 851, startPoint y: 202, endPoint x: 860, endPoint y: 197, distance: 9.4
click at [856, 200] on input "text" at bounding box center [862, 204] width 31 height 13
click at [953, 200] on button "add" at bounding box center [959, 204] width 24 height 17
click at [923, 10] on button "Done" at bounding box center [930, 15] width 51 height 15
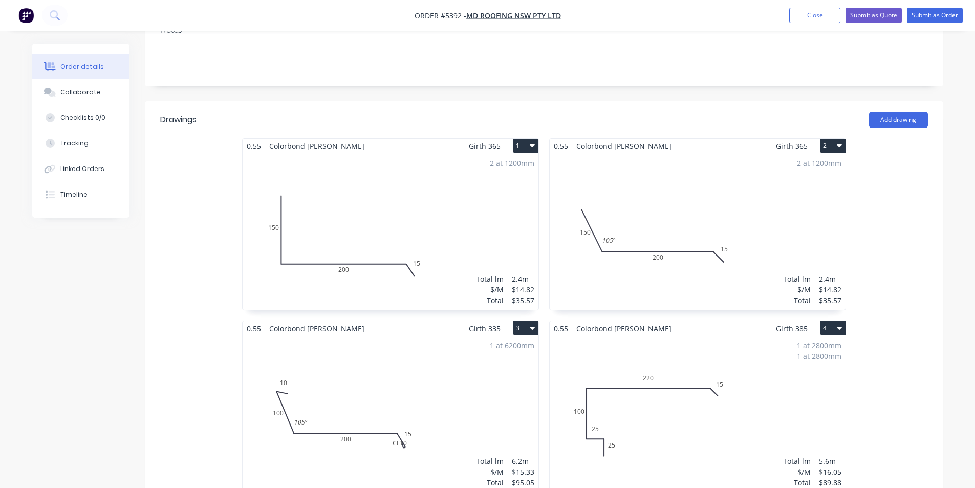
scroll to position [205, 0]
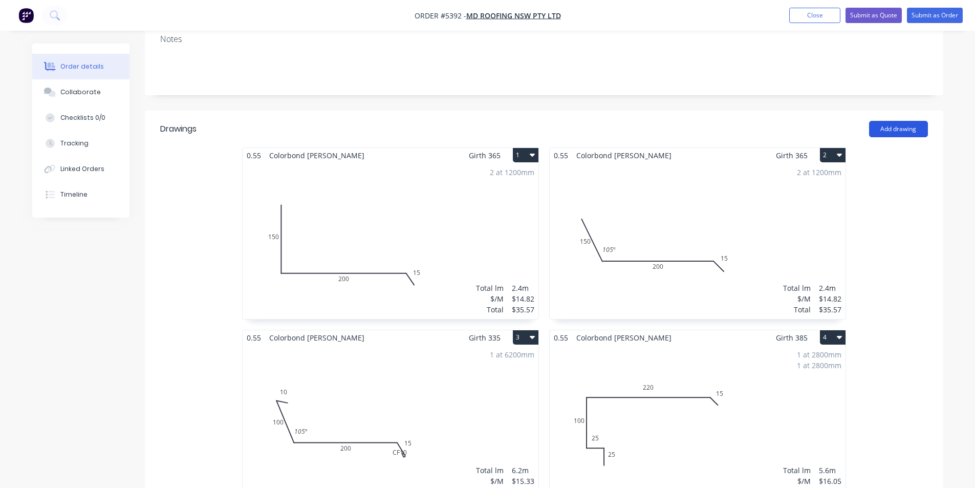
click at [898, 121] on button "Add drawing" at bounding box center [898, 129] width 59 height 16
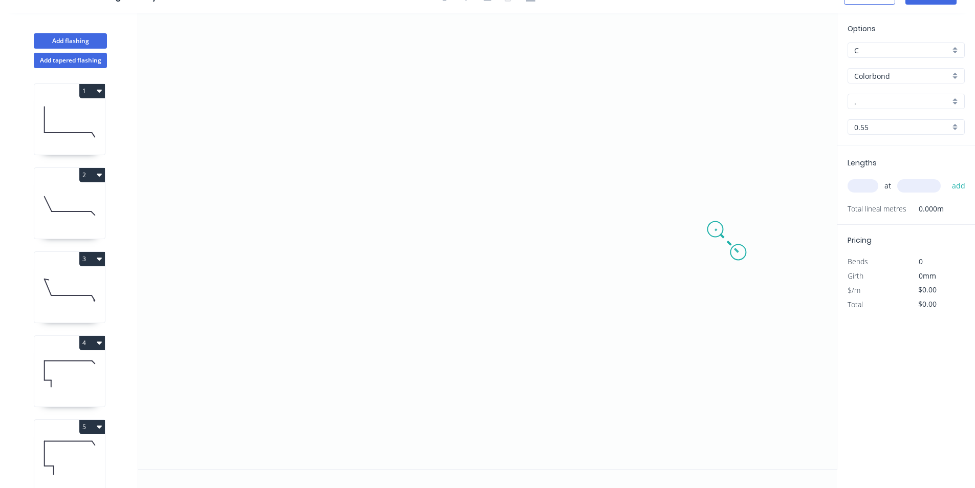
drag, startPoint x: 738, startPoint y: 252, endPoint x: 715, endPoint y: 227, distance: 34.4
click at [715, 227] on icon "0" at bounding box center [487, 241] width 698 height 456
click at [354, 239] on icon "0 ?" at bounding box center [487, 241] width 698 height 456
click at [332, 260] on icon "0 ? ?" at bounding box center [487, 241] width 698 height 456
click at [332, 260] on circle at bounding box center [331, 259] width 15 height 15
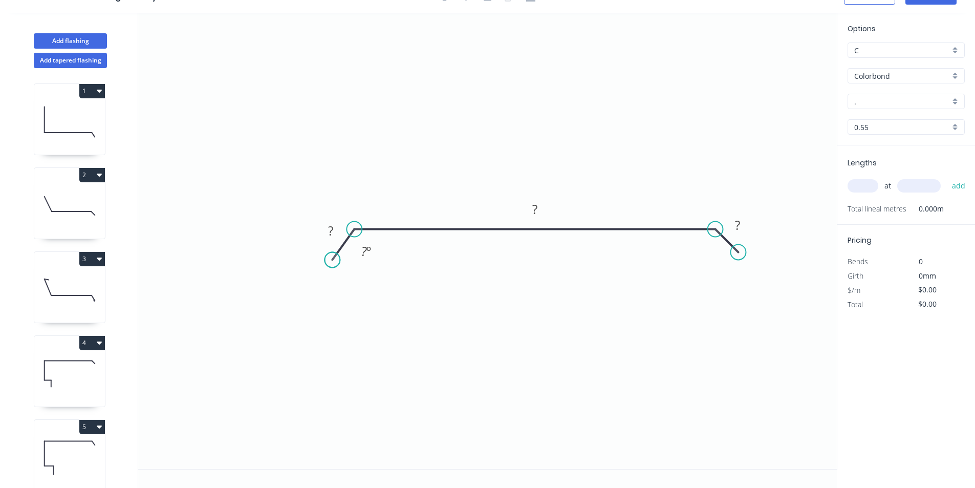
click at [332, 260] on circle at bounding box center [331, 259] width 15 height 15
click at [333, 225] on tspan "?" at bounding box center [330, 230] width 5 height 17
click at [395, 289] on div "Hide angle" at bounding box center [420, 291] width 103 height 21
drag, startPoint x: 331, startPoint y: 261, endPoint x: 334, endPoint y: 256, distance: 6.4
click at [334, 256] on circle at bounding box center [333, 255] width 15 height 15
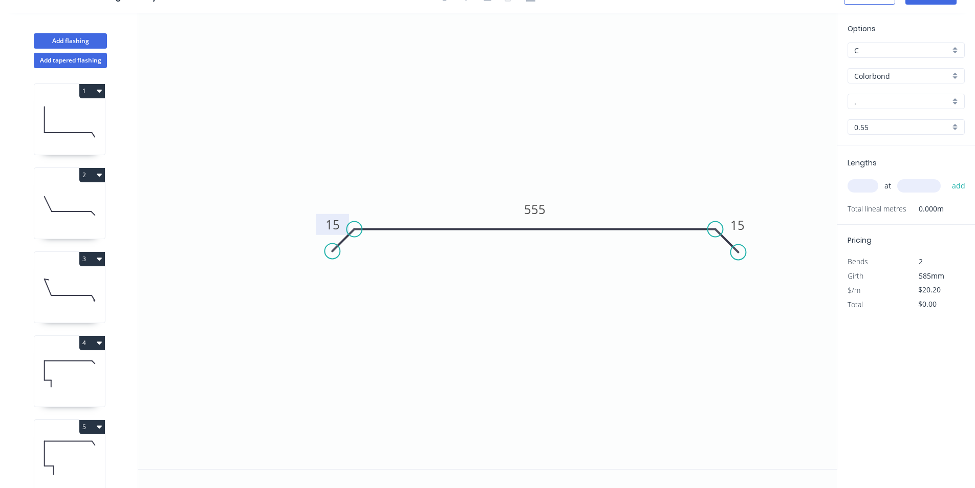
click at [332, 249] on circle at bounding box center [331, 250] width 15 height 15
click at [905, 106] on input "." at bounding box center [902, 101] width 96 height 11
click at [905, 123] on div "[PERSON_NAME]" at bounding box center [906, 121] width 116 height 18
click at [857, 188] on input "text" at bounding box center [862, 185] width 31 height 13
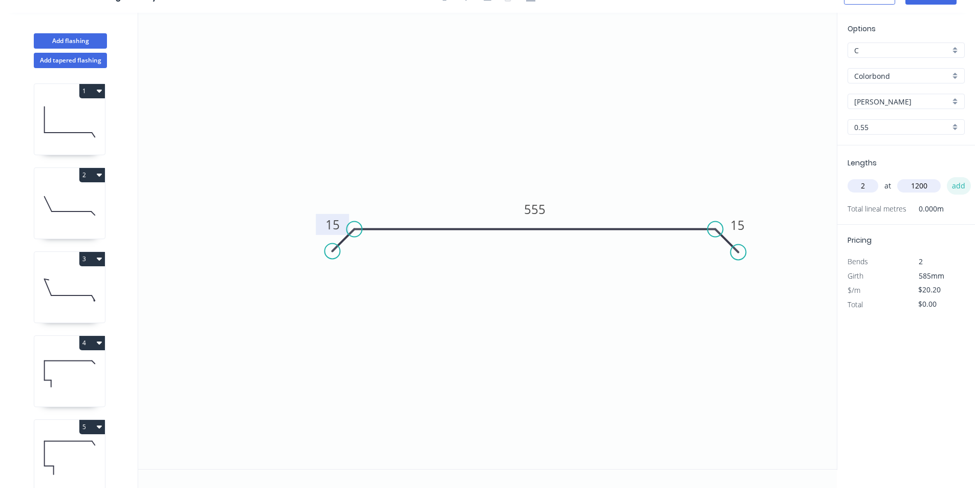
click at [957, 185] on button "add" at bounding box center [959, 185] width 24 height 17
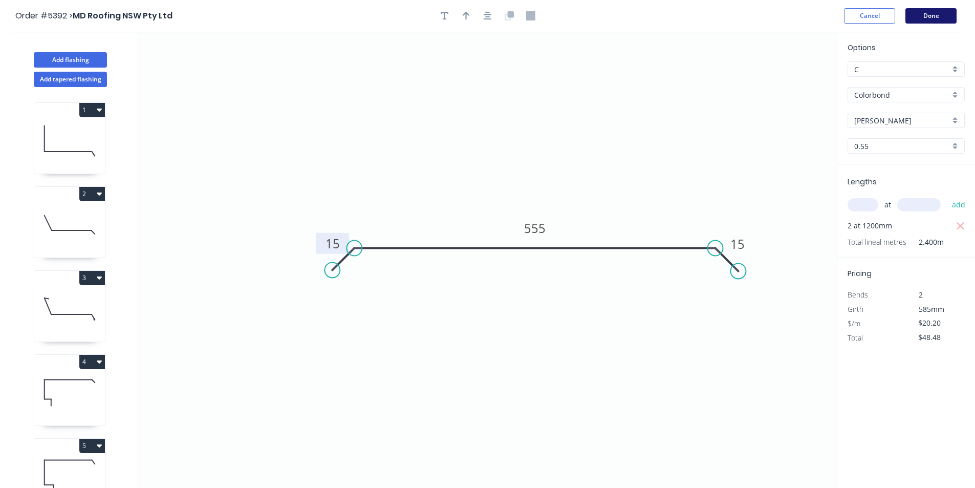
click at [944, 18] on button "Done" at bounding box center [930, 15] width 51 height 15
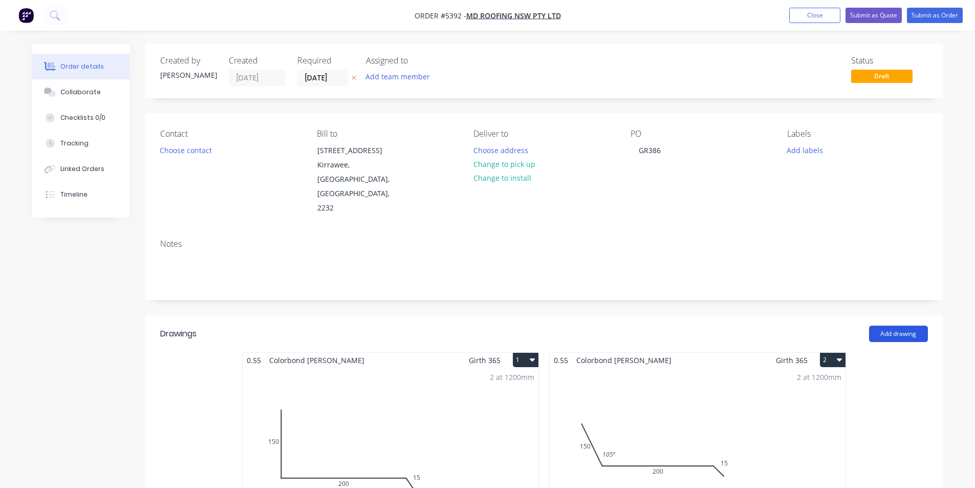
click at [879, 325] on button "Add drawing" at bounding box center [898, 333] width 59 height 16
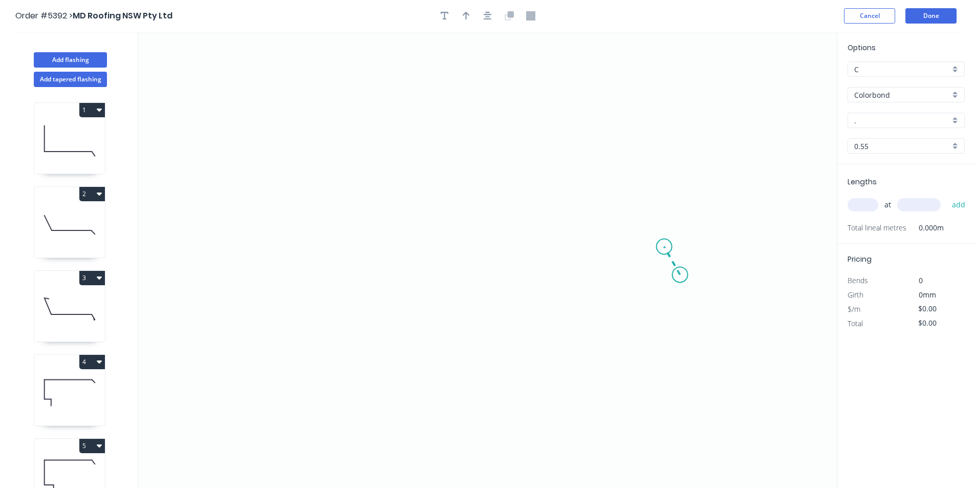
drag, startPoint x: 680, startPoint y: 275, endPoint x: 664, endPoint y: 247, distance: 32.3
click at [664, 247] on icon "0" at bounding box center [487, 260] width 698 height 456
click at [297, 243] on icon "0 ?" at bounding box center [487, 260] width 698 height 456
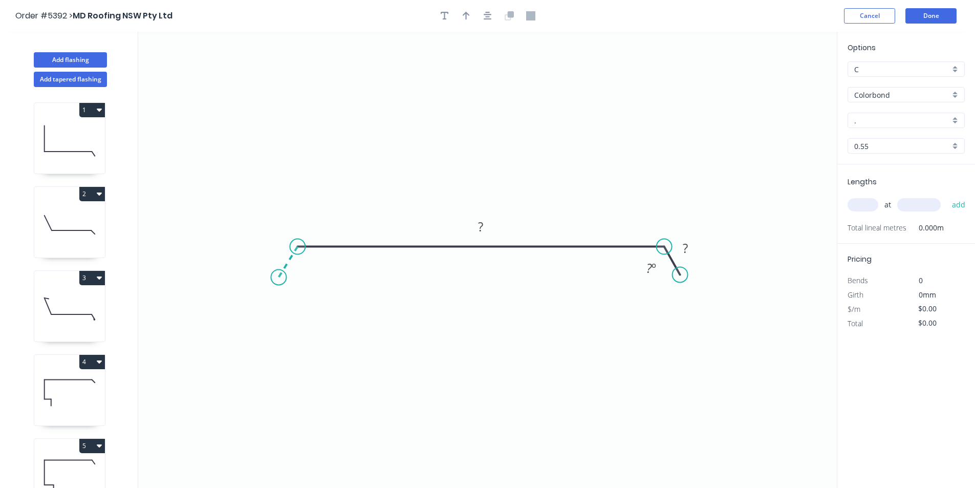
click at [278, 277] on icon "0 ? ? ? º" at bounding box center [487, 260] width 698 height 456
click at [278, 277] on circle at bounding box center [278, 276] width 15 height 15
click at [282, 284] on circle at bounding box center [278, 276] width 15 height 15
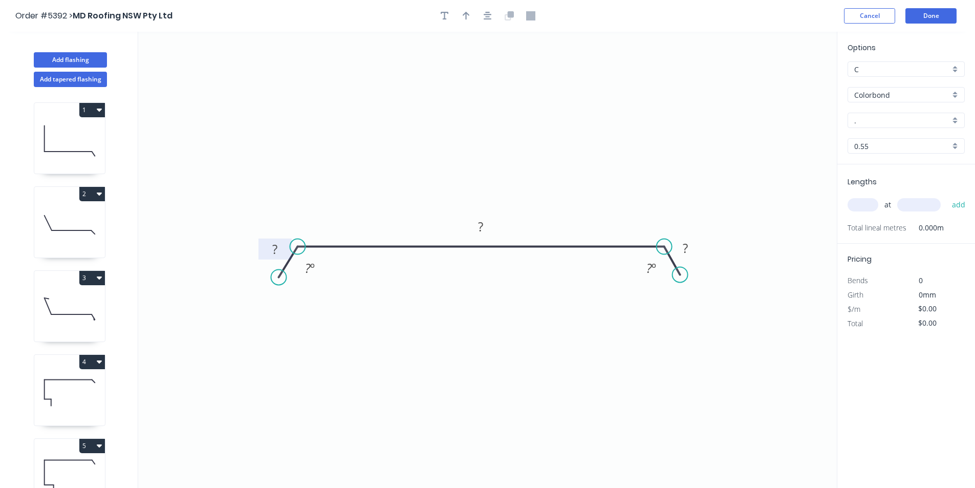
click at [279, 249] on rect at bounding box center [275, 250] width 20 height 14
click at [268, 117] on icon "0 15 255 15 ? º ? º" at bounding box center [487, 260] width 698 height 456
click at [332, 303] on div "Hide angle" at bounding box center [363, 306] width 103 height 21
click at [657, 299] on div "Hide angle" at bounding box center [698, 302] width 103 height 21
click at [898, 122] on input "." at bounding box center [902, 120] width 96 height 11
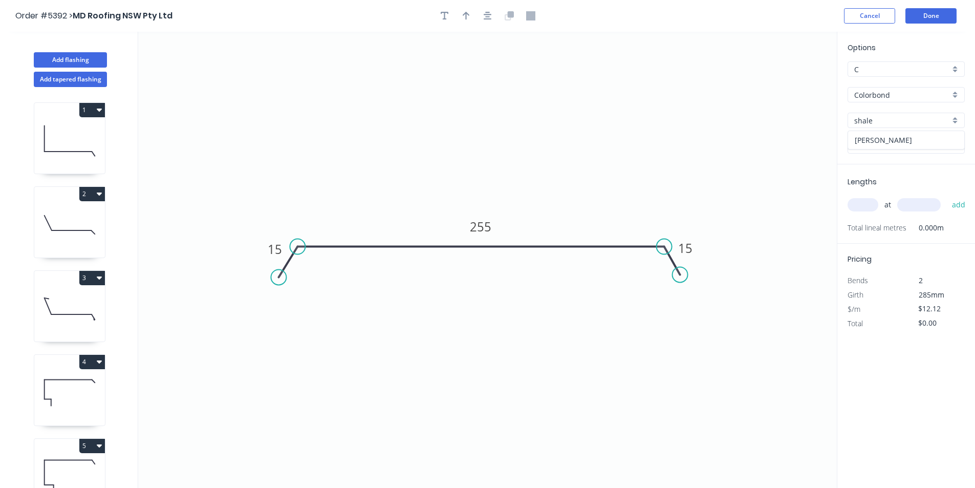
click at [893, 137] on div "[PERSON_NAME]" at bounding box center [906, 140] width 116 height 18
click at [865, 204] on input "text" at bounding box center [862, 204] width 31 height 13
click at [954, 202] on button "add" at bounding box center [959, 204] width 24 height 17
click at [924, 17] on button "Done" at bounding box center [930, 15] width 51 height 15
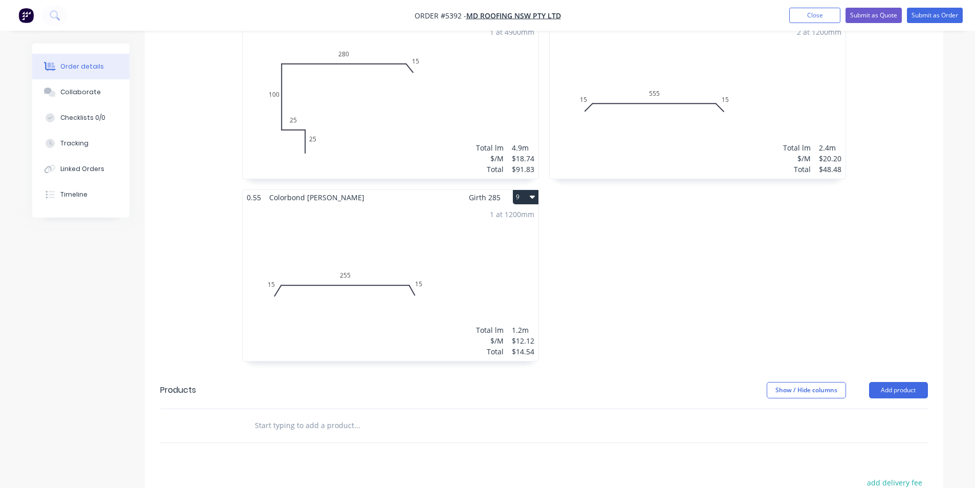
scroll to position [921, 0]
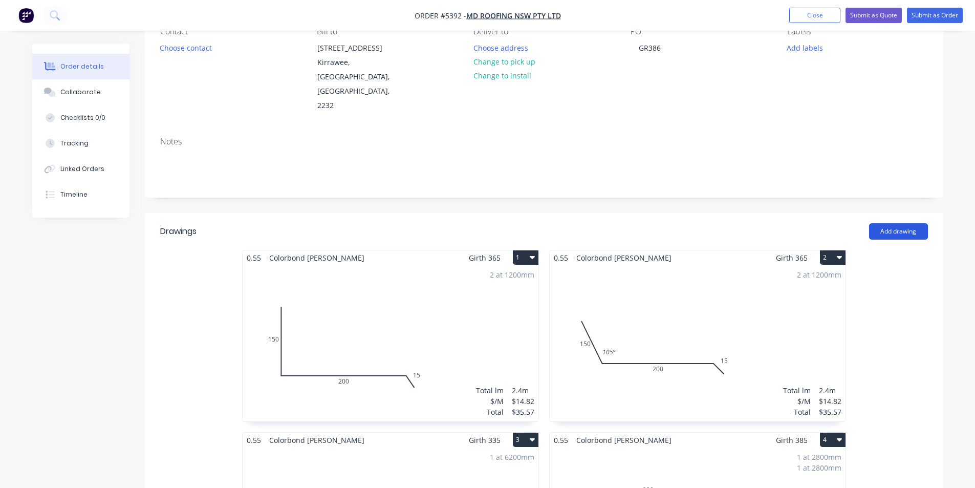
click at [902, 223] on button "Add drawing" at bounding box center [898, 231] width 59 height 16
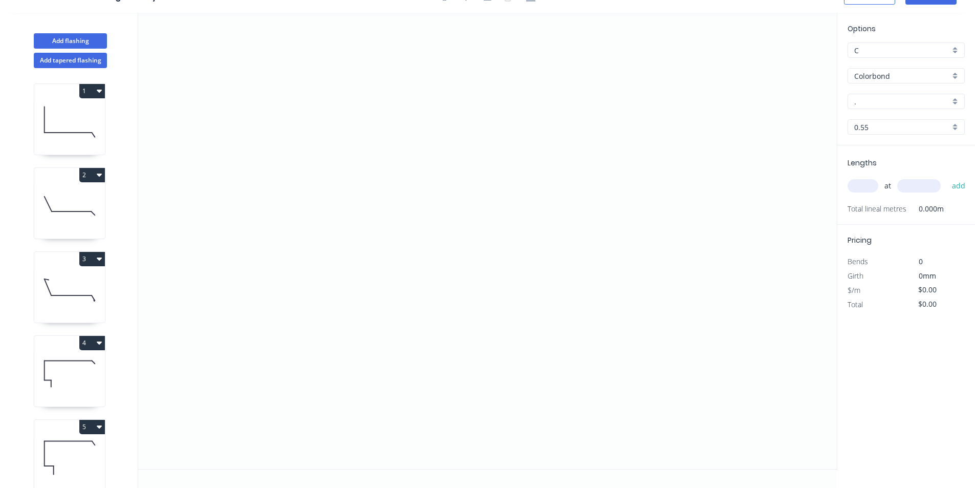
scroll to position [19, 0]
drag, startPoint x: 496, startPoint y: 168, endPoint x: 472, endPoint y: 139, distance: 38.2
click at [472, 139] on icon "0" at bounding box center [487, 241] width 698 height 456
click at [479, 335] on icon "0 ?" at bounding box center [487, 241] width 698 height 456
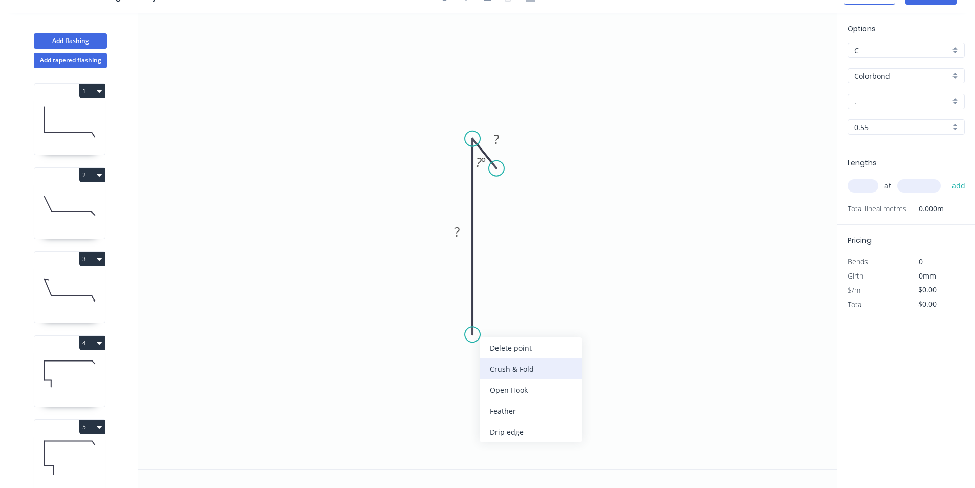
click at [506, 367] on div "Crush & Fold" at bounding box center [530, 368] width 103 height 21
click at [458, 229] on tspan "?" at bounding box center [456, 231] width 5 height 17
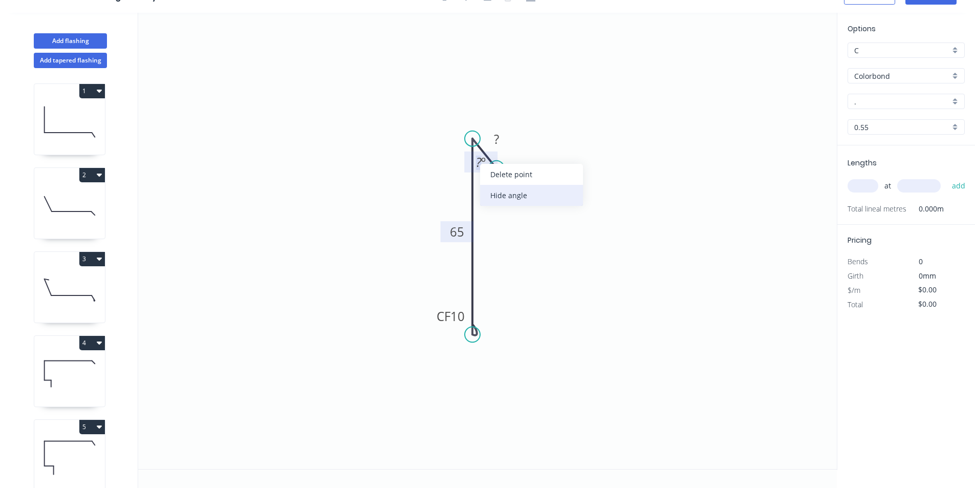
click at [498, 199] on div "Hide angle" at bounding box center [531, 195] width 103 height 21
click at [498, 146] on tspan "?" at bounding box center [496, 138] width 5 height 17
click at [875, 101] on input "." at bounding box center [902, 101] width 96 height 11
click at [872, 120] on div "[PERSON_NAME]" at bounding box center [906, 121] width 116 height 18
click at [869, 186] on input "text" at bounding box center [862, 185] width 31 height 13
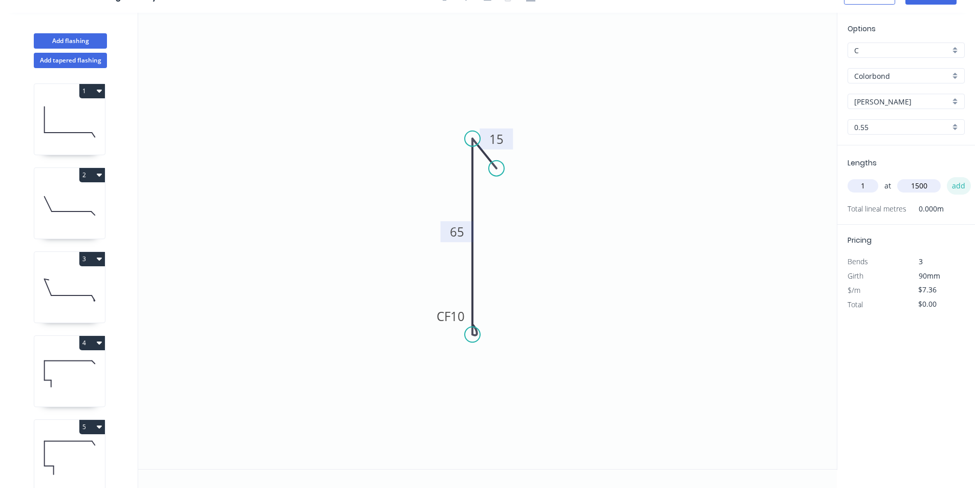
click at [957, 185] on button "add" at bounding box center [959, 185] width 24 height 17
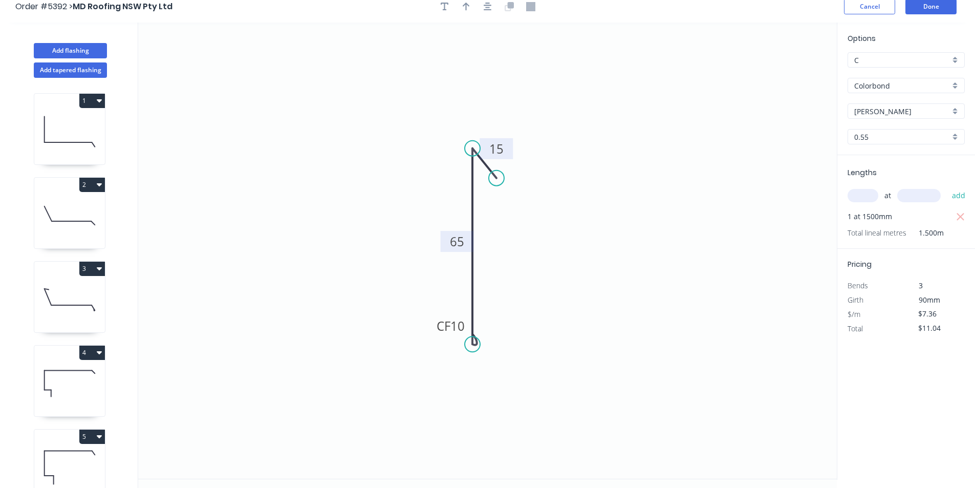
scroll to position [0, 0]
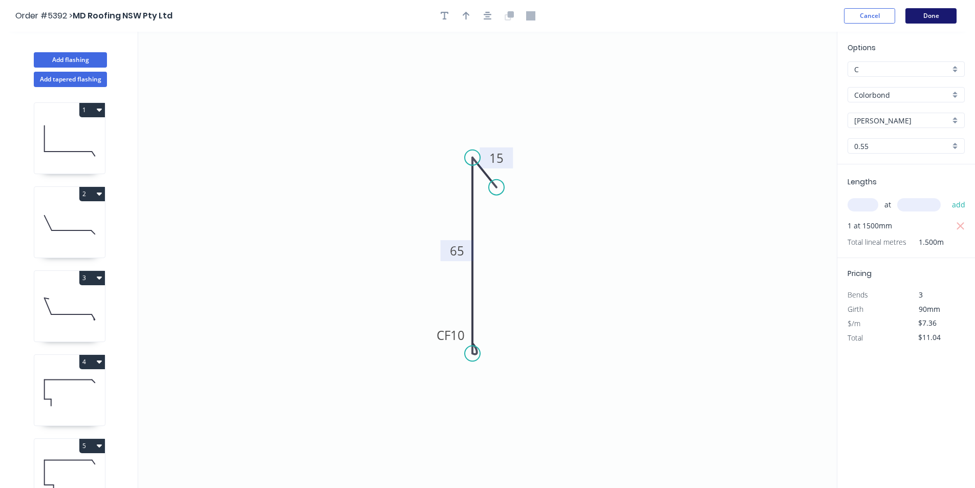
click at [917, 11] on button "Done" at bounding box center [930, 15] width 51 height 15
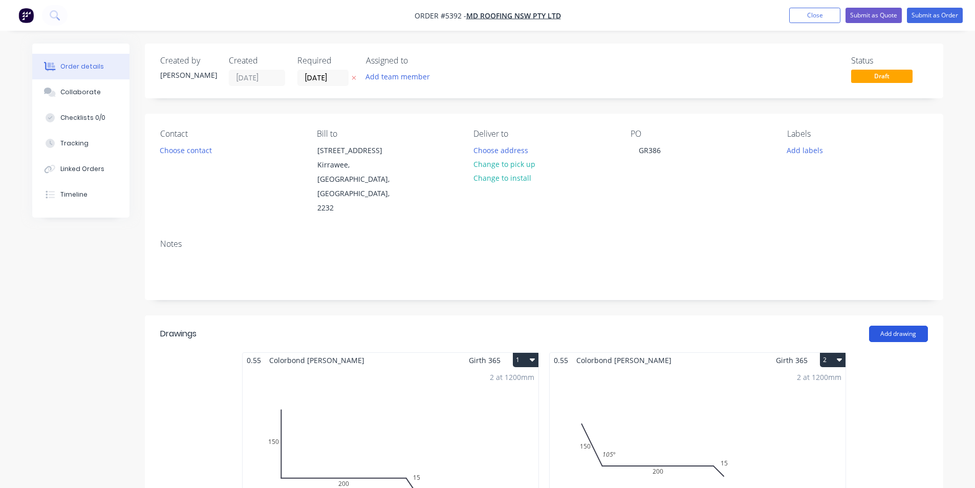
click at [891, 325] on button "Add drawing" at bounding box center [898, 333] width 59 height 16
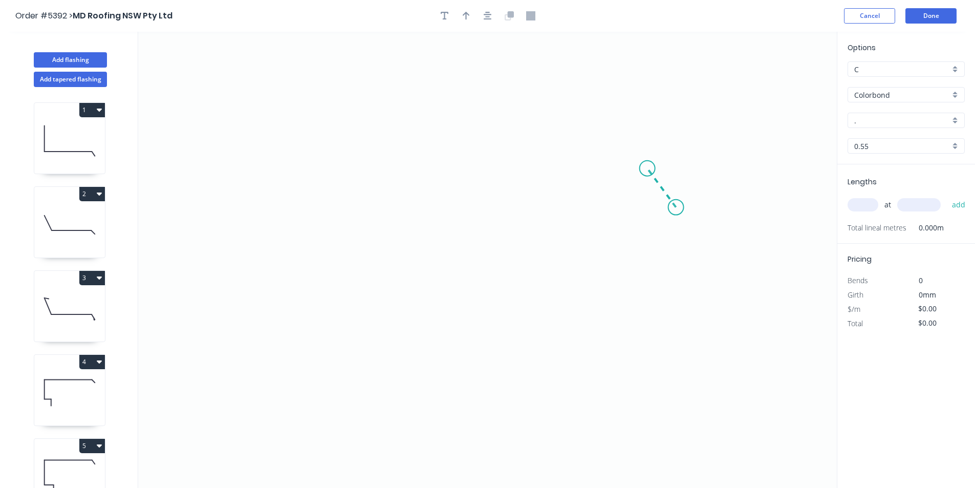
drag, startPoint x: 676, startPoint y: 207, endPoint x: 647, endPoint y: 168, distance: 48.3
click at [647, 168] on icon "0" at bounding box center [487, 260] width 698 height 456
click at [381, 116] on icon "0 ?" at bounding box center [487, 260] width 698 height 456
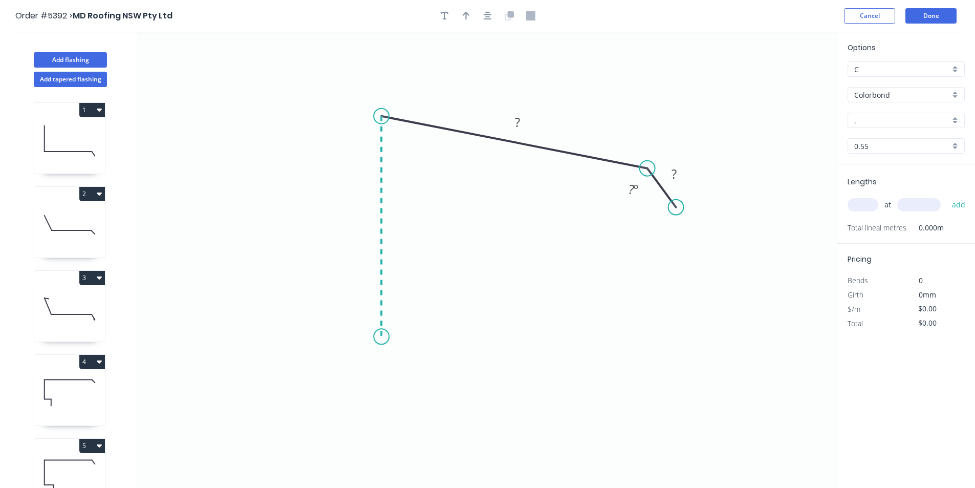
click at [396, 337] on icon "0 ? ? ? º" at bounding box center [487, 260] width 698 height 456
click at [452, 334] on icon "0 ? ? ? ? º ? º" at bounding box center [487, 260] width 698 height 456
click at [450, 386] on icon "0 ? ? ? ? ? º ? º" at bounding box center [487, 260] width 698 height 456
click at [450, 386] on circle at bounding box center [452, 385] width 15 height 15
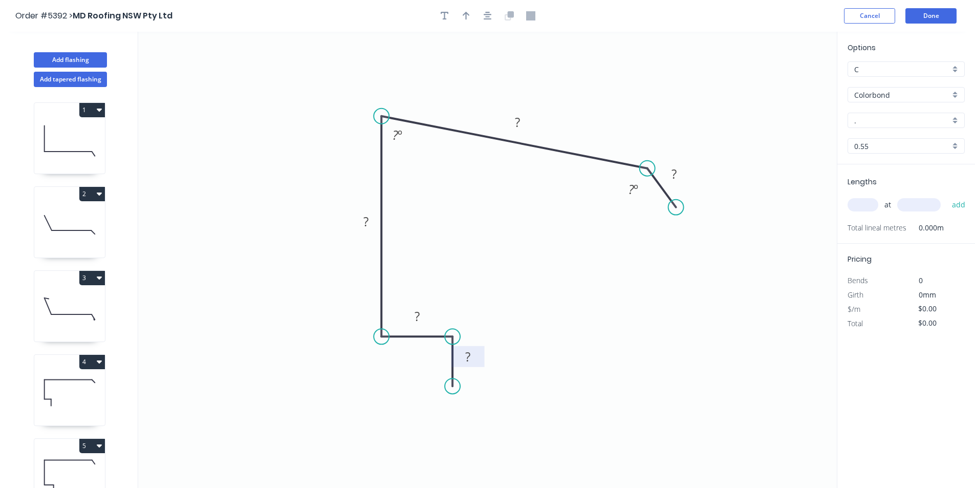
click at [466, 354] on tspan "?" at bounding box center [467, 356] width 5 height 17
click at [657, 231] on div "Hide angle" at bounding box center [684, 227] width 103 height 21
click at [686, 238] on div "Crush & Fold" at bounding box center [722, 241] width 103 height 21
click at [681, 237] on div "Flip bend" at bounding box center [723, 241] width 103 height 21
drag, startPoint x: 678, startPoint y: 206, endPoint x: 666, endPoint y: 191, distance: 19.3
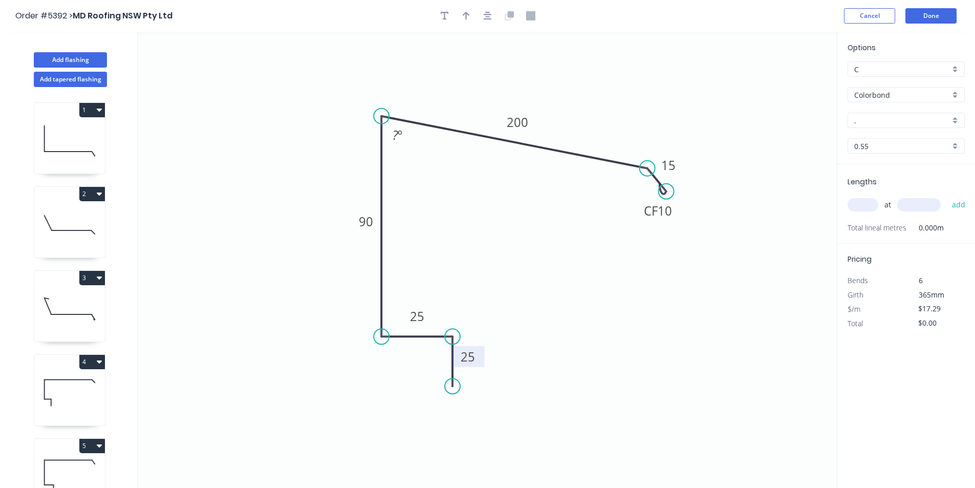
click at [666, 191] on circle at bounding box center [666, 191] width 15 height 15
click at [401, 133] on tspan "º" at bounding box center [400, 134] width 5 height 17
click at [664, 110] on icon "0 25 25 90 200 CF 10 15 75 º" at bounding box center [487, 260] width 698 height 456
click at [900, 116] on input "." at bounding box center [902, 120] width 96 height 11
click at [879, 133] on div "[PERSON_NAME]" at bounding box center [906, 140] width 116 height 18
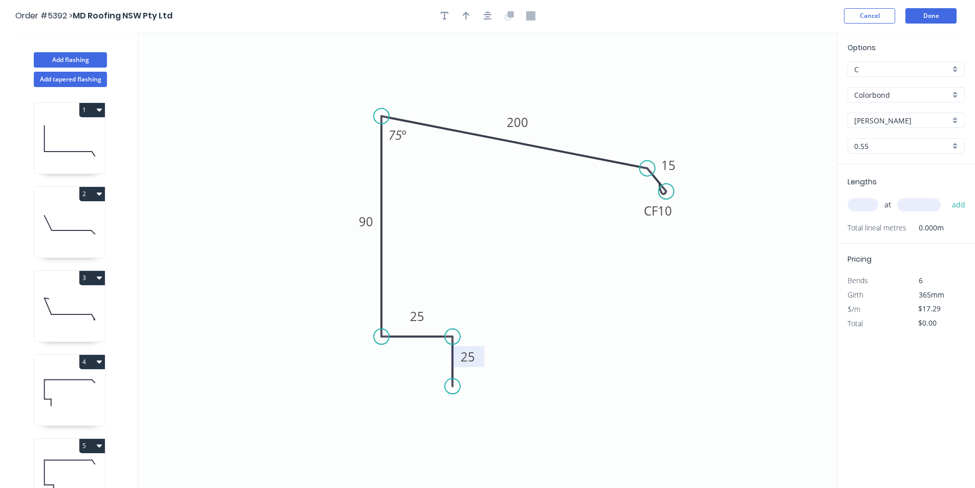
click at [857, 205] on input "text" at bounding box center [862, 204] width 31 height 13
click at [956, 210] on button "add" at bounding box center [959, 204] width 24 height 17
click at [945, 16] on button "Done" at bounding box center [930, 15] width 51 height 15
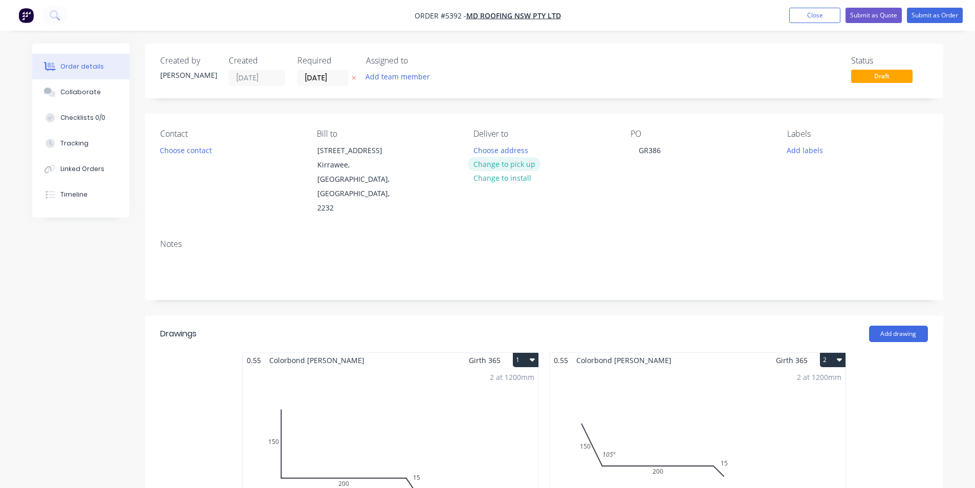
click at [505, 160] on button "Change to pick up" at bounding box center [504, 164] width 73 height 14
click at [803, 154] on button "Add labels" at bounding box center [804, 150] width 47 height 14
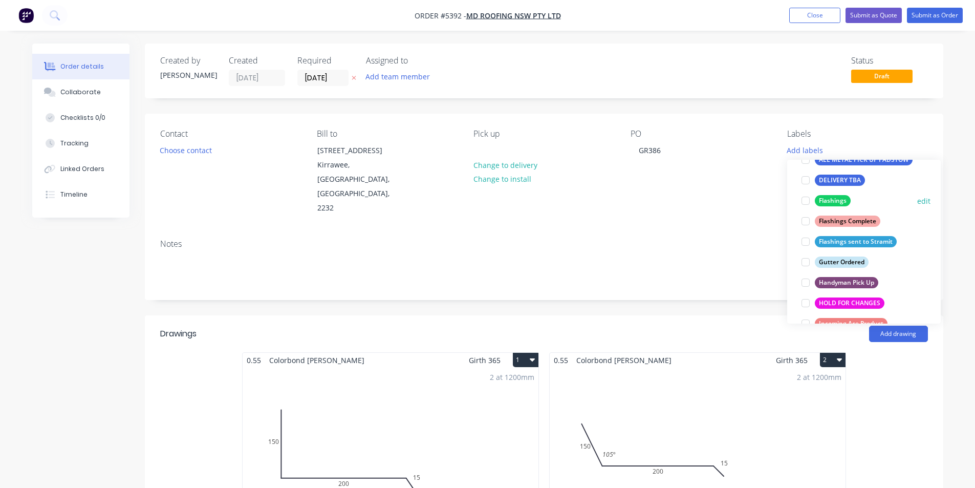
click at [804, 198] on div at bounding box center [805, 200] width 20 height 20
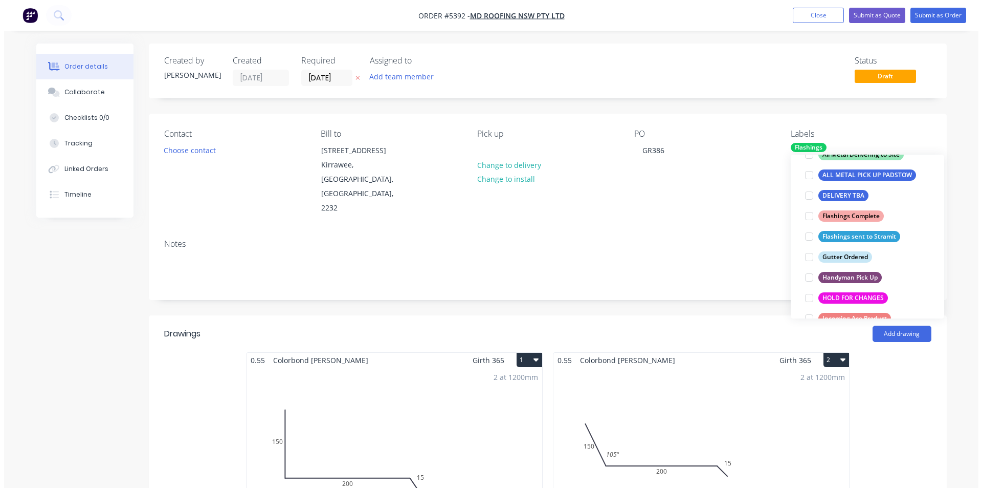
scroll to position [41, 0]
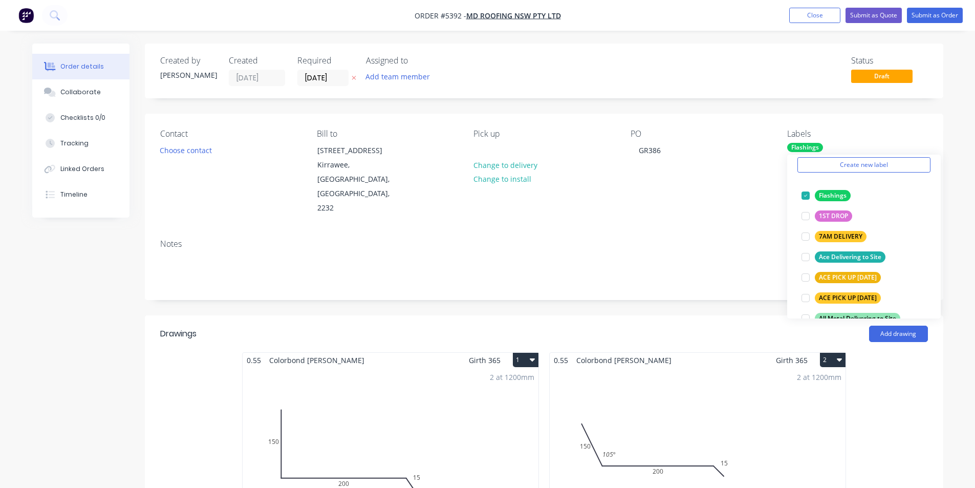
click at [698, 198] on div "Contact Choose contact Bill to [STREET_ADDRESS] Pick up Change to delivery Chan…" at bounding box center [544, 172] width 798 height 117
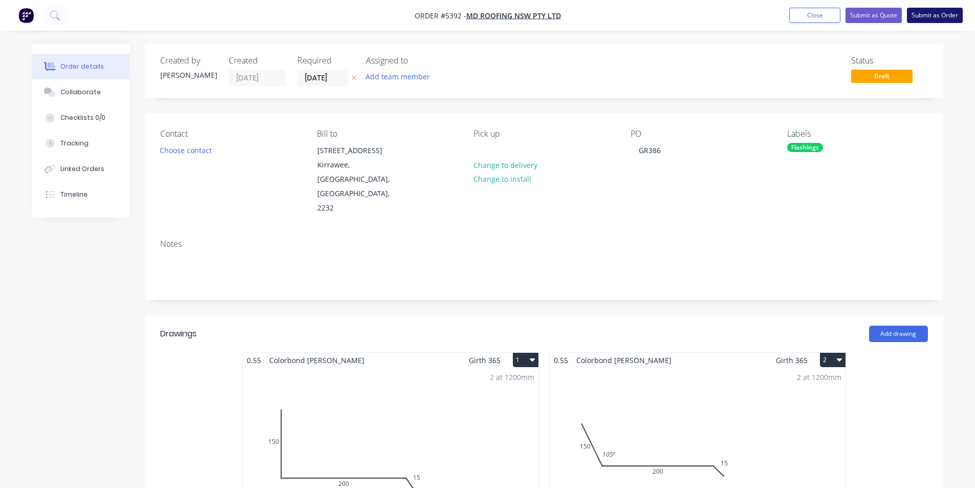
click at [934, 18] on button "Submit as Order" at bounding box center [935, 15] width 56 height 15
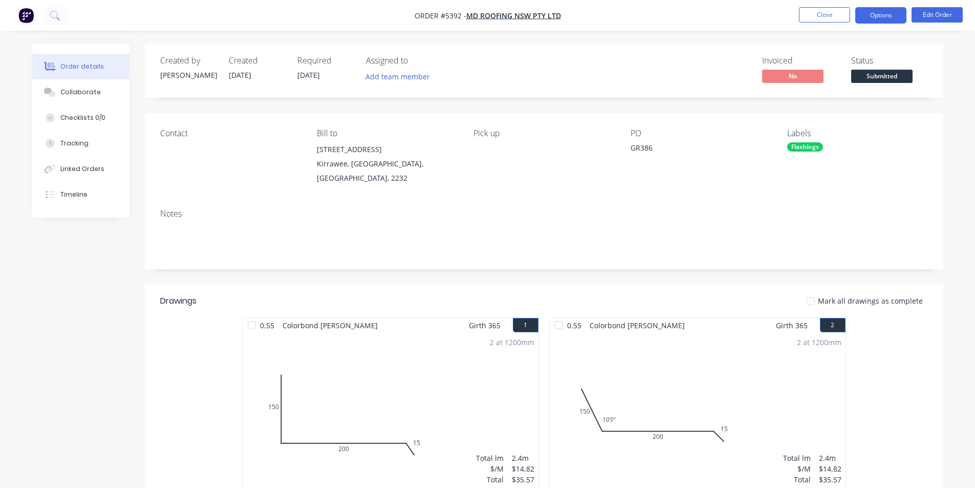
click at [873, 18] on button "Options" at bounding box center [880, 15] width 51 height 16
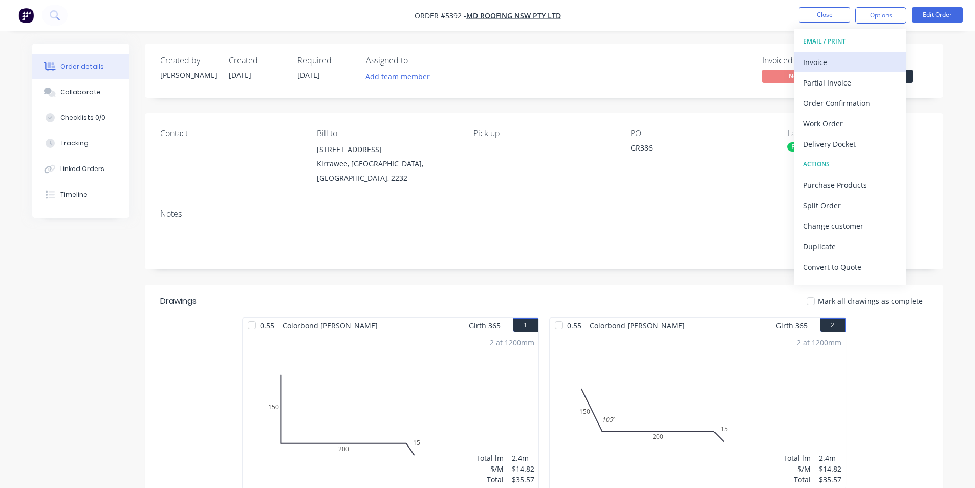
click at [834, 67] on div "Invoice" at bounding box center [850, 62] width 94 height 15
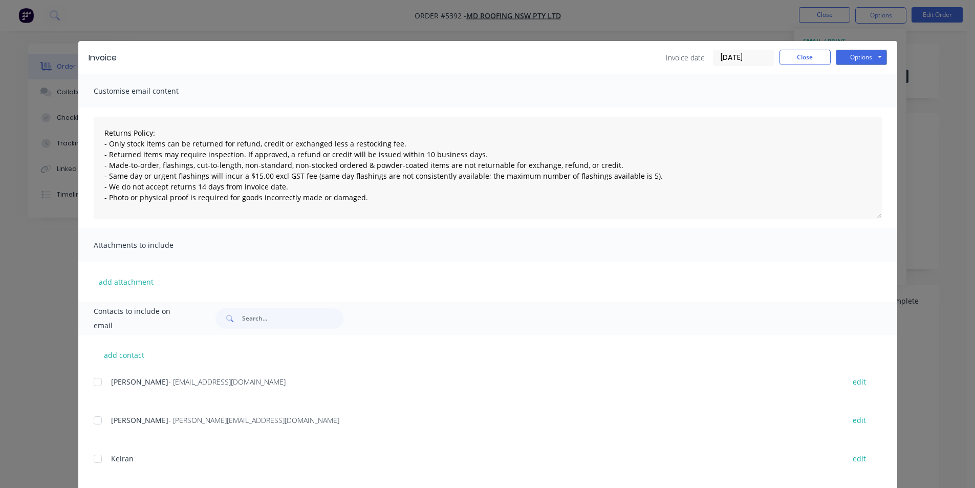
click at [96, 379] on div at bounding box center [97, 381] width 20 height 20
click at [848, 50] on button "Options" at bounding box center [861, 57] width 51 height 15
click at [848, 111] on button "Email" at bounding box center [868, 109] width 65 height 17
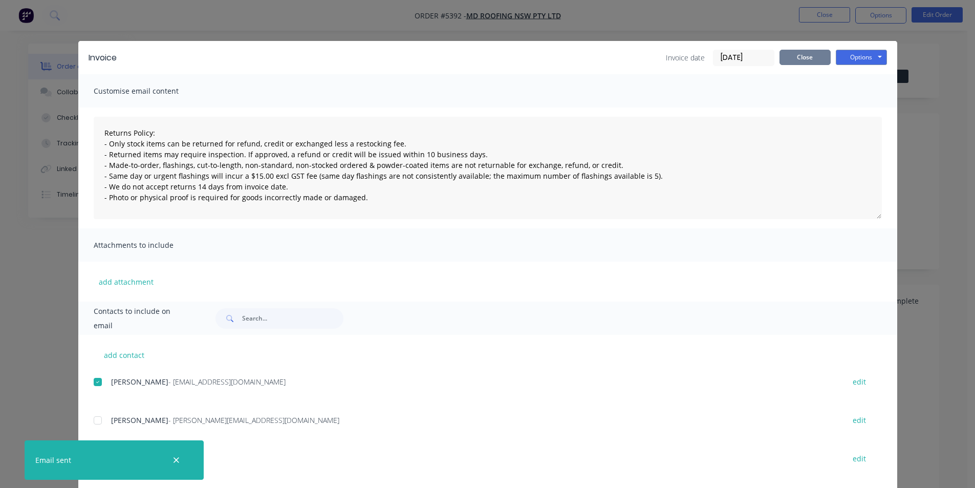
click at [807, 60] on button "Close" at bounding box center [804, 57] width 51 height 15
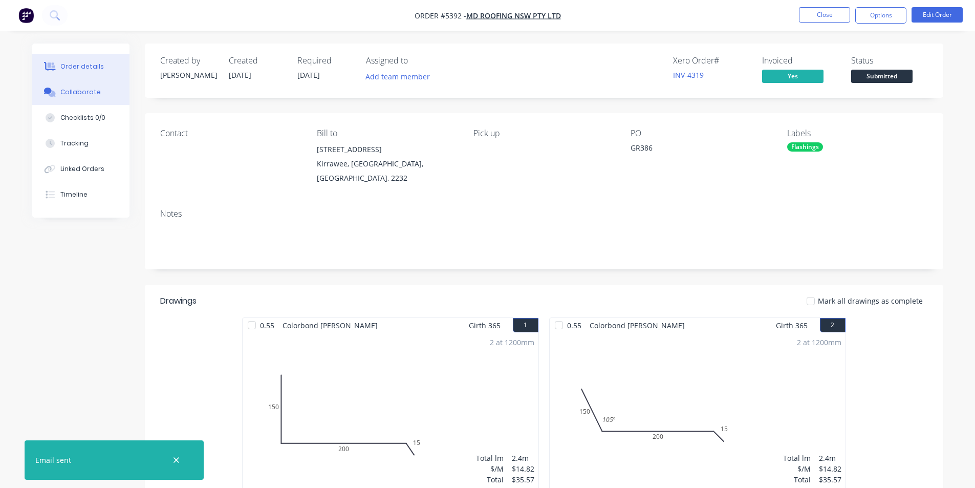
click at [108, 89] on button "Collaborate" at bounding box center [80, 92] width 97 height 26
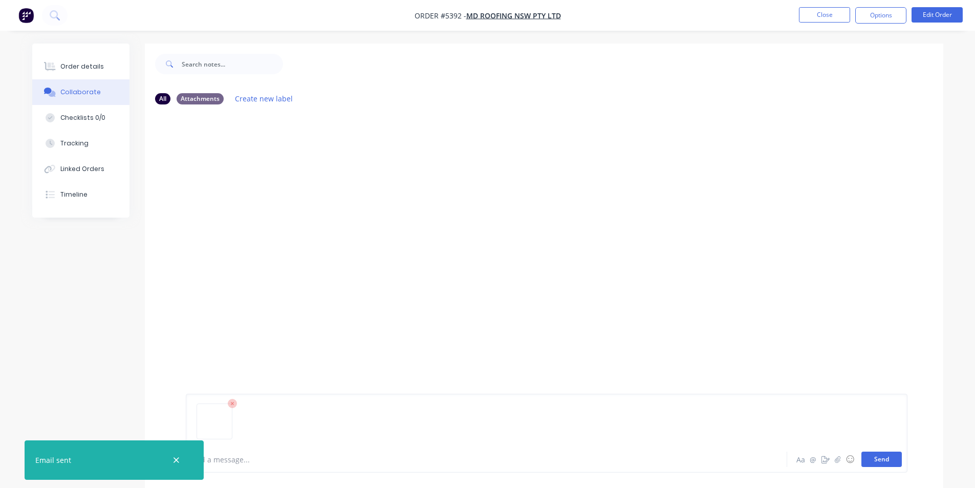
click at [896, 461] on button "Send" at bounding box center [881, 458] width 40 height 15
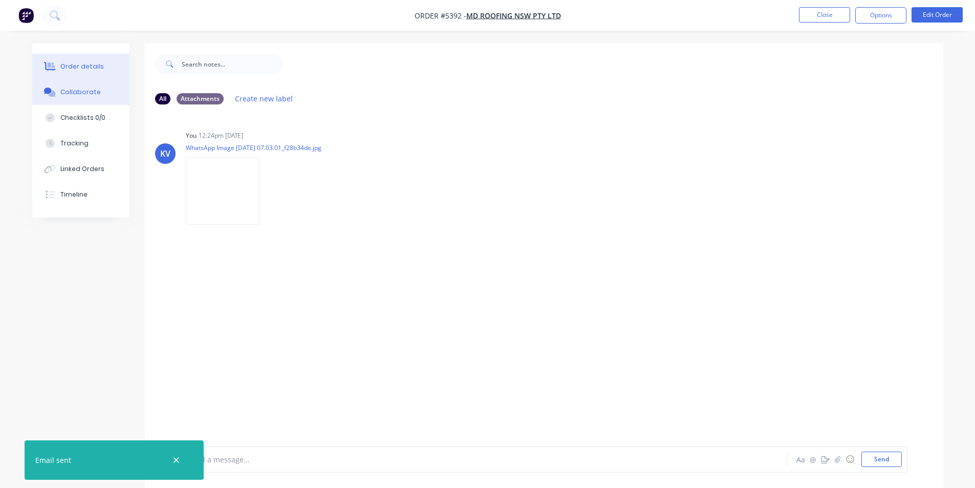
click at [59, 61] on button "Order details" at bounding box center [80, 67] width 97 height 26
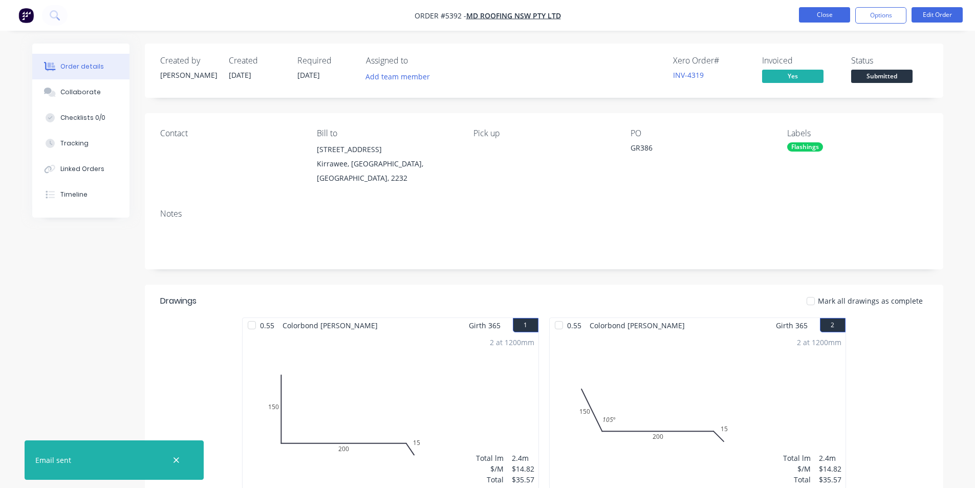
click at [834, 15] on button "Close" at bounding box center [824, 14] width 51 height 15
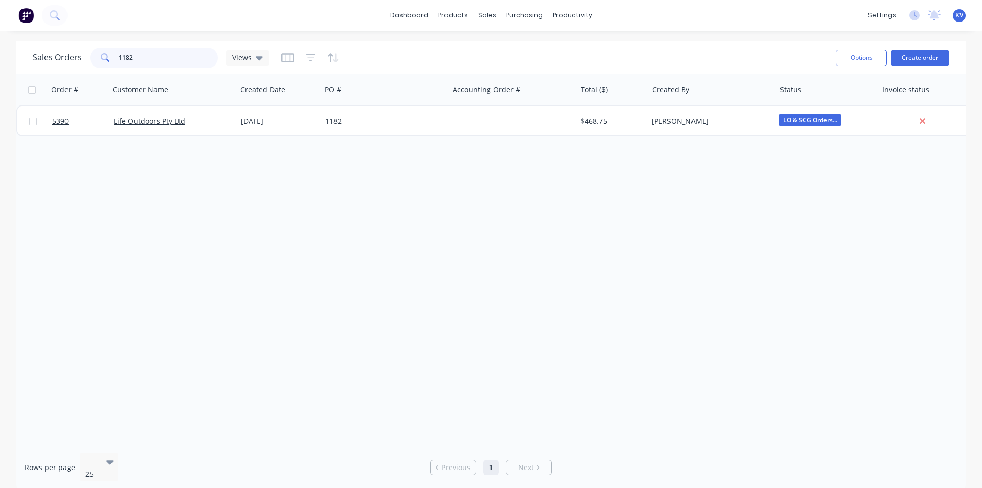
drag, startPoint x: 164, startPoint y: 58, endPoint x: 0, endPoint y: 31, distance: 166.5
click at [0, 34] on div "dashboard products sales purchasing productivity dashboard products Product Cat…" at bounding box center [491, 244] width 982 height 488
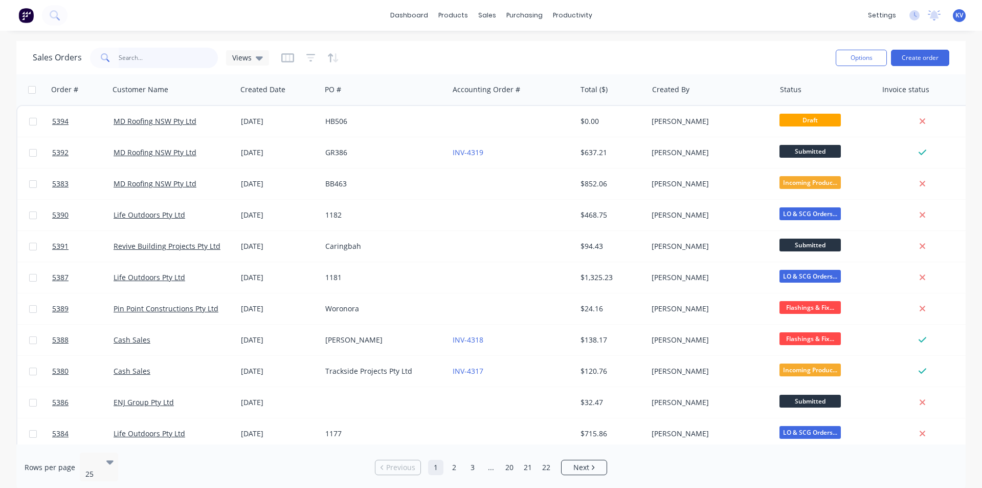
click at [174, 58] on input "text" at bounding box center [169, 58] width 100 height 20
drag, startPoint x: 490, startPoint y: 17, endPoint x: 499, endPoint y: 60, distance: 43.5
click at [490, 17] on div "sales" at bounding box center [487, 15] width 28 height 15
click at [501, 62] on link "Customers" at bounding box center [541, 69] width 136 height 20
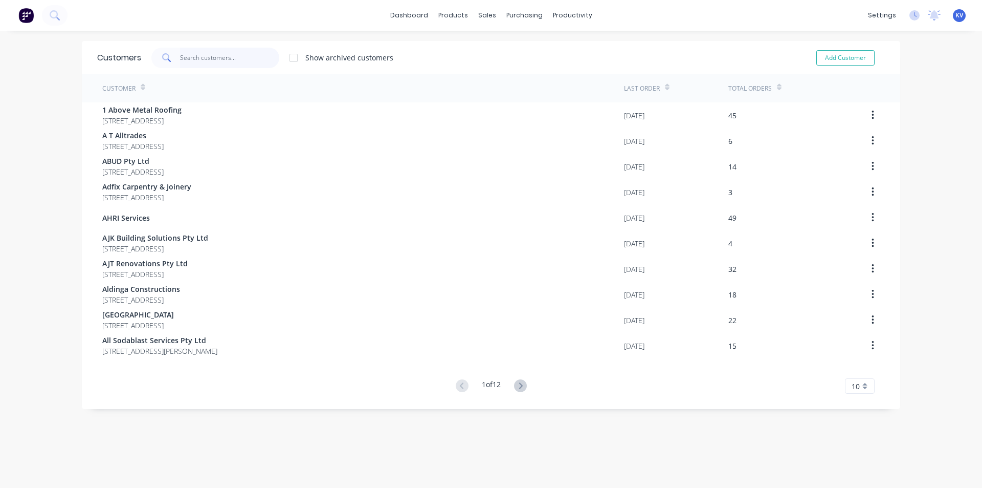
click at [194, 54] on input "text" at bounding box center [230, 58] width 100 height 20
click at [501, 53] on div "Sales Orders" at bounding box center [521, 49] width 42 height 9
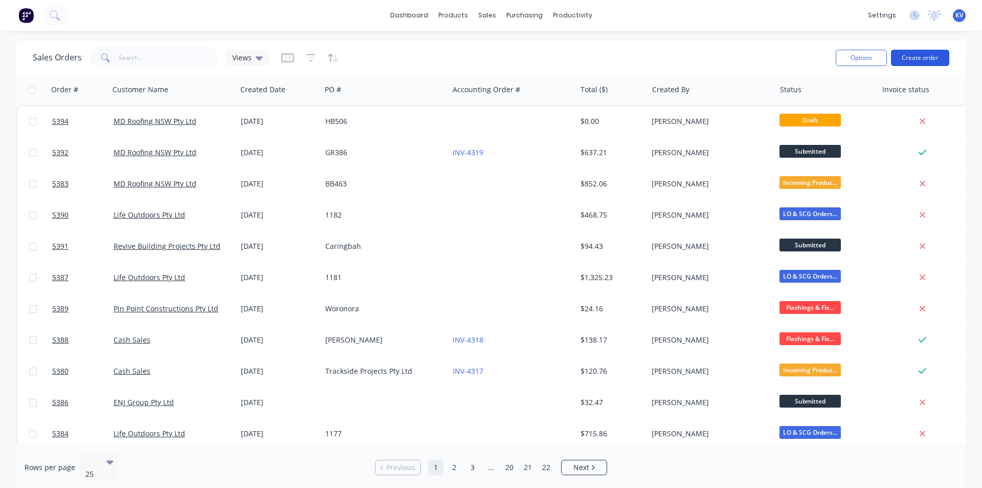
click at [909, 54] on button "Create order" at bounding box center [920, 58] width 58 height 16
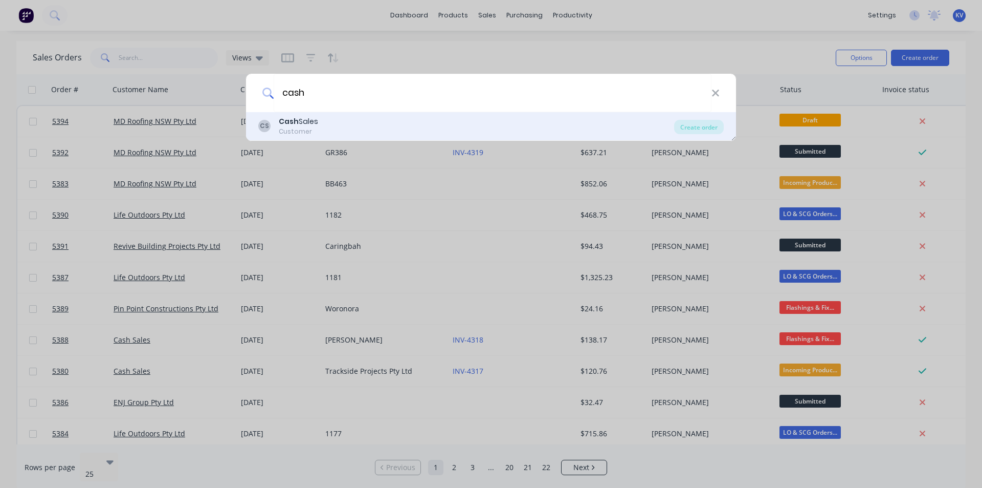
click at [307, 136] on div "CS Cash Sales Customer Create order" at bounding box center [491, 126] width 490 height 29
click at [330, 119] on div "CS Cash Sales Customer" at bounding box center [466, 126] width 416 height 20
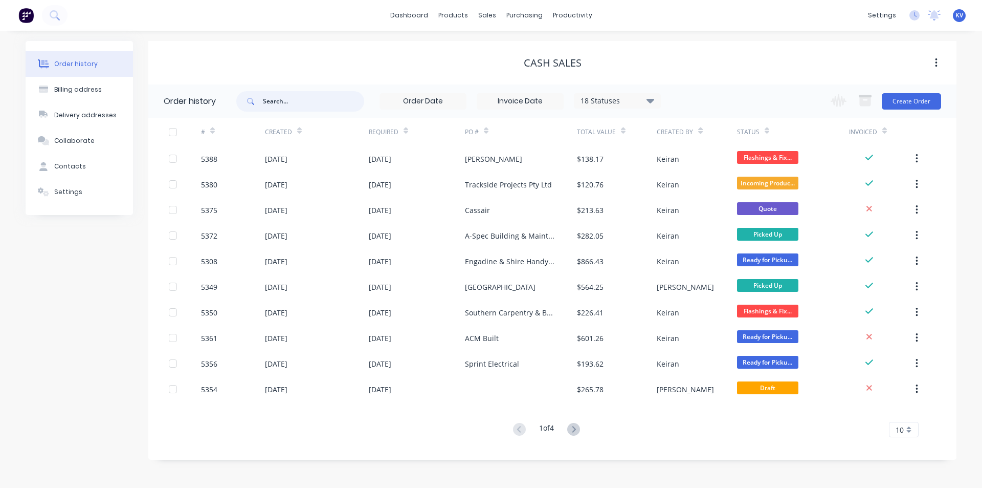
click at [296, 92] on input "text" at bounding box center [313, 101] width 101 height 20
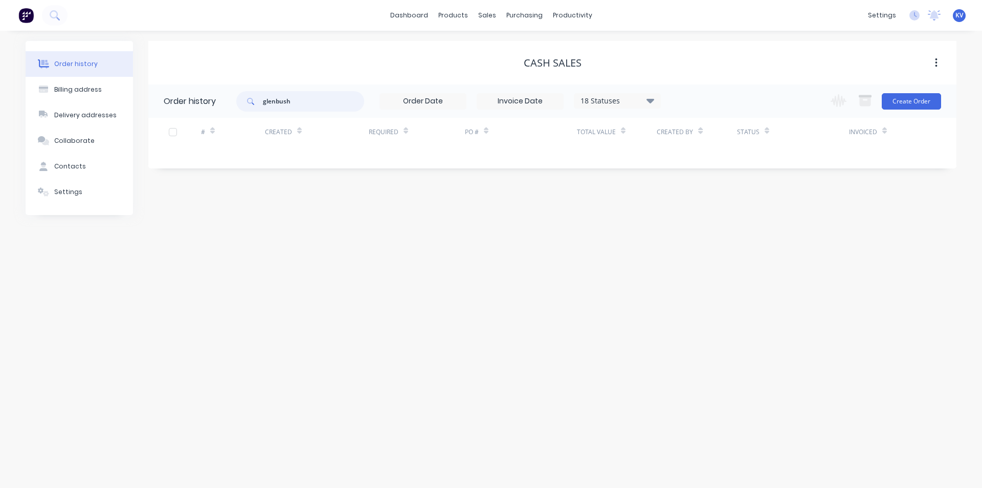
drag, startPoint x: 302, startPoint y: 100, endPoint x: 115, endPoint y: 73, distance: 189.3
click at [118, 79] on div "Order history Billing address Delivery addresses Collaborate Contacts Settings …" at bounding box center [491, 128] width 931 height 174
click at [618, 103] on div "18 Statuses" at bounding box center [618, 100] width 86 height 11
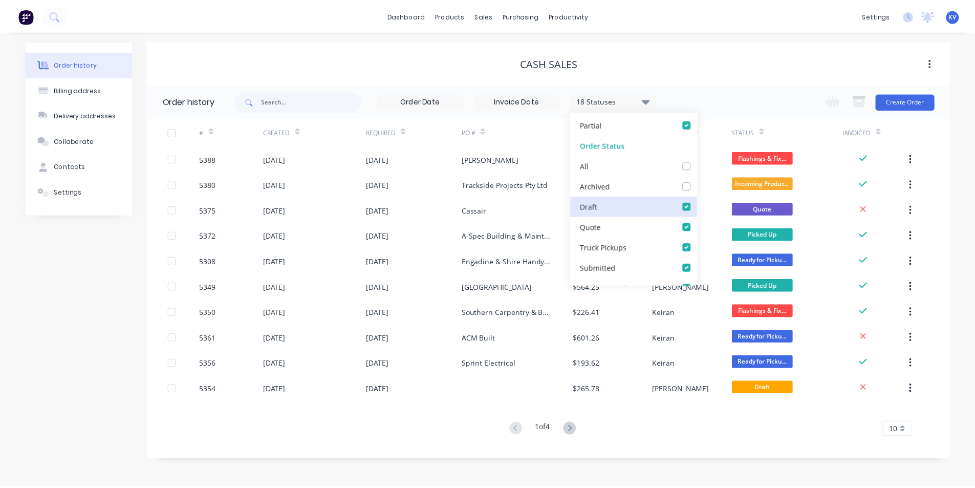
scroll to position [51, 0]
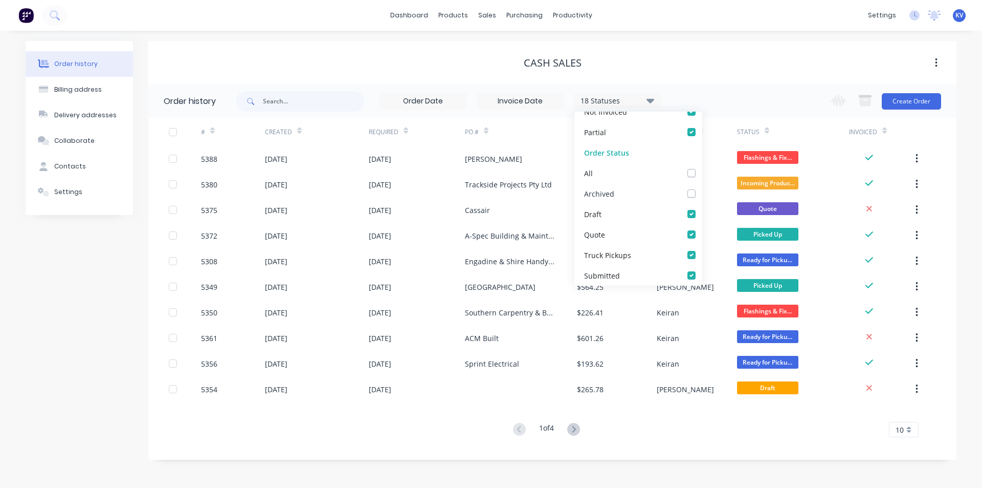
click at [702, 188] on label at bounding box center [702, 188] width 0 height 0
click at [702, 191] on input "checkbox" at bounding box center [706, 193] width 8 height 10
click at [278, 104] on input "text" at bounding box center [313, 101] width 101 height 20
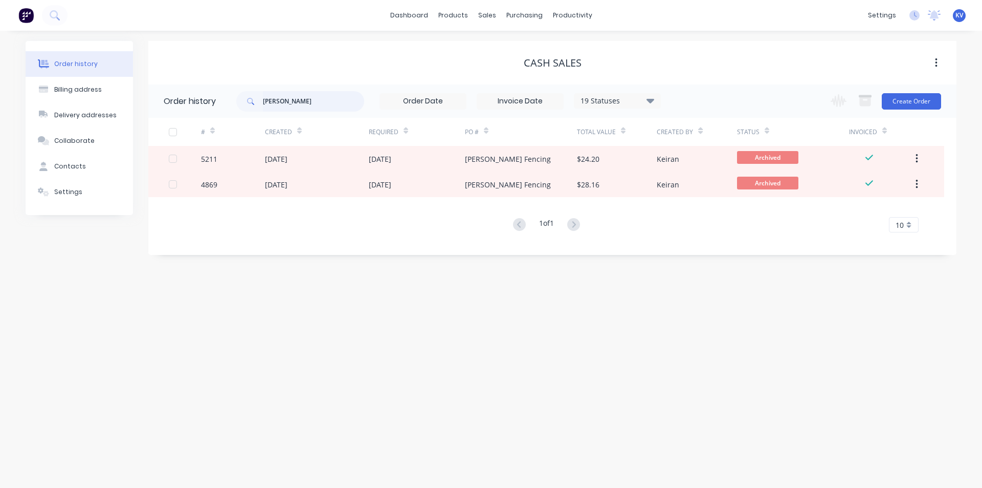
click at [276, 98] on input "[PERSON_NAME]" at bounding box center [313, 101] width 101 height 20
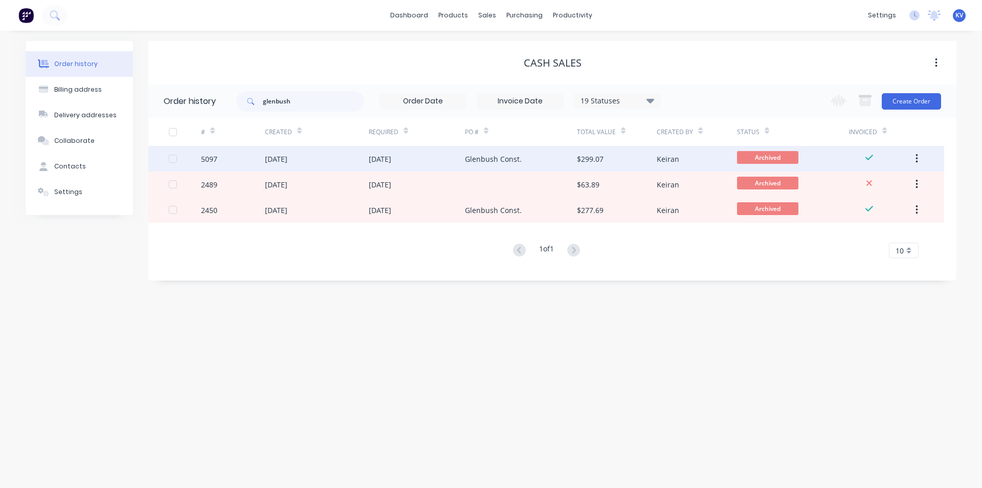
click at [518, 155] on div "Glenbush Const." at bounding box center [493, 159] width 57 height 11
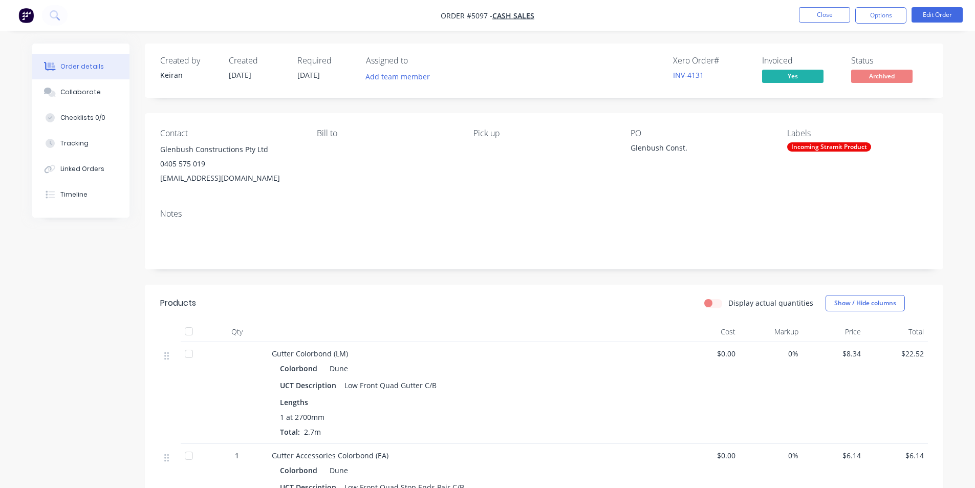
drag, startPoint x: 284, startPoint y: 177, endPoint x: 152, endPoint y: 142, distance: 136.4
click at [152, 143] on div "Contact Glenbush Constructions Pty Ltd 0405 575 019 [EMAIL_ADDRESS][DOMAIN_NAME…" at bounding box center [544, 156] width 798 height 87
click at [348, 200] on div "Contact Glenbush Constructions Pty Ltd 0405 575 019 [EMAIL_ADDRESS][DOMAIN_NAME…" at bounding box center [544, 156] width 798 height 87
click at [808, 14] on button "Close" at bounding box center [824, 14] width 51 height 15
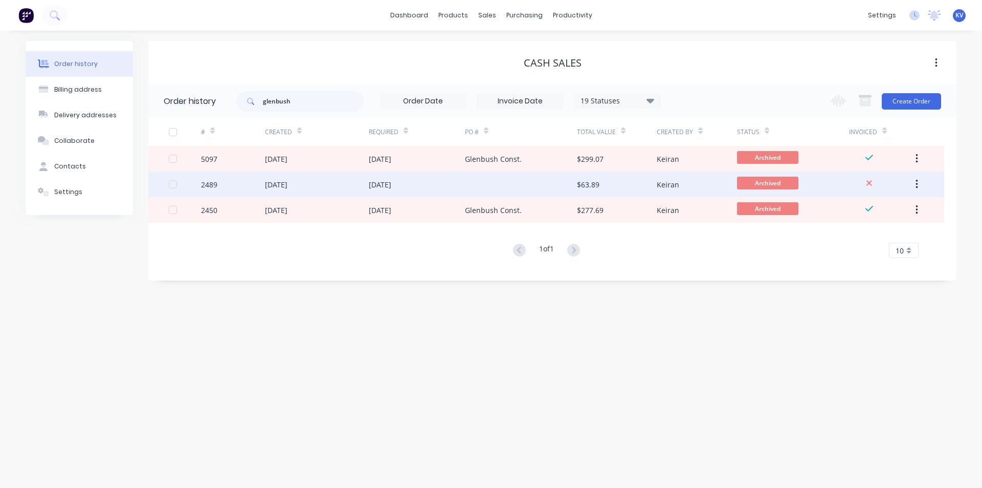
click at [558, 189] on div at bounding box center [521, 184] width 112 height 26
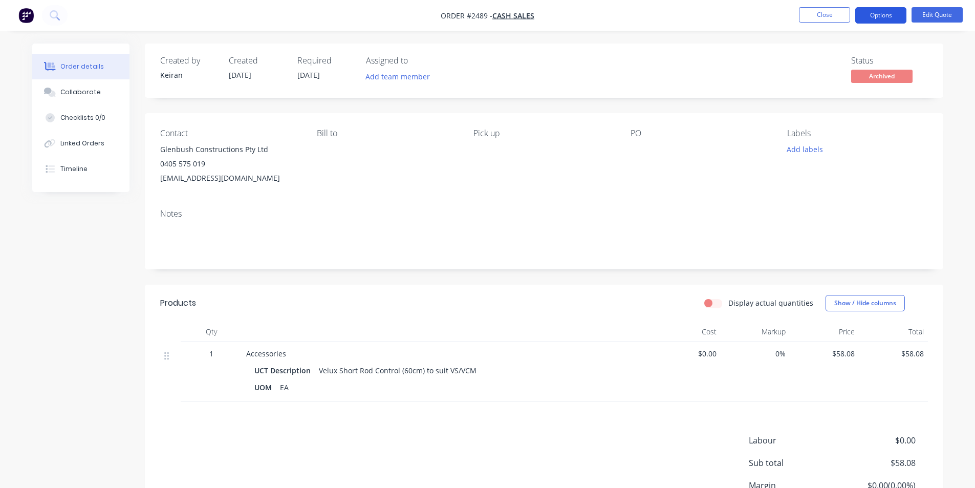
click at [902, 11] on button "Options" at bounding box center [880, 15] width 51 height 16
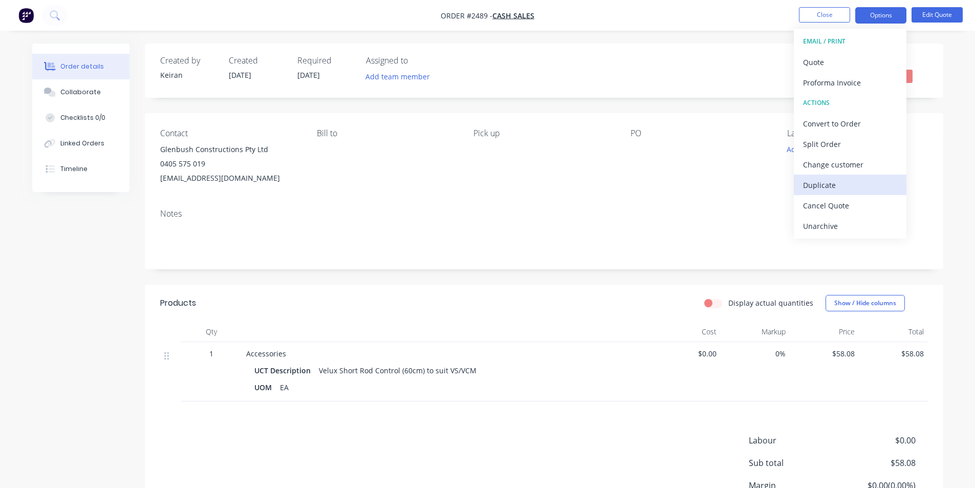
click at [834, 189] on div "Duplicate" at bounding box center [850, 185] width 94 height 15
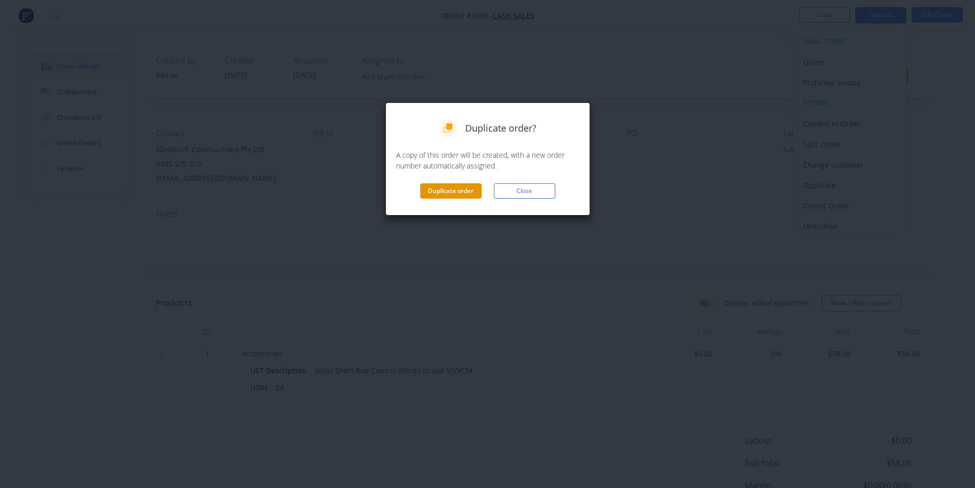
click at [469, 193] on button "Duplicate order" at bounding box center [450, 190] width 61 height 15
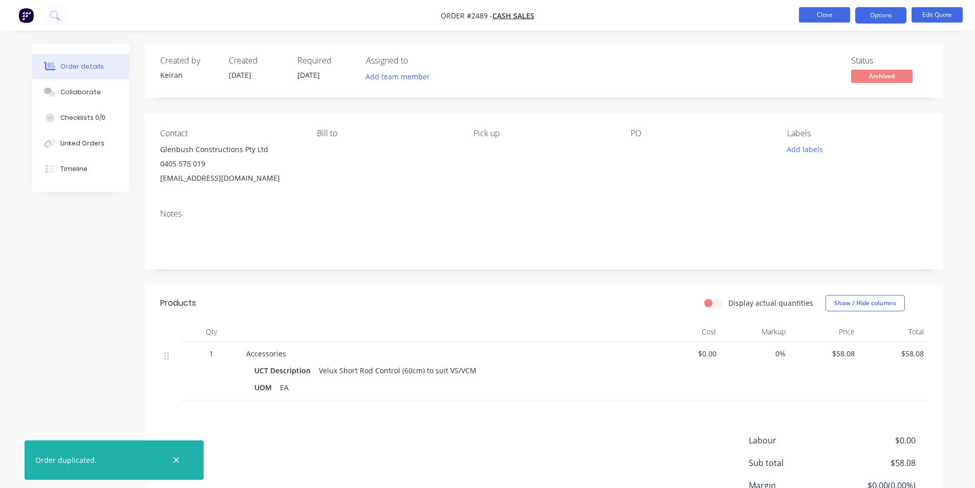
click at [800, 15] on button "Close" at bounding box center [824, 14] width 51 height 15
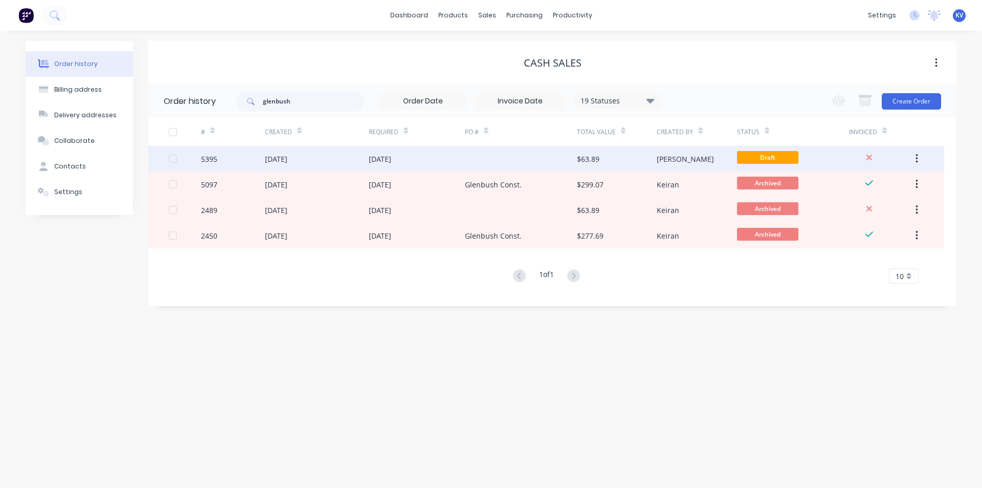
click at [524, 151] on div at bounding box center [521, 159] width 112 height 26
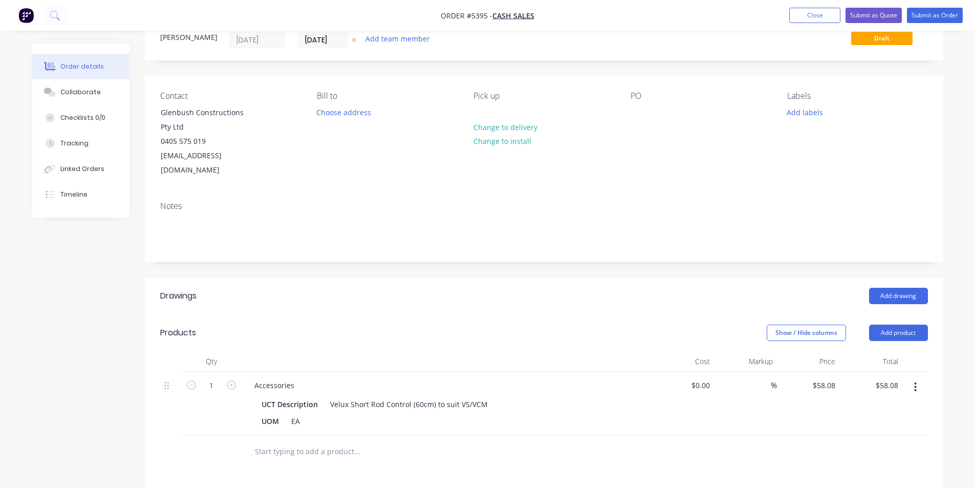
scroll to position [205, 0]
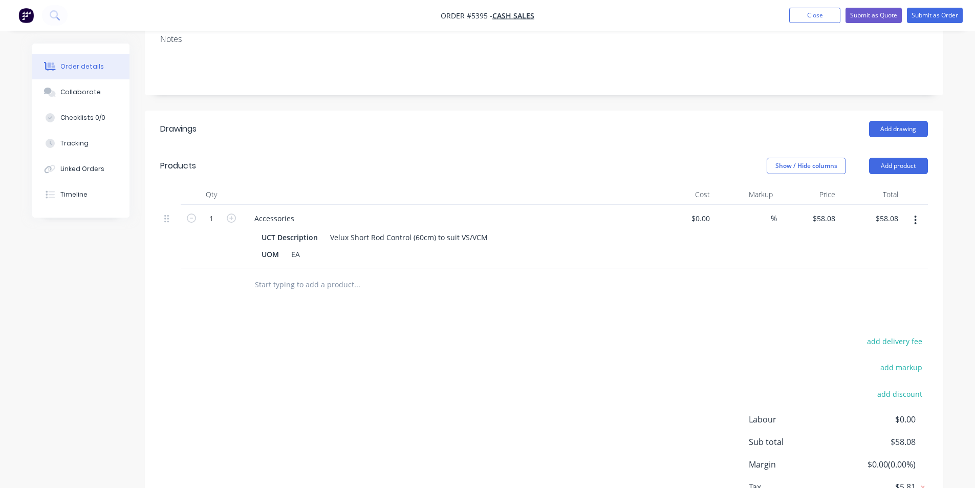
click at [913, 211] on button "button" at bounding box center [915, 220] width 24 height 18
click at [853, 301] on div "Delete" at bounding box center [879, 308] width 79 height 15
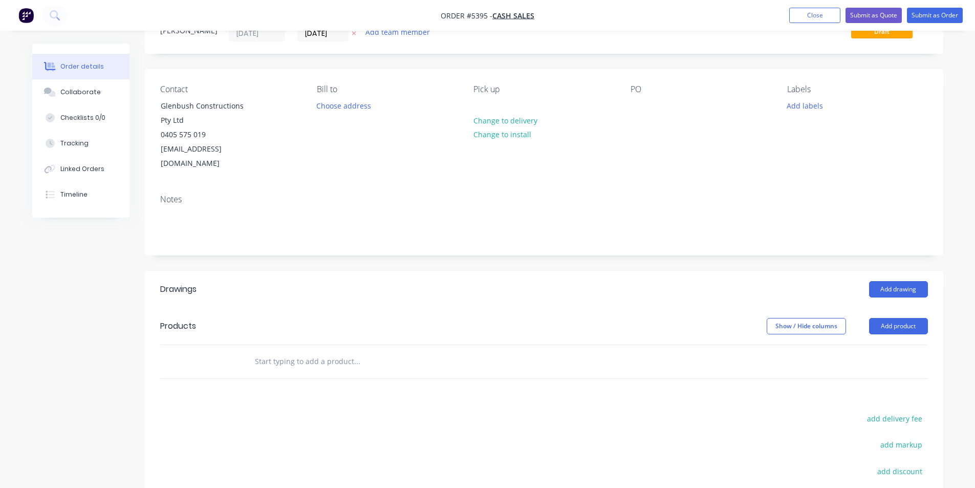
scroll to position [0, 0]
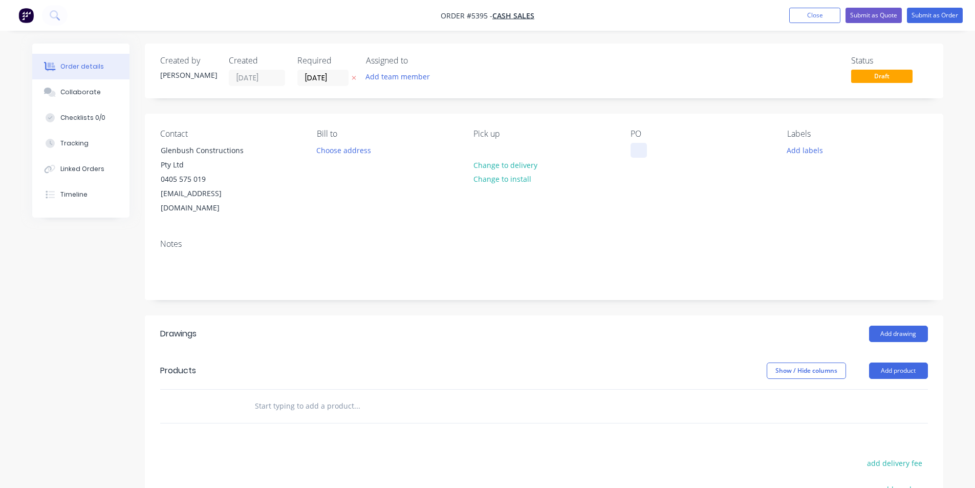
click at [640, 148] on div at bounding box center [638, 150] width 16 height 15
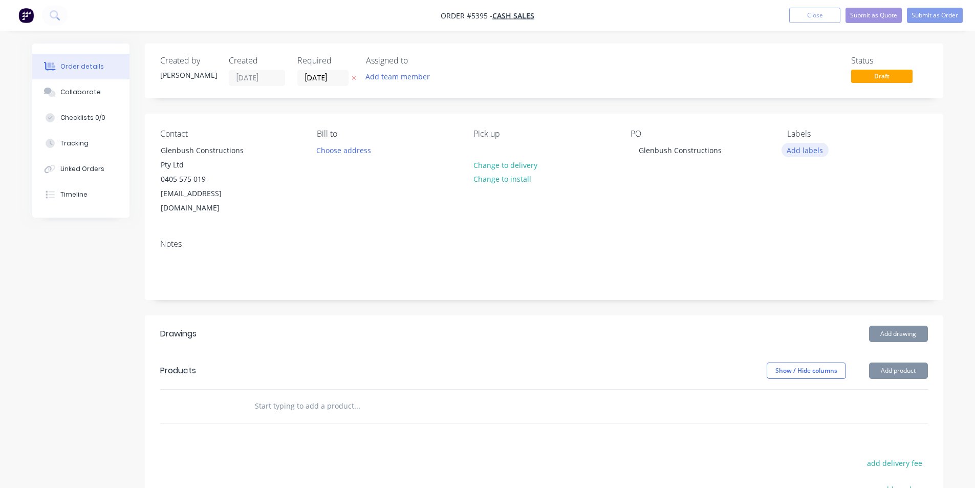
click at [796, 152] on button "Add labels" at bounding box center [804, 150] width 47 height 14
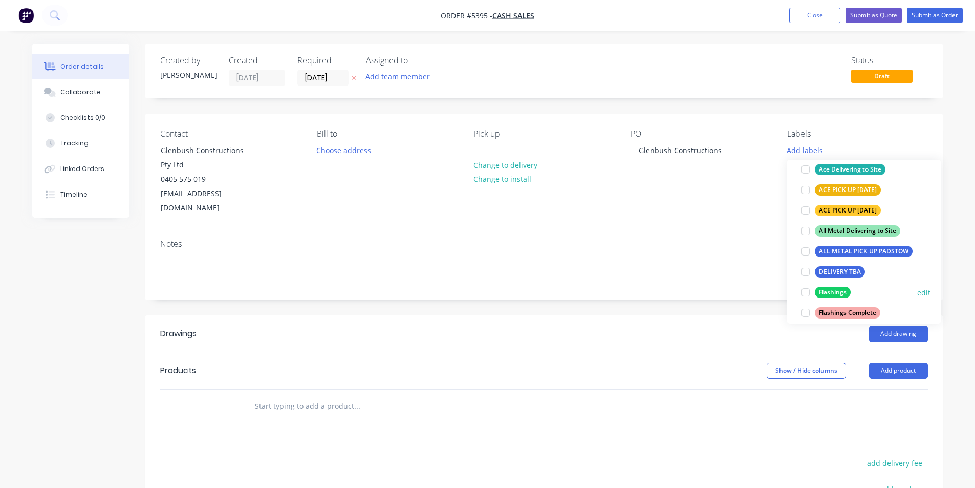
scroll to position [154, 0]
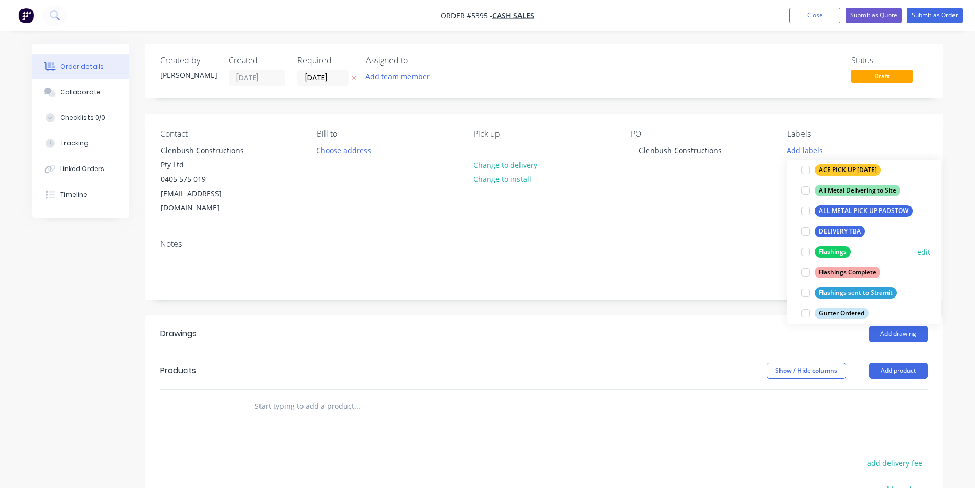
click at [808, 253] on div at bounding box center [805, 252] width 20 height 20
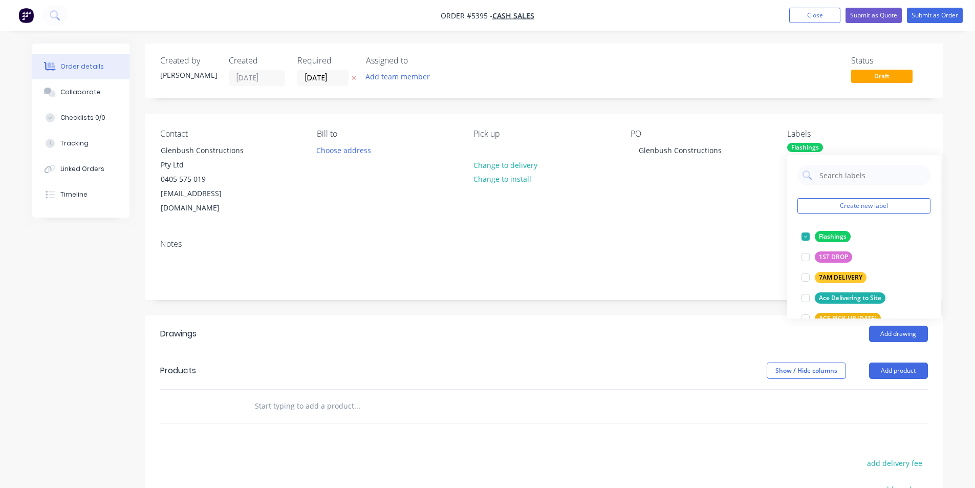
click at [562, 396] on div at bounding box center [426, 406] width 360 height 20
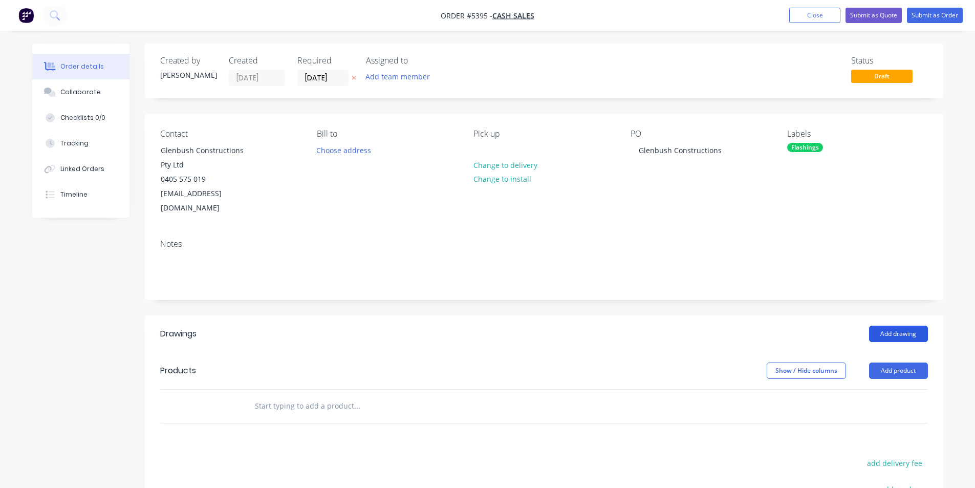
click at [899, 325] on button "Add drawing" at bounding box center [898, 333] width 59 height 16
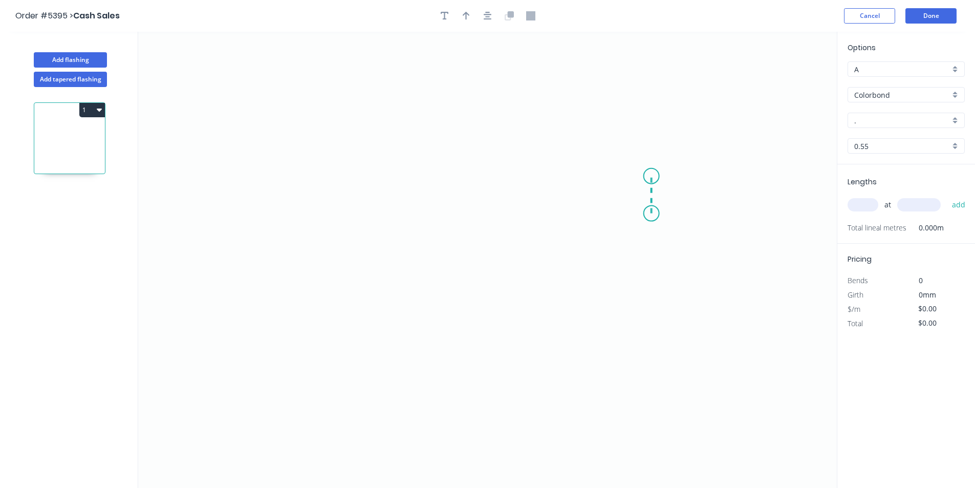
drag, startPoint x: 651, startPoint y: 213, endPoint x: 651, endPoint y: 176, distance: 37.4
click at [651, 176] on icon "0" at bounding box center [487, 260] width 698 height 456
drag, startPoint x: 320, startPoint y: 166, endPoint x: 327, endPoint y: 210, distance: 44.6
click at [322, 167] on icon "0 ?" at bounding box center [487, 260] width 698 height 456
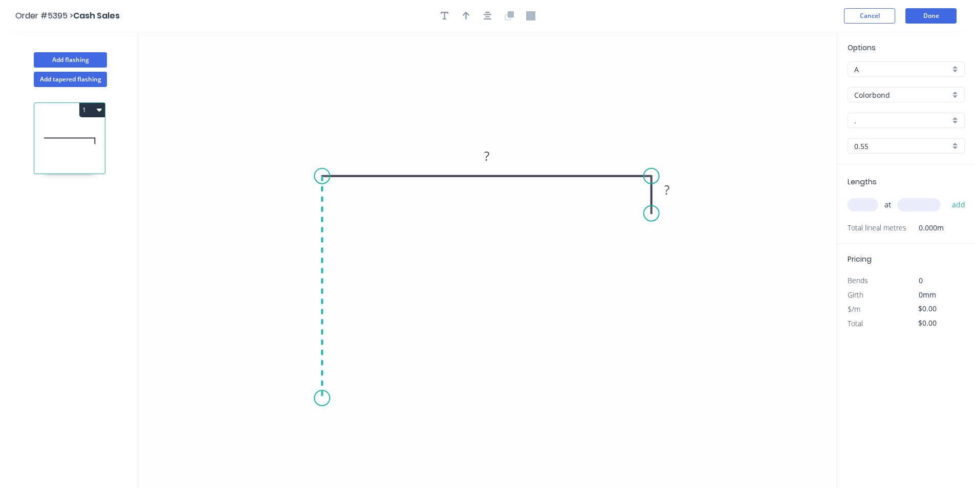
click at [318, 398] on icon "0 ? ?" at bounding box center [487, 260] width 698 height 456
click at [338, 383] on icon "0 ? ? ?" at bounding box center [487, 260] width 698 height 456
click at [338, 383] on circle at bounding box center [338, 381] width 15 height 15
click at [339, 382] on circle at bounding box center [338, 381] width 15 height 15
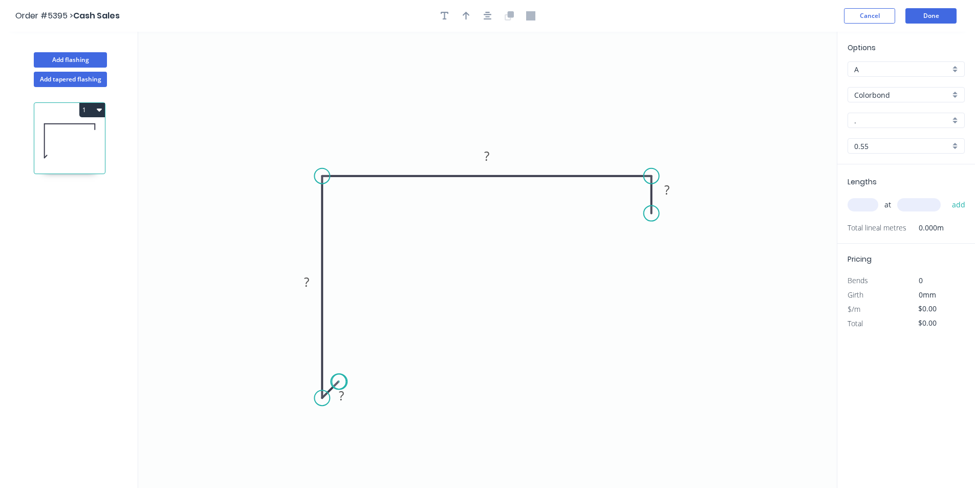
click at [339, 382] on circle at bounding box center [338, 381] width 15 height 15
click at [342, 393] on tspan "?" at bounding box center [341, 395] width 5 height 17
click at [671, 191] on tspan "34" at bounding box center [667, 189] width 14 height 17
click at [672, 190] on tspan "34" at bounding box center [667, 189] width 14 height 17
drag, startPoint x: 656, startPoint y: 214, endPoint x: 671, endPoint y: 207, distance: 16.7
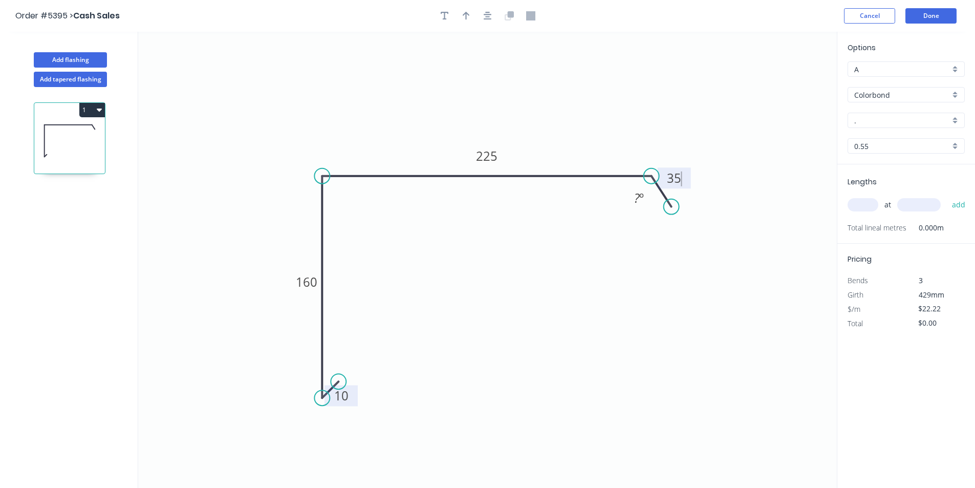
click at [671, 207] on circle at bounding box center [671, 206] width 15 height 15
click at [680, 182] on tspan "35" at bounding box center [674, 177] width 14 height 17
click at [688, 226] on div "Hide angle" at bounding box center [702, 226] width 103 height 21
click at [345, 397] on tspan "10" at bounding box center [341, 395] width 14 height 17
click at [882, 116] on input "." at bounding box center [902, 120] width 96 height 11
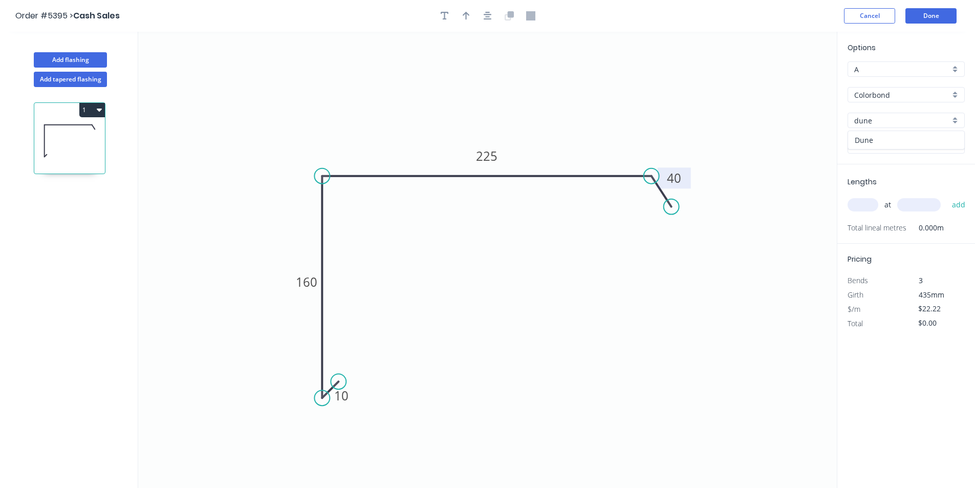
drag, startPoint x: 870, startPoint y: 137, endPoint x: 846, endPoint y: 187, distance: 55.9
click at [869, 137] on div "Dune" at bounding box center [906, 140] width 116 height 18
click at [857, 206] on input "text" at bounding box center [862, 204] width 31 height 13
click at [959, 208] on button "add" at bounding box center [959, 204] width 24 height 17
click at [962, 203] on button "add" at bounding box center [959, 204] width 24 height 17
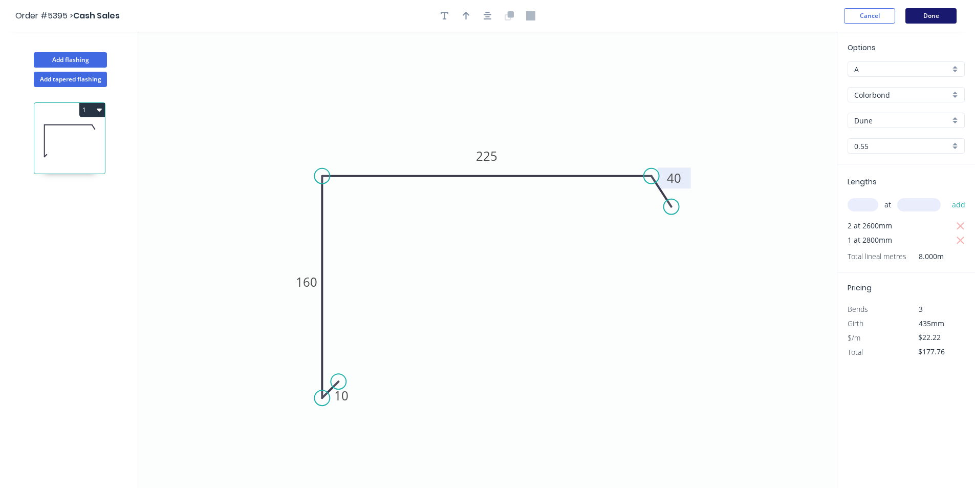
click at [924, 18] on button "Done" at bounding box center [930, 15] width 51 height 15
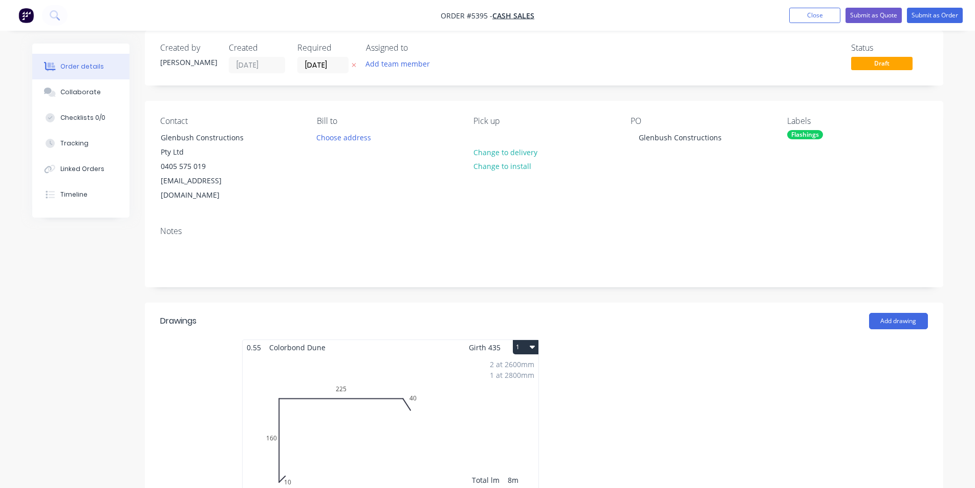
scroll to position [205, 0]
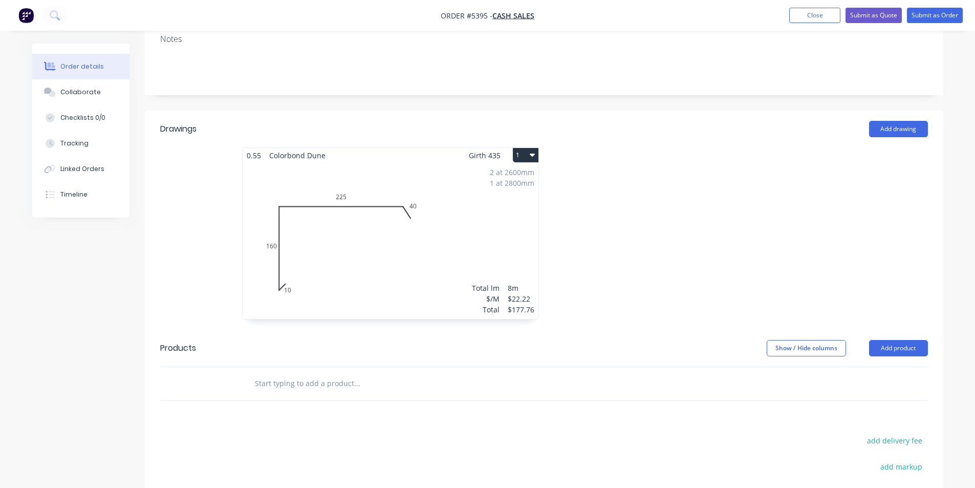
click at [352, 373] on input "text" at bounding box center [356, 383] width 205 height 20
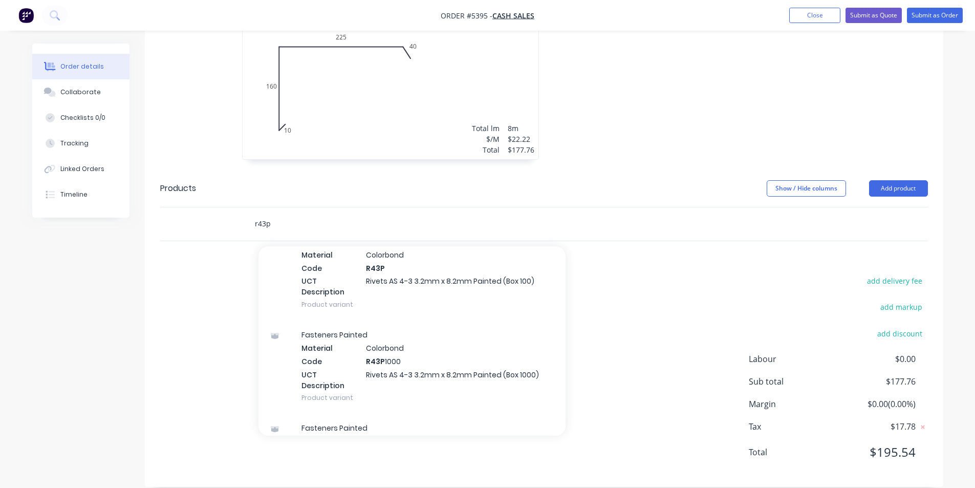
scroll to position [358, 0]
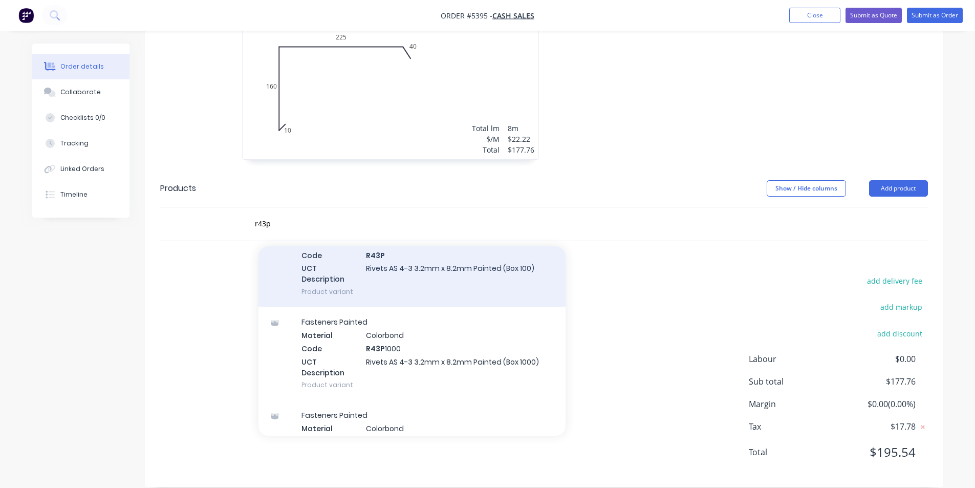
click at [405, 258] on div "Fasteners Painted Material Colorbond Code R43P UCT Description Rivets AS 4-3 3.…" at bounding box center [411, 259] width 307 height 93
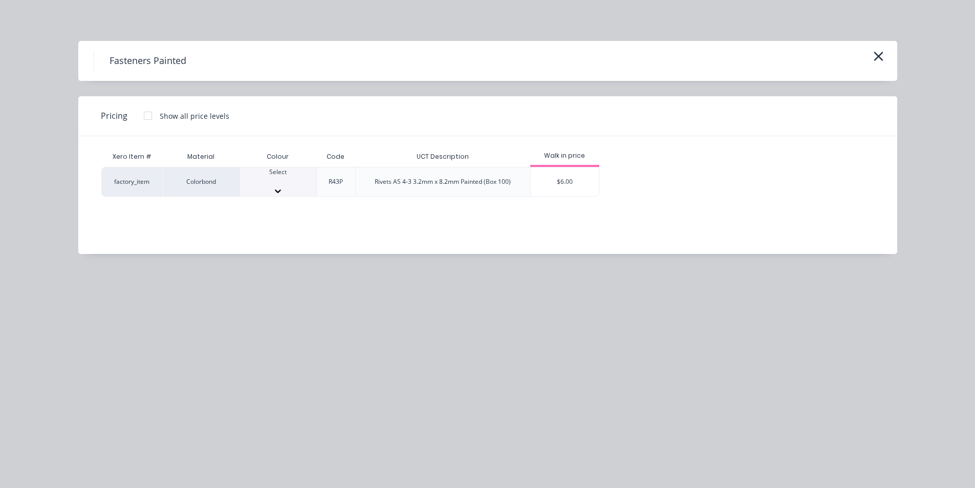
click at [250, 173] on div "Select" at bounding box center [278, 181] width 76 height 29
click at [567, 183] on div "$6.00" at bounding box center [565, 184] width 68 height 35
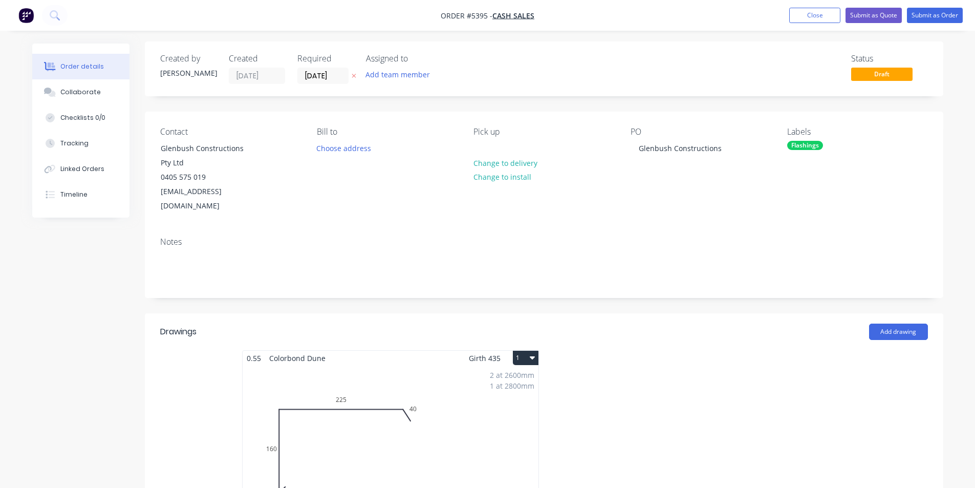
scroll to position [0, 0]
click at [323, 79] on input "[DATE]" at bounding box center [323, 77] width 50 height 15
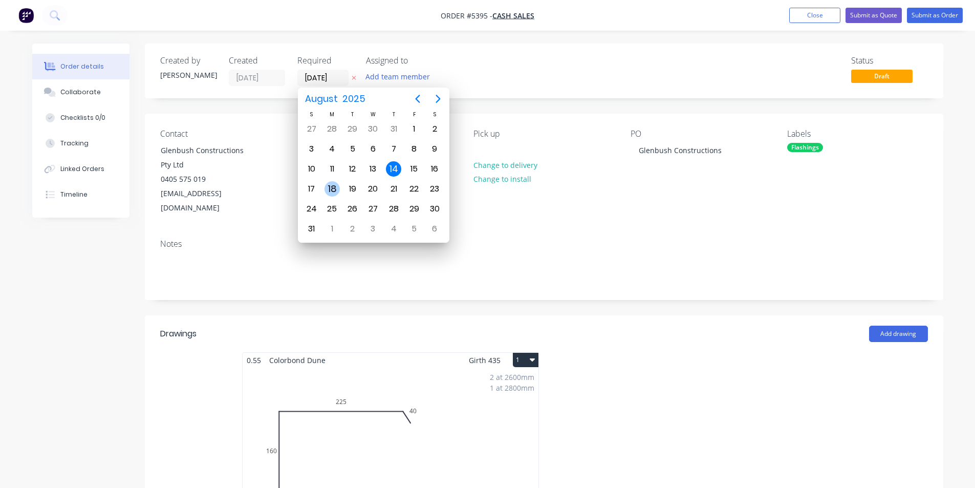
click at [334, 188] on div "18" at bounding box center [331, 188] width 15 height 15
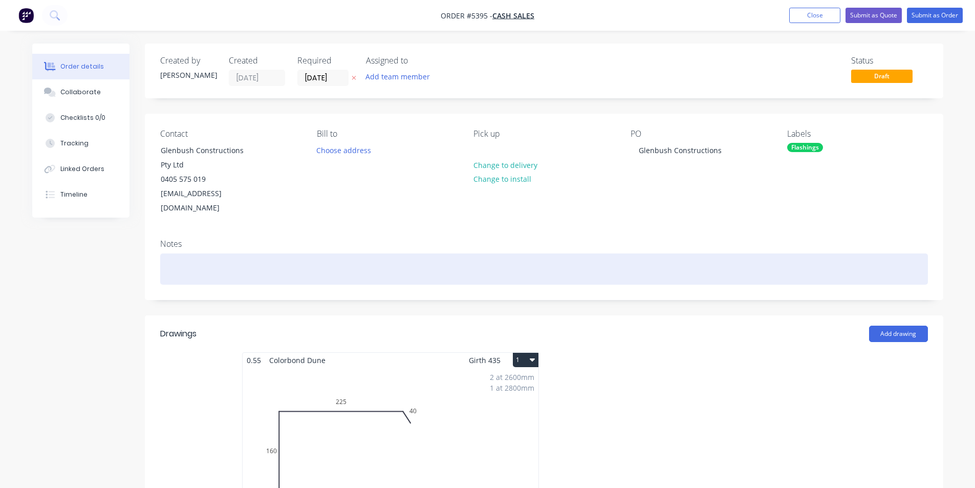
click at [655, 253] on div at bounding box center [544, 268] width 768 height 31
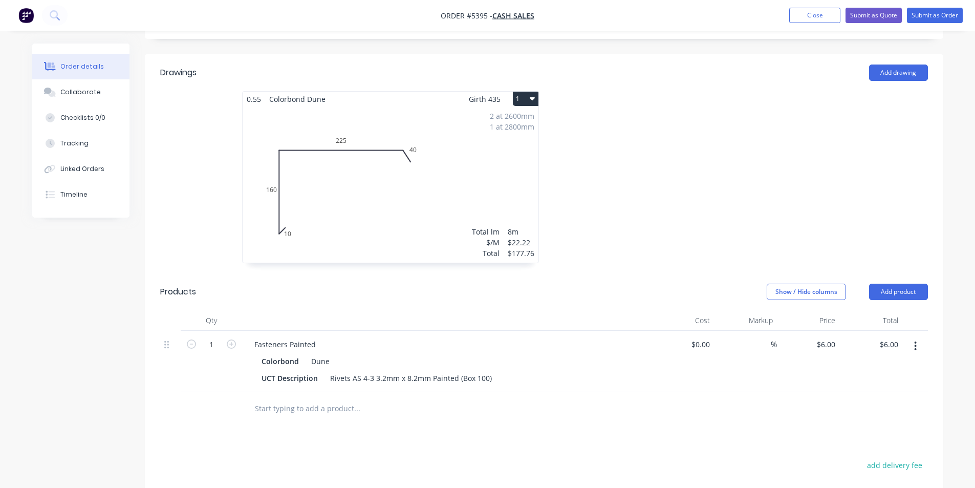
scroll to position [240, 0]
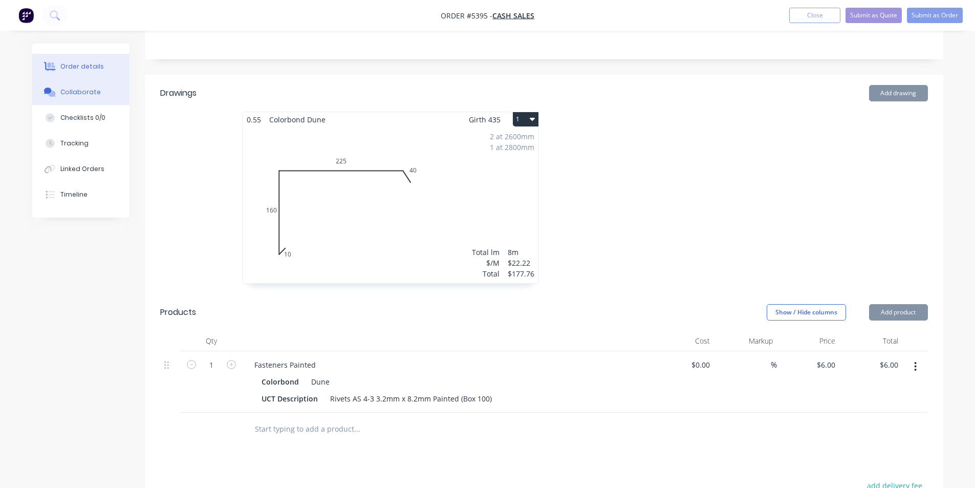
drag, startPoint x: 115, startPoint y: 92, endPoint x: 123, endPoint y: 87, distance: 9.2
click at [116, 92] on button "Collaborate" at bounding box center [80, 92] width 97 height 26
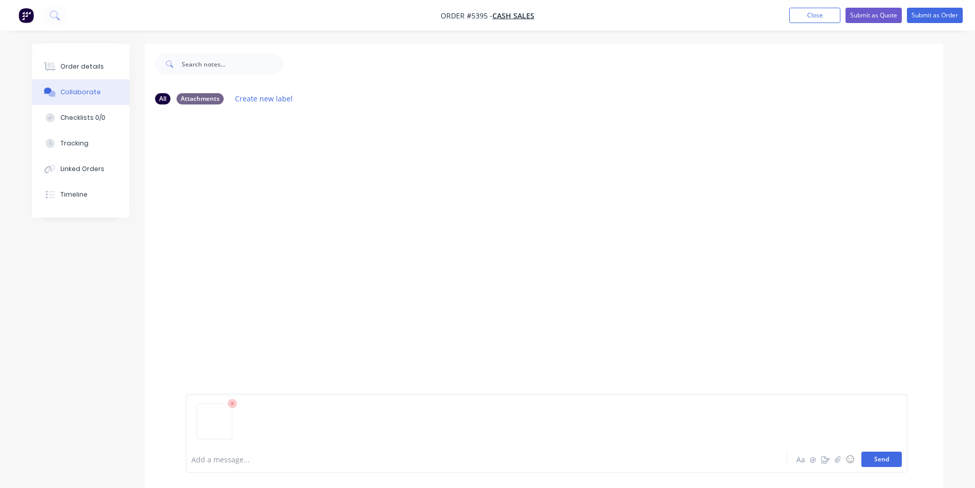
click at [886, 455] on button "Send" at bounding box center [881, 458] width 40 height 15
click at [815, 16] on button "Close" at bounding box center [814, 15] width 51 height 15
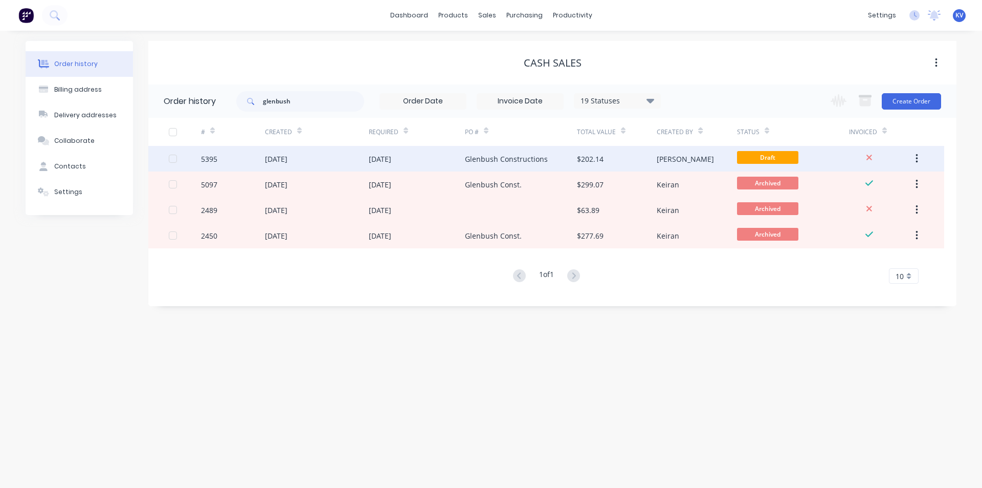
click at [588, 166] on div "$202.14" at bounding box center [617, 159] width 80 height 26
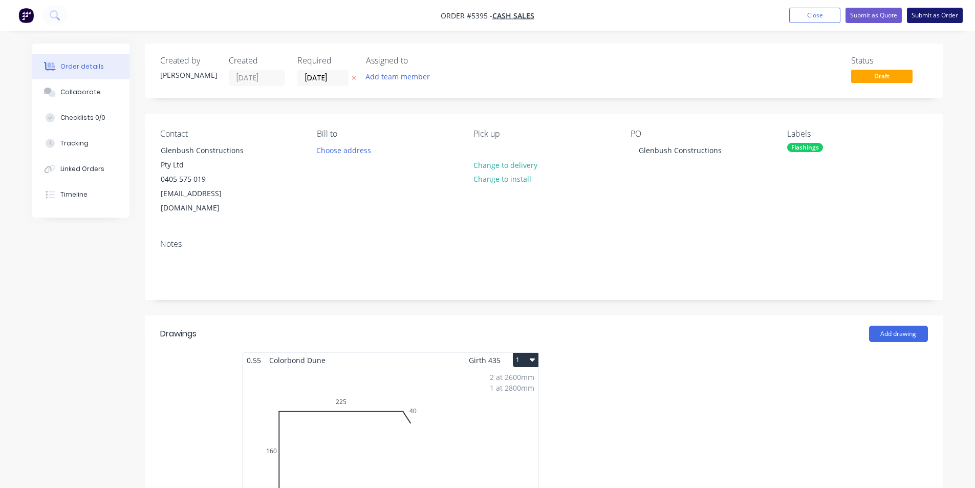
click at [917, 16] on button "Submit as Order" at bounding box center [935, 15] width 56 height 15
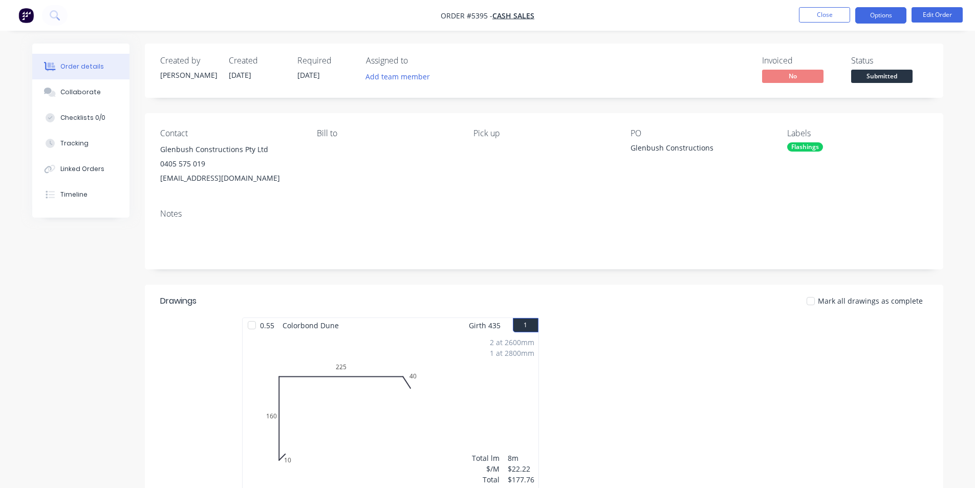
click at [886, 13] on button "Options" at bounding box center [880, 15] width 51 height 16
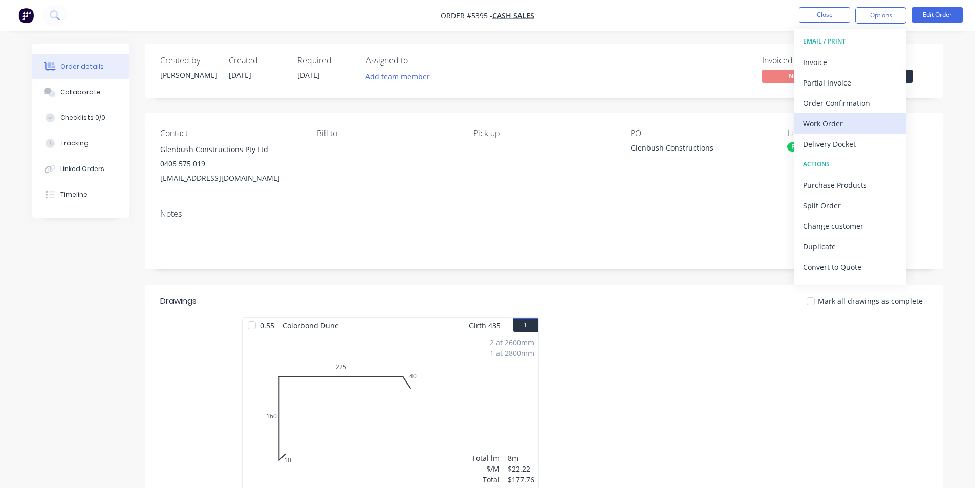
click at [839, 126] on div "Work Order" at bounding box center [850, 123] width 94 height 15
click at [816, 122] on div "Custom" at bounding box center [850, 123] width 94 height 15
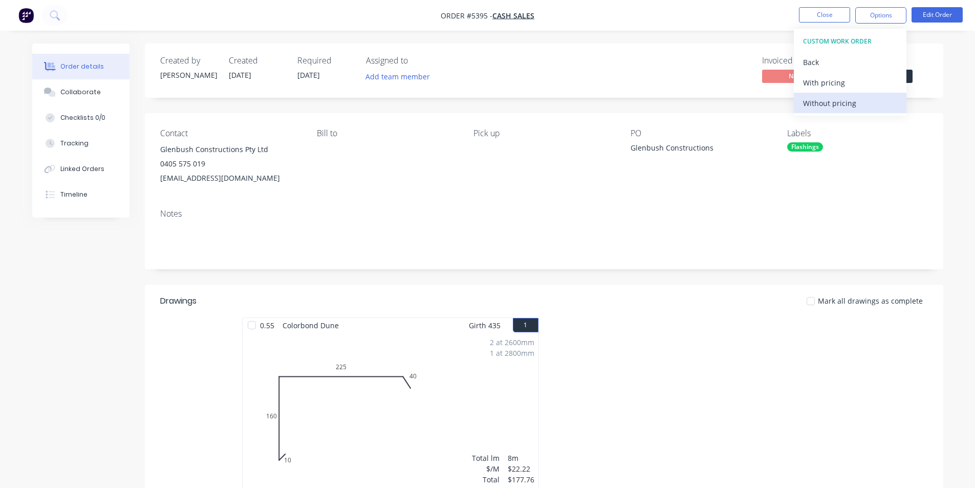
click at [828, 100] on div "Without pricing" at bounding box center [850, 103] width 94 height 15
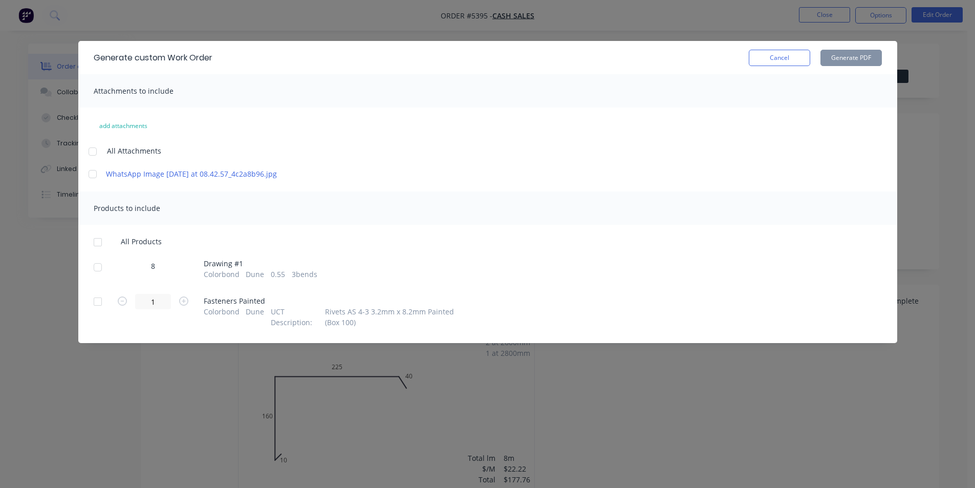
click at [97, 277] on div at bounding box center [97, 267] width 20 height 20
click at [873, 59] on button "Generate PDF" at bounding box center [850, 58] width 61 height 16
click at [775, 58] on button "Cancel" at bounding box center [779, 58] width 61 height 16
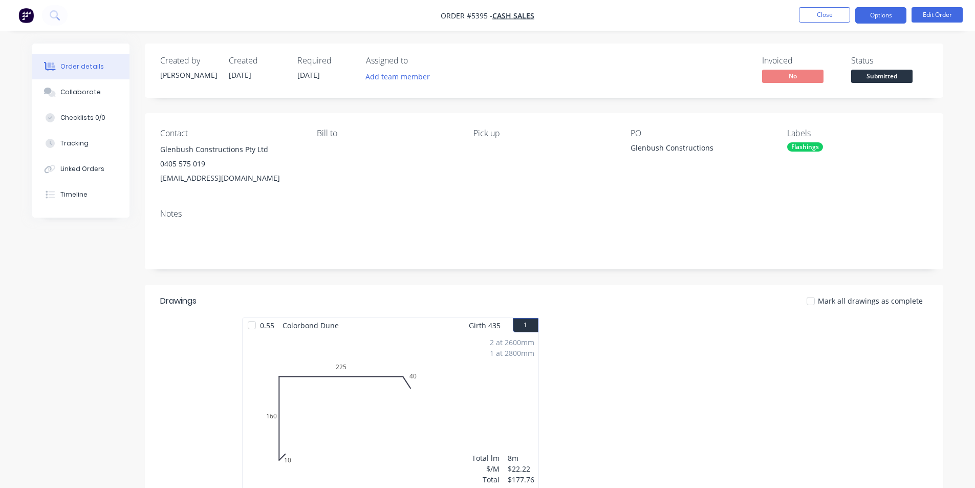
click at [882, 14] on button "Options" at bounding box center [880, 15] width 51 height 16
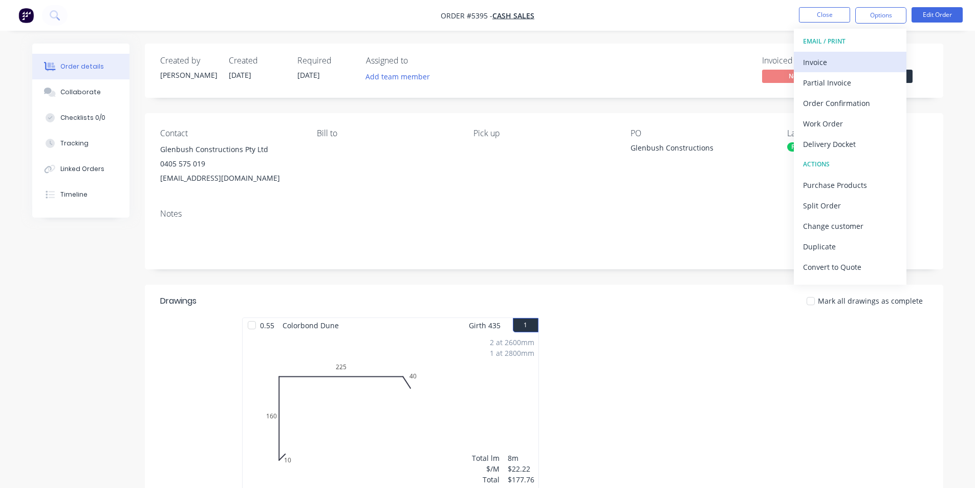
click at [830, 59] on div "Invoice" at bounding box center [850, 62] width 94 height 15
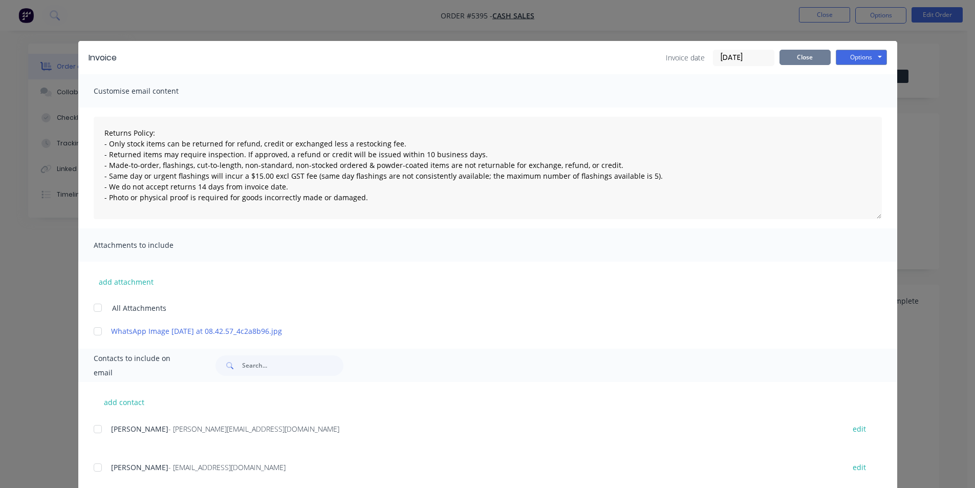
click at [808, 52] on button "Close" at bounding box center [804, 57] width 51 height 15
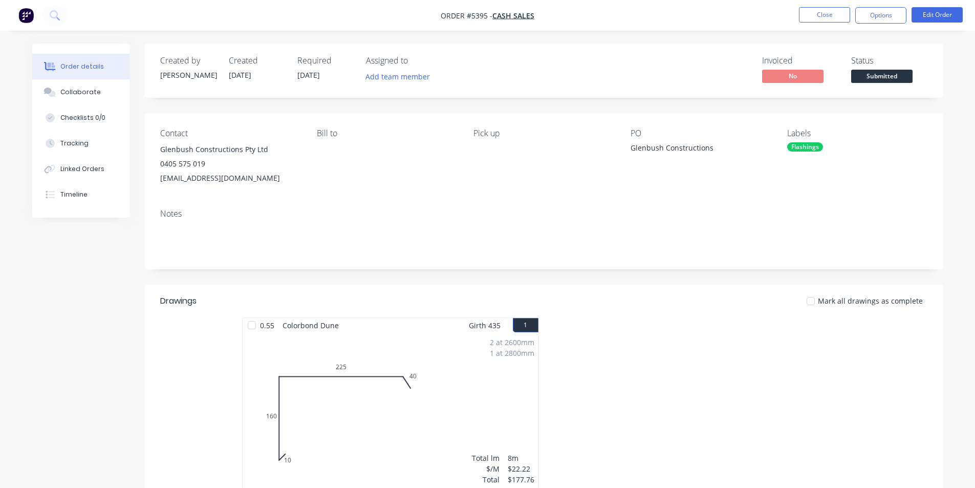
click at [856, 72] on span "Submitted" at bounding box center [881, 76] width 61 height 13
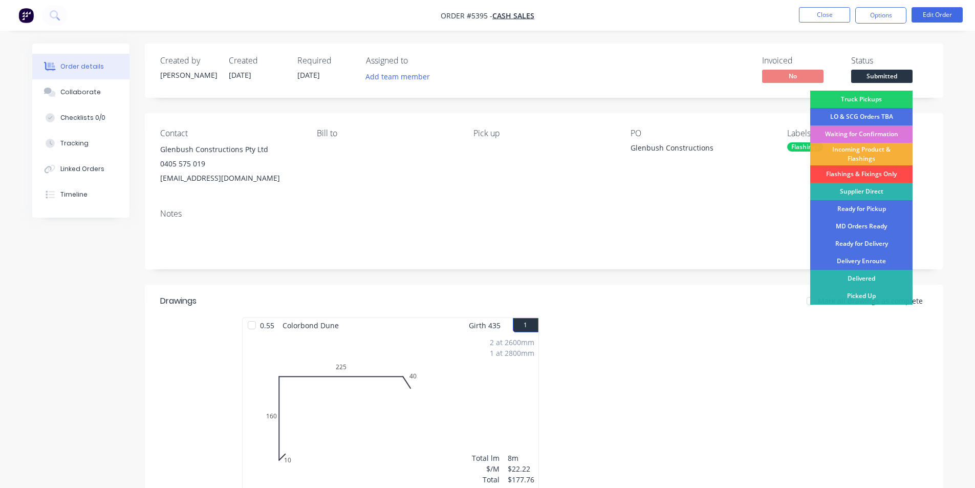
click at [858, 173] on div "Flashings & Fixings Only" at bounding box center [861, 173] width 102 height 17
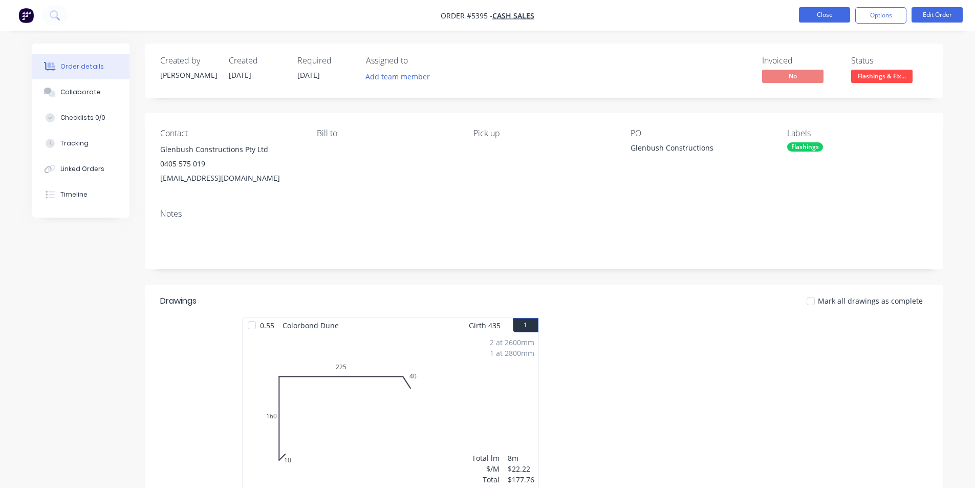
click at [843, 11] on button "Close" at bounding box center [824, 14] width 51 height 15
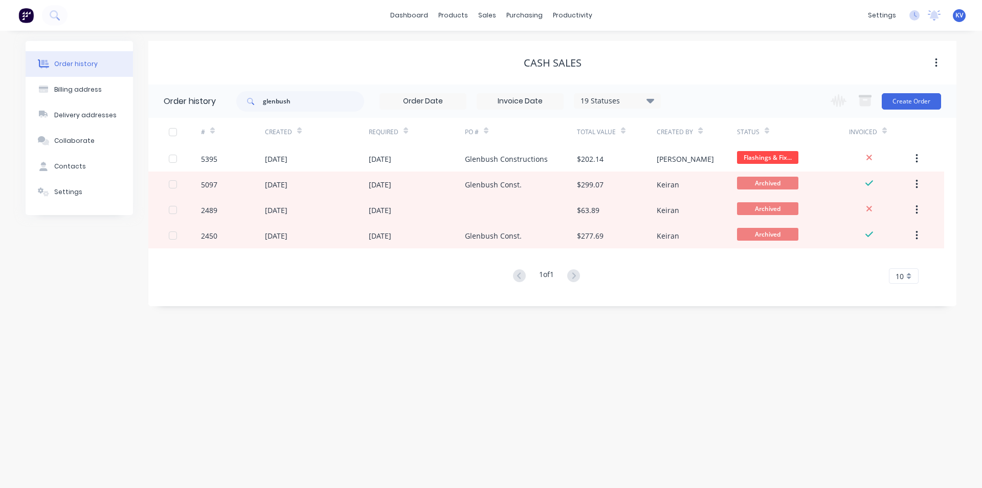
click at [711, 55] on div "Cash Sales" at bounding box center [552, 63] width 808 height 18
click at [537, 53] on div "Sales Orders" at bounding box center [525, 49] width 42 height 9
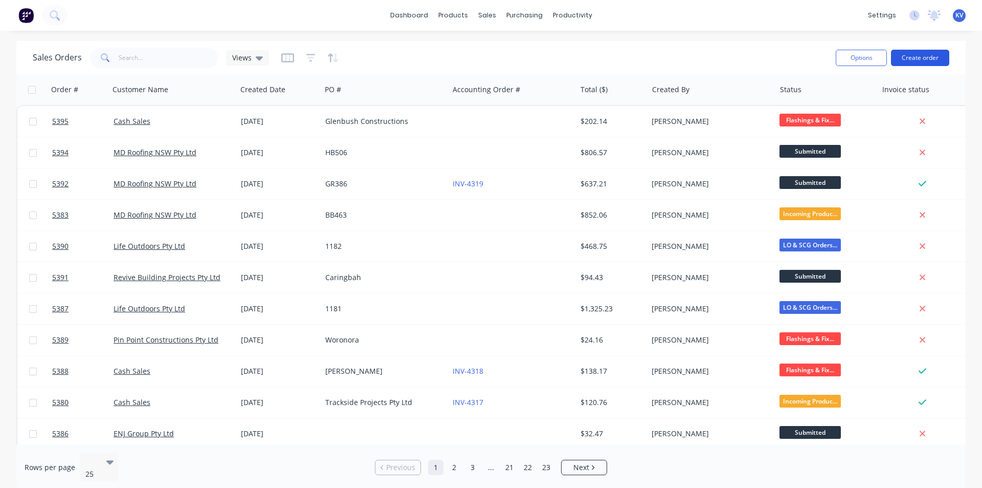
click at [902, 55] on button "Create order" at bounding box center [920, 58] width 58 height 16
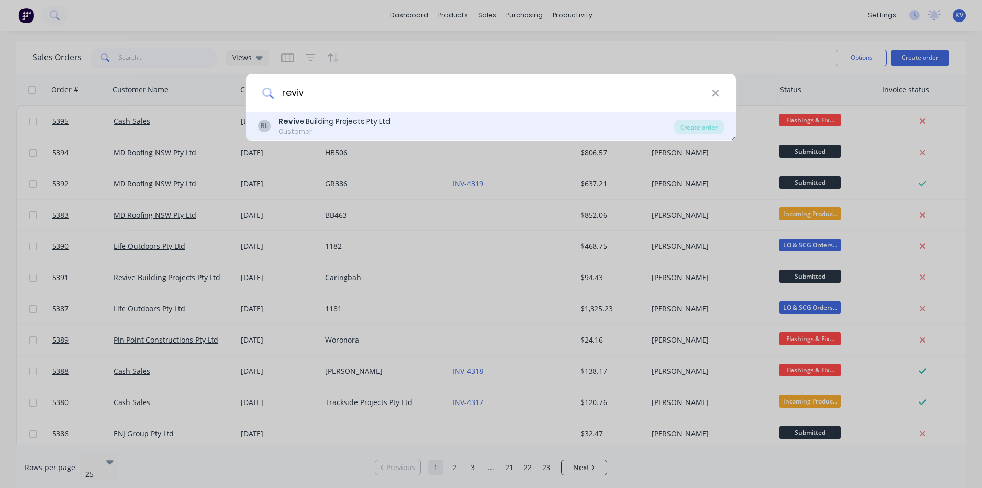
click at [325, 121] on div "Reviv e Building Projects Pty Ltd" at bounding box center [335, 121] width 112 height 11
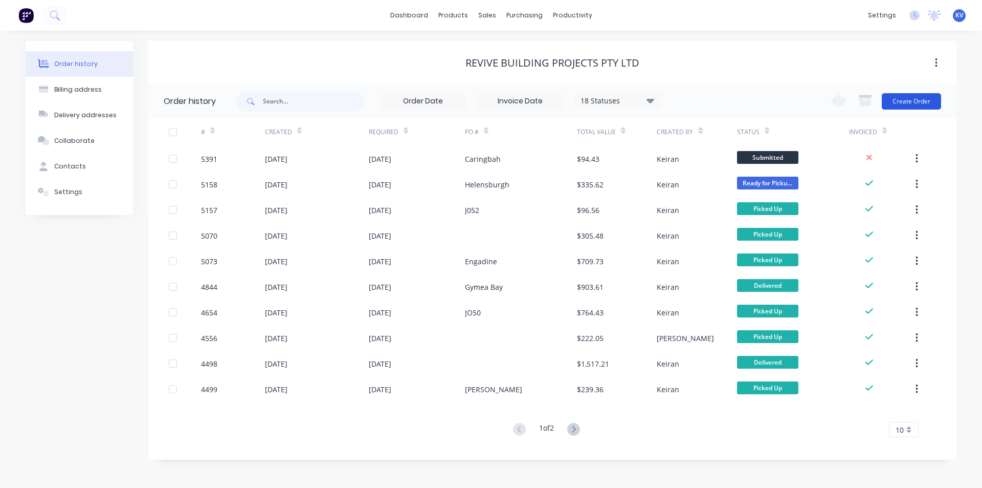
click at [930, 95] on button "Create Order" at bounding box center [911, 101] width 59 height 16
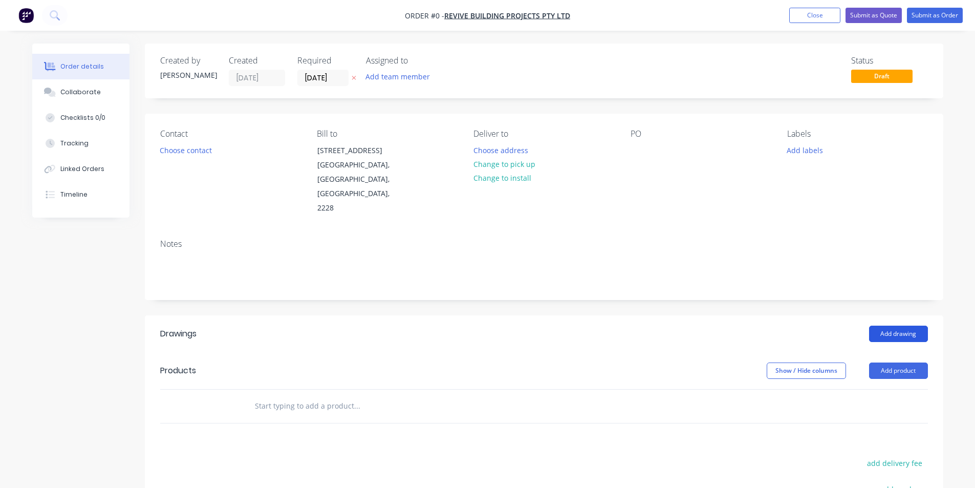
click at [895, 325] on button "Add drawing" at bounding box center [898, 333] width 59 height 16
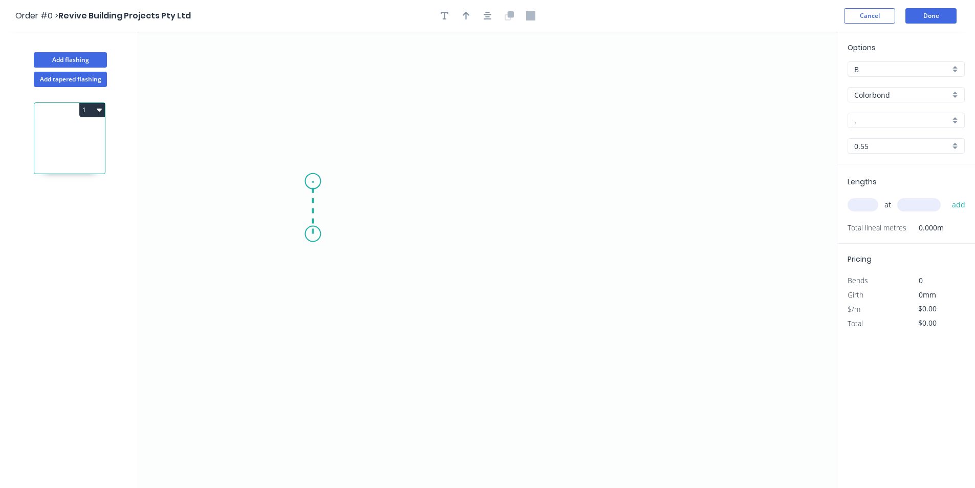
drag, startPoint x: 313, startPoint y: 234, endPoint x: 310, endPoint y: 181, distance: 52.8
click at [310, 181] on icon "0" at bounding box center [487, 260] width 698 height 456
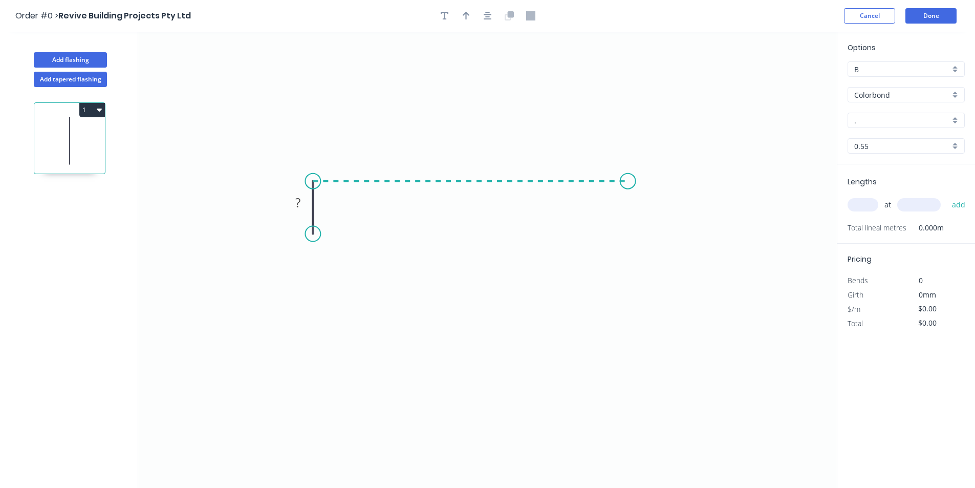
click at [628, 187] on icon "0 ?" at bounding box center [487, 260] width 698 height 456
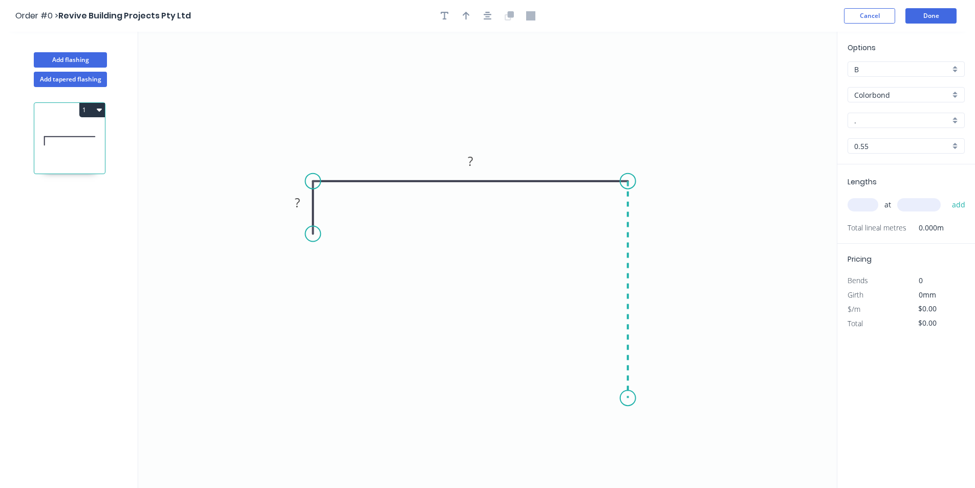
click at [623, 398] on icon "0 ? ?" at bounding box center [487, 260] width 698 height 456
click at [599, 381] on icon at bounding box center [613, 388] width 29 height 17
click at [599, 381] on circle at bounding box center [598, 379] width 15 height 15
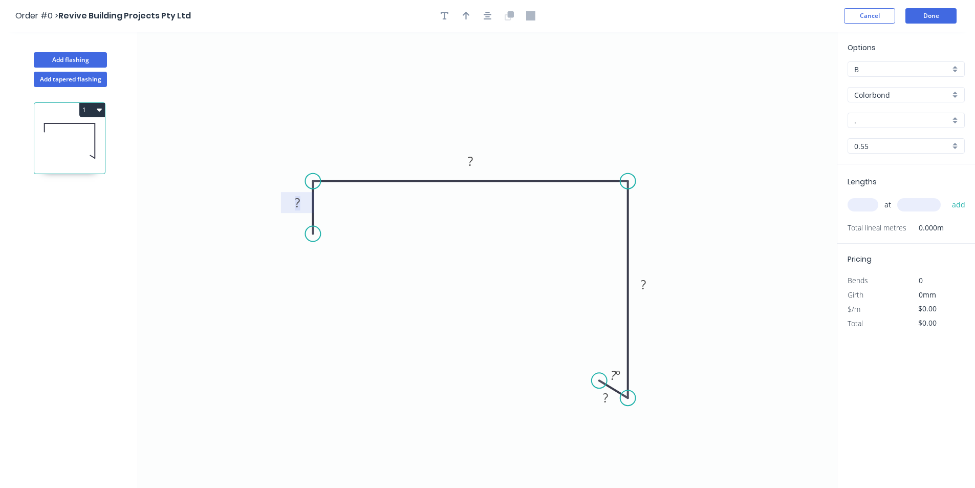
click at [301, 199] on rect at bounding box center [297, 203] width 20 height 14
click at [606, 404] on tspan "?" at bounding box center [605, 397] width 5 height 17
click at [642, 413] on div "Hide angle" at bounding box center [657, 410] width 103 height 21
click at [891, 118] on input "." at bounding box center [902, 120] width 96 height 11
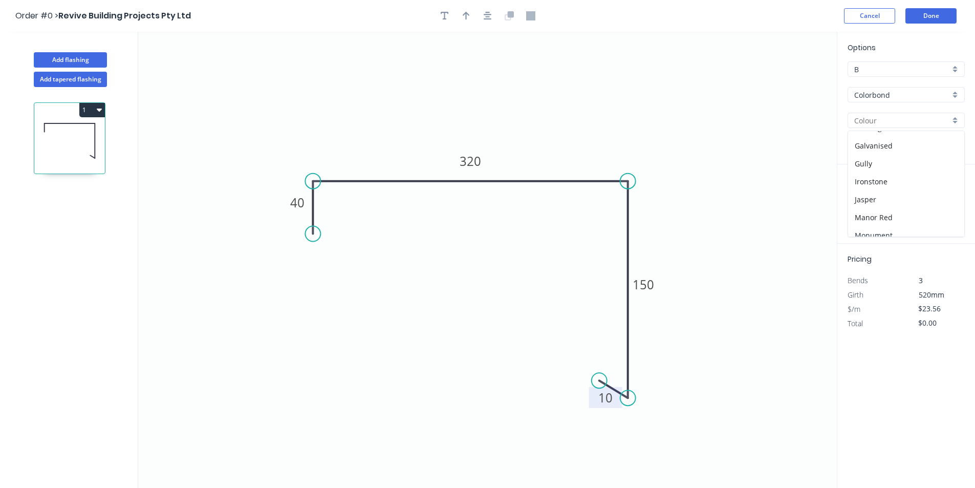
click at [893, 227] on div "Monument" at bounding box center [906, 235] width 116 height 18
click at [864, 206] on input "text" at bounding box center [862, 204] width 31 height 13
click at [857, 209] on input "text" at bounding box center [862, 204] width 31 height 13
click at [963, 199] on button "add" at bounding box center [959, 204] width 24 height 17
click at [940, 20] on button "Done" at bounding box center [930, 15] width 51 height 15
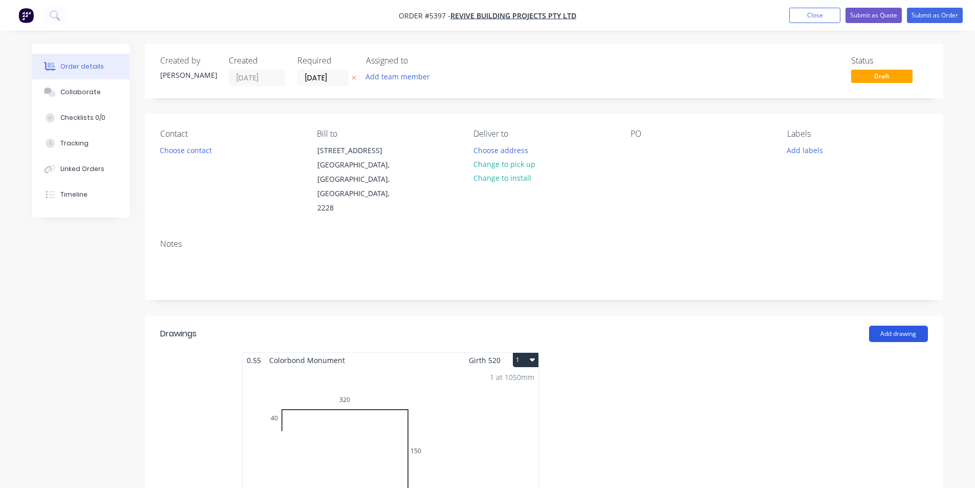
click at [901, 325] on button "Add drawing" at bounding box center [898, 333] width 59 height 16
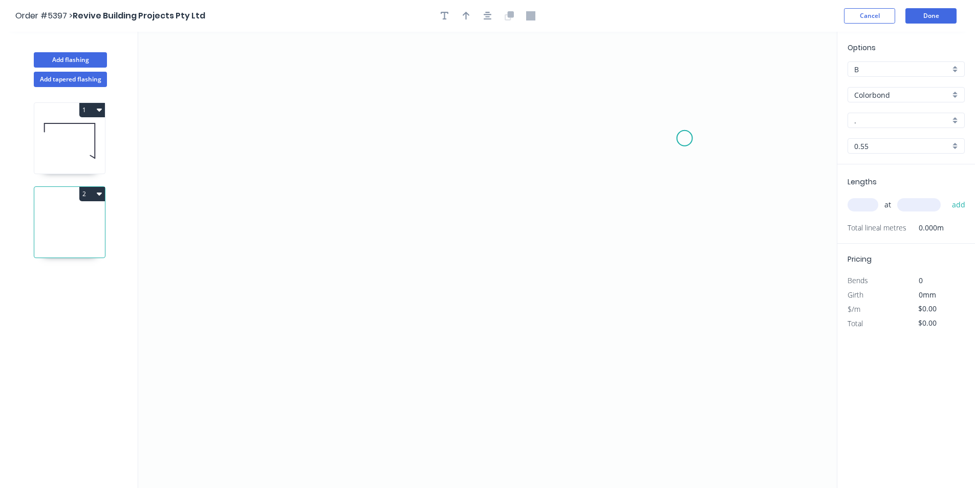
scroll to position [19, 0]
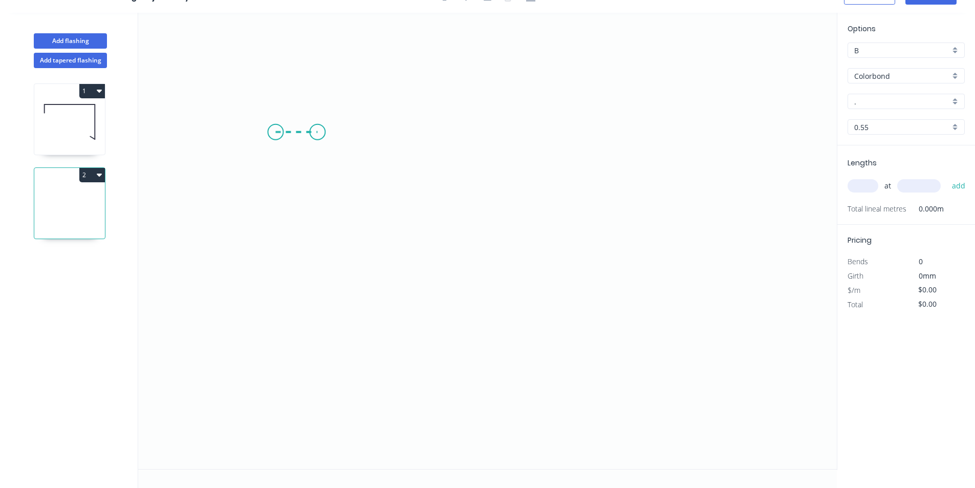
drag, startPoint x: 275, startPoint y: 132, endPoint x: 317, endPoint y: 131, distance: 42.0
click at [317, 131] on icon "0" at bounding box center [487, 241] width 698 height 456
click at [324, 318] on icon "0 ?" at bounding box center [487, 241] width 698 height 456
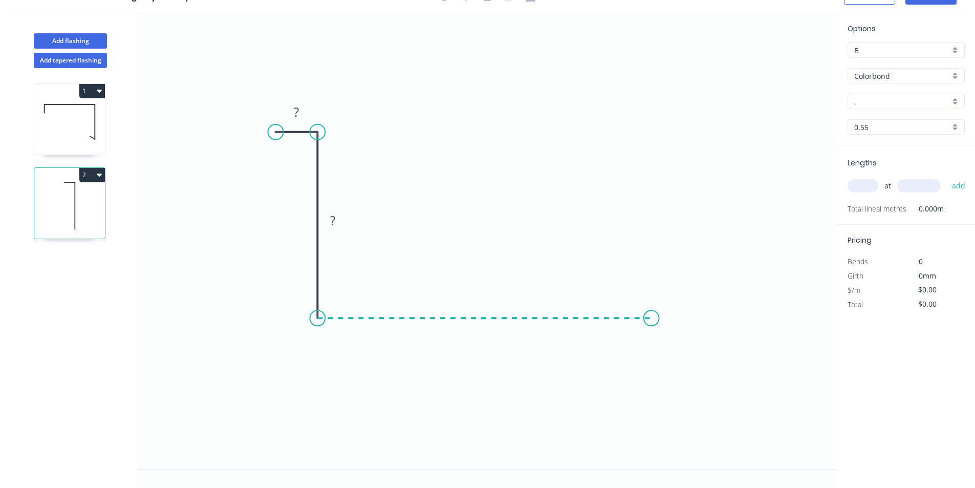
click at [651, 335] on icon "0 ? ?" at bounding box center [487, 241] width 698 height 456
click at [654, 385] on icon "0 ? ? ?" at bounding box center [487, 241] width 698 height 456
click at [654, 385] on circle at bounding box center [651, 384] width 15 height 15
click at [291, 116] on rect at bounding box center [296, 112] width 20 height 14
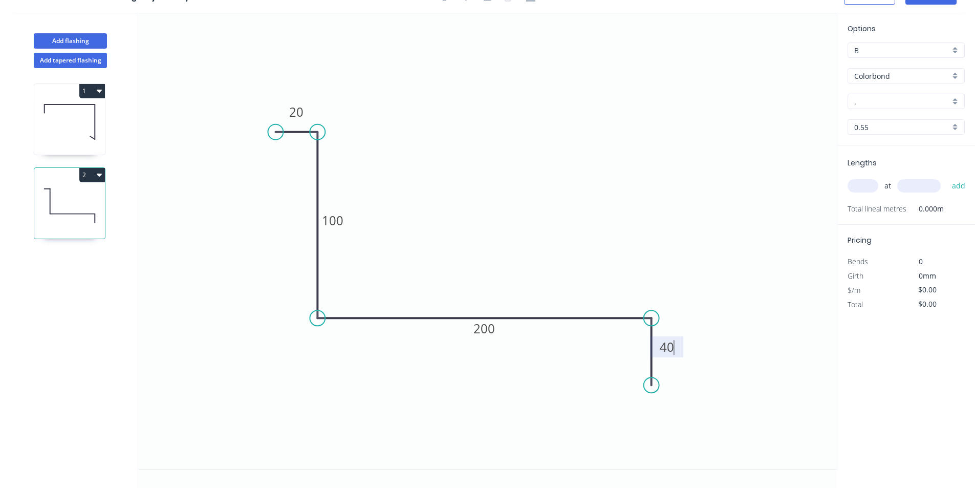
click at [478, 190] on icon "0 20 100 200 40" at bounding box center [487, 241] width 698 height 456
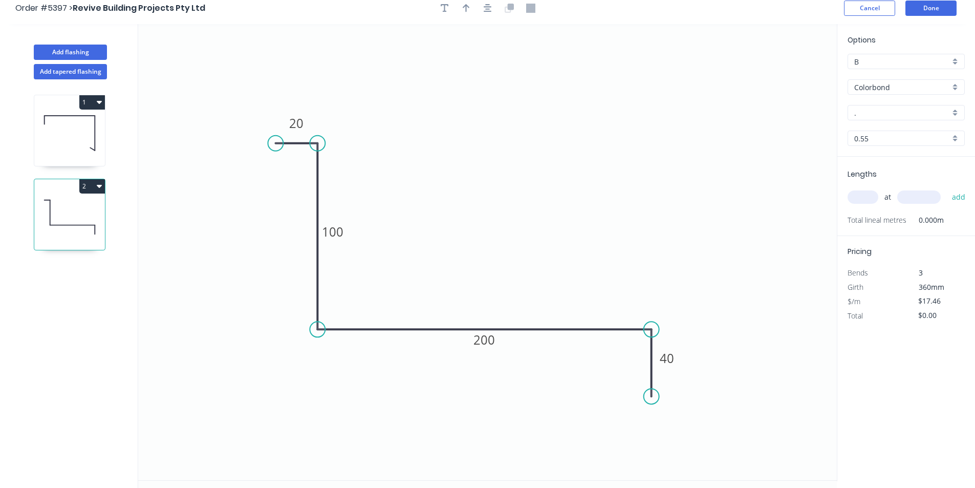
scroll to position [0, 0]
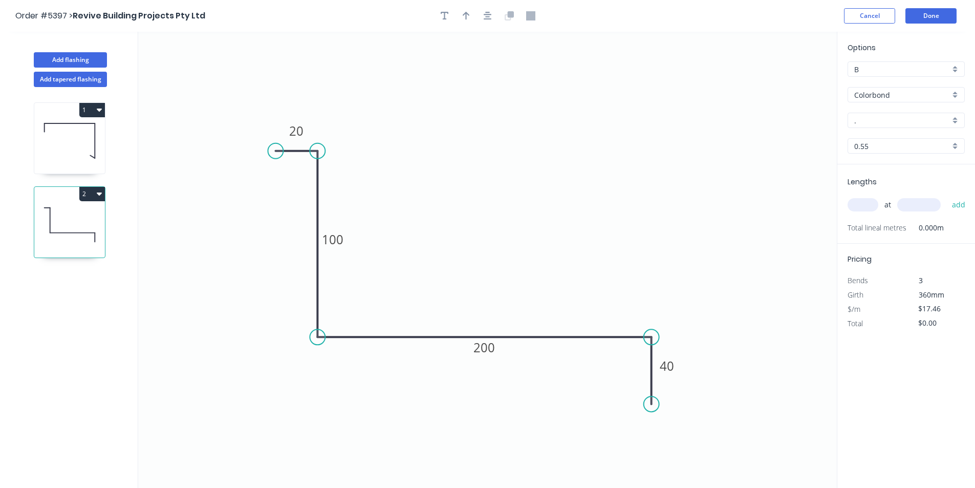
click at [930, 125] on input "." at bounding box center [902, 120] width 96 height 11
click at [930, 135] on div "Monument" at bounding box center [906, 140] width 116 height 18
click at [862, 199] on input "text" at bounding box center [862, 204] width 31 height 13
click at [961, 207] on button "add" at bounding box center [959, 204] width 24 height 17
click at [923, 13] on button "Done" at bounding box center [930, 15] width 51 height 15
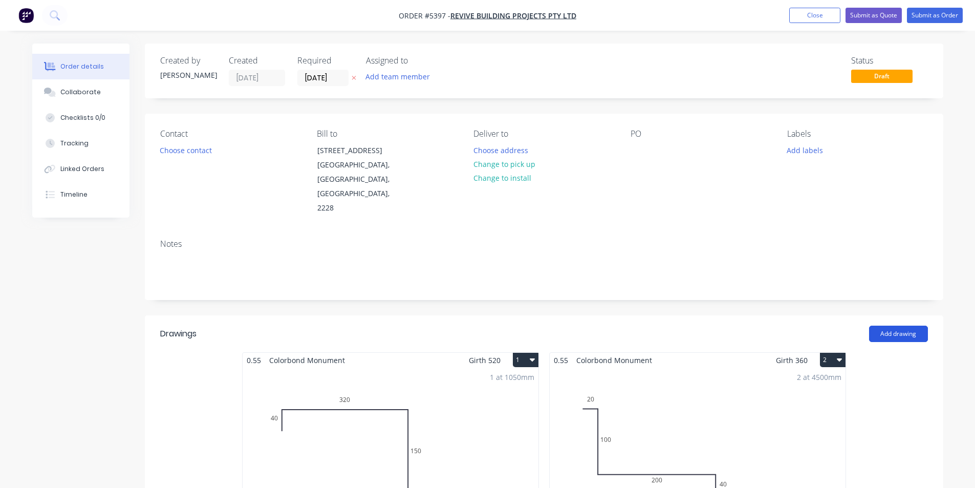
click at [893, 325] on button "Add drawing" at bounding box center [898, 333] width 59 height 16
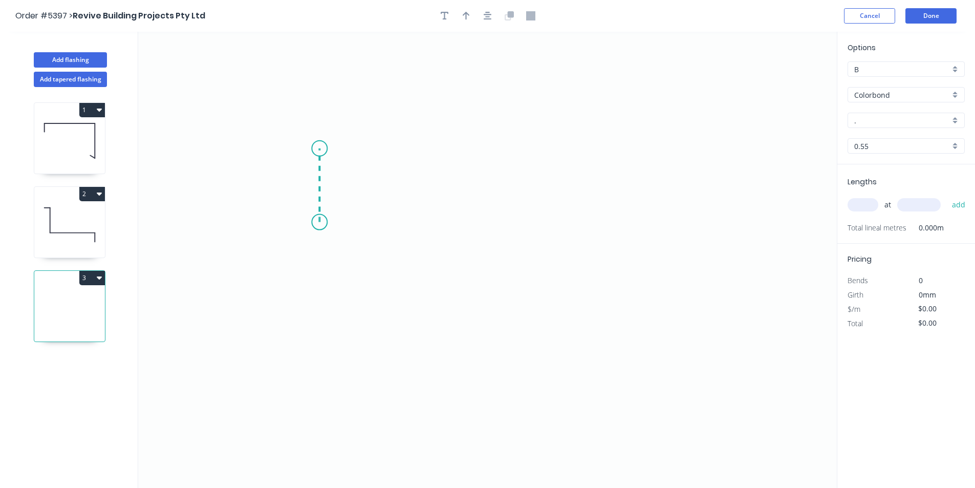
drag, startPoint x: 319, startPoint y: 222, endPoint x: 317, endPoint y: 148, distance: 73.7
click at [317, 148] on icon "0" at bounding box center [487, 260] width 698 height 456
click at [690, 155] on icon "0 ?" at bounding box center [487, 260] width 698 height 456
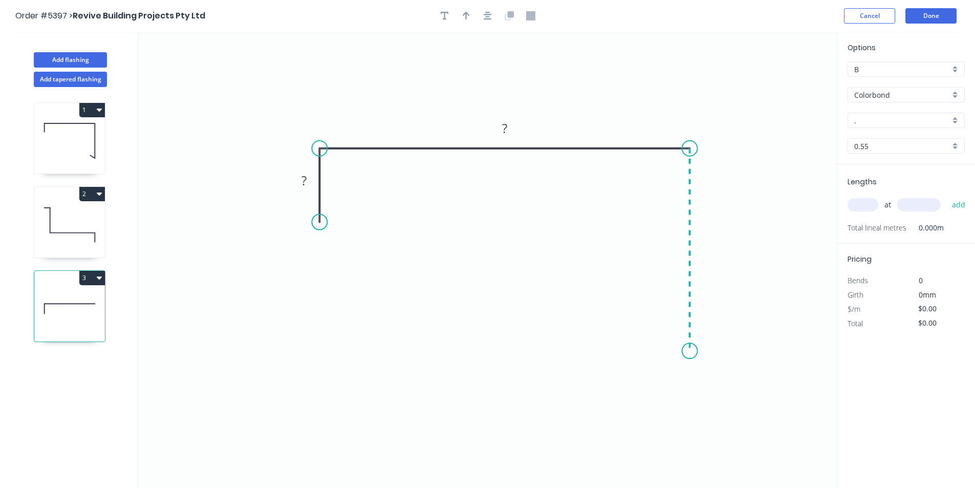
click at [683, 351] on icon "0 ? ?" at bounding box center [487, 260] width 698 height 456
click at [670, 339] on icon at bounding box center [679, 344] width 19 height 12
click at [671, 339] on circle at bounding box center [670, 338] width 15 height 15
click at [674, 340] on circle at bounding box center [670, 338] width 15 height 15
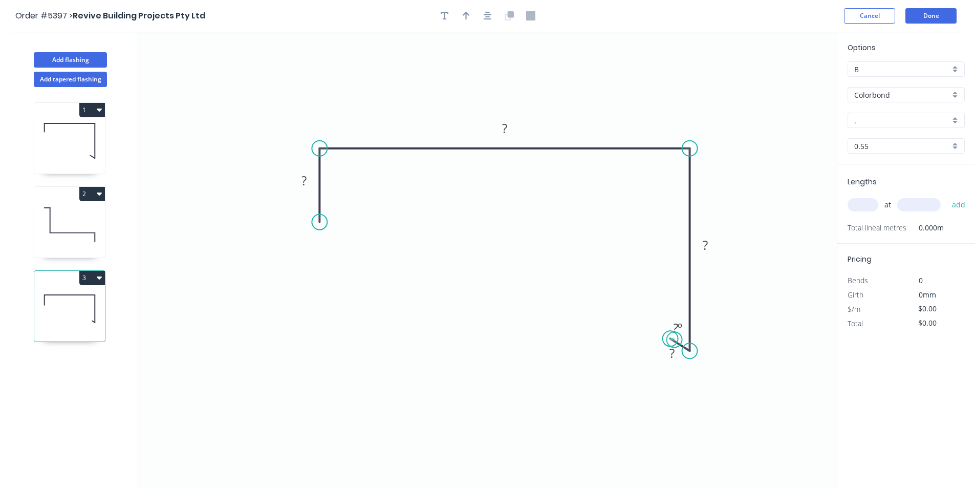
click at [674, 340] on circle at bounding box center [670, 338] width 15 height 15
click at [300, 181] on rect at bounding box center [304, 181] width 20 height 14
drag, startPoint x: 669, startPoint y: 339, endPoint x: 665, endPoint y: 330, distance: 9.4
click at [665, 330] on circle at bounding box center [665, 329] width 15 height 15
click at [712, 367] on div "Hide angle" at bounding box center [731, 363] width 103 height 21
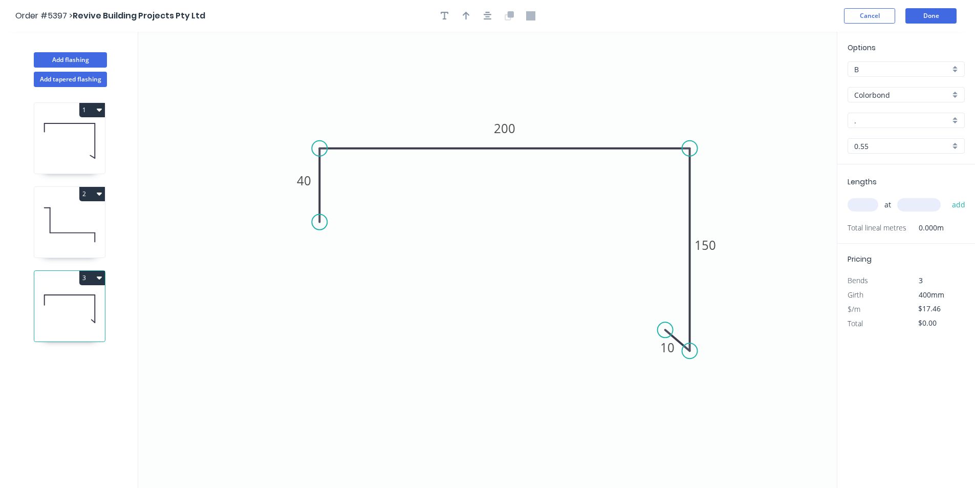
click at [894, 118] on input "." at bounding box center [902, 120] width 96 height 11
drag, startPoint x: 884, startPoint y: 139, endPoint x: 878, endPoint y: 151, distance: 14.4
click at [884, 139] on div "Monument" at bounding box center [906, 140] width 116 height 18
click at [868, 209] on input "text" at bounding box center [862, 204] width 31 height 13
click at [952, 207] on button "add" at bounding box center [959, 204] width 24 height 17
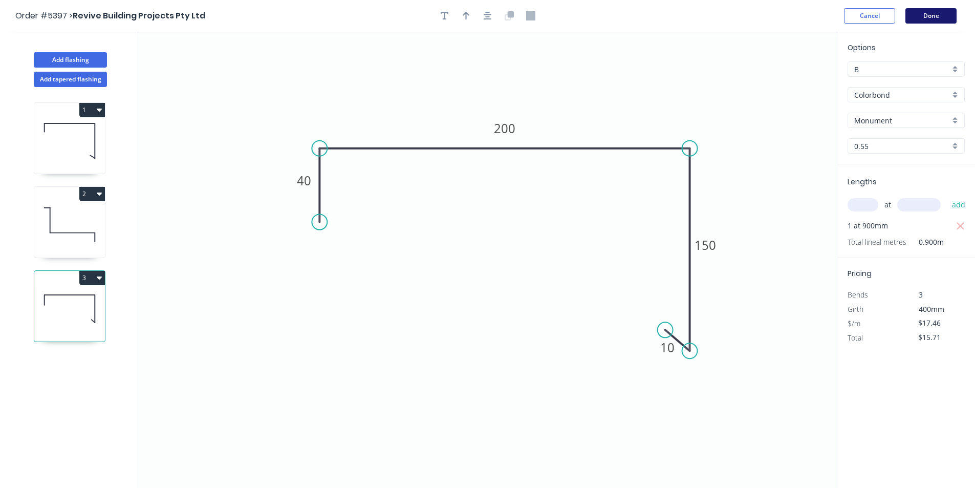
click at [936, 12] on button "Done" at bounding box center [930, 15] width 51 height 15
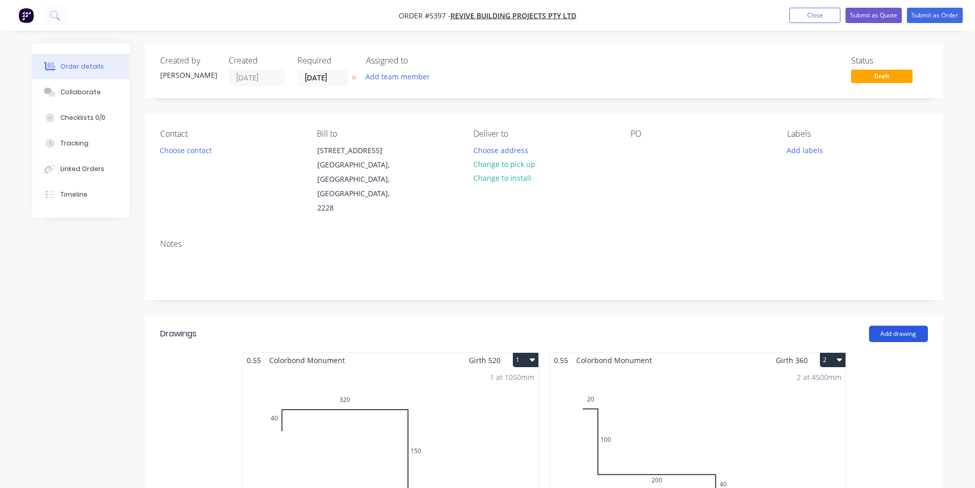
click at [897, 325] on button "Add drawing" at bounding box center [898, 333] width 59 height 16
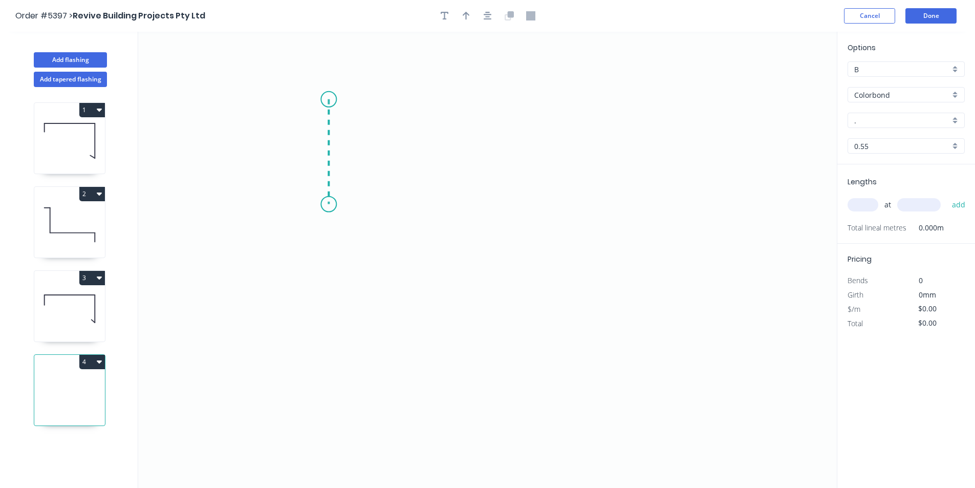
drag, startPoint x: 328, startPoint y: 99, endPoint x: 331, endPoint y: 204, distance: 104.9
click at [331, 204] on icon "0" at bounding box center [487, 260] width 698 height 456
click at [493, 199] on icon "0 ?" at bounding box center [487, 260] width 698 height 456
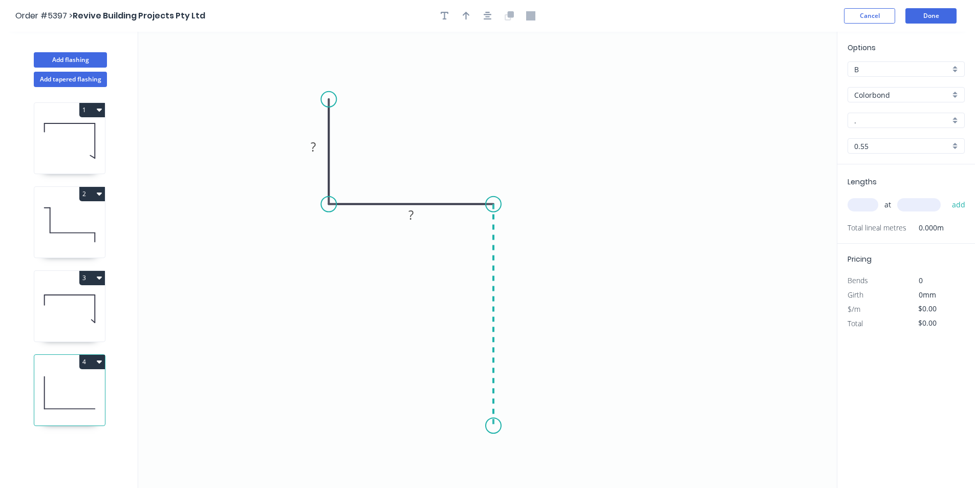
click at [484, 426] on icon "0 ? ?" at bounding box center [487, 260] width 698 height 456
click at [467, 410] on icon at bounding box center [480, 417] width 27 height 16
click at [467, 410] on circle at bounding box center [466, 409] width 15 height 15
click at [322, 143] on rect at bounding box center [313, 147] width 20 height 14
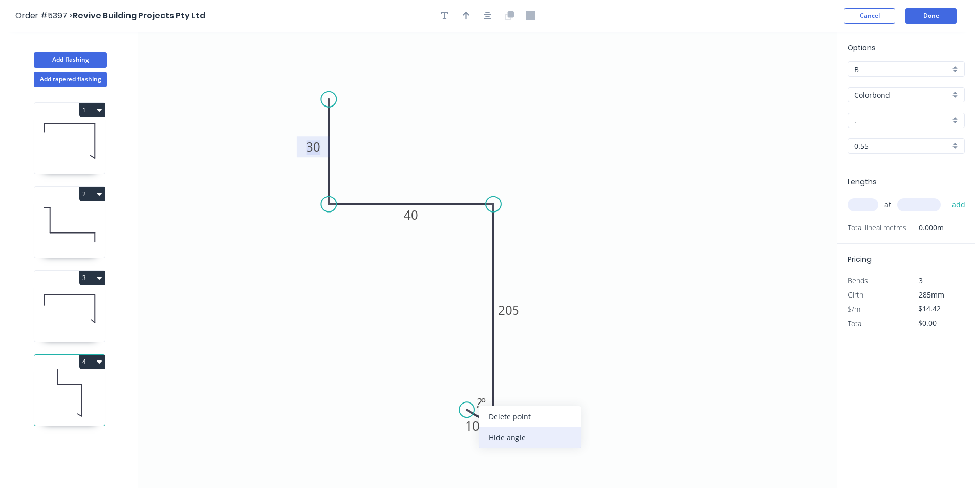
click at [489, 430] on div "Hide angle" at bounding box center [529, 437] width 103 height 21
click at [888, 120] on input "." at bounding box center [902, 120] width 96 height 11
click at [885, 138] on div "Monument" at bounding box center [906, 140] width 116 height 18
click at [873, 209] on input "text" at bounding box center [862, 204] width 31 height 13
click at [963, 207] on button "add" at bounding box center [959, 204] width 24 height 17
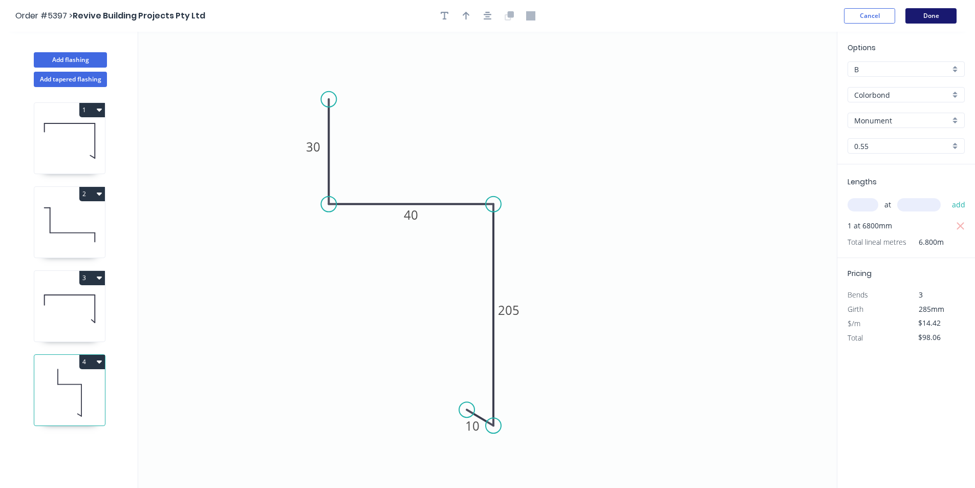
click at [949, 20] on button "Done" at bounding box center [930, 15] width 51 height 15
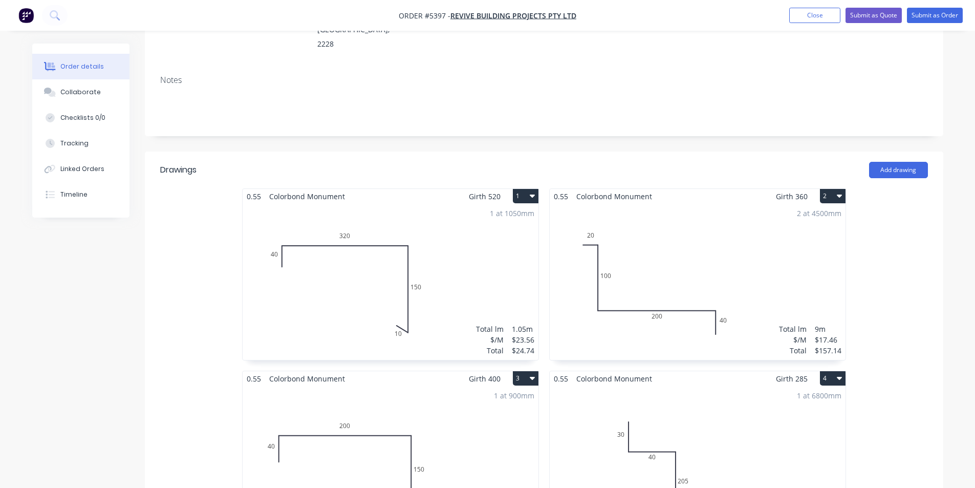
scroll to position [205, 0]
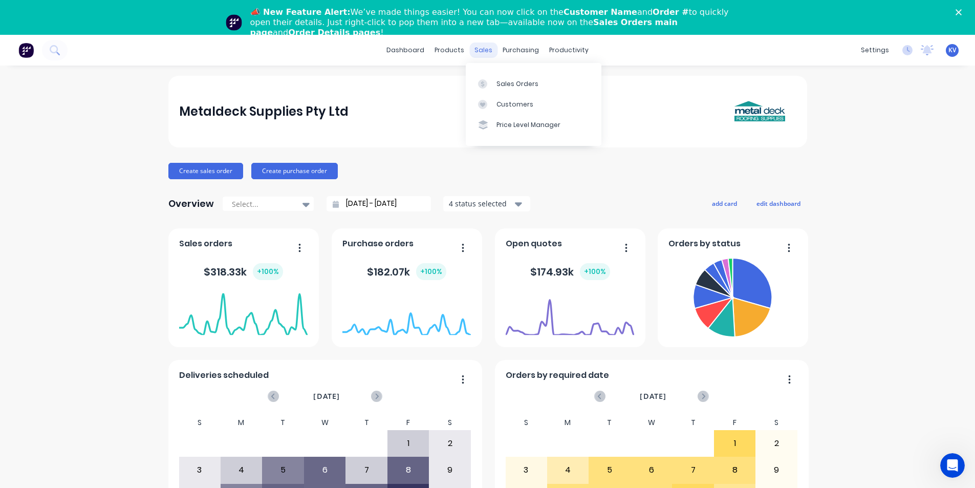
click at [477, 47] on div "sales" at bounding box center [483, 49] width 28 height 15
click at [505, 58] on div "dashboard products sales purchasing productivity dashboard products Product Cat…" at bounding box center [487, 50] width 975 height 31
click at [510, 47] on div "purchasing" at bounding box center [520, 49] width 47 height 15
click at [519, 70] on div "Purchase Orders Suppliers" at bounding box center [560, 94] width 136 height 62
click at [523, 80] on div "Purchase Orders" at bounding box center [550, 83] width 54 height 9
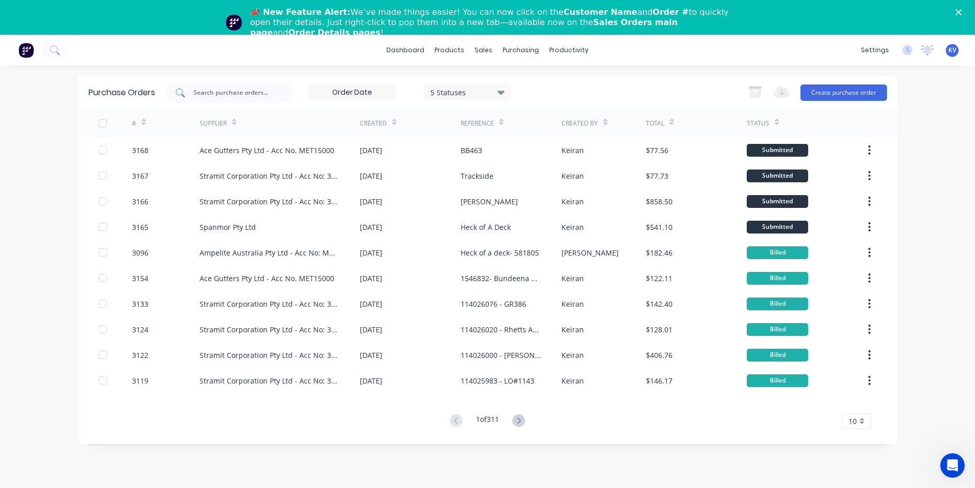
drag, startPoint x: 239, startPoint y: 82, endPoint x: 243, endPoint y: 91, distance: 9.9
click at [239, 83] on div at bounding box center [229, 92] width 128 height 20
click at [244, 93] on input "text" at bounding box center [234, 92] width 85 height 10
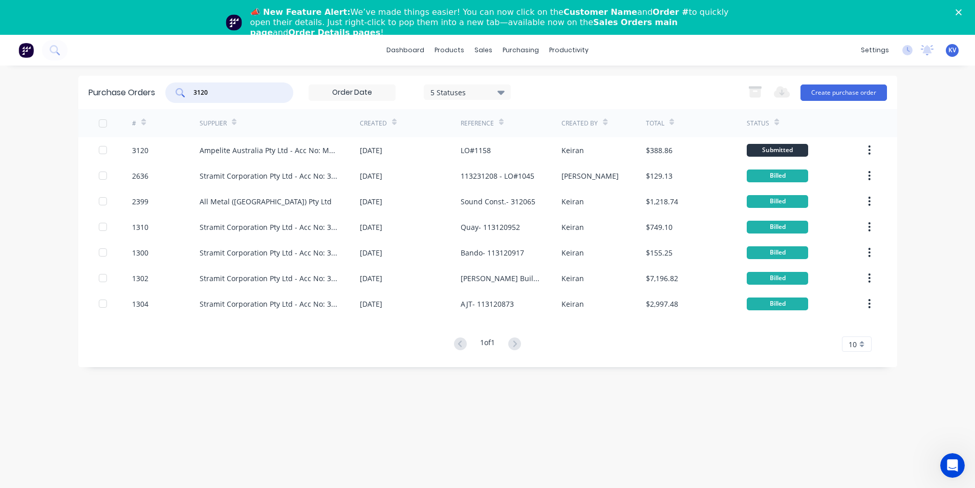
click at [244, 93] on input "3120" at bounding box center [234, 92] width 85 height 10
type input "3156"
